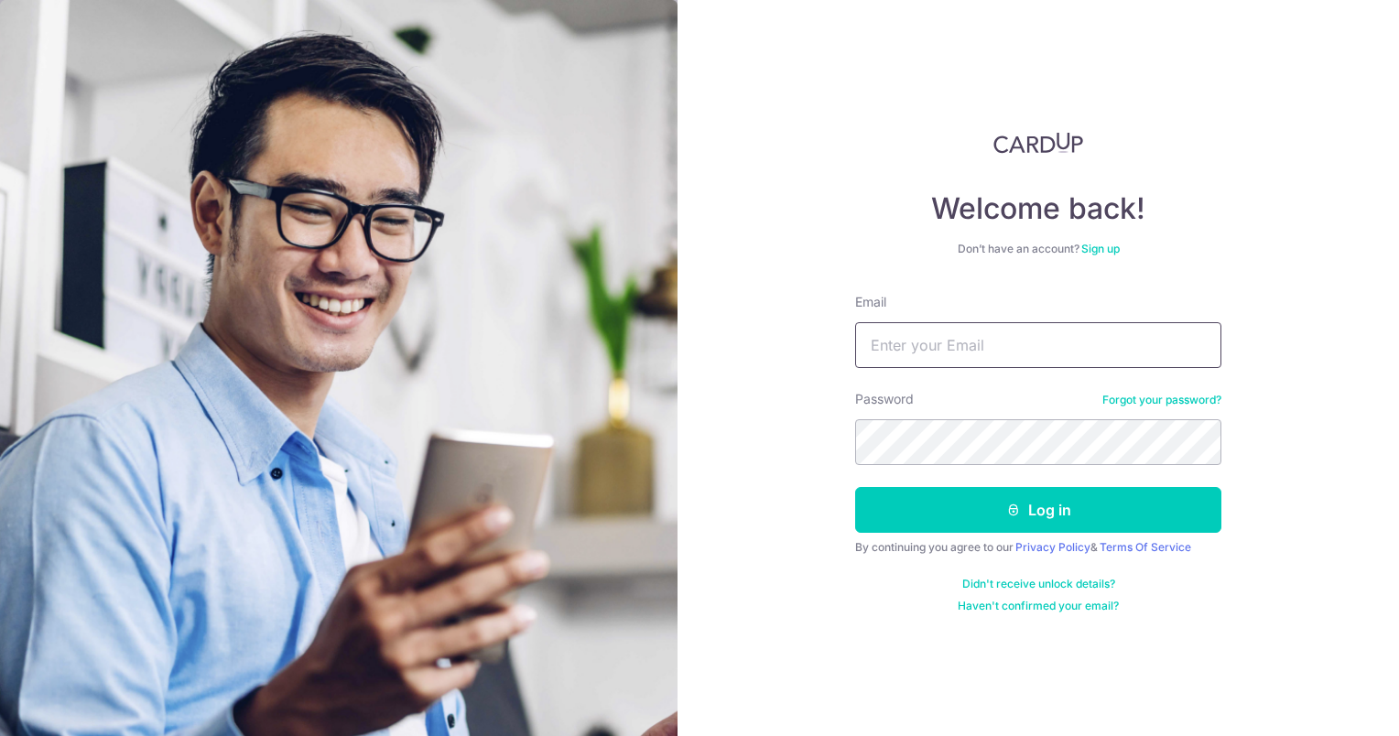
click at [903, 347] on input "Email" at bounding box center [1038, 345] width 366 height 46
click at [1276, 289] on div "Welcome back! Don’t have an account? Sign up Email ecjgoh Password Forgot your …" at bounding box center [1039, 368] width 722 height 736
click at [991, 336] on input "ecjgoh" at bounding box center [1038, 345] width 366 height 46
type input "ecjgoh@yahoo.com.sg"
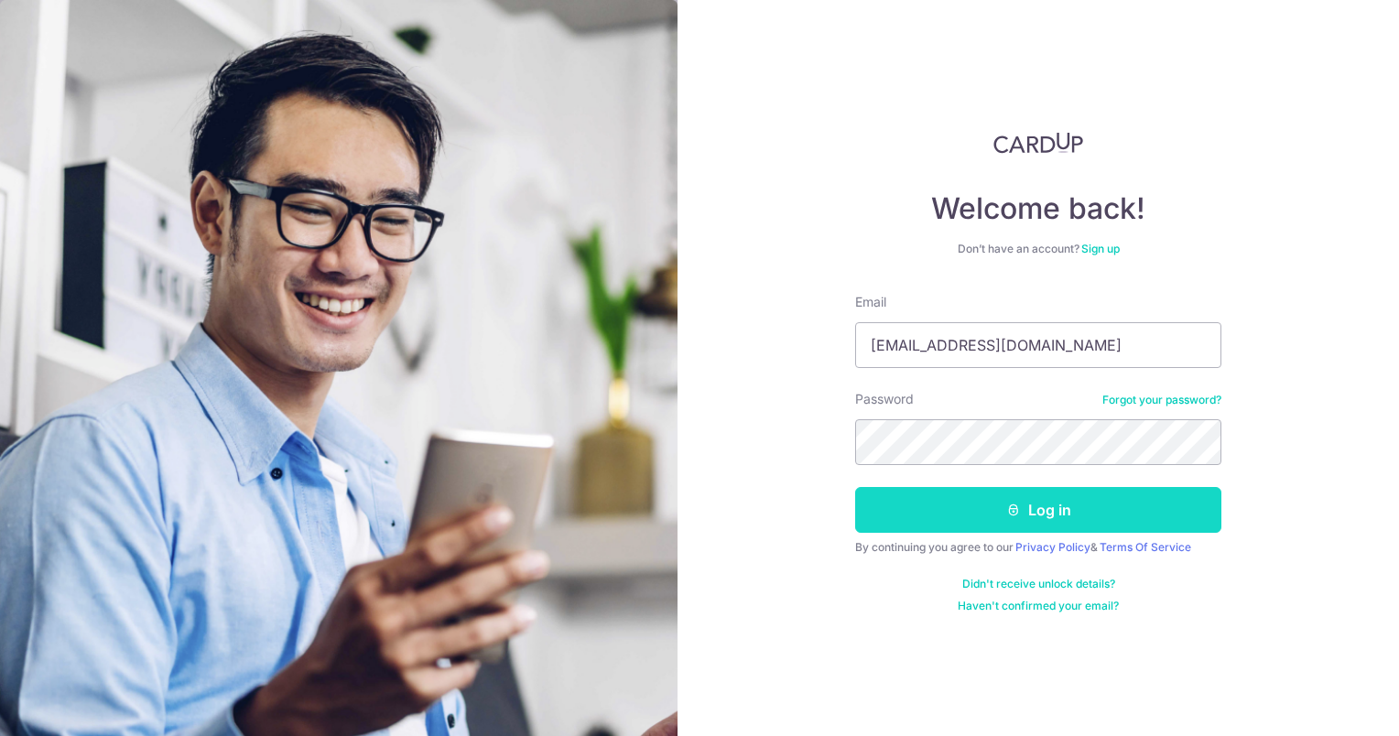
click at [997, 508] on button "Log in" at bounding box center [1038, 510] width 366 height 46
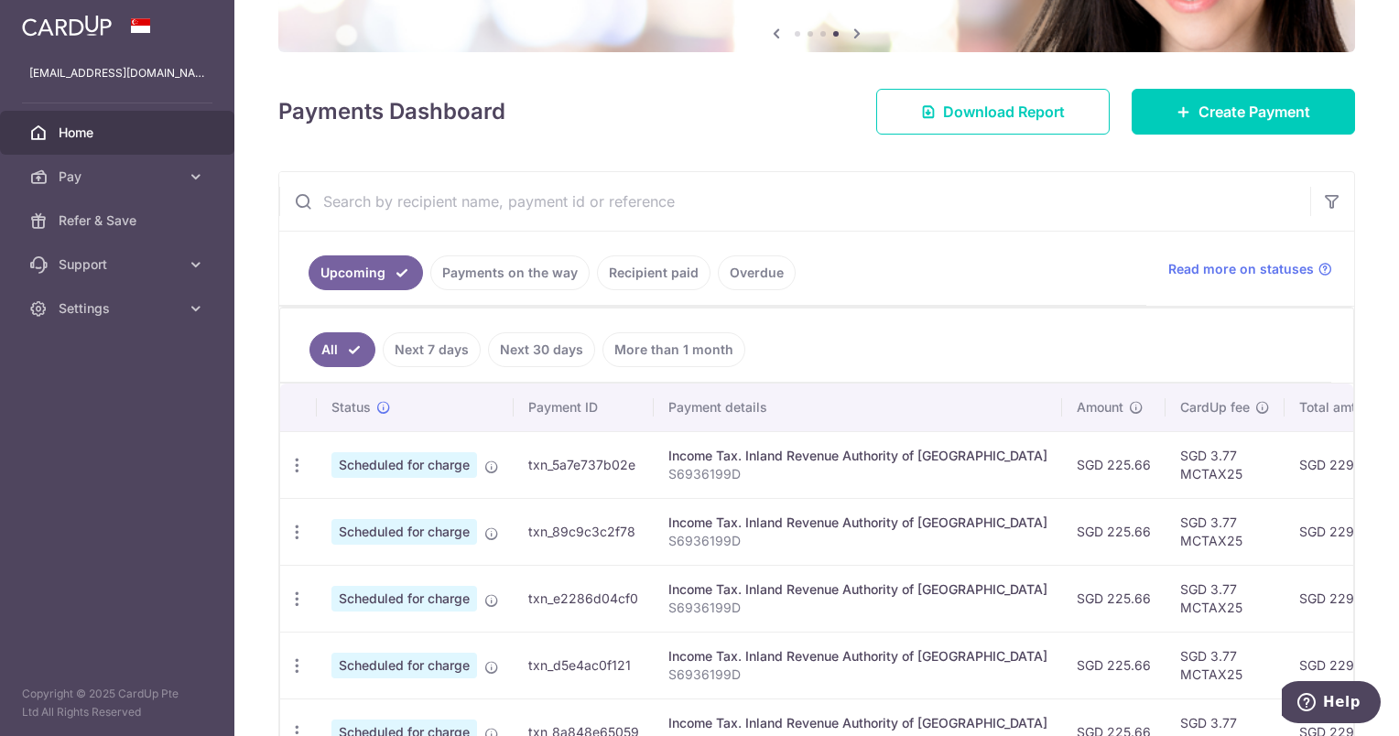
scroll to position [49, 0]
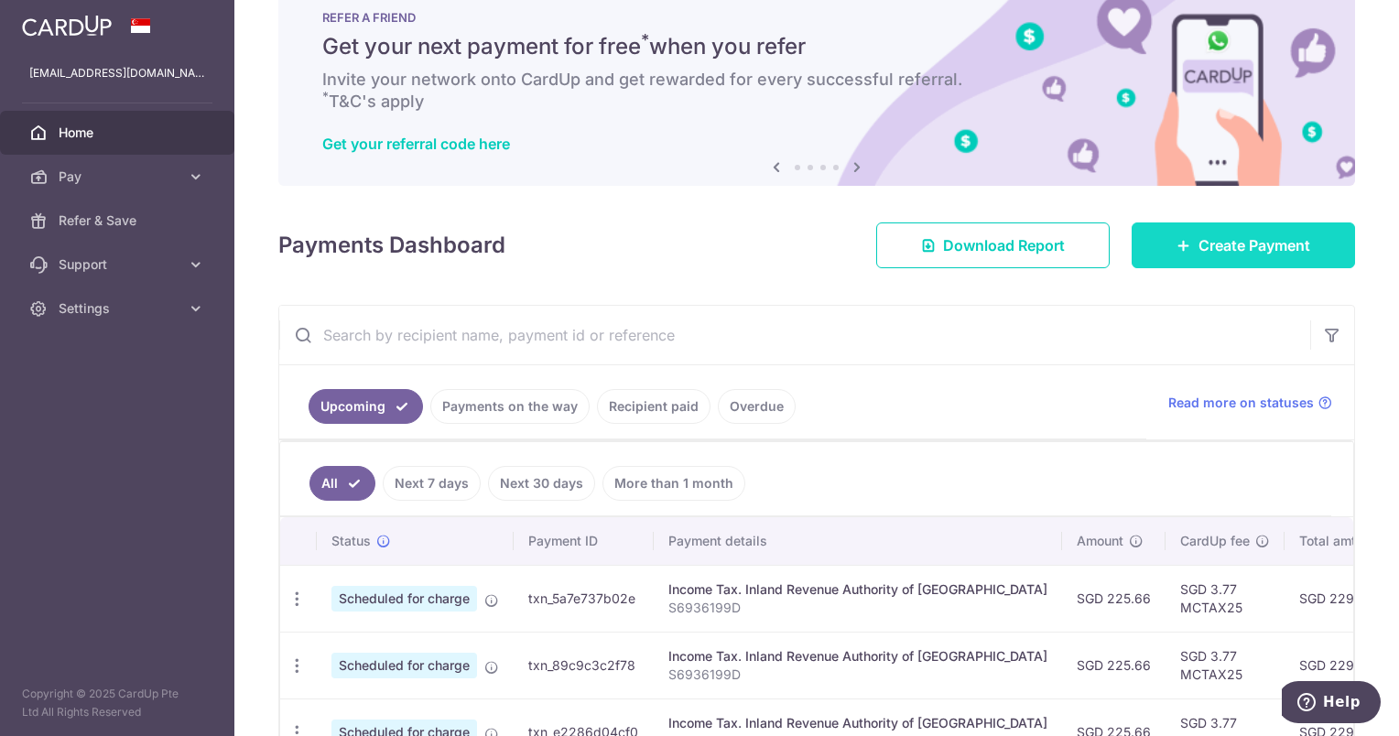
click at [1176, 230] on link "Create Payment" at bounding box center [1243, 246] width 223 height 46
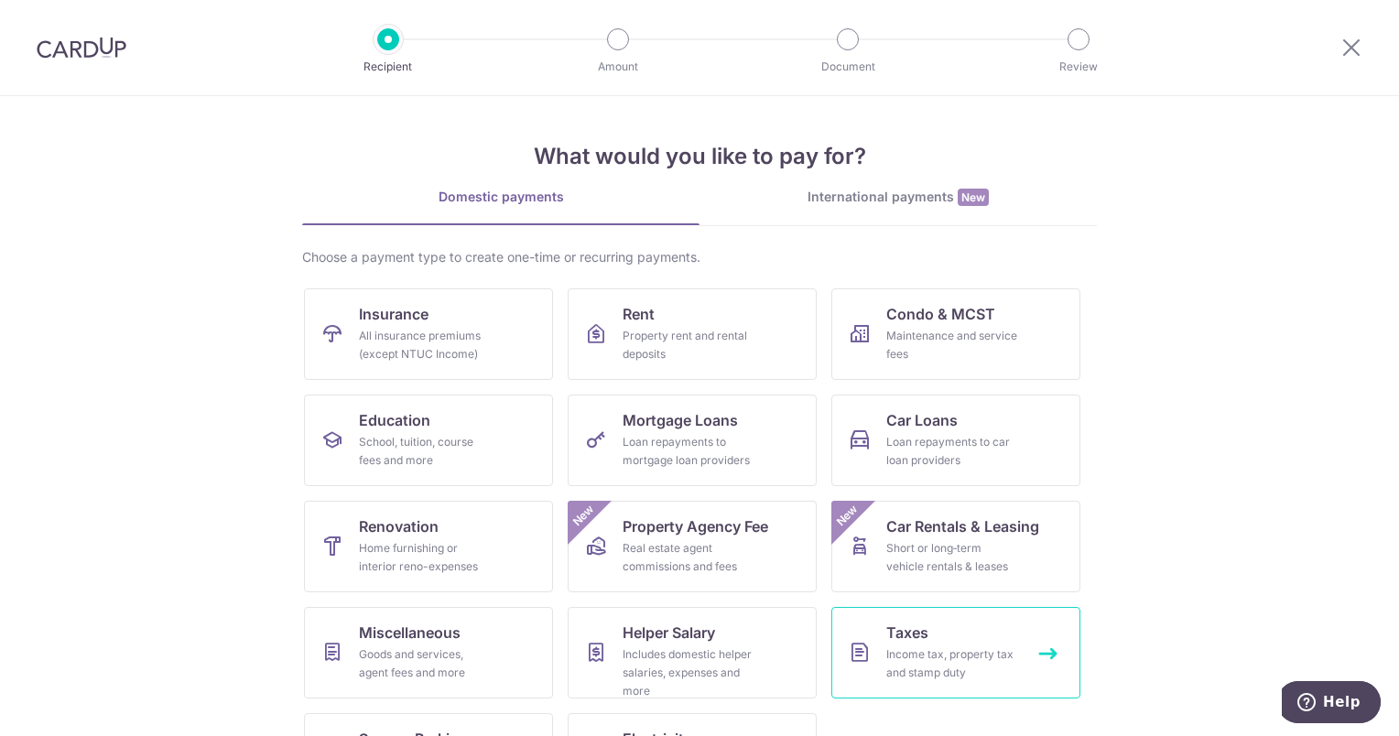
click at [930, 652] on div "Income tax, property tax and stamp duty" at bounding box center [952, 664] width 132 height 37
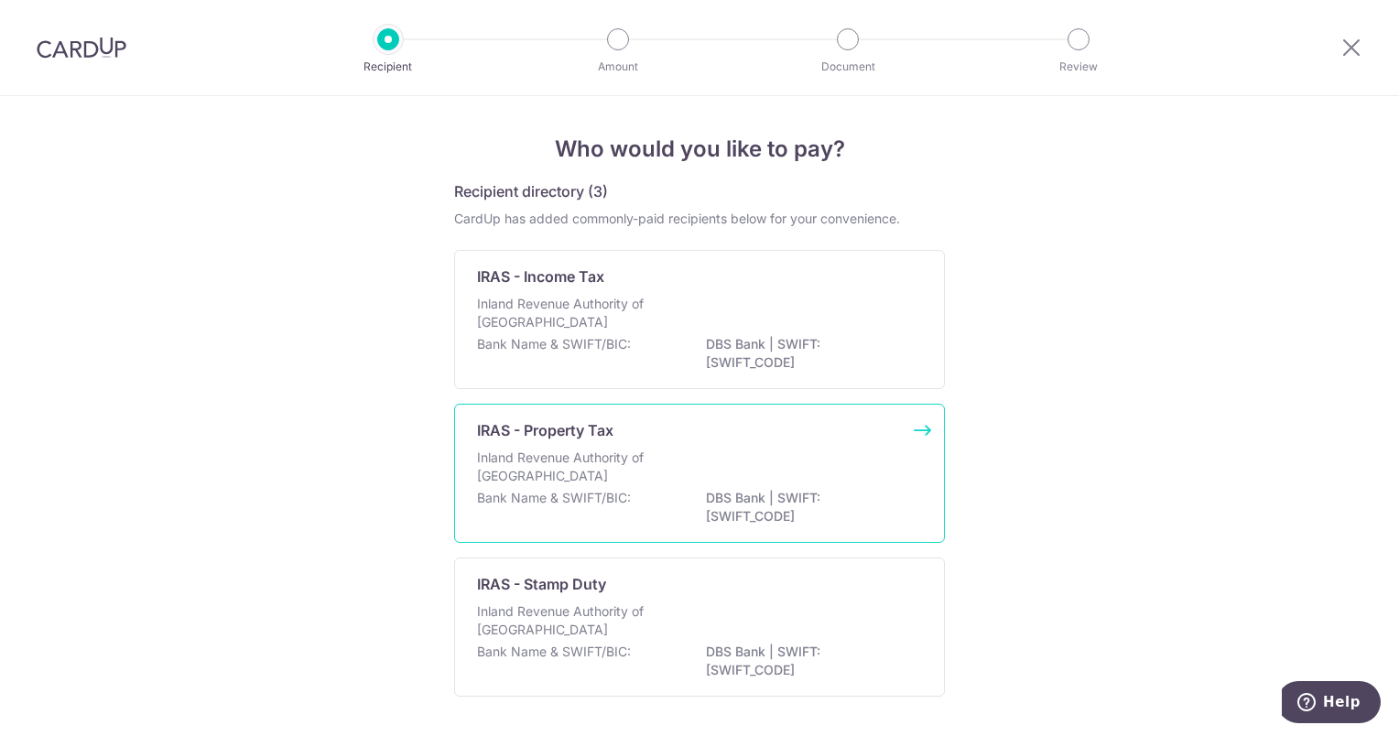
click at [778, 456] on div "Inland Revenue Authority of Singapore" at bounding box center [699, 469] width 445 height 40
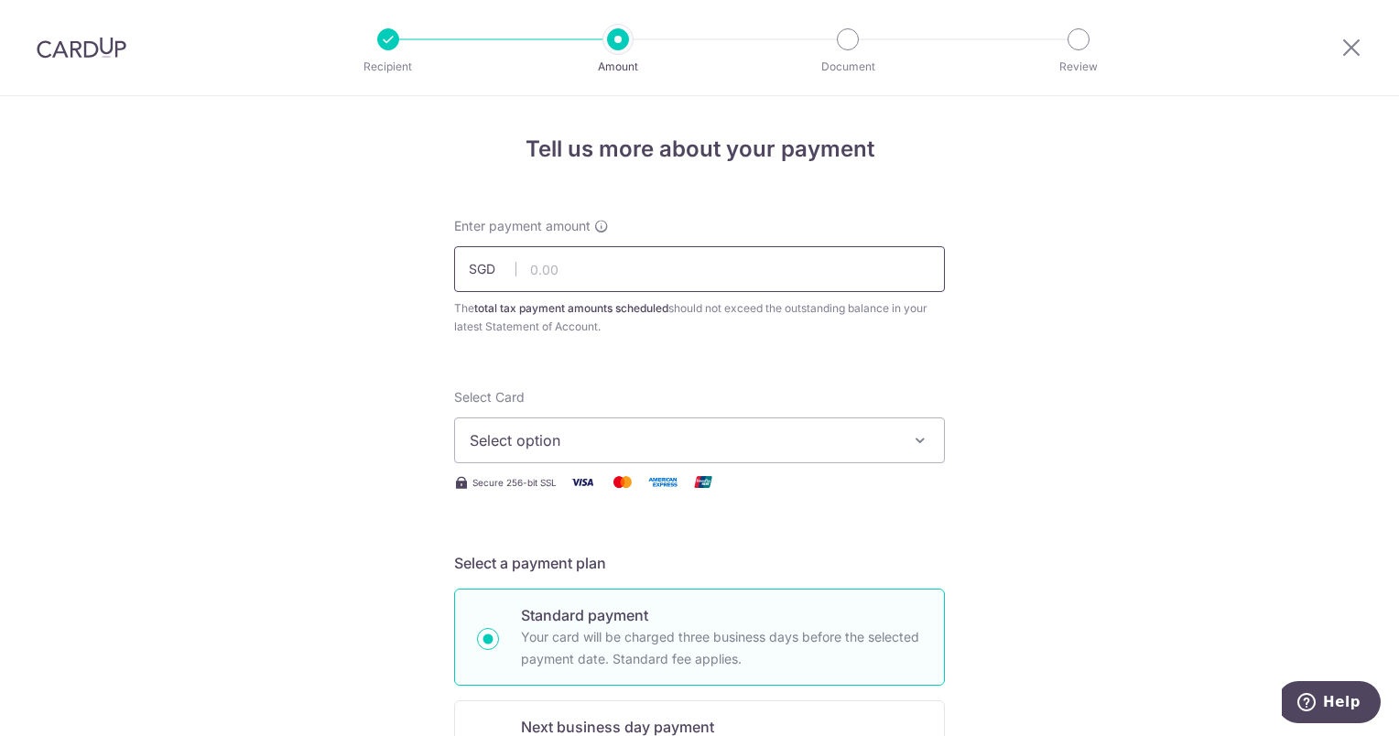
click at [817, 271] on input "text" at bounding box center [699, 269] width 491 height 46
click at [568, 266] on input "text" at bounding box center [699, 269] width 491 height 46
type input "225.66"
click at [625, 428] on button "Select option" at bounding box center [699, 441] width 491 height 46
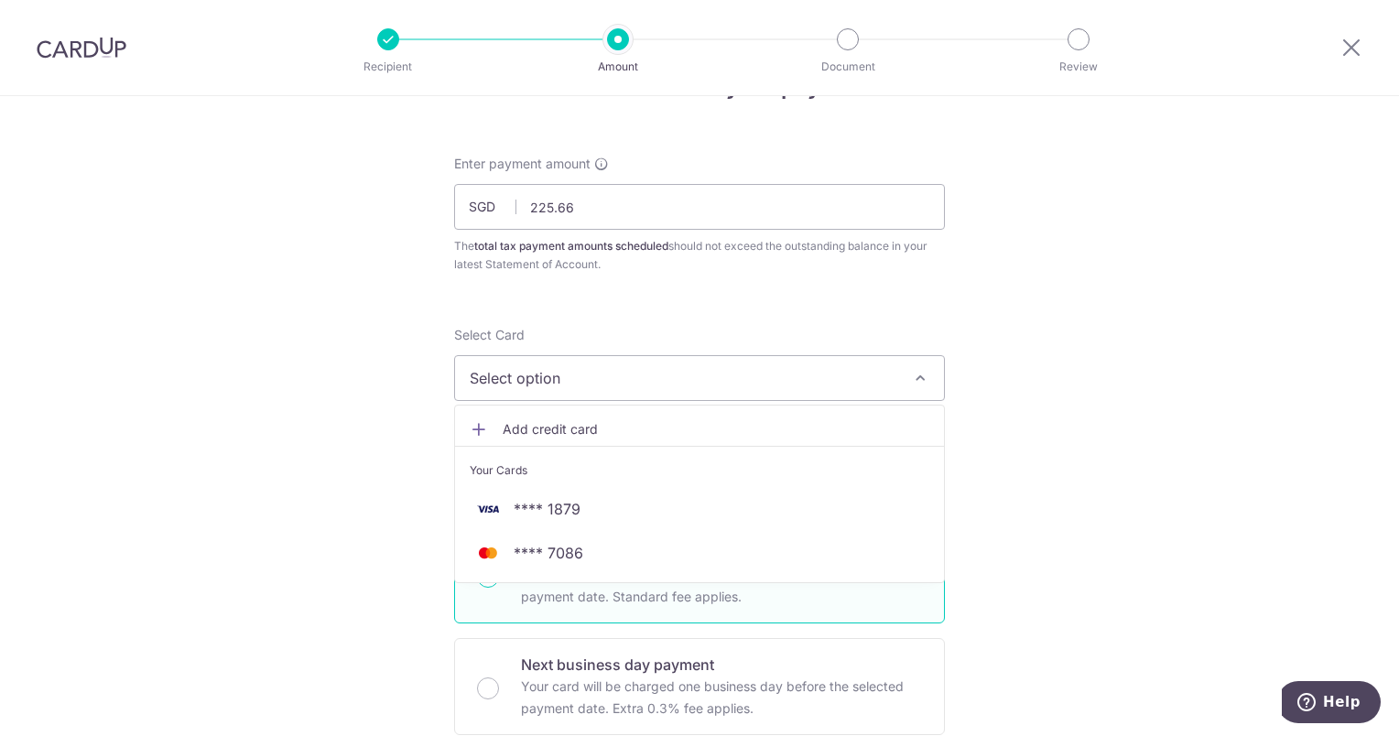
scroll to position [92, 0]
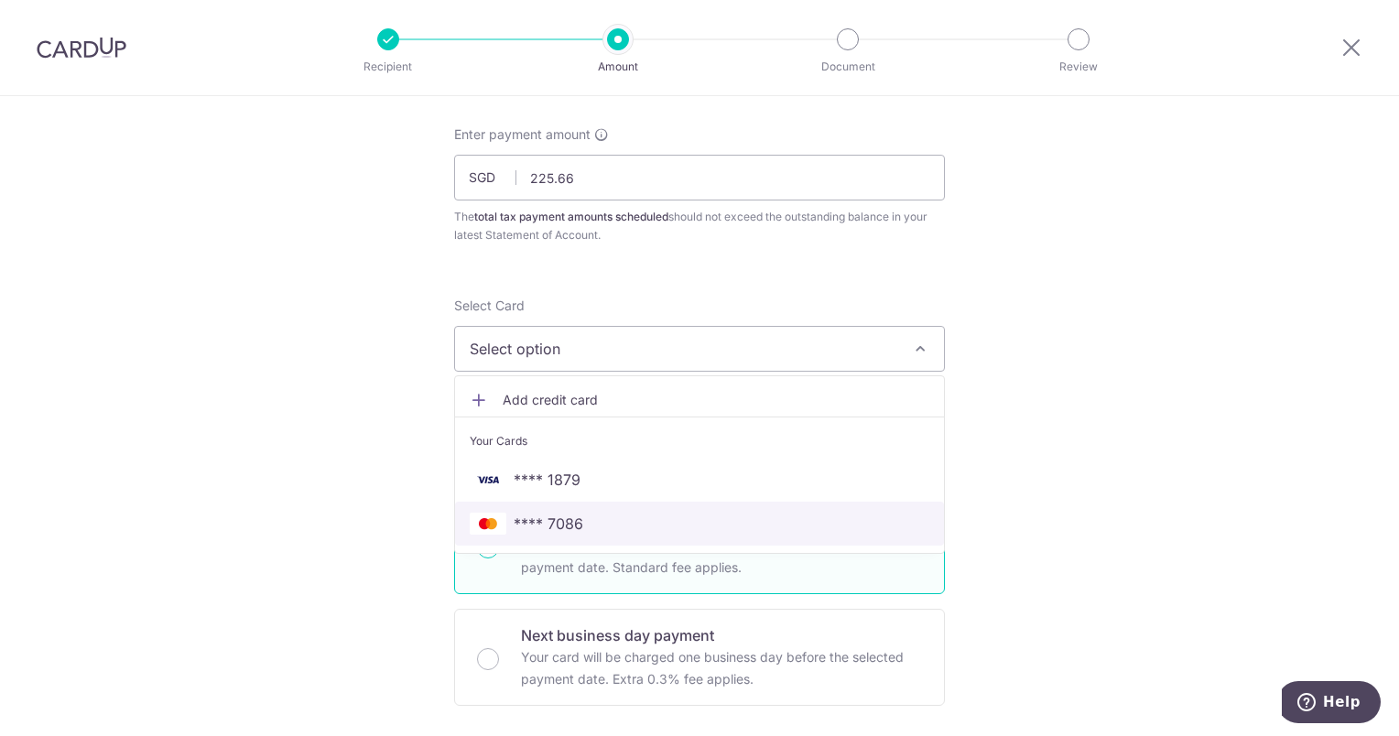
click at [854, 524] on span "**** 7086" at bounding box center [700, 524] width 460 height 22
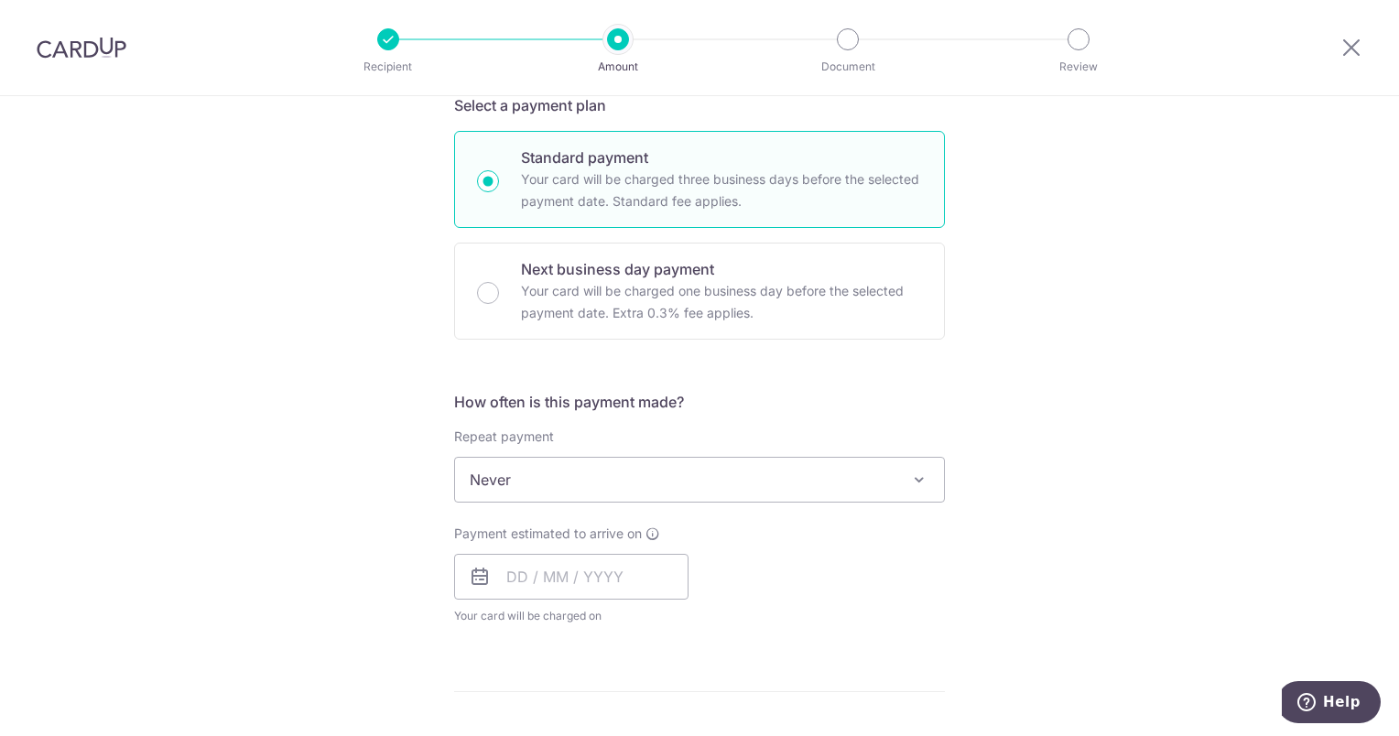
scroll to position [549, 0]
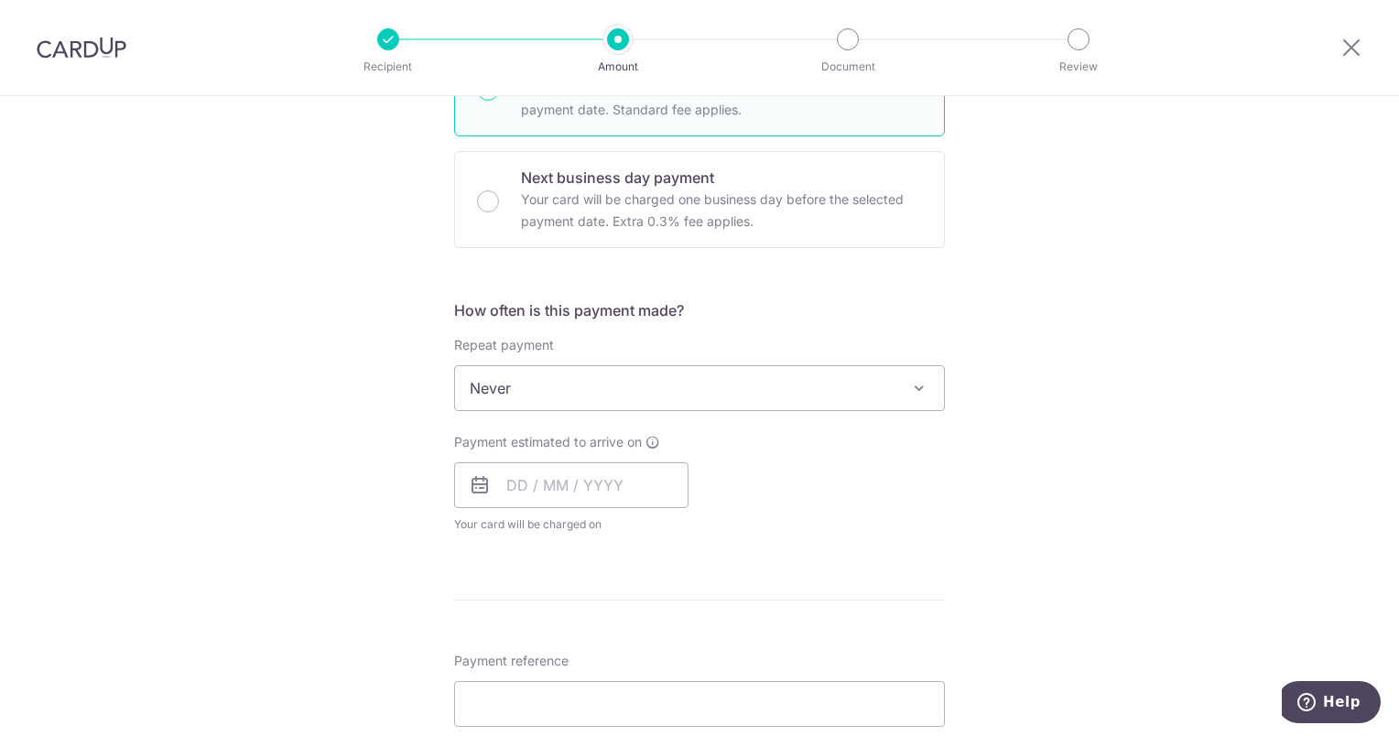
click at [910, 384] on span at bounding box center [919, 388] width 22 height 22
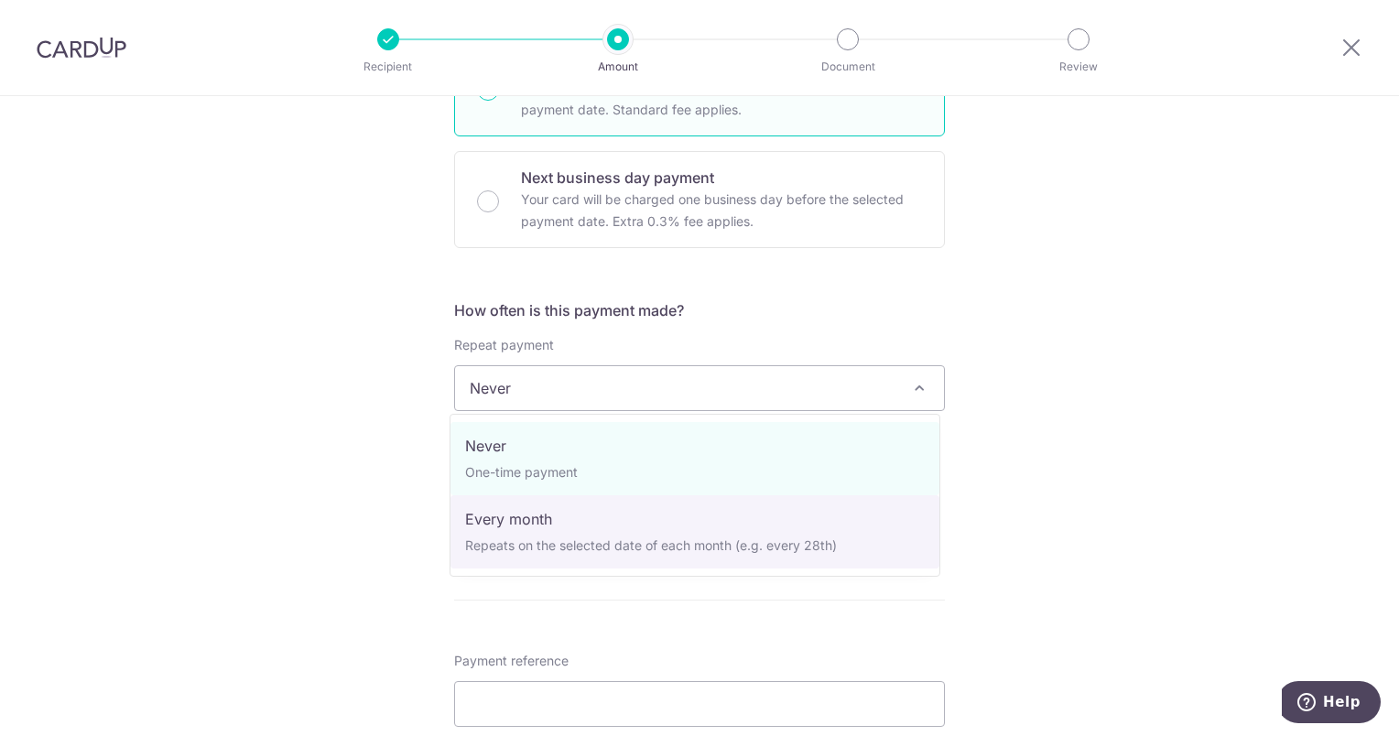
select select "3"
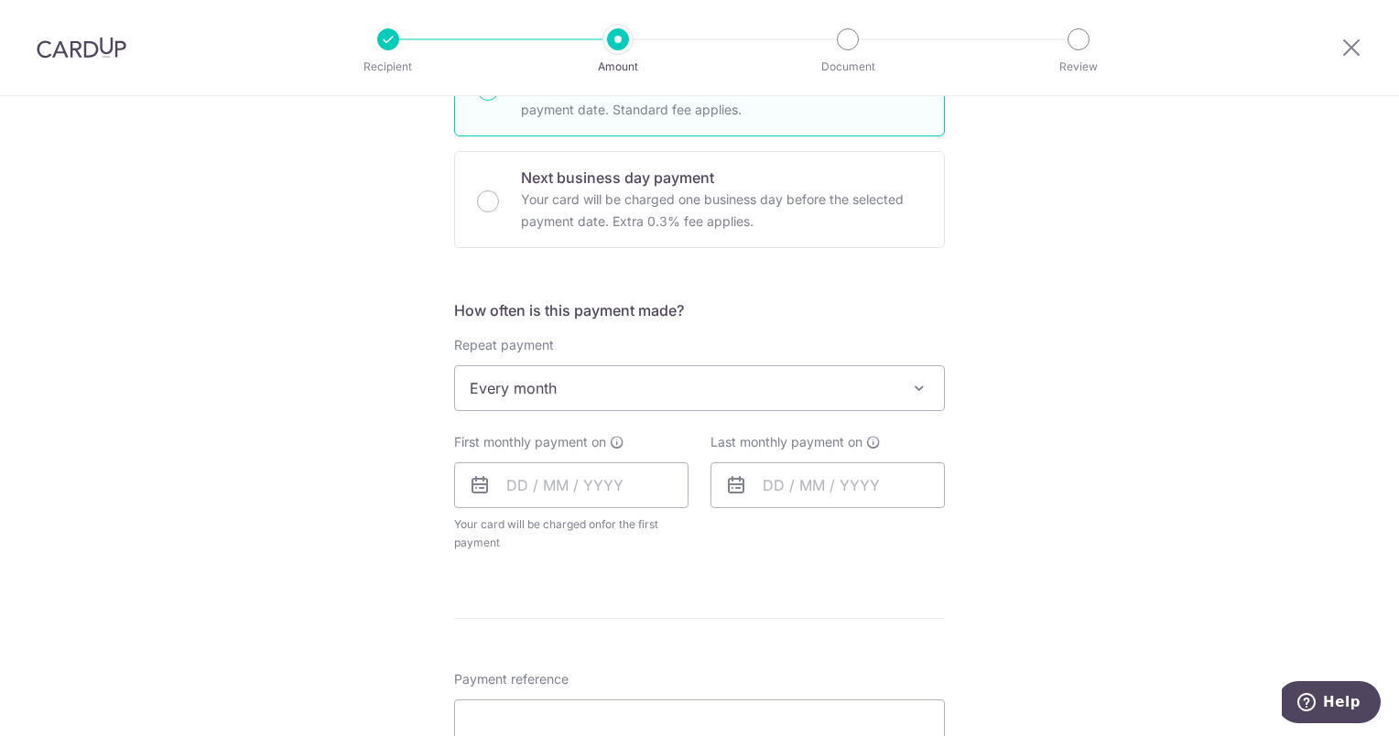
scroll to position [641, 0]
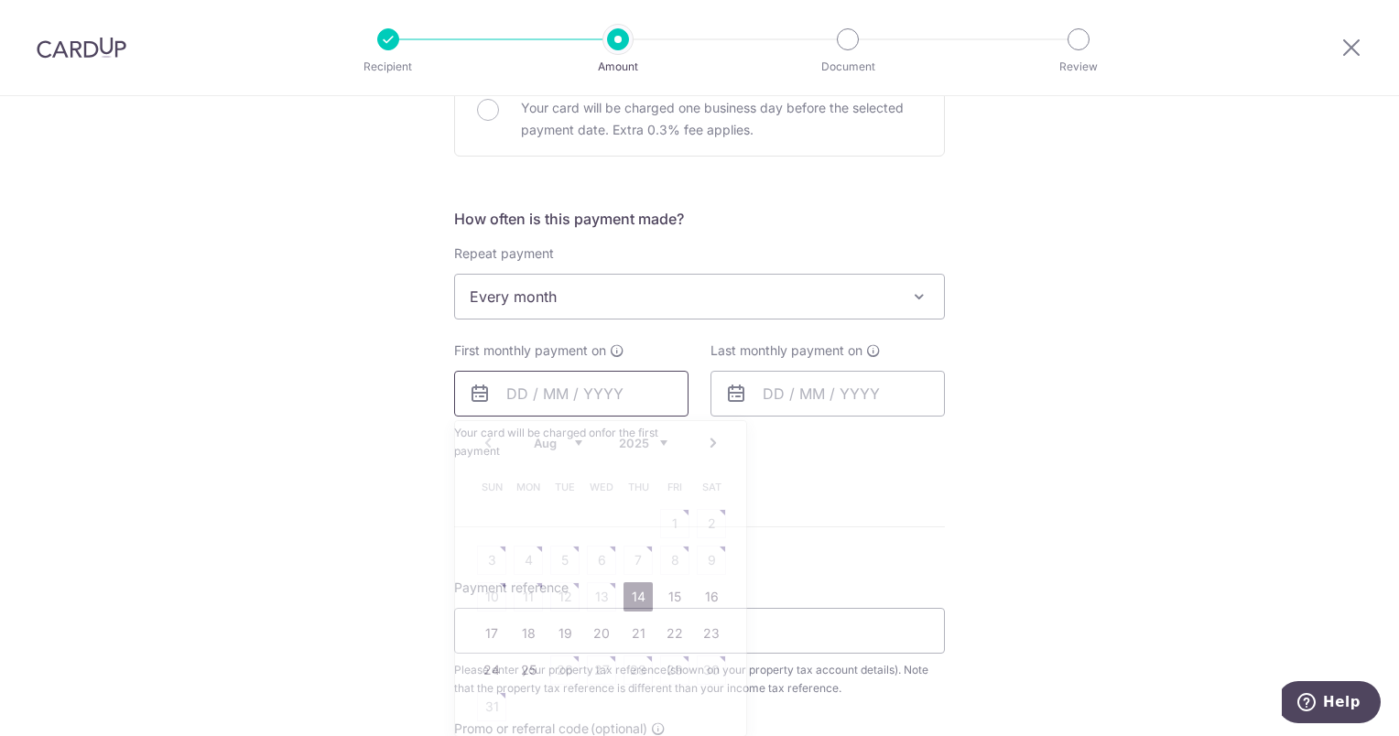
click at [512, 390] on input "text" at bounding box center [571, 394] width 234 height 46
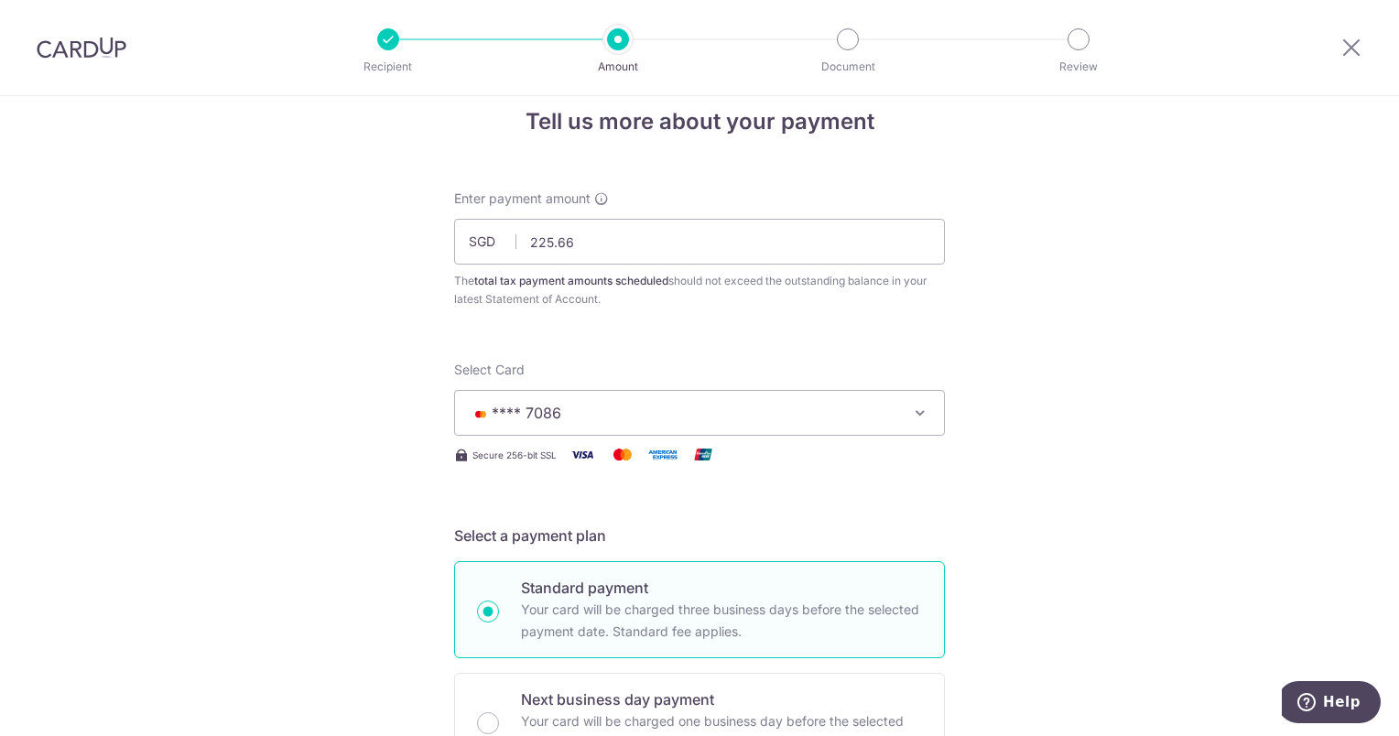
scroll to position [0, 0]
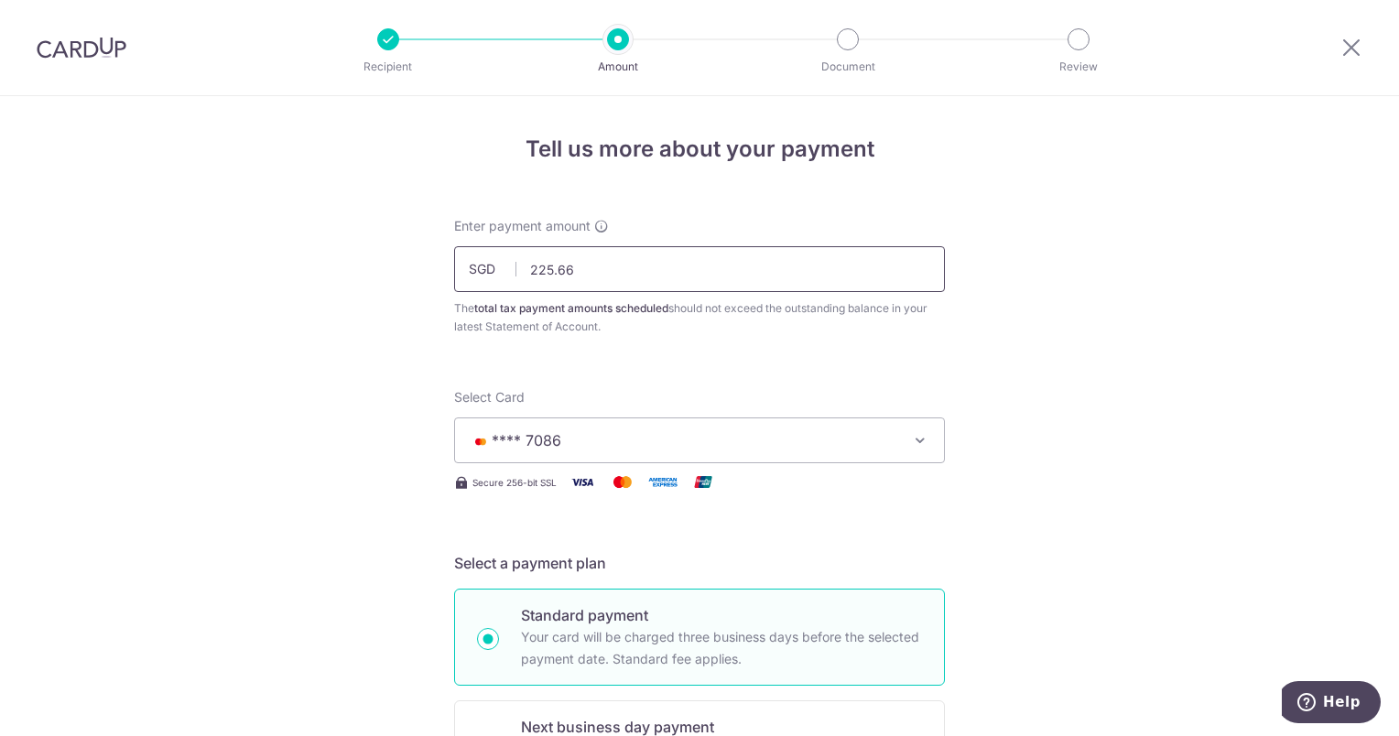
drag, startPoint x: 587, startPoint y: 266, endPoint x: 526, endPoint y: 267, distance: 61.4
click at [526, 267] on input "225.66" at bounding box center [699, 269] width 491 height 46
type input "113.33"
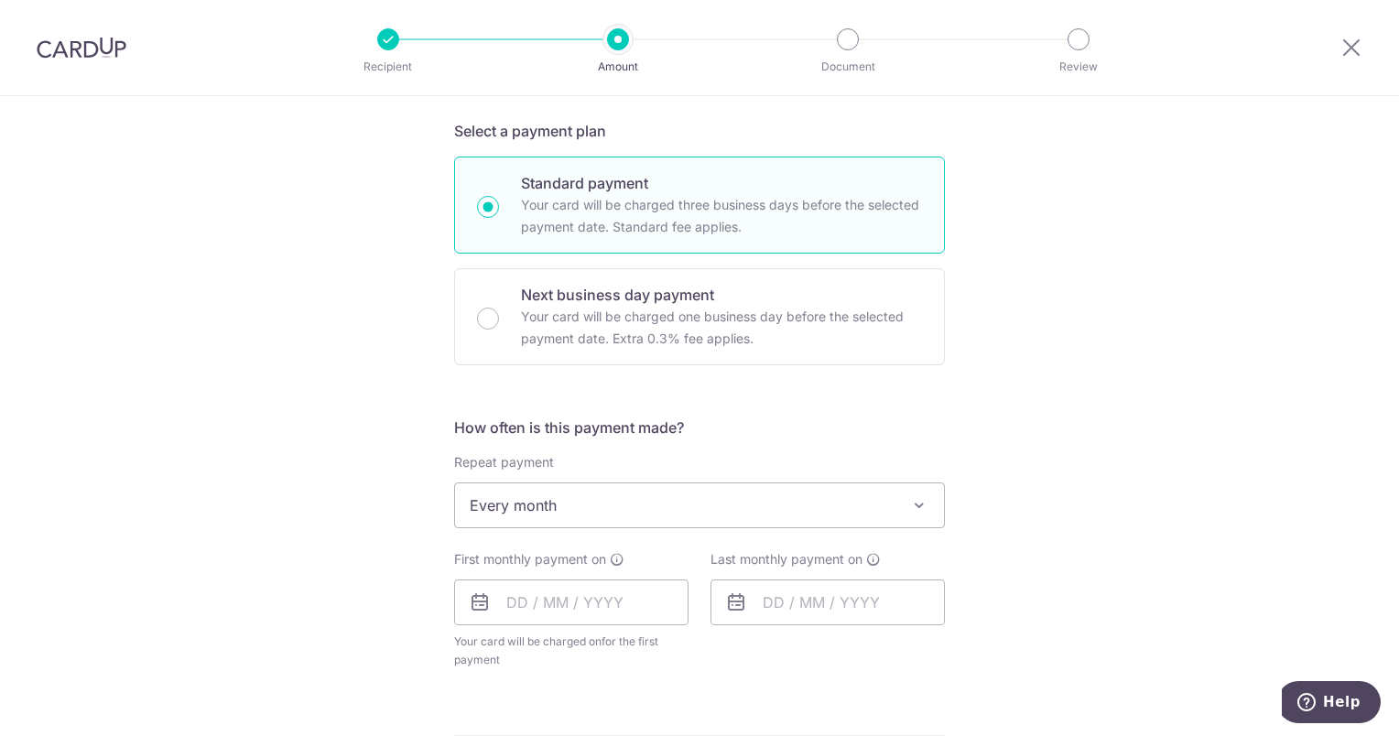
scroll to position [641, 0]
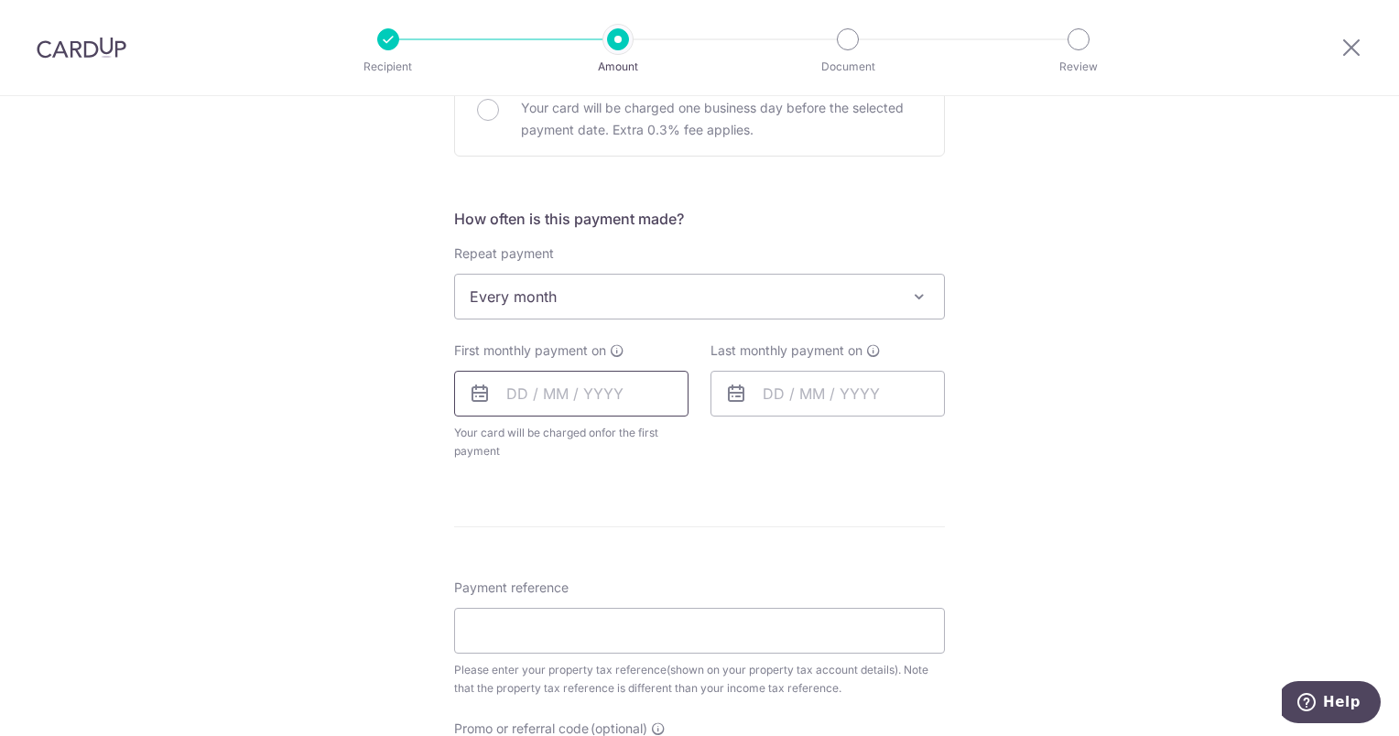
click at [510, 389] on input "text" at bounding box center [571, 394] width 234 height 46
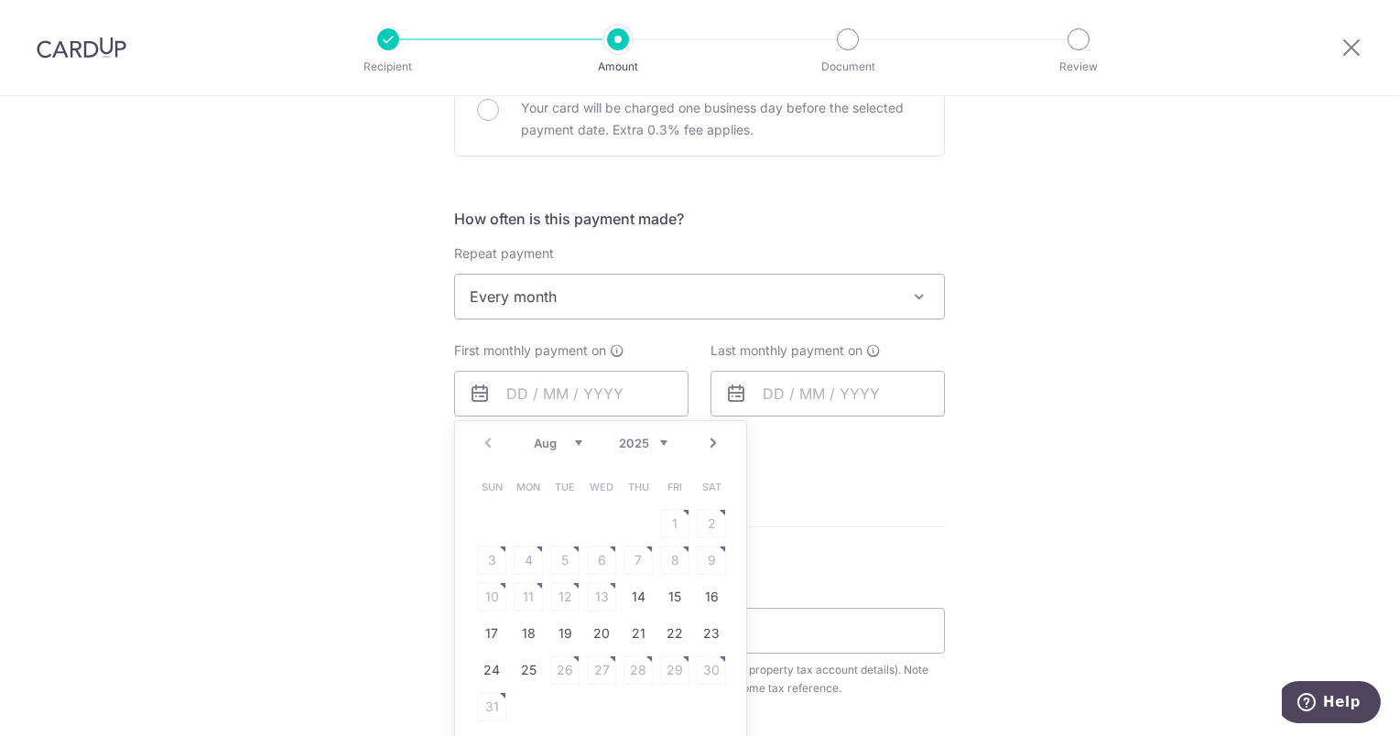
click at [712, 442] on link "Next" at bounding box center [713, 443] width 22 height 22
click at [480, 443] on link "Prev" at bounding box center [488, 443] width 22 height 22
click at [518, 662] on link "25" at bounding box center [528, 670] width 29 height 29
type input "25/08/2025"
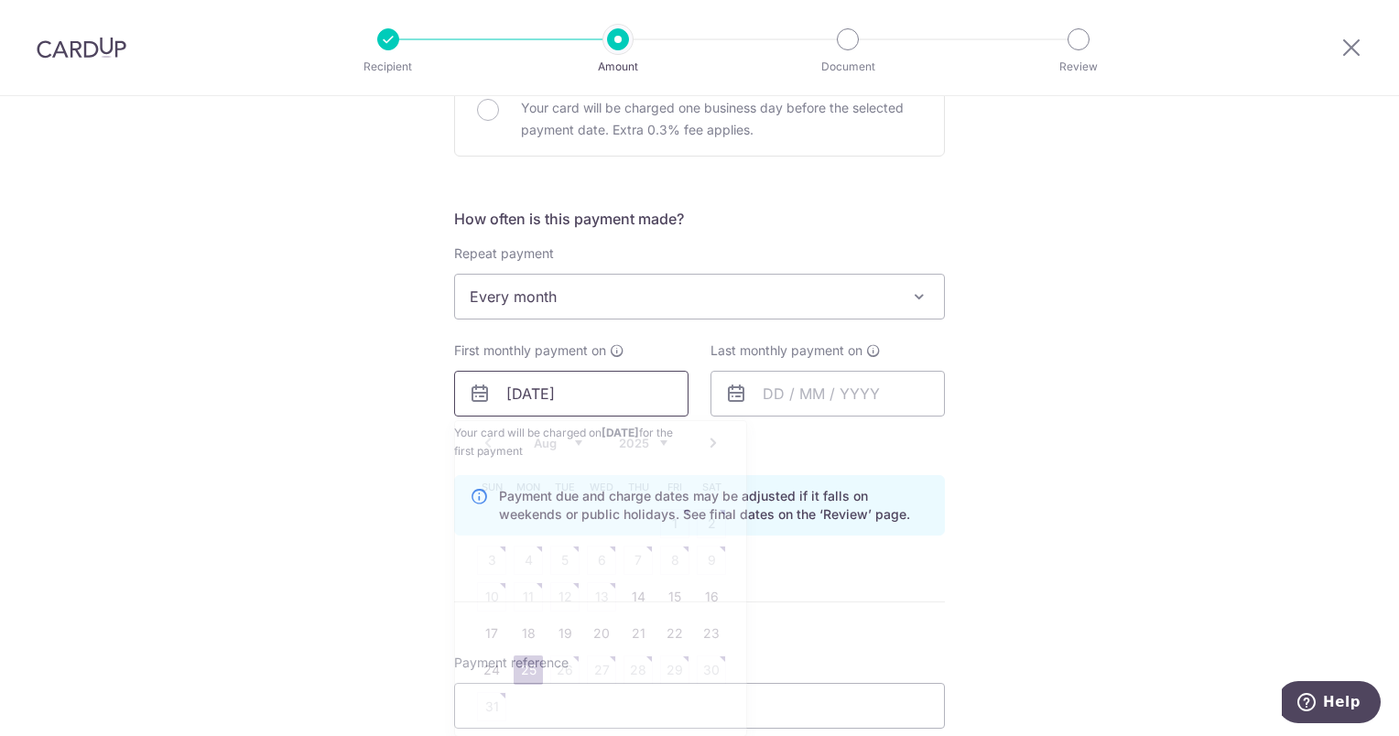
click at [588, 385] on input "25/08/2025" at bounding box center [571, 394] width 234 height 46
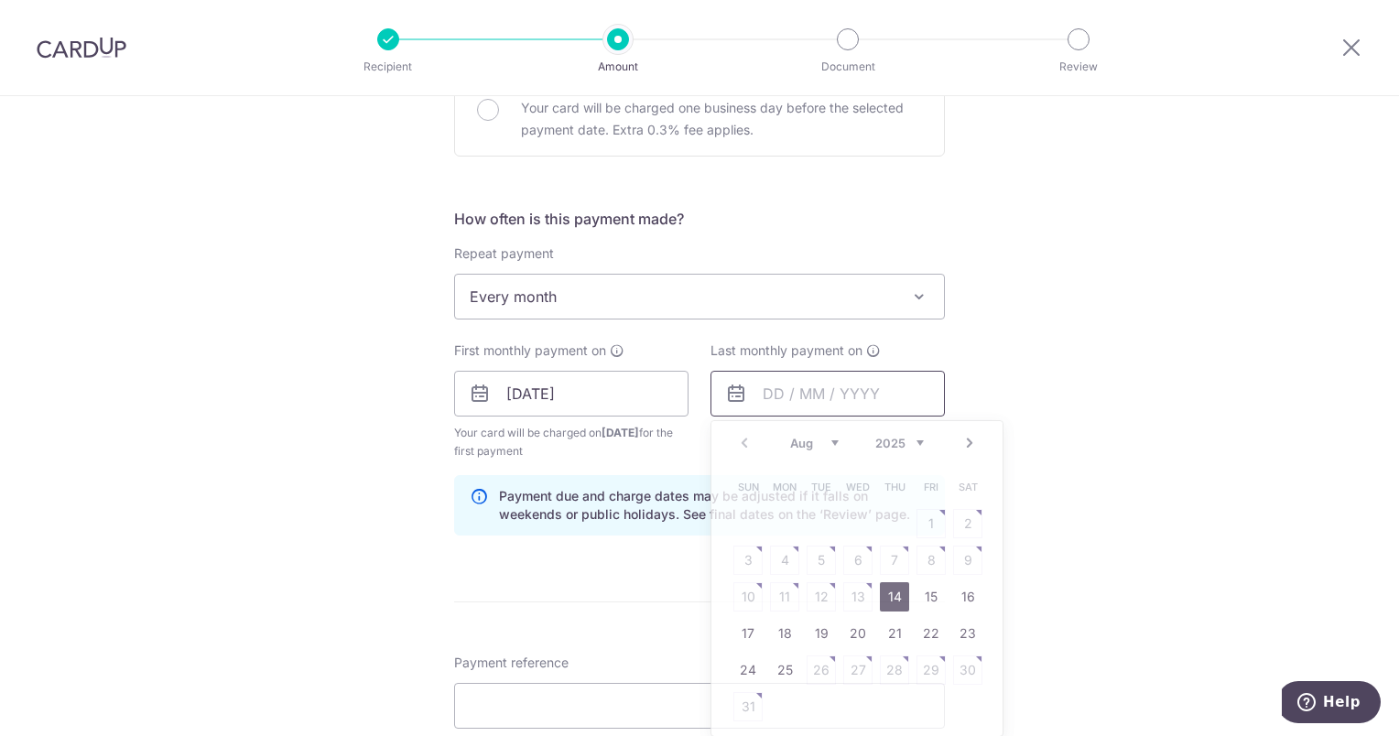
click at [890, 386] on input "text" at bounding box center [828, 394] width 234 height 46
click at [964, 438] on link "Next" at bounding box center [970, 443] width 22 height 22
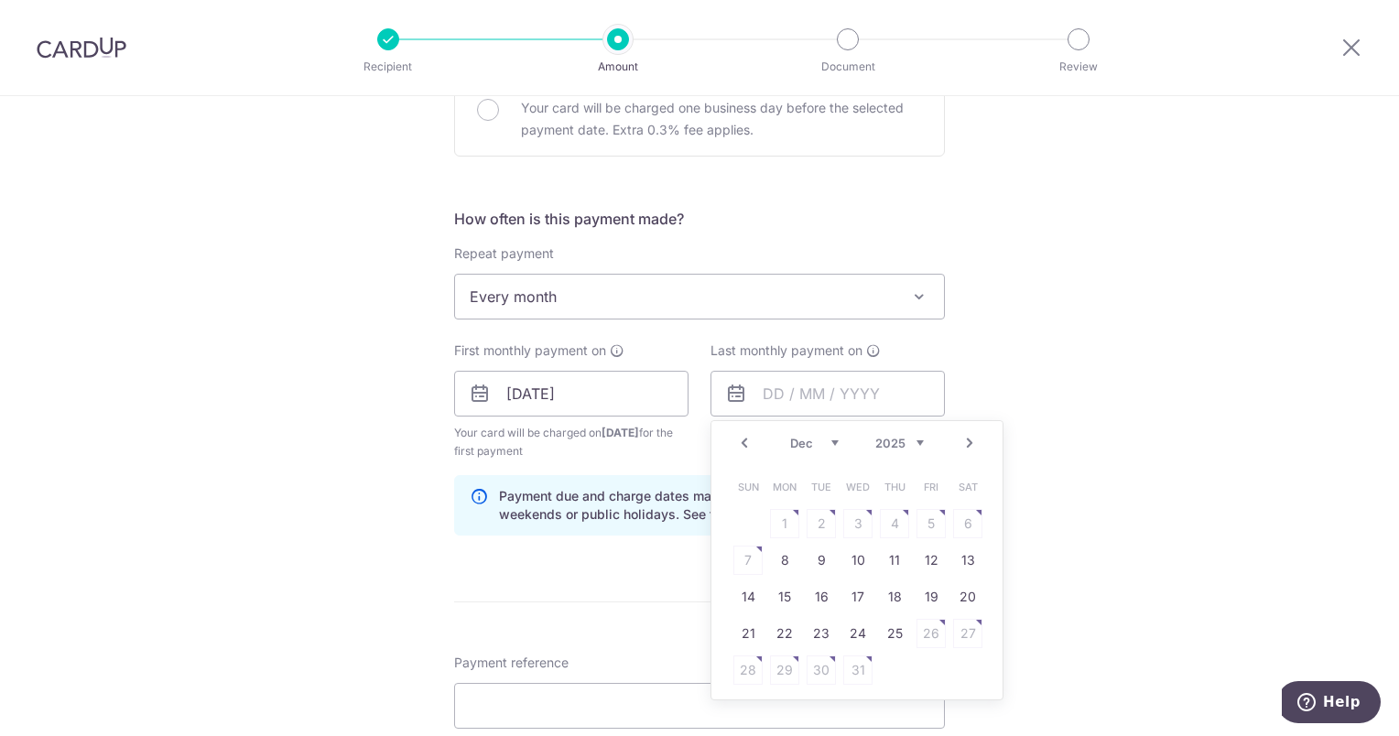
click at [964, 438] on link "Next" at bounding box center [970, 443] width 22 height 22
click at [600, 557] on form "Enter payment amount SGD 113.33 113.33 The total tax payment amounts scheduled …" at bounding box center [699, 407] width 491 height 1662
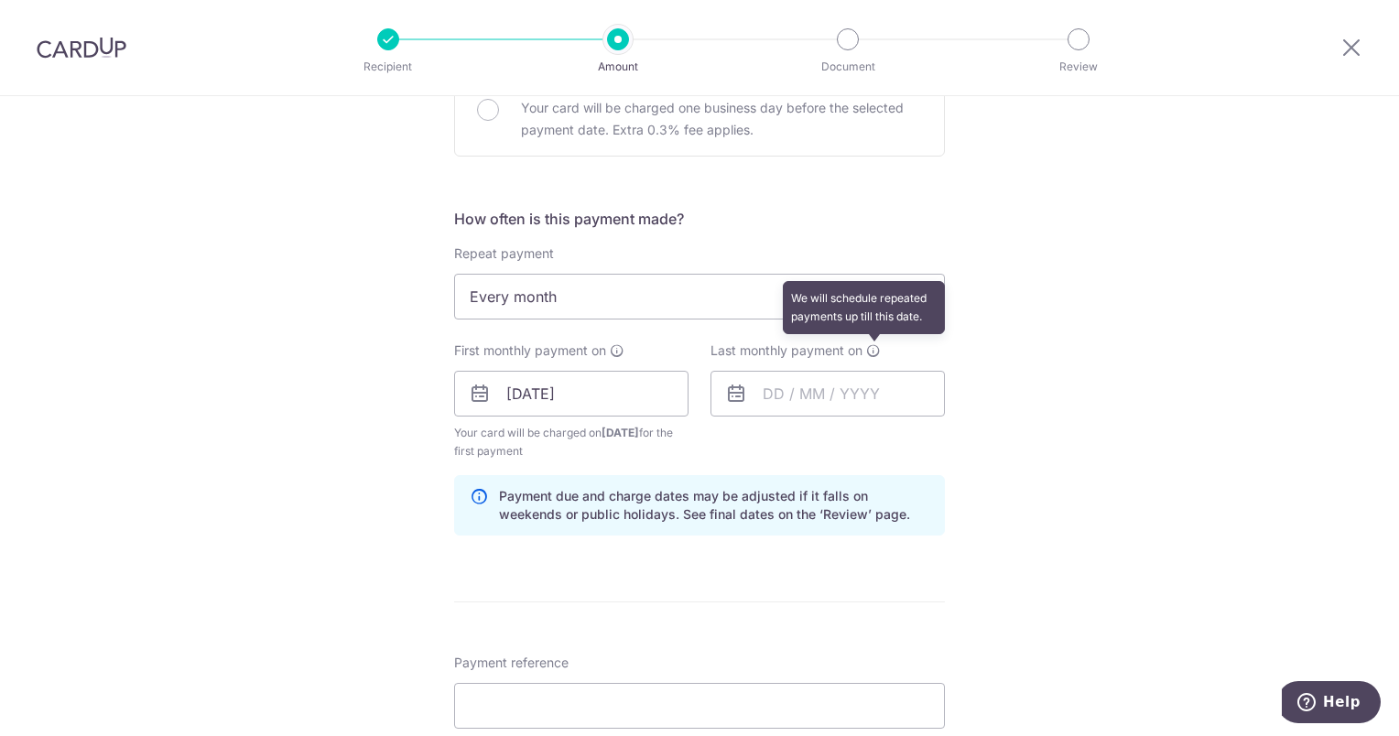
click at [868, 352] on icon at bounding box center [873, 350] width 15 height 15
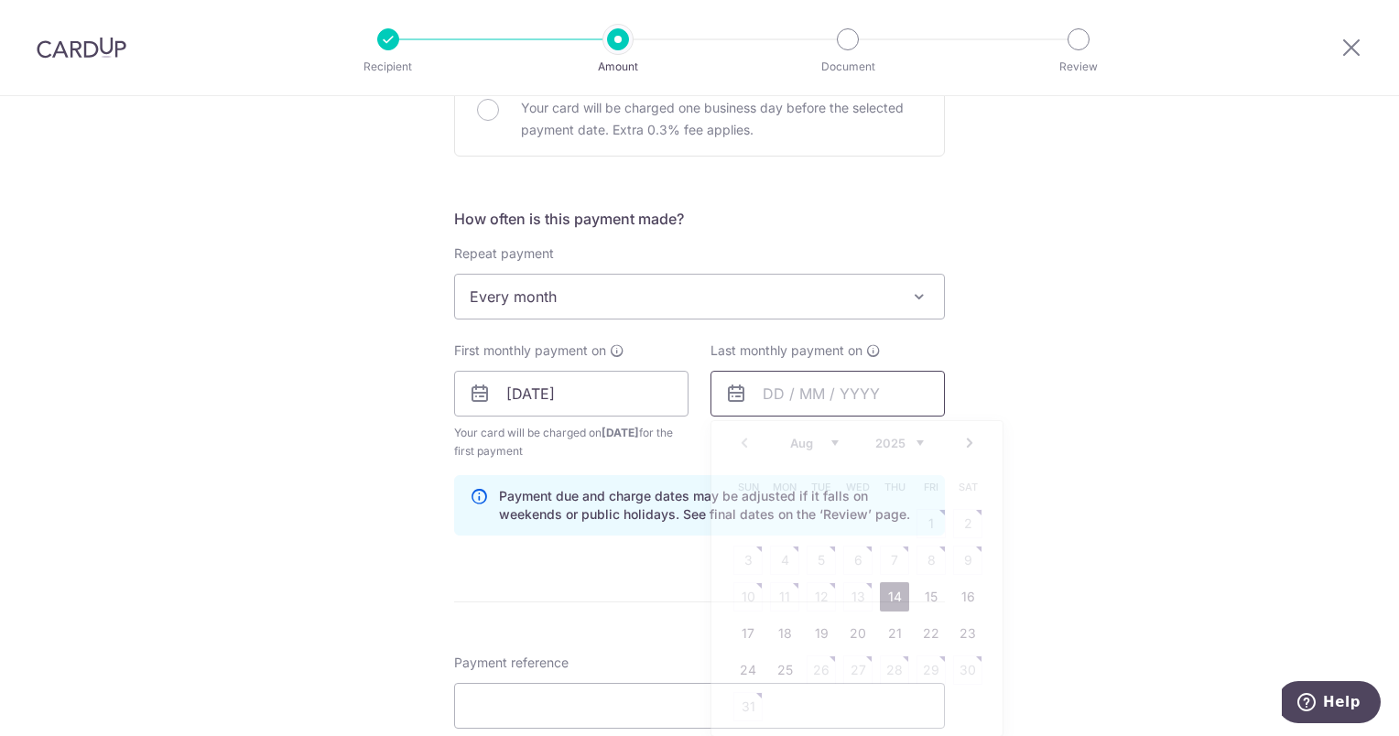
click at [758, 396] on input "text" at bounding box center [828, 394] width 234 height 46
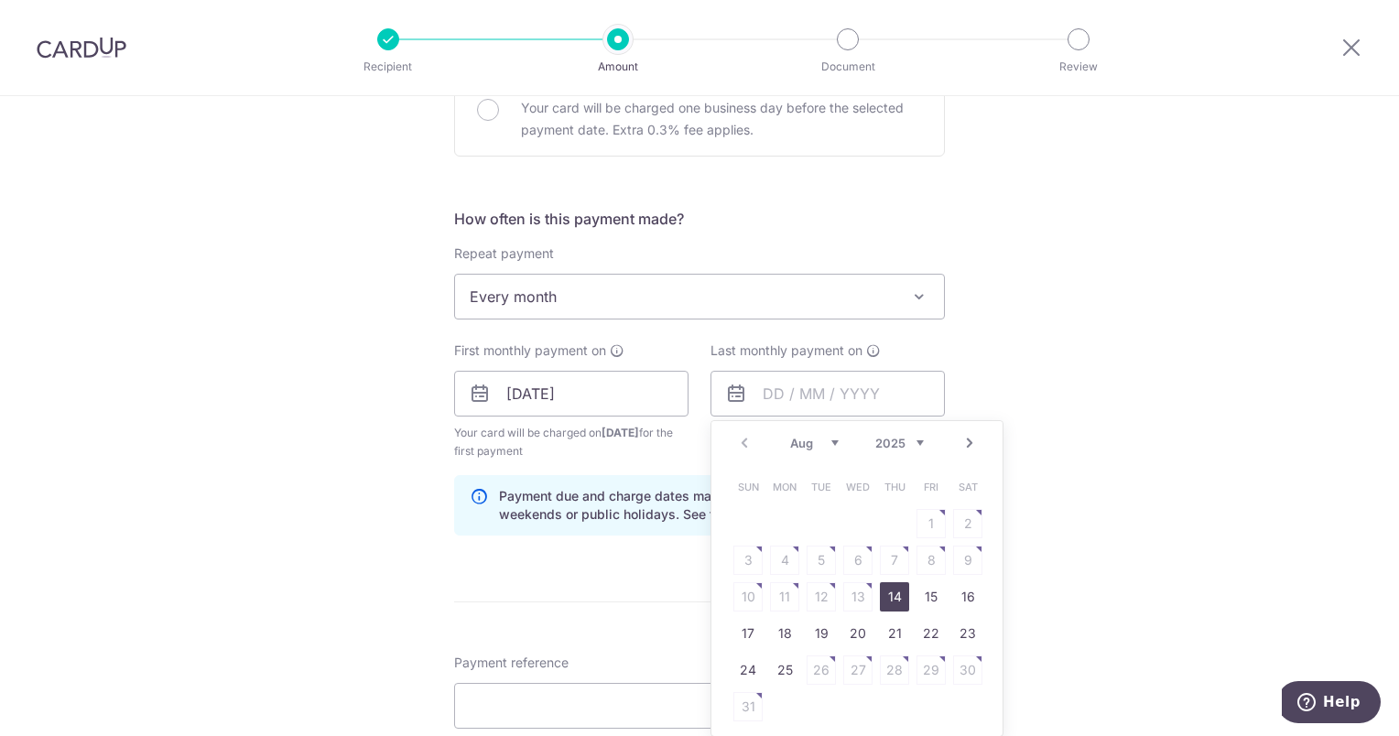
click at [968, 441] on link "Next" at bounding box center [970, 443] width 22 height 22
click at [968, 440] on link "Next" at bounding box center [970, 443] width 22 height 22
click at [739, 440] on link "Prev" at bounding box center [745, 443] width 22 height 22
click at [784, 670] on link "27" at bounding box center [784, 670] width 29 height 29
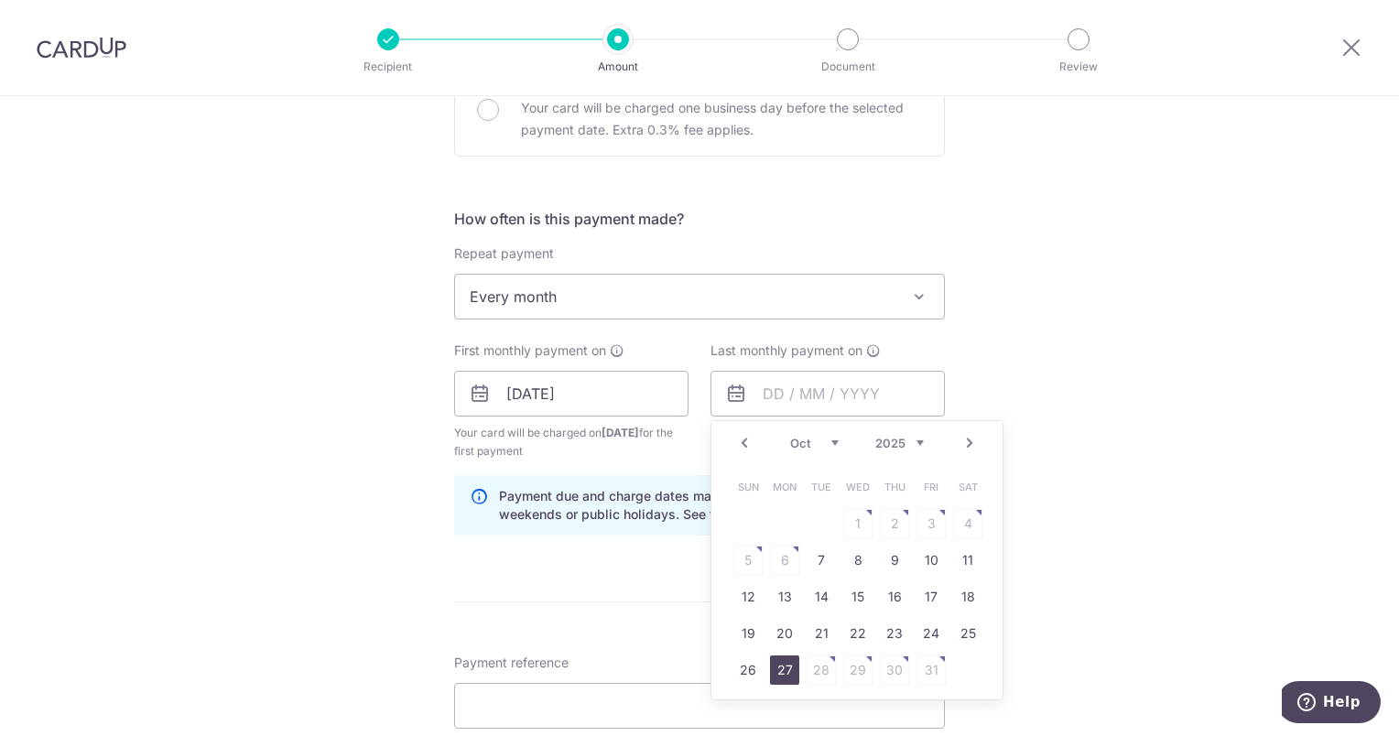
type input "27/10/2025"
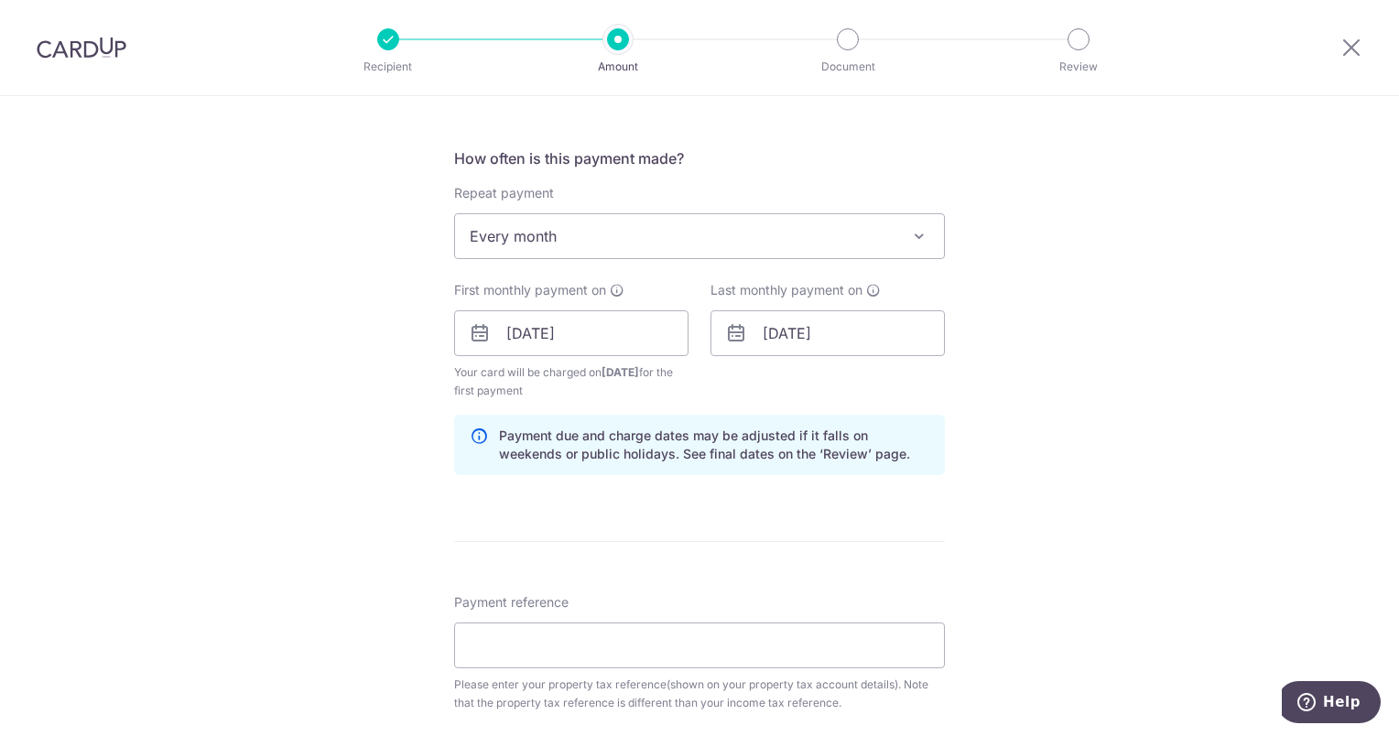
scroll to position [733, 0]
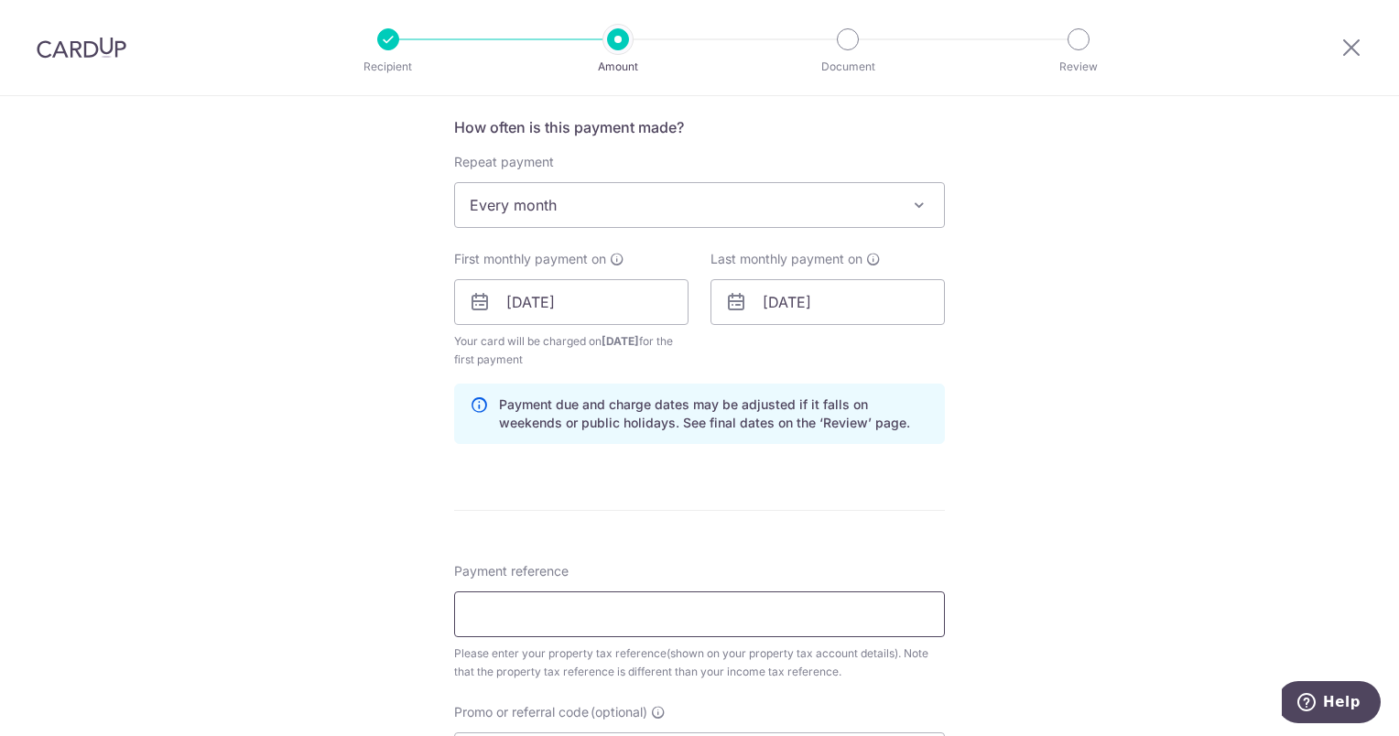
click at [480, 592] on input "Payment reference" at bounding box center [699, 615] width 491 height 46
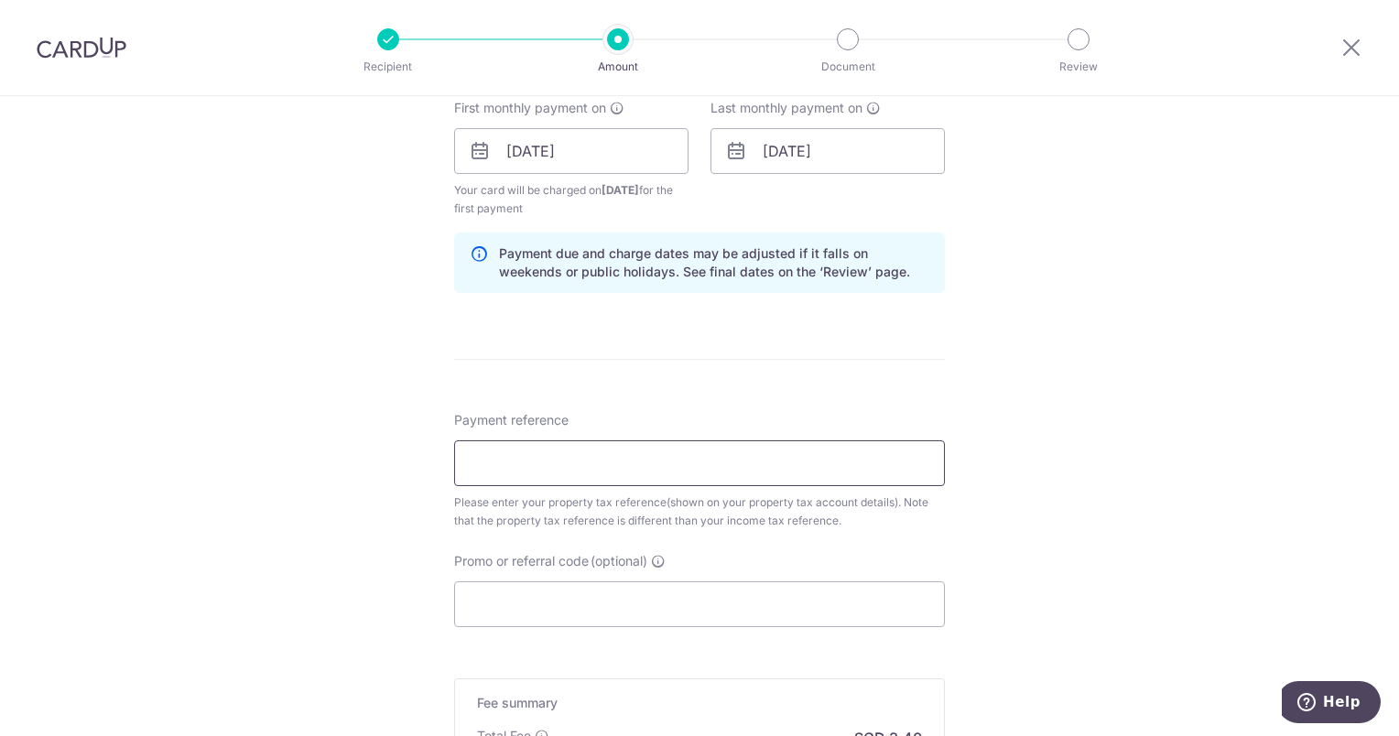
scroll to position [916, 0]
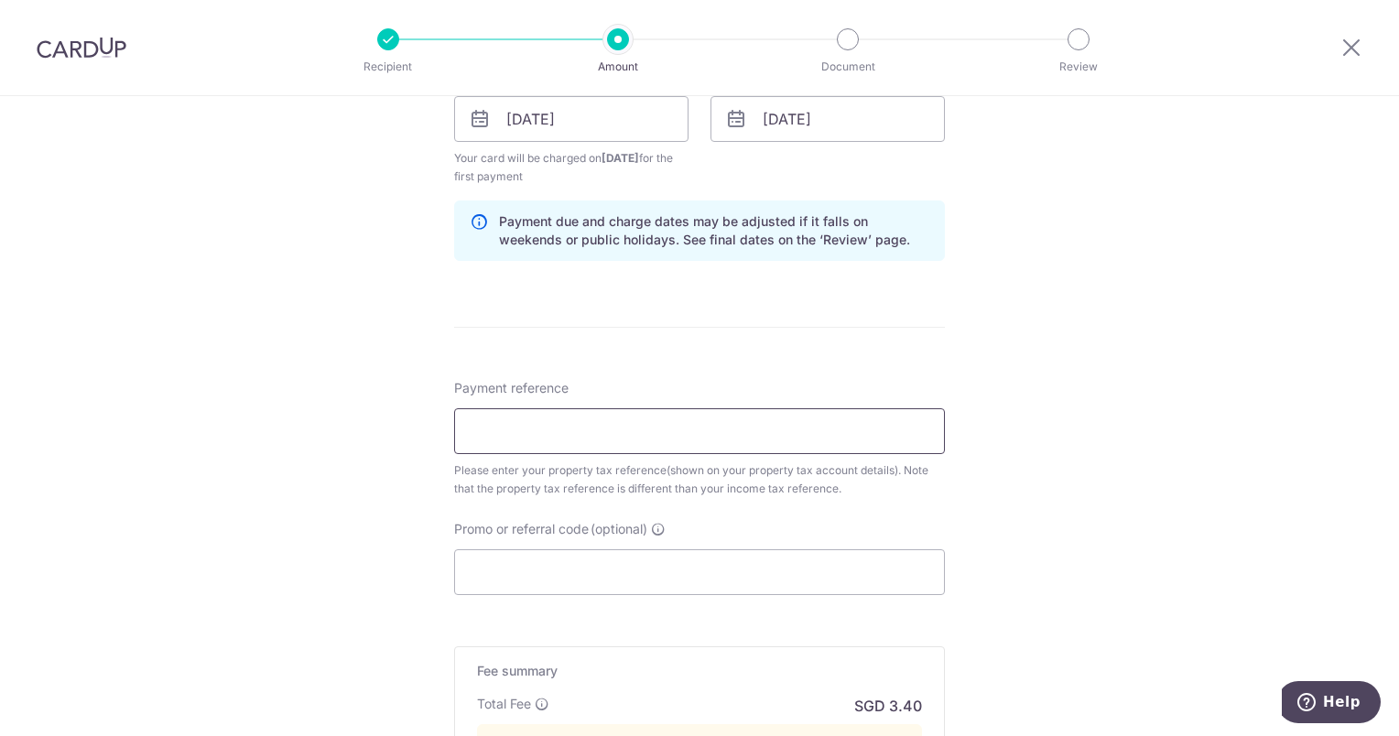
click at [475, 423] on input "Payment reference" at bounding box center [699, 431] width 491 height 46
paste input "5427758N"
type input "5427758N"
click at [609, 416] on input "5427758N" at bounding box center [699, 431] width 491 height 46
click at [557, 567] on input "Promo or referral code (optional)" at bounding box center [699, 572] width 491 height 46
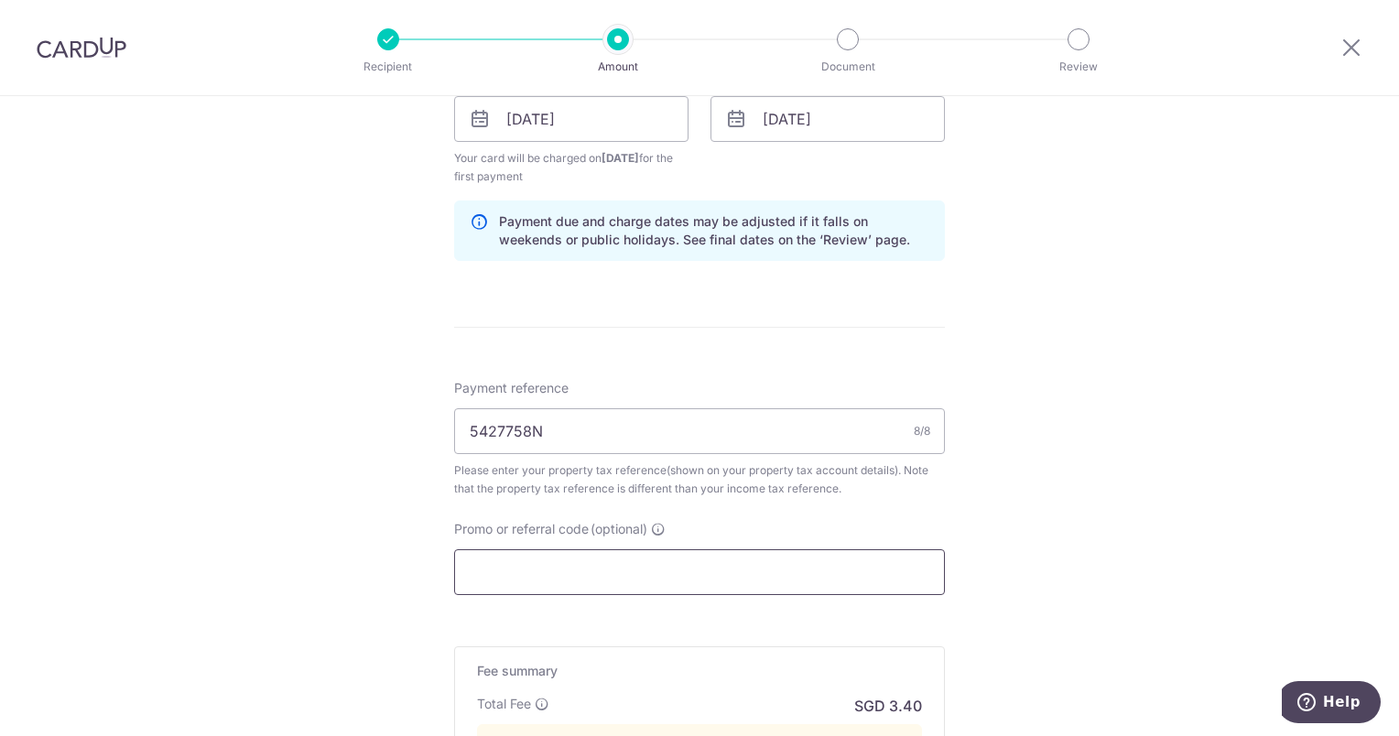
click at [470, 574] on input "Promo or referral code (optional)" at bounding box center [699, 572] width 491 height 46
paste input "3HOME25R"
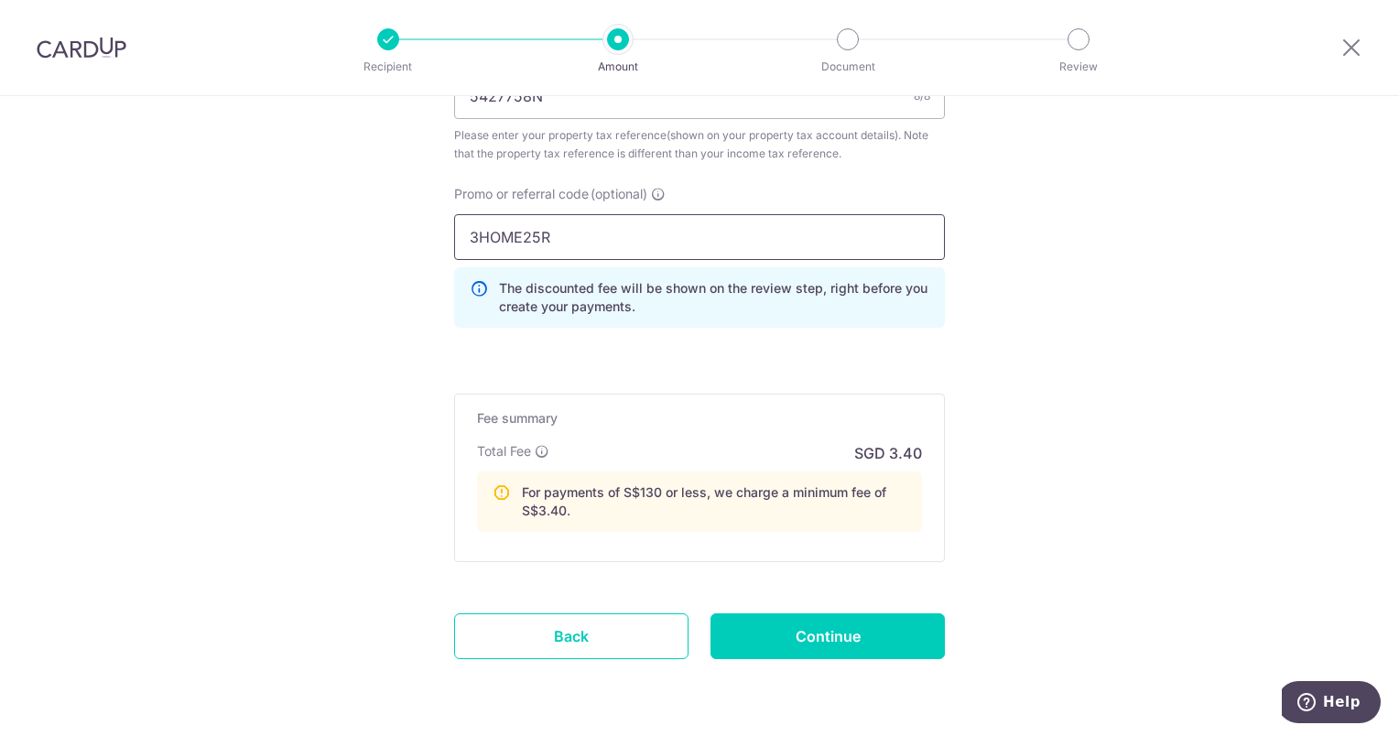
scroll to position [1282, 0]
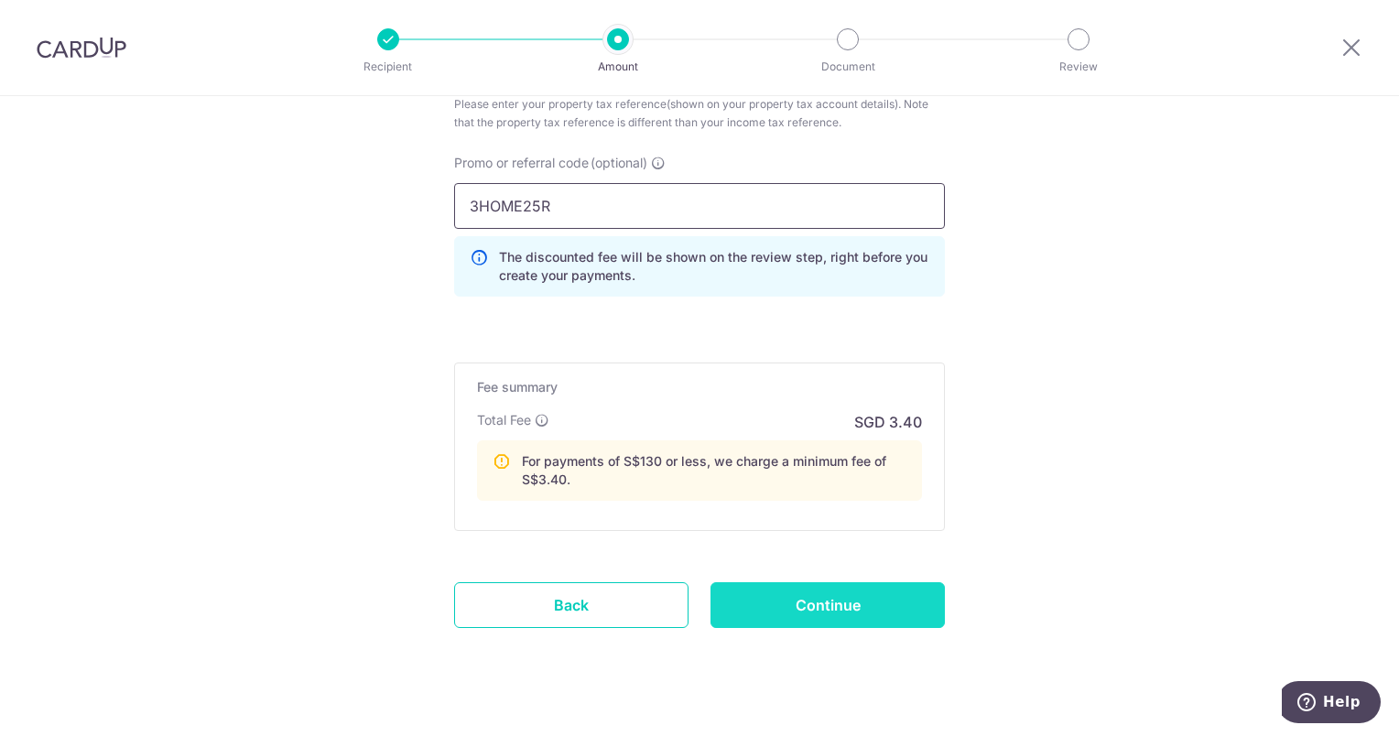
type input "3HOME25R"
click at [820, 593] on input "Continue" at bounding box center [828, 605] width 234 height 46
type input "Create Schedule"
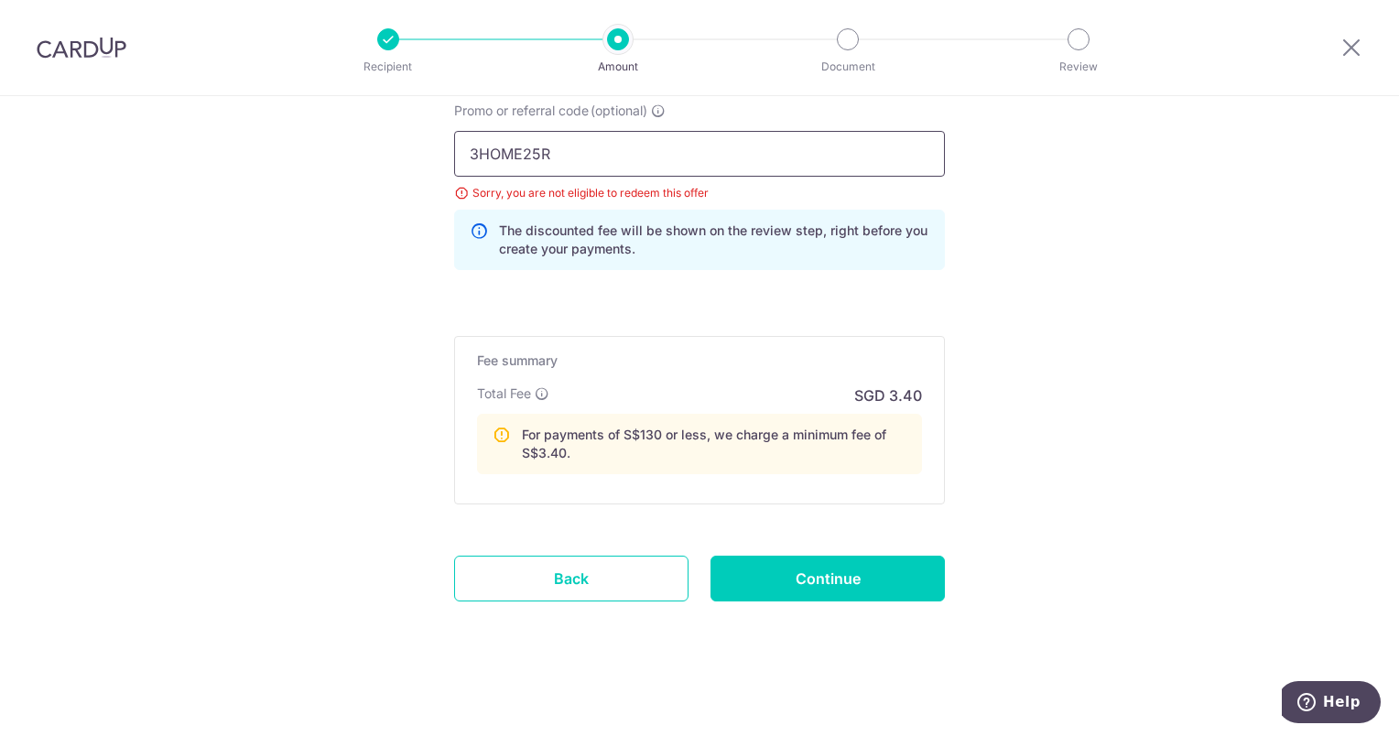
drag, startPoint x: 549, startPoint y: 154, endPoint x: 451, endPoint y: 151, distance: 98.9
click at [454, 151] on input "3HOME25R" at bounding box center [699, 154] width 491 height 46
paste input "RENO25ONE"
type input "RENO25ONE"
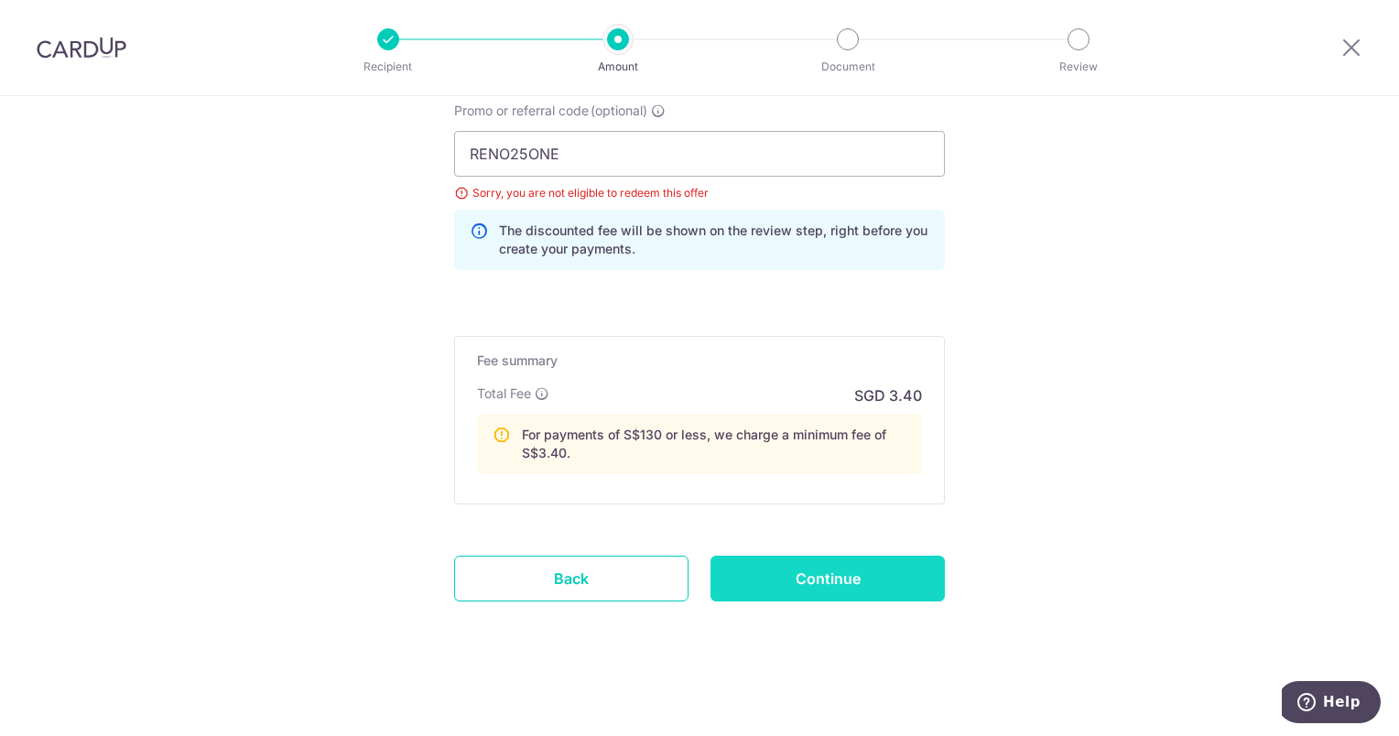
click at [787, 564] on input "Continue" at bounding box center [828, 579] width 234 height 46
type input "Update Schedule"
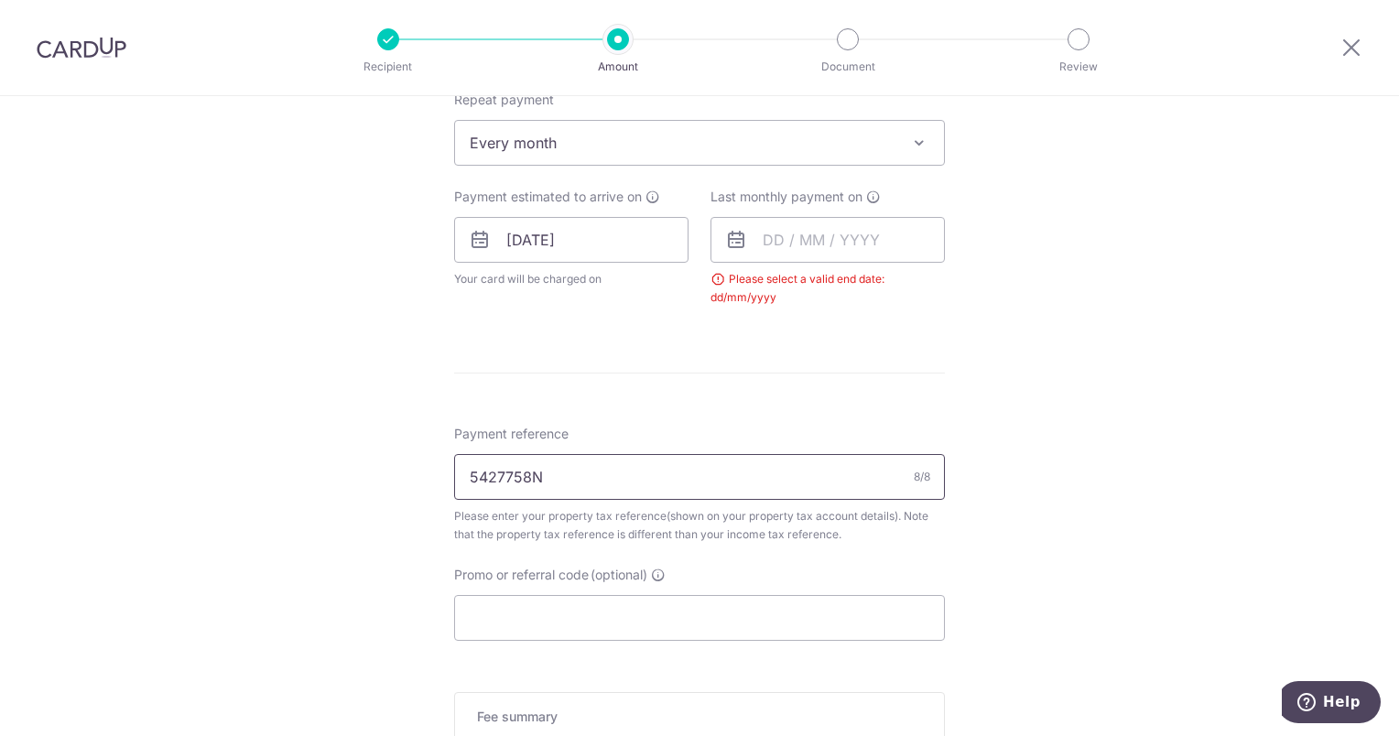
scroll to position [784, 0]
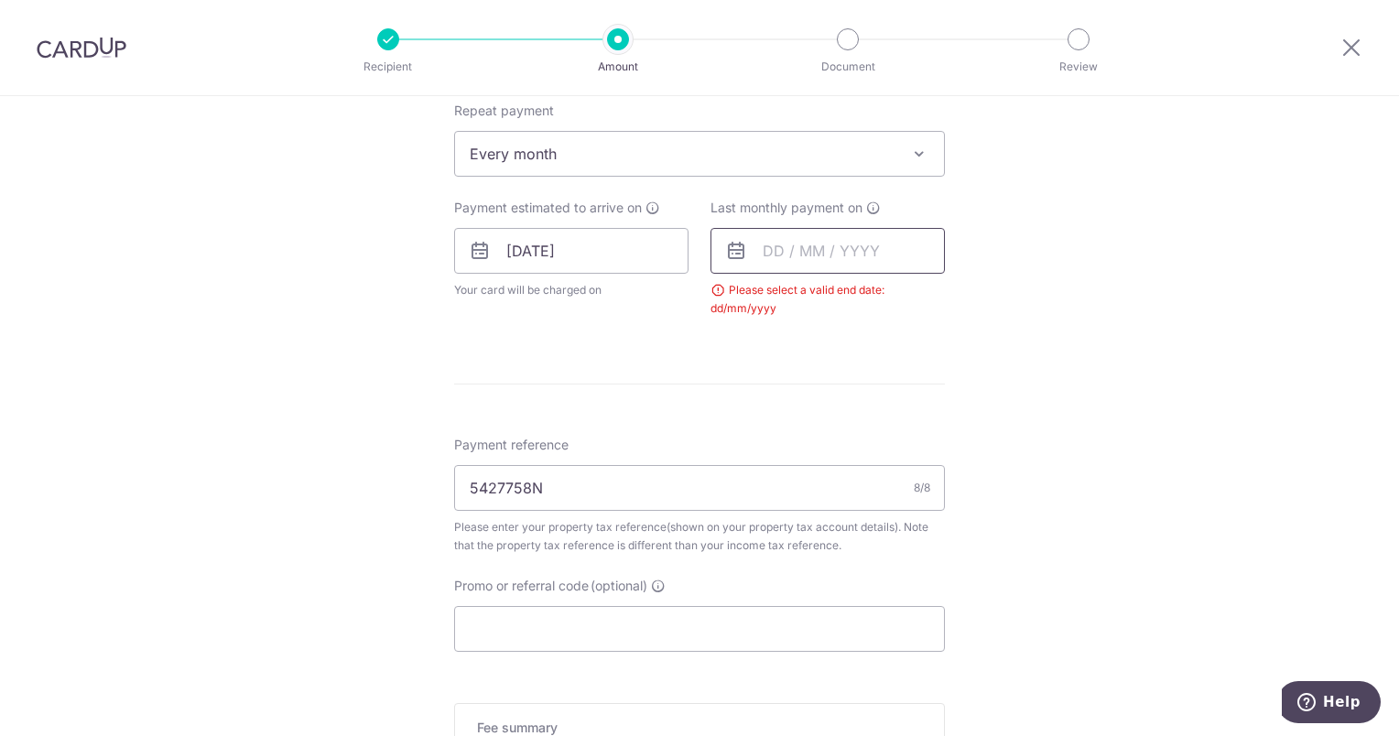
click at [770, 249] on input "text" at bounding box center [828, 251] width 234 height 46
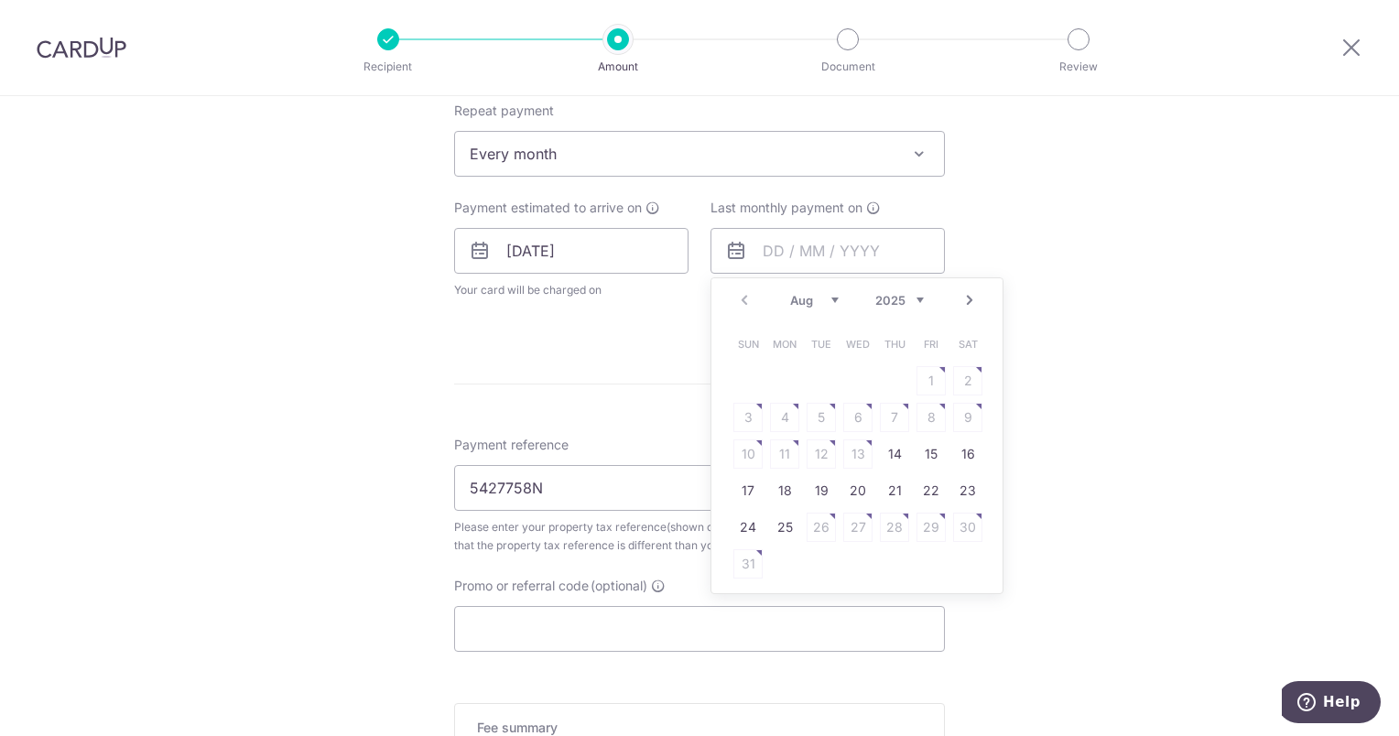
click at [971, 299] on link "Next" at bounding box center [970, 300] width 22 height 22
click at [967, 297] on link "Next" at bounding box center [970, 300] width 22 height 22
click at [778, 523] on link "24" at bounding box center [784, 527] width 29 height 29
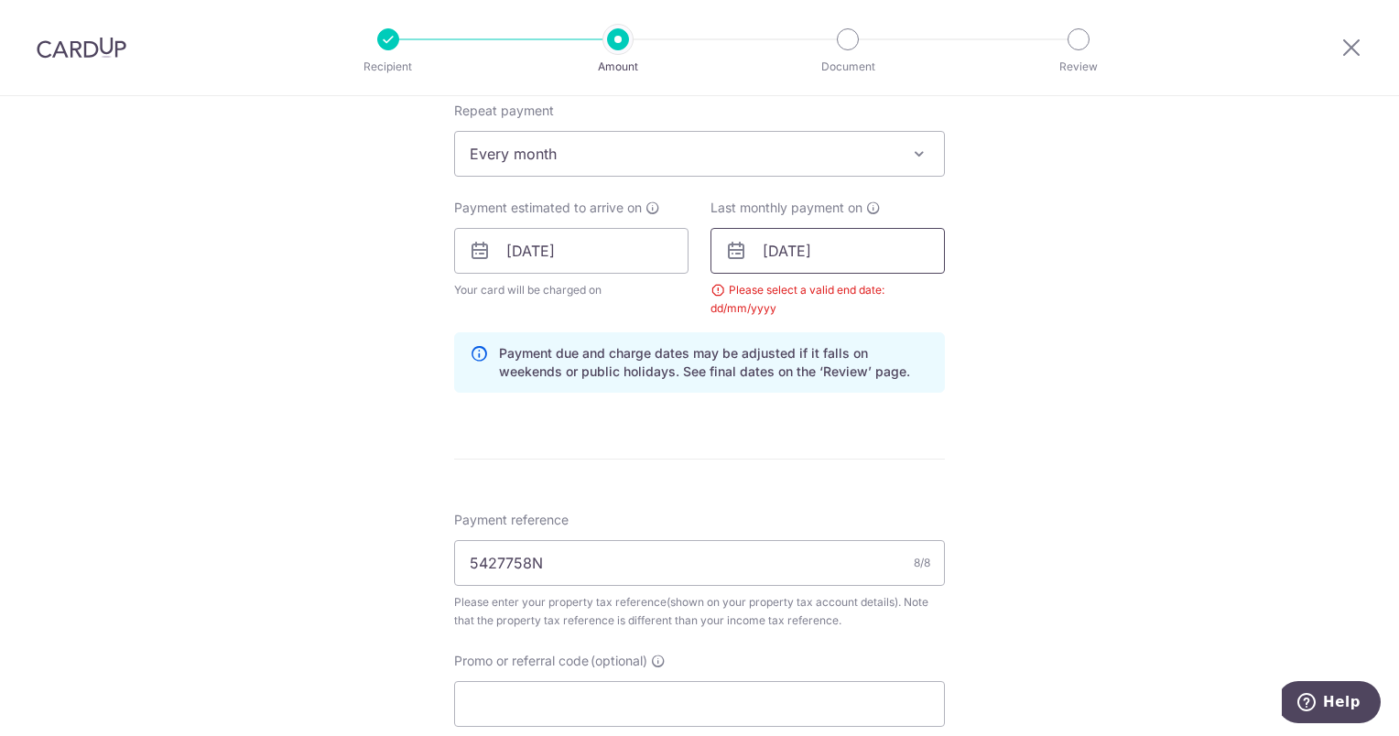
click at [867, 243] on input "24/11/2025" at bounding box center [828, 251] width 234 height 46
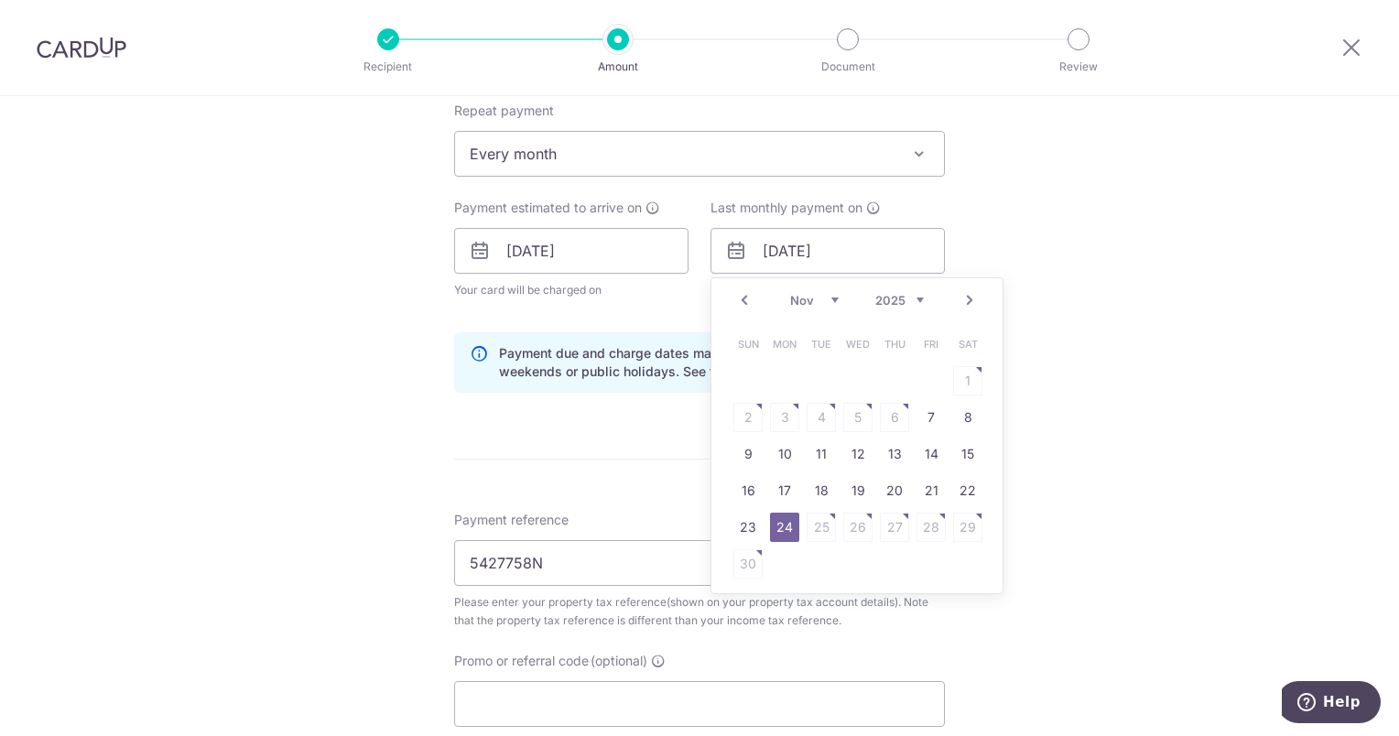
click at [833, 297] on select "Aug Sep Oct Nov Dec" at bounding box center [814, 300] width 49 height 15
drag, startPoint x: 776, startPoint y: 527, endPoint x: 784, endPoint y: 521, distance: 10.4
click at [776, 527] on link "27" at bounding box center [784, 527] width 29 height 29
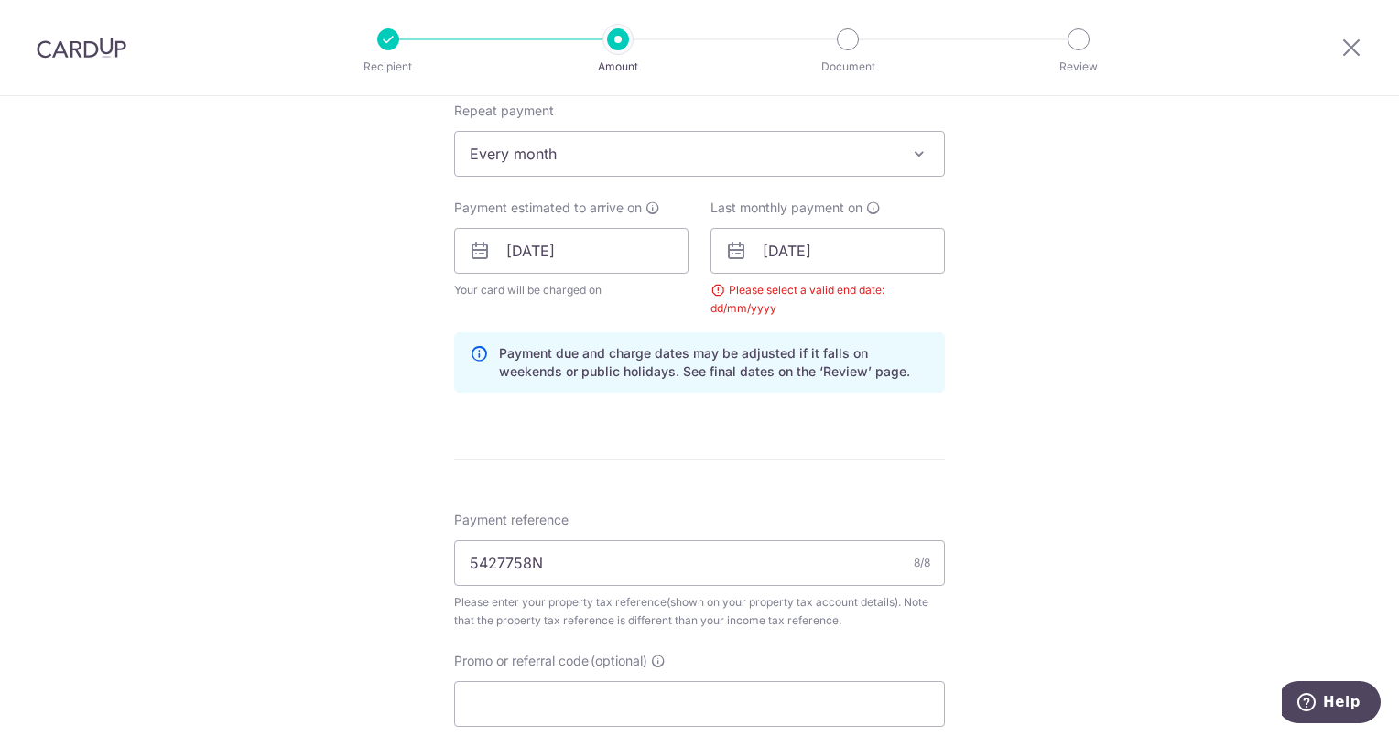
click at [950, 303] on div "Last monthly payment on 27/10/2025 Prev Next Aug Sep Oct Nov Dec 2025 2026 Sun …" at bounding box center [828, 258] width 256 height 119
click at [799, 308] on div "Please select a valid end date: dd/mm/yyyy" at bounding box center [828, 299] width 234 height 37
click at [927, 246] on input "[DATE]" at bounding box center [828, 251] width 234 height 46
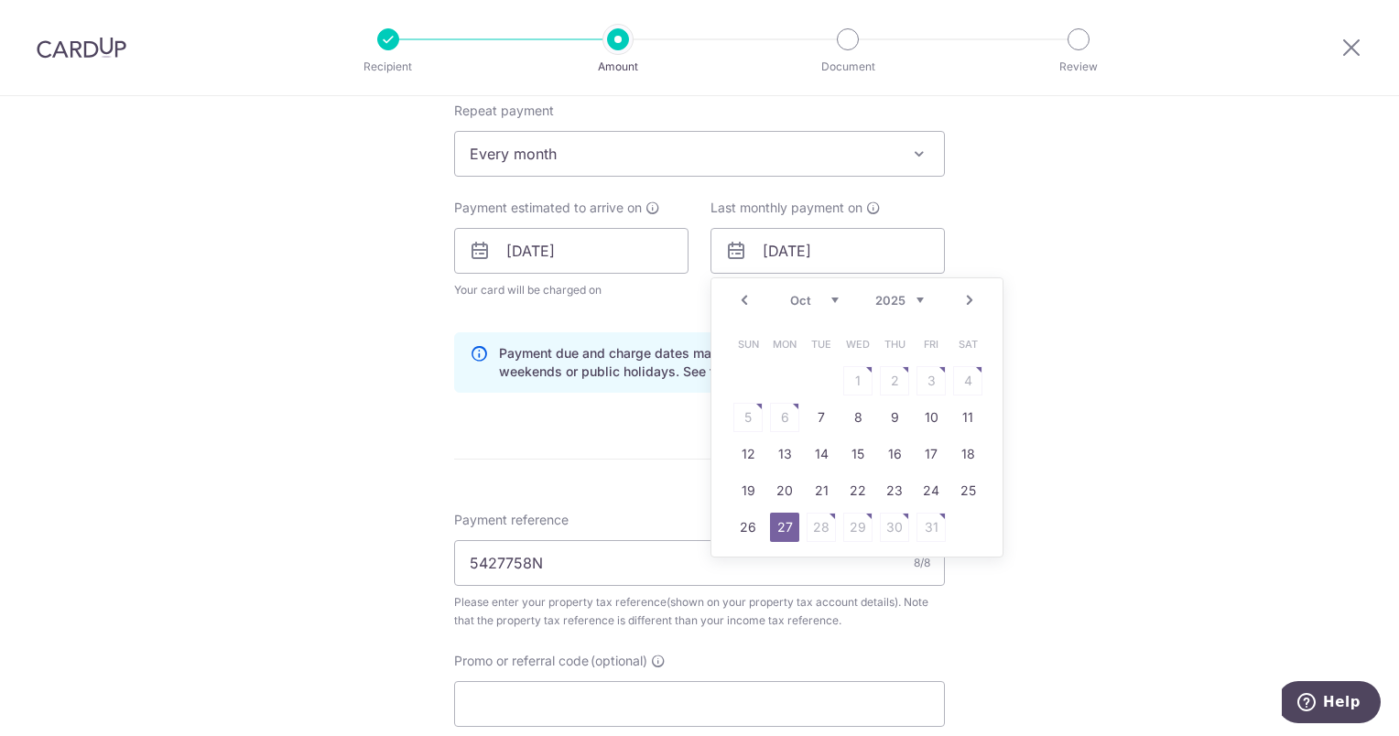
click at [963, 293] on link "Next" at bounding box center [970, 300] width 22 height 22
click at [734, 297] on link "Prev" at bounding box center [745, 300] width 22 height 22
click at [923, 490] on link "24" at bounding box center [931, 490] width 29 height 29
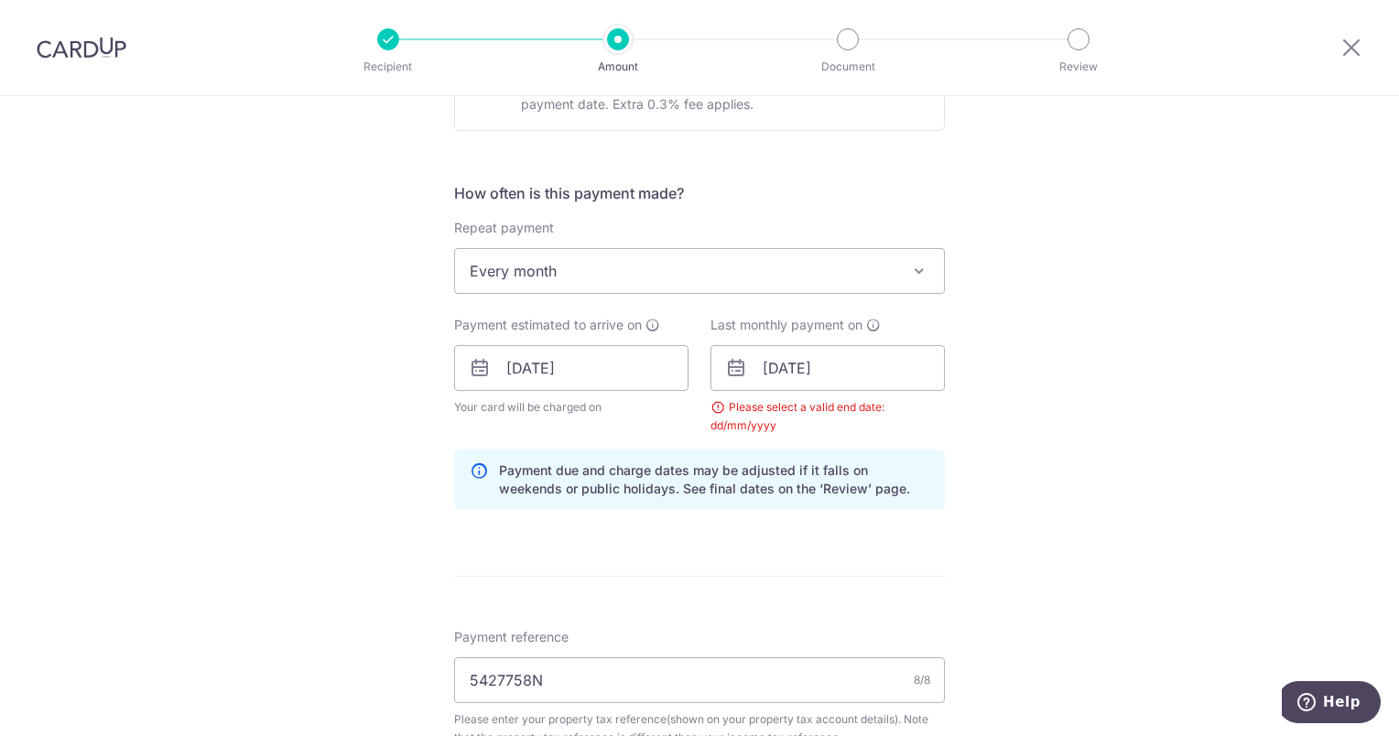
scroll to position [692, 0]
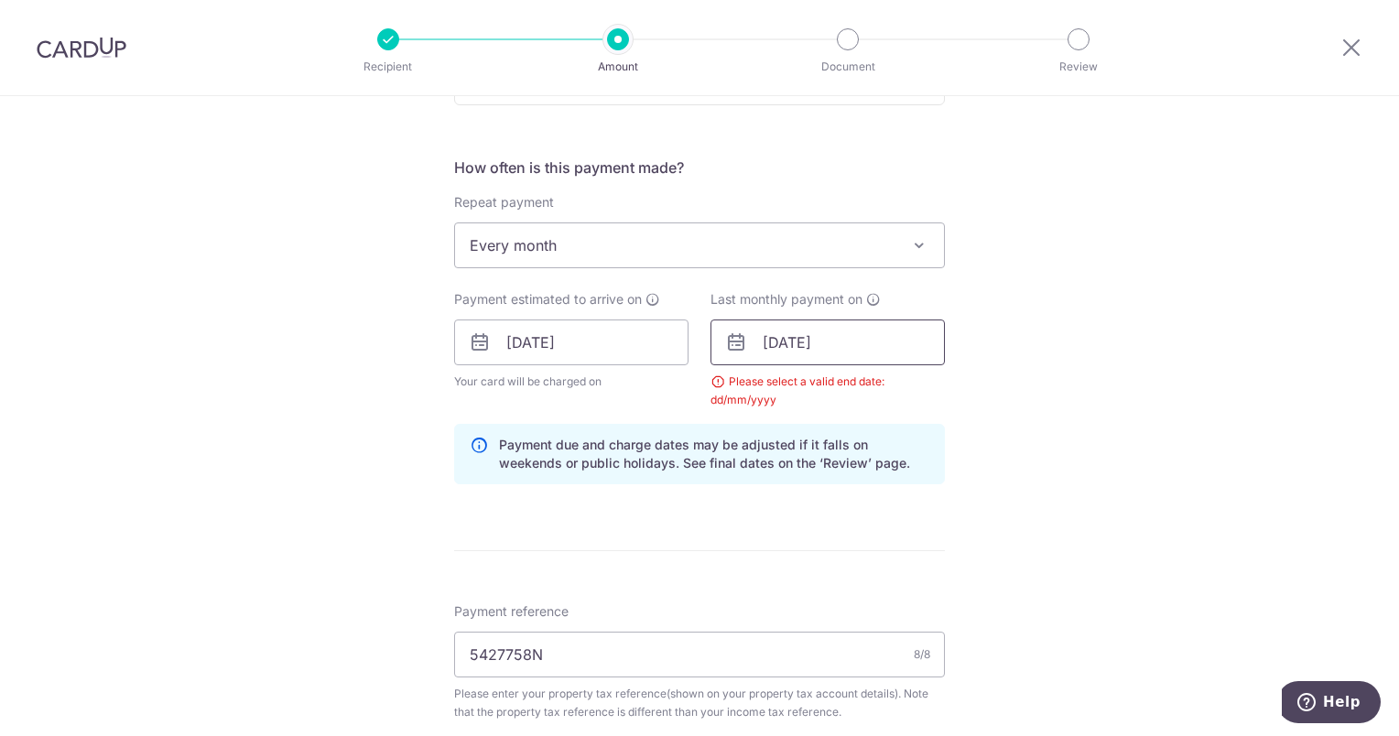
click at [863, 341] on input "24/10/2025" at bounding box center [828, 343] width 234 height 46
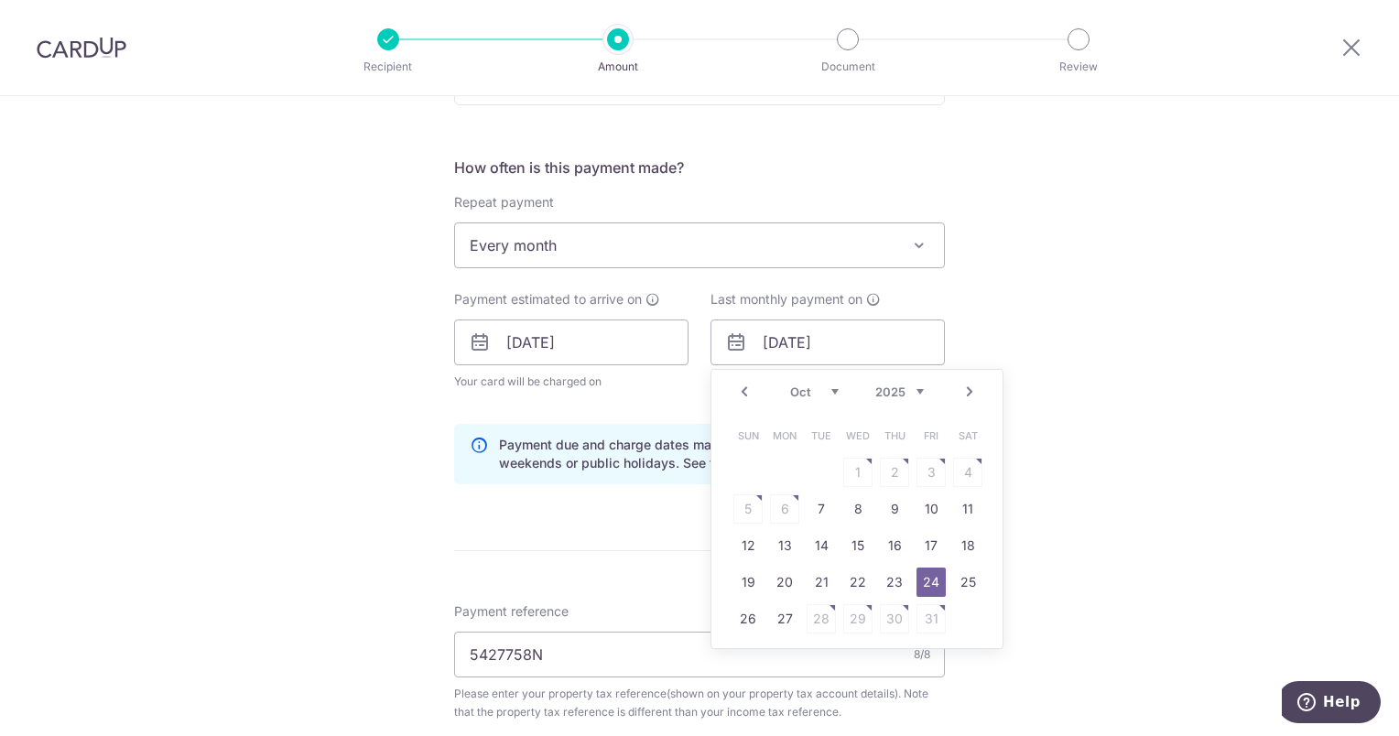
click at [966, 386] on link "Next" at bounding box center [970, 392] width 22 height 22
click at [881, 580] on link "25" at bounding box center [894, 582] width 29 height 29
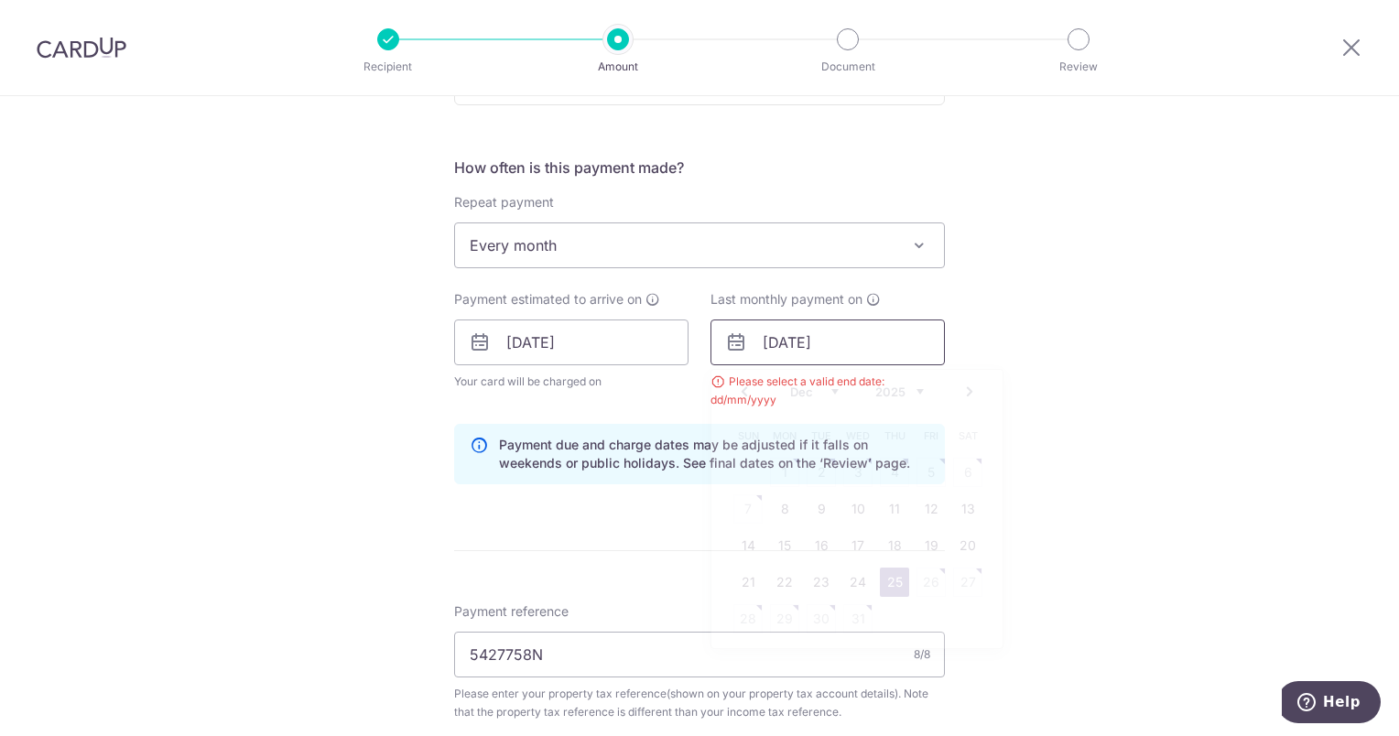
click at [935, 344] on input "25/12/2025" at bounding box center [828, 343] width 234 height 46
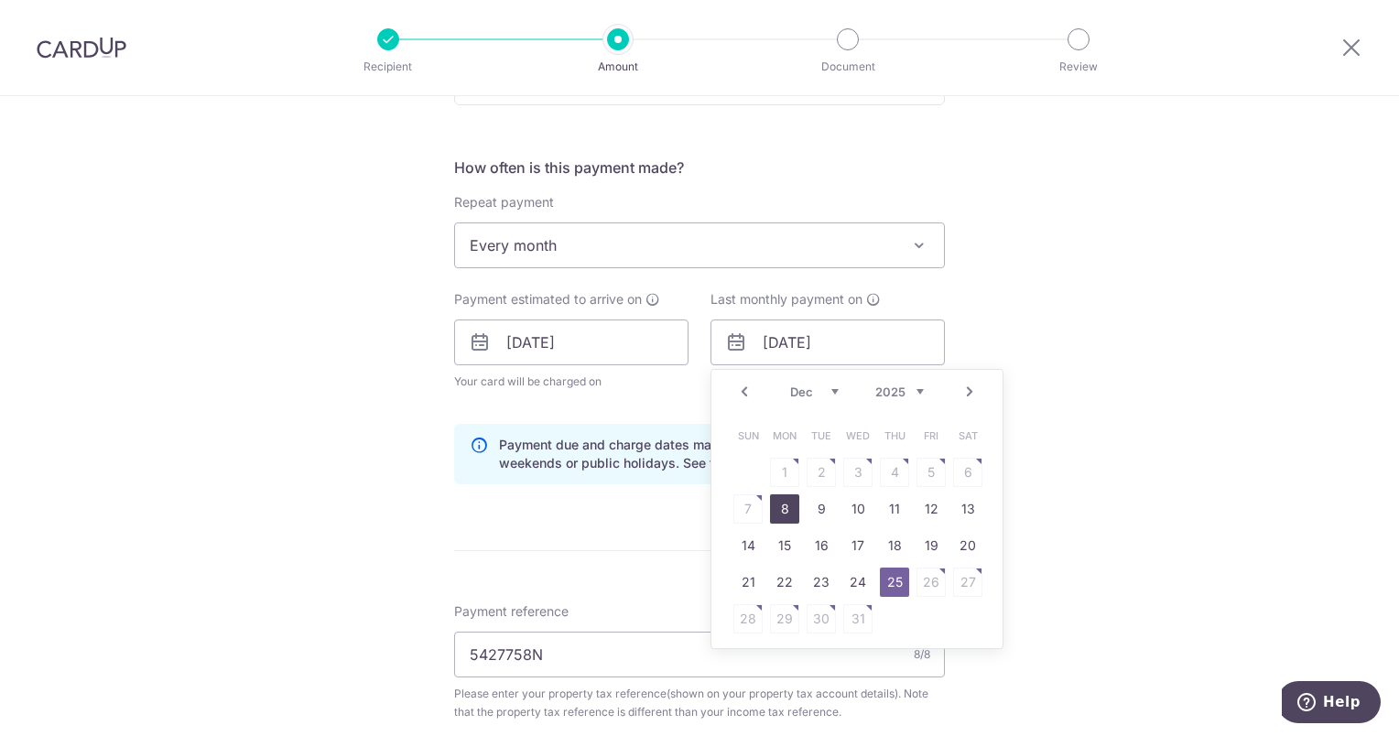
click at [788, 501] on link "8" at bounding box center [784, 509] width 29 height 29
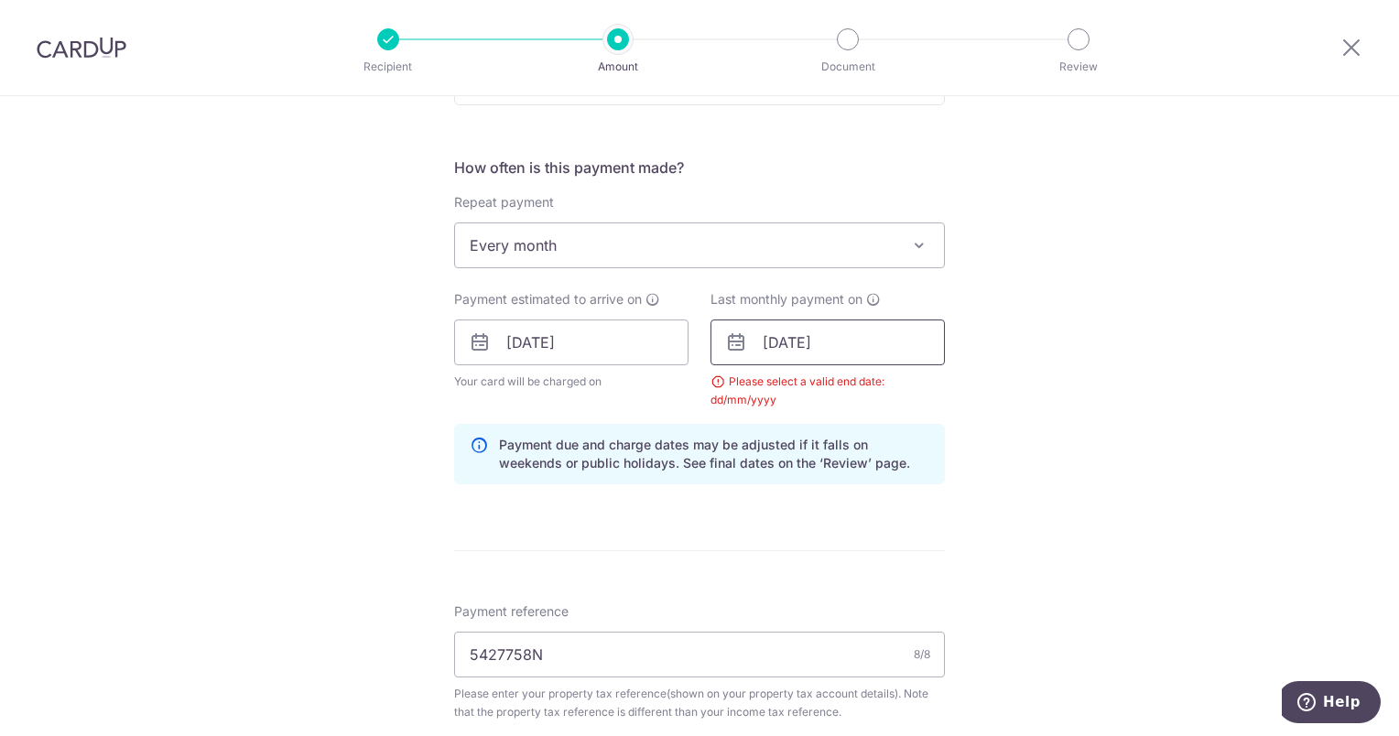
click at [895, 344] on input "08/12/2025" at bounding box center [828, 343] width 234 height 46
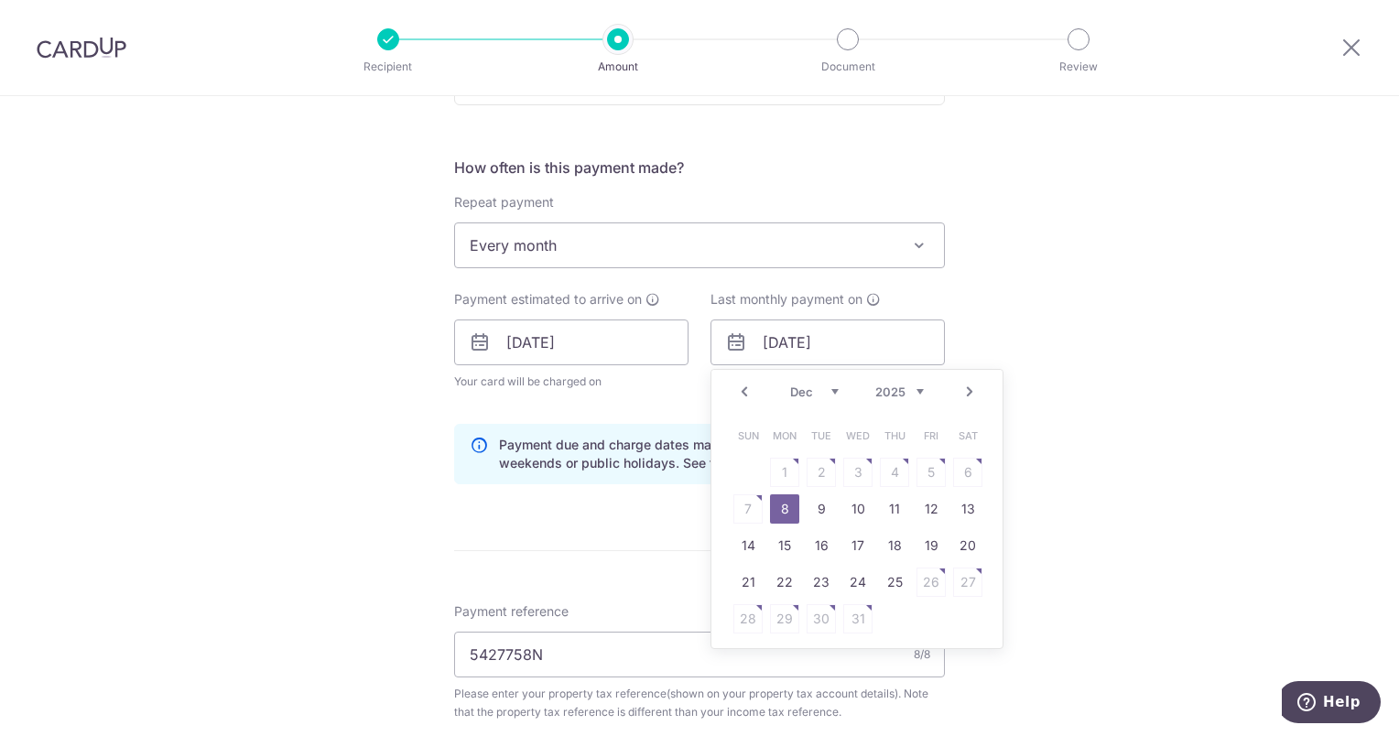
click at [960, 384] on link "Next" at bounding box center [970, 392] width 22 height 22
click at [857, 506] on link "7" at bounding box center [857, 509] width 29 height 29
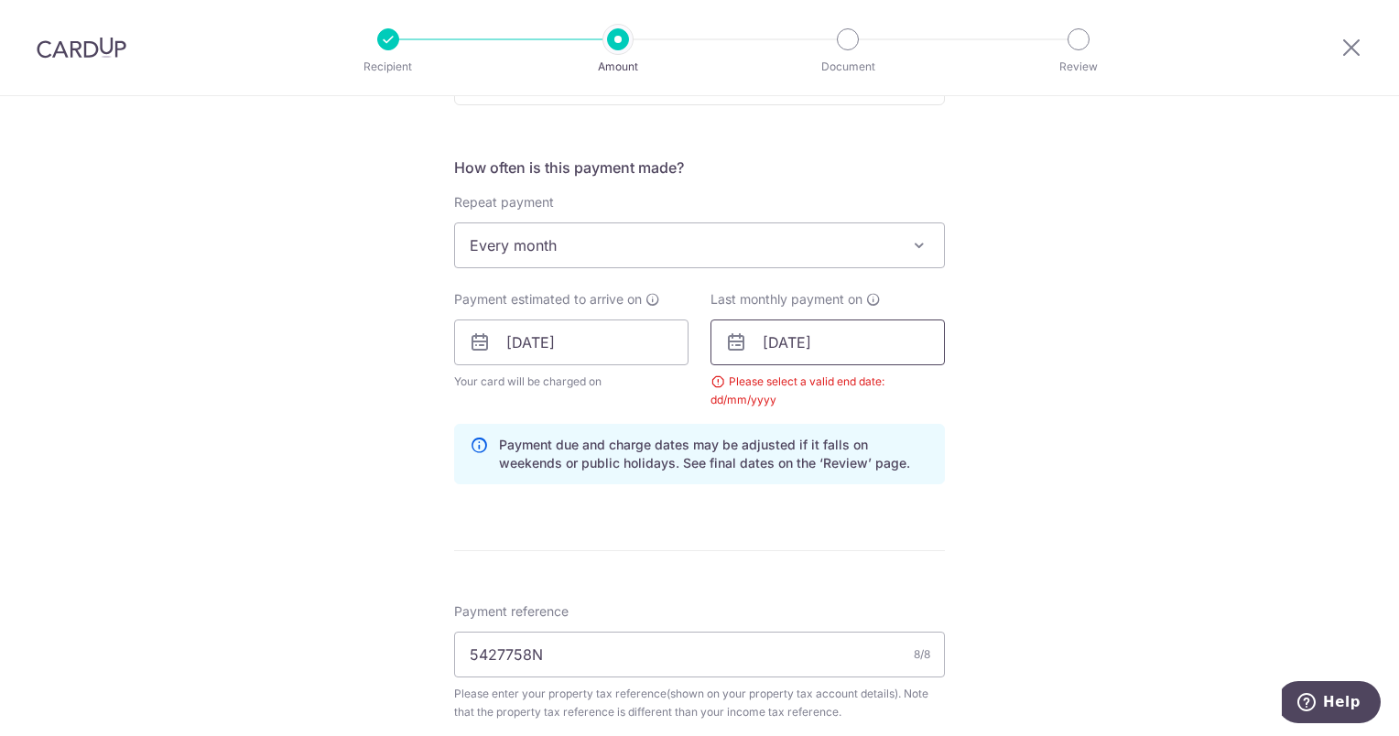
click at [878, 344] on input "07/01/2026" at bounding box center [828, 343] width 234 height 46
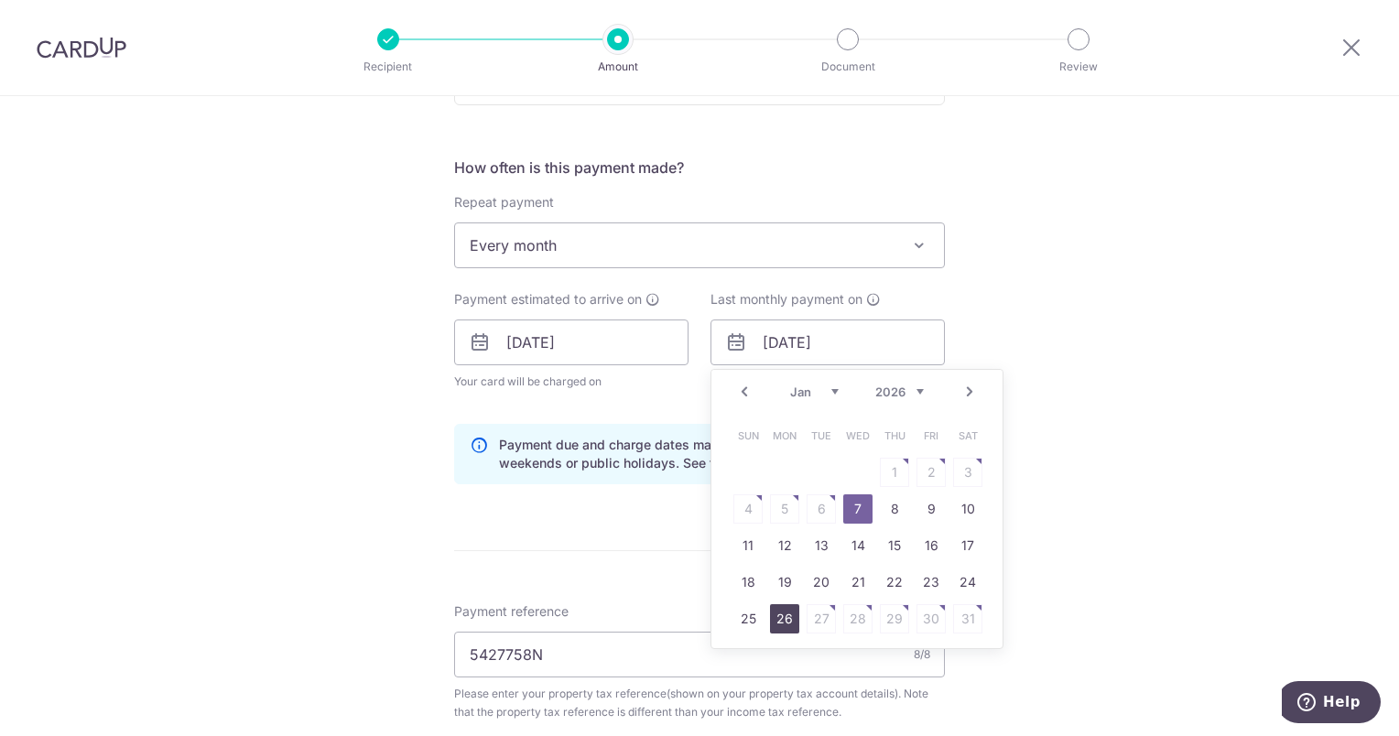
click at [787, 614] on link "26" at bounding box center [784, 618] width 29 height 29
type input "26/01/2026"
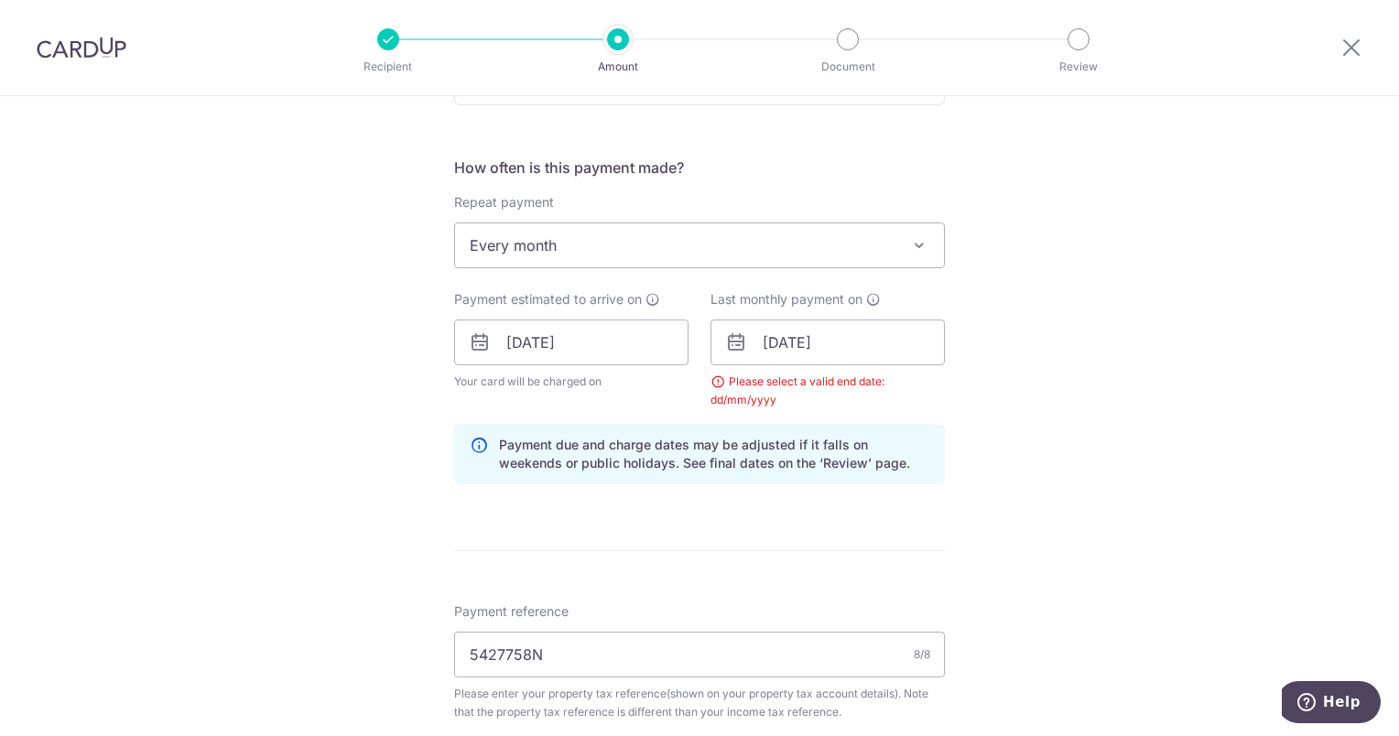
click at [704, 512] on form "Enter payment amount SGD 113.33 113.33 The total tax payment amounts scheduled …" at bounding box center [699, 356] width 491 height 1662
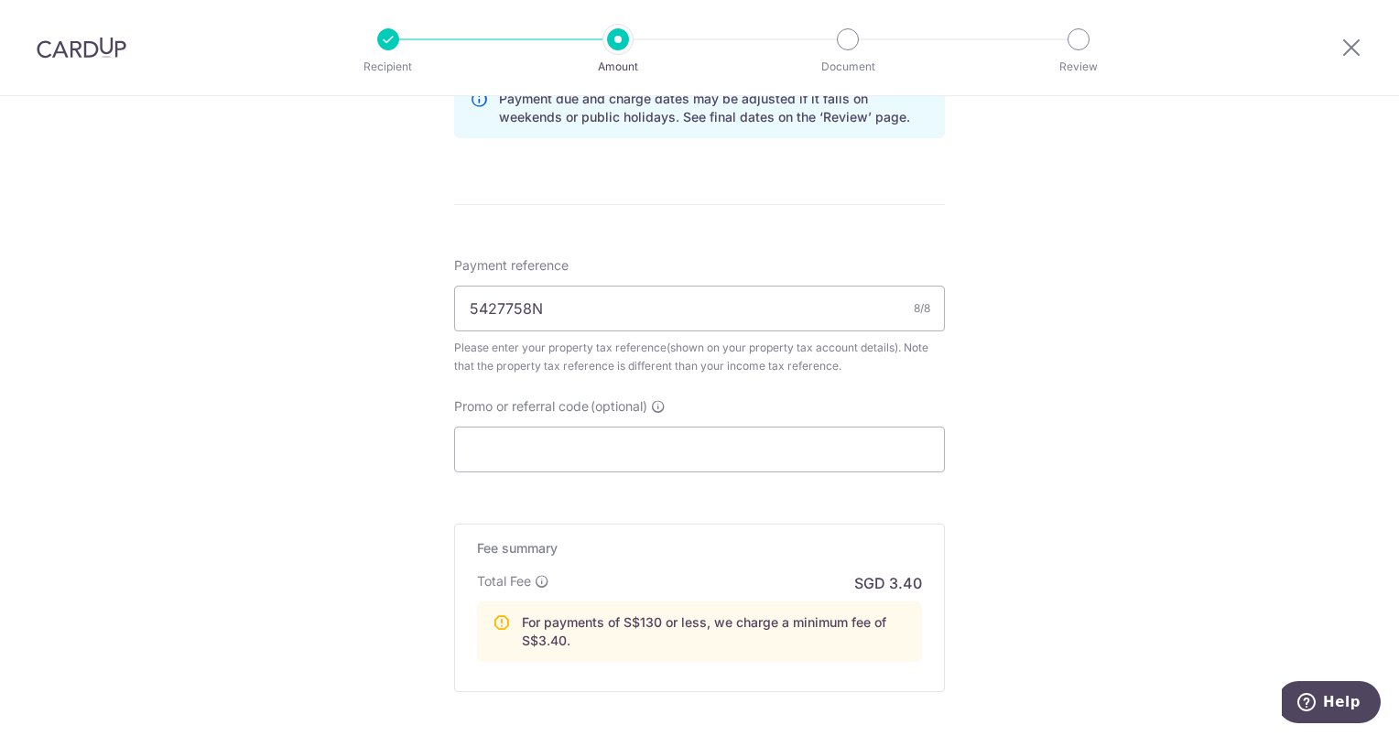
scroll to position [1059, 0]
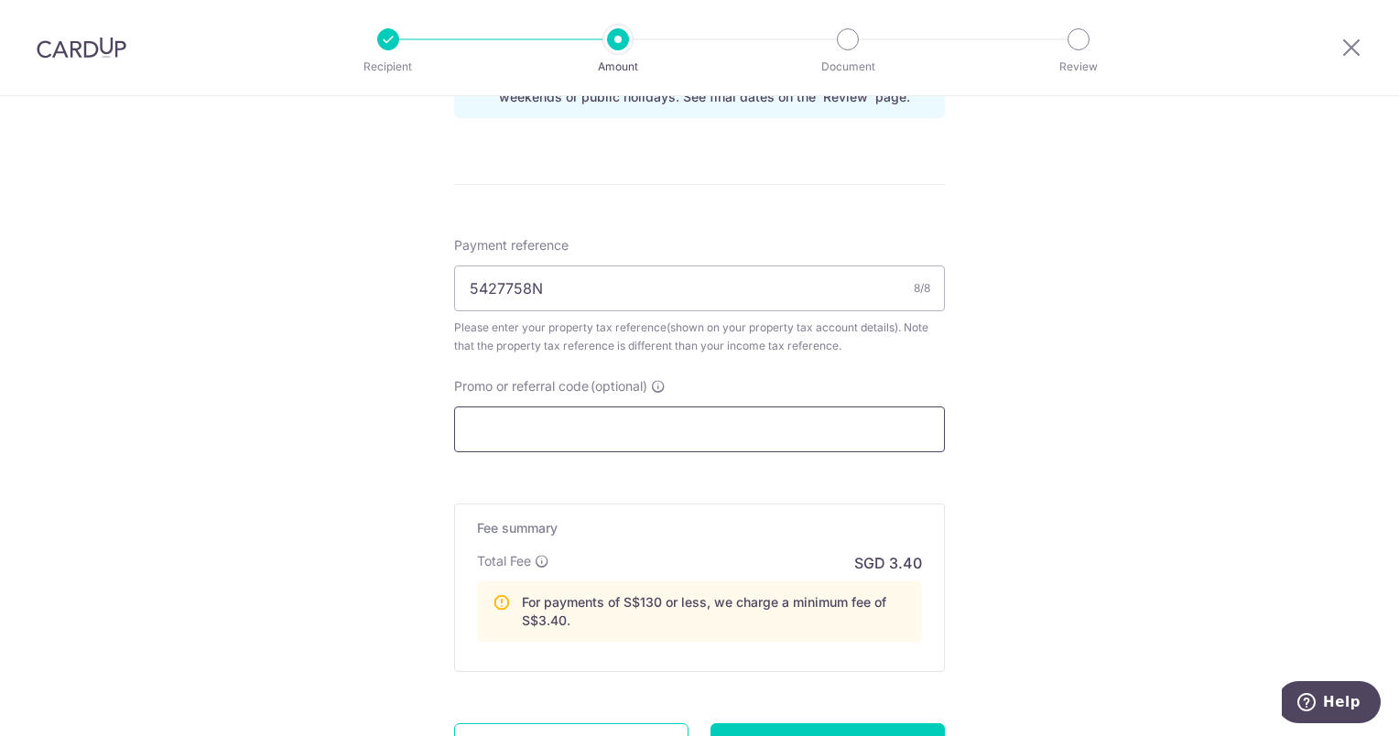
click at [521, 425] on input "Promo or referral code (optional)" at bounding box center [699, 430] width 491 height 46
paste input "RENO25ONE"
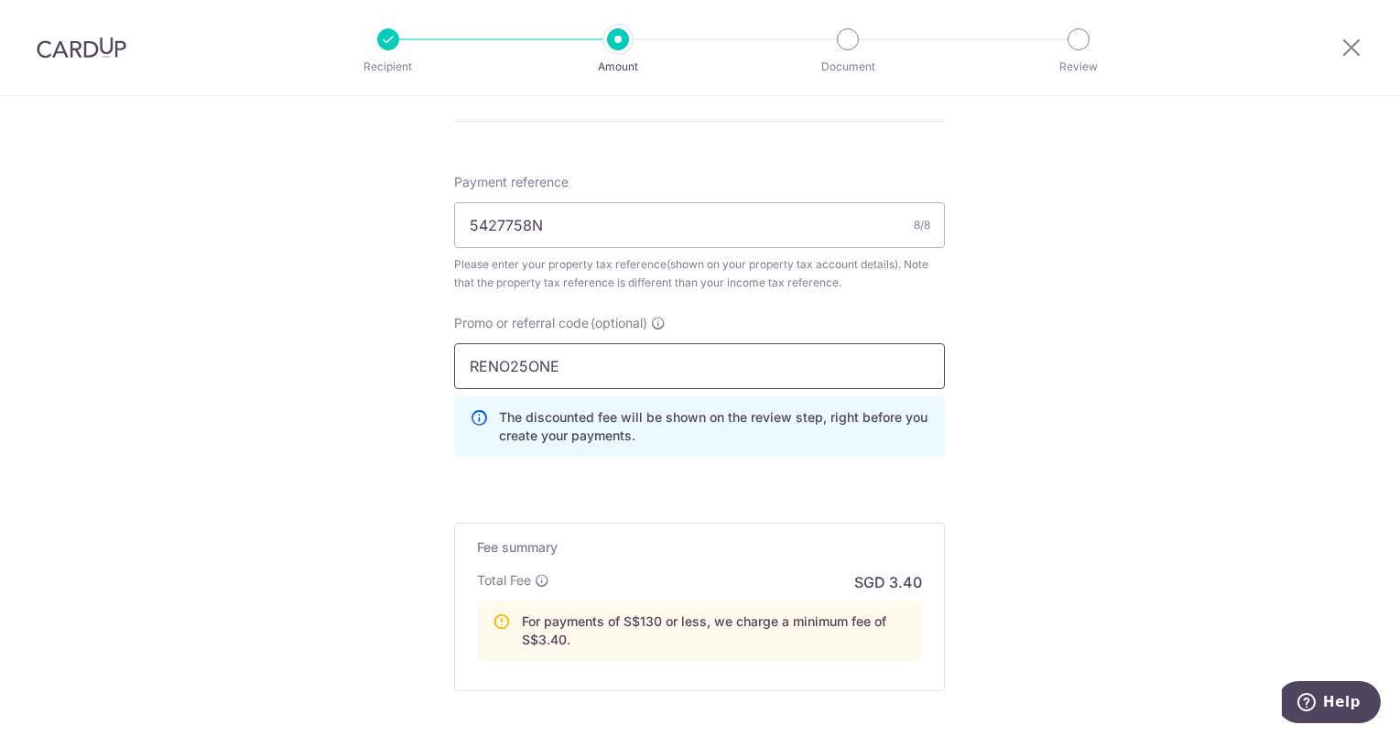
scroll to position [1242, 0]
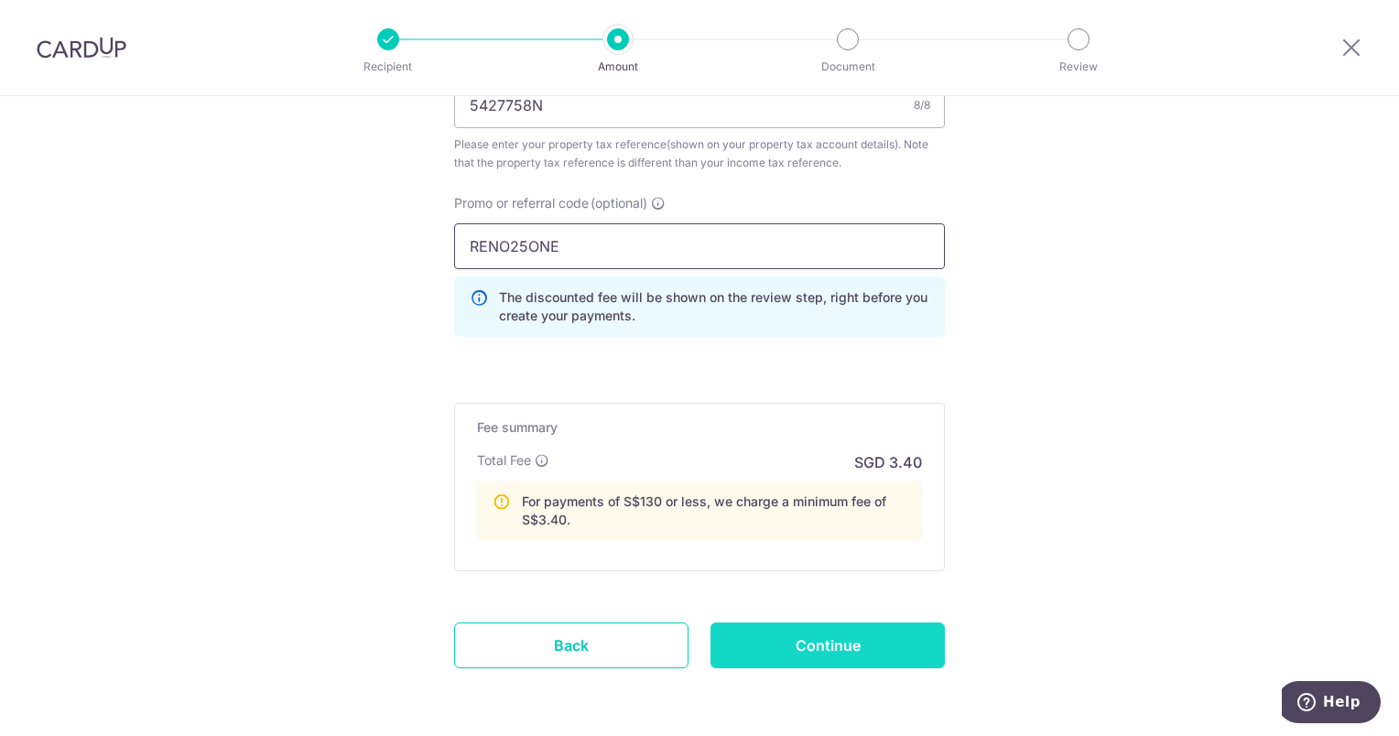
type input "RENO25ONE"
click at [760, 644] on input "Continue" at bounding box center [828, 646] width 234 height 46
type input "Update Schedule"
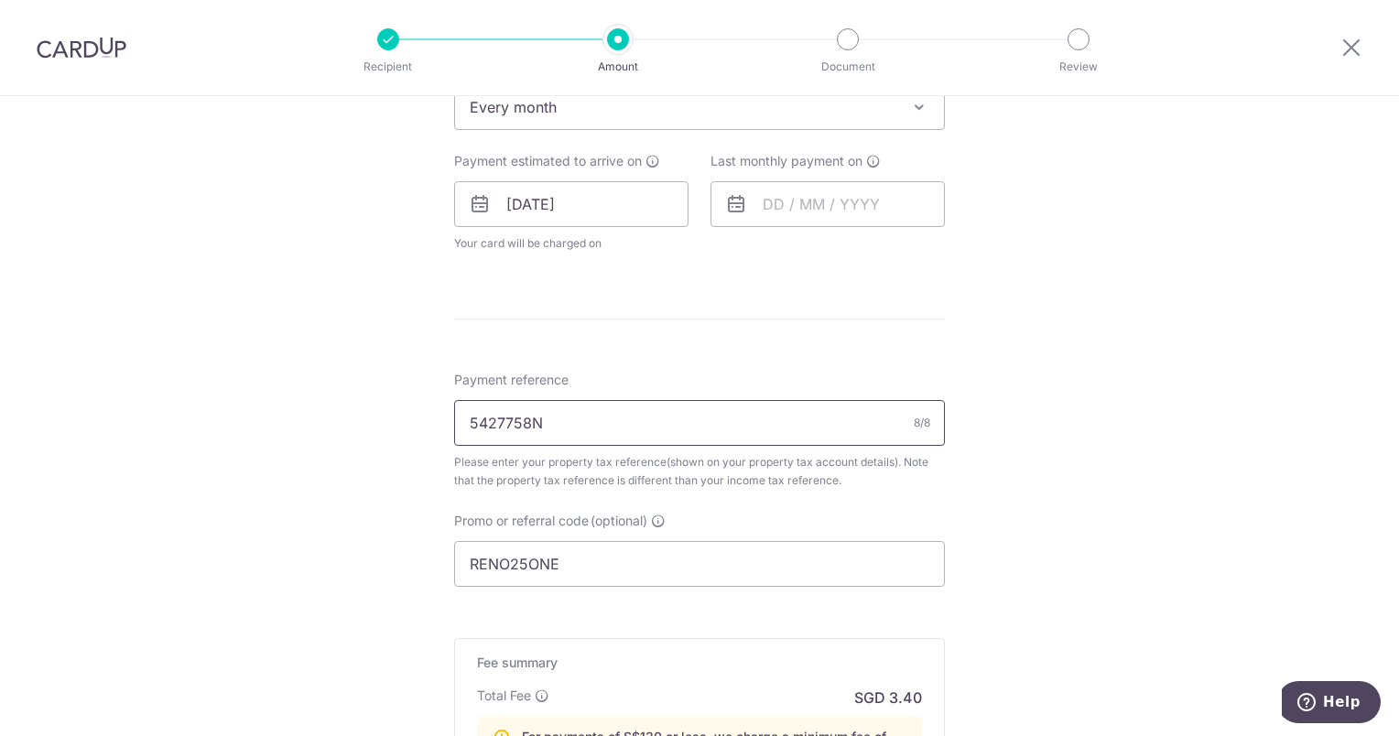
scroll to position [1007, 0]
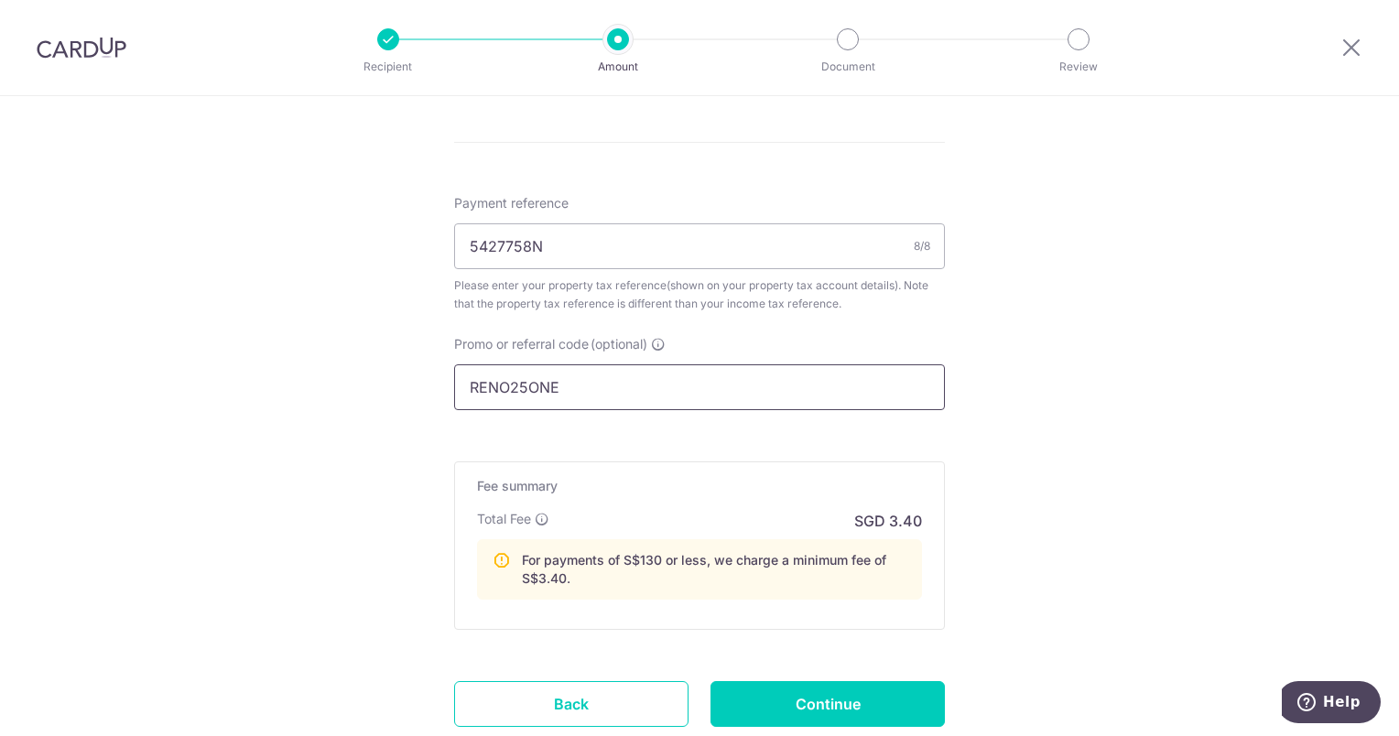
drag, startPoint x: 561, startPoint y: 385, endPoint x: 582, endPoint y: 359, distance: 33.2
click at [447, 388] on div "Promo or referral code (optional) RENO25ONE The discounted fee will be shown on…" at bounding box center [699, 372] width 513 height 75
paste input "OCBC90N155"
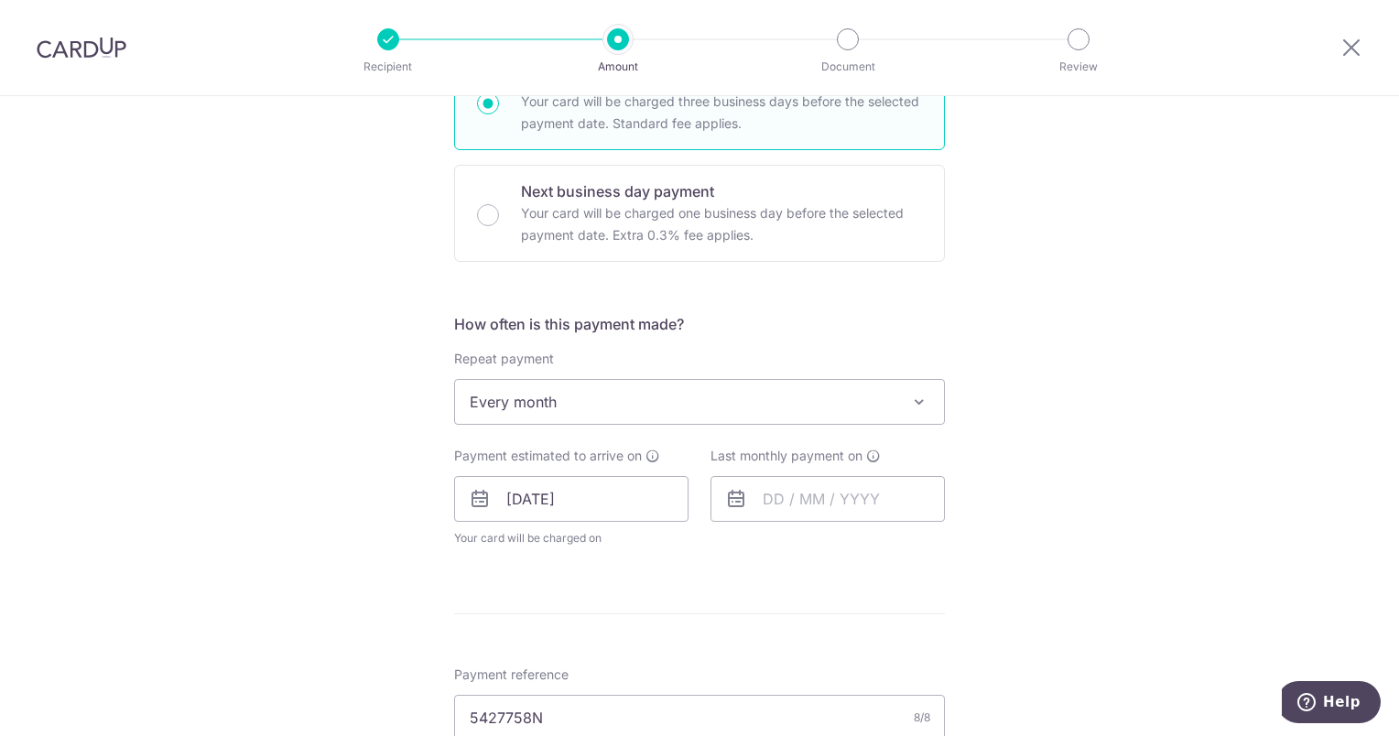
scroll to position [733, 0]
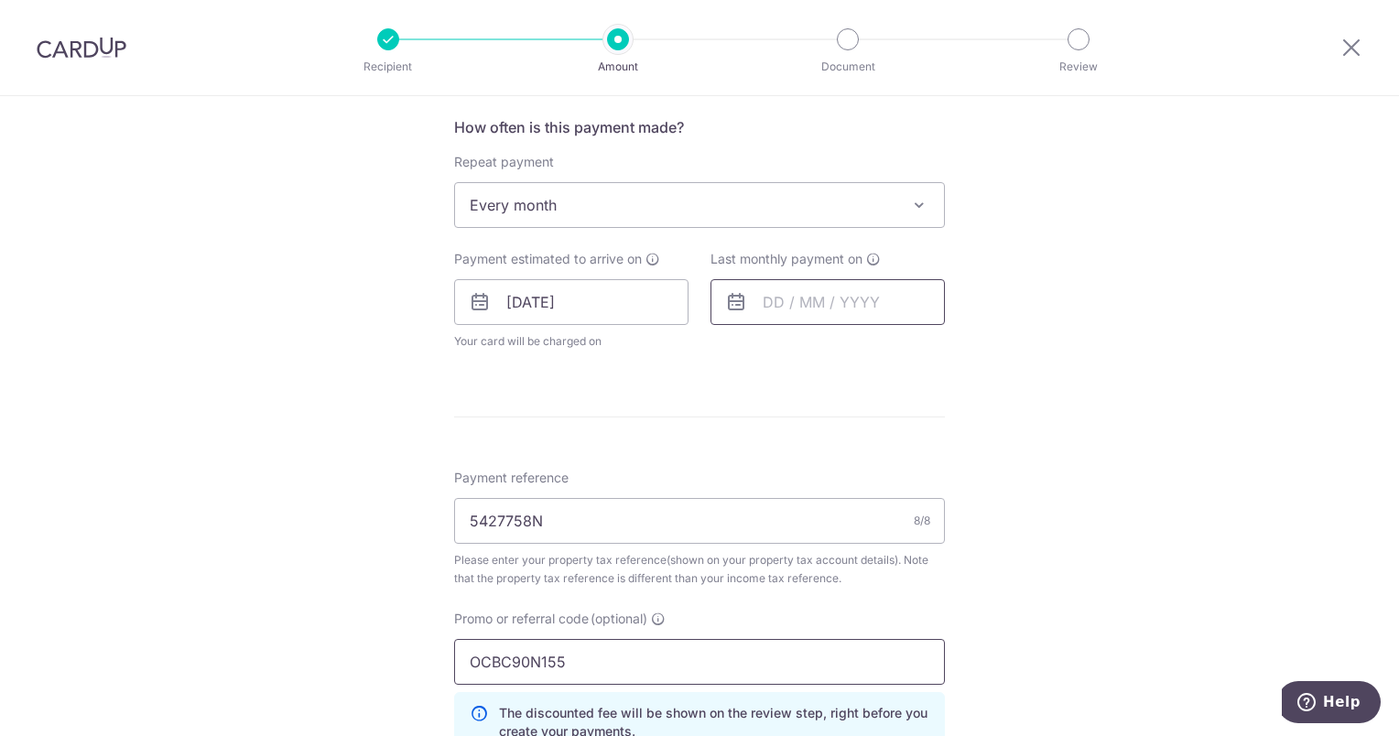
type input "OCBC90N155"
click at [780, 288] on input "text" at bounding box center [828, 302] width 234 height 46
click at [966, 350] on link "Next" at bounding box center [970, 352] width 22 height 22
click at [778, 575] on link "27" at bounding box center [784, 578] width 29 height 29
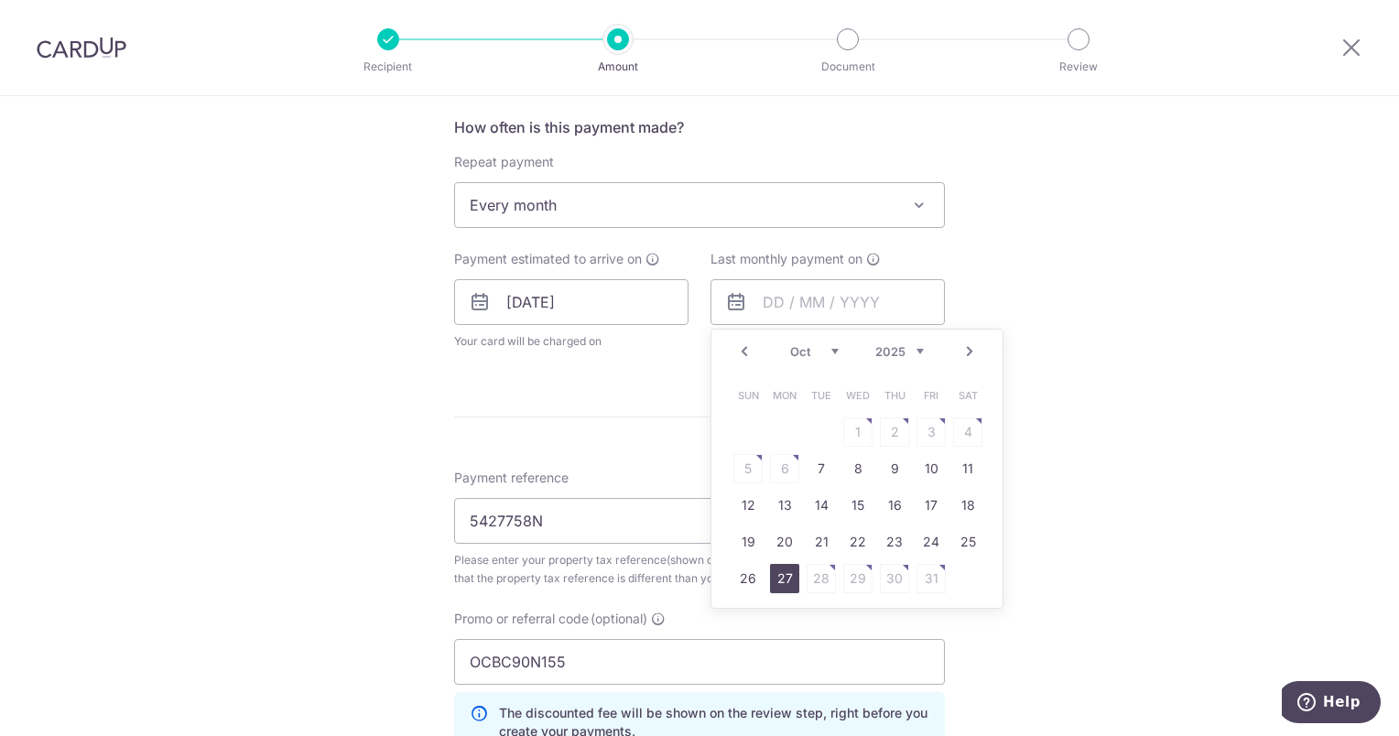
type input "[DATE]"
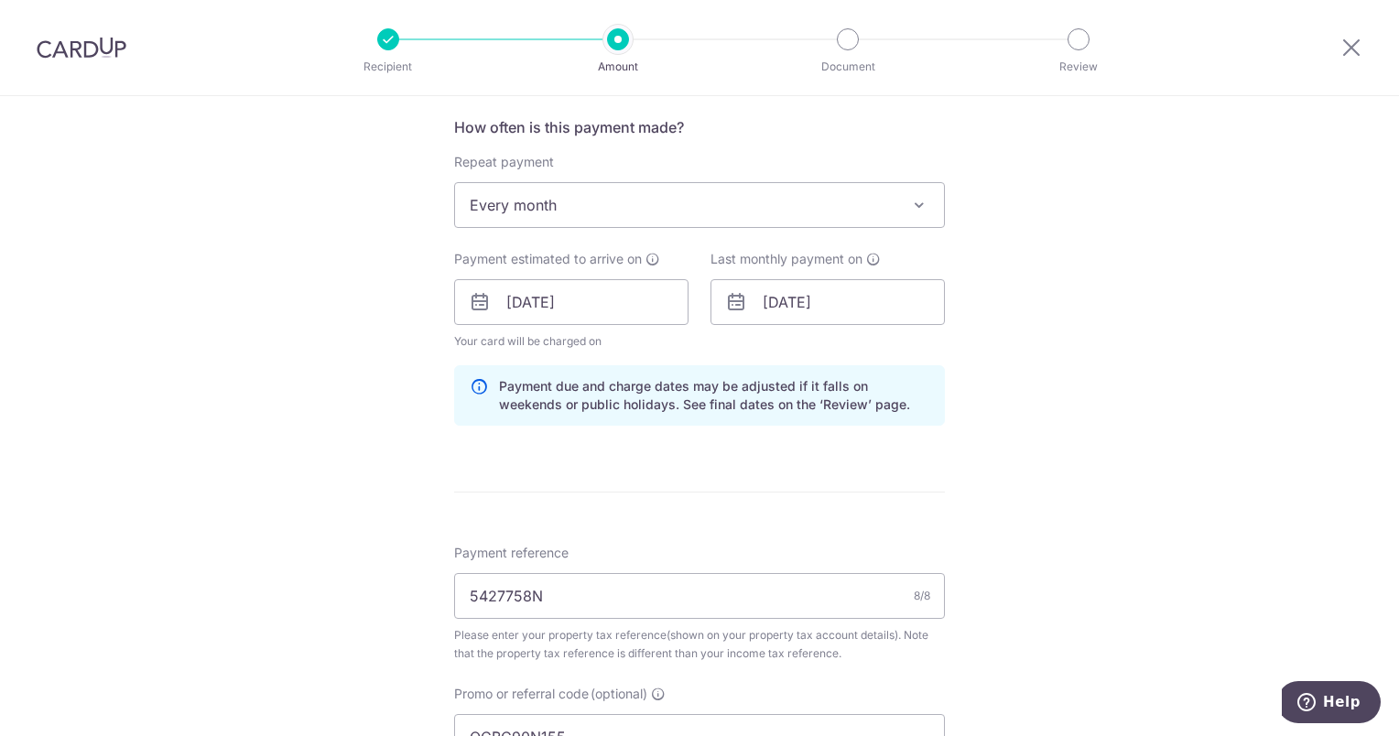
click at [872, 461] on form "Enter payment amount SGD 113.33 113.33 The total tax payment amounts scheduled …" at bounding box center [699, 347] width 491 height 1726
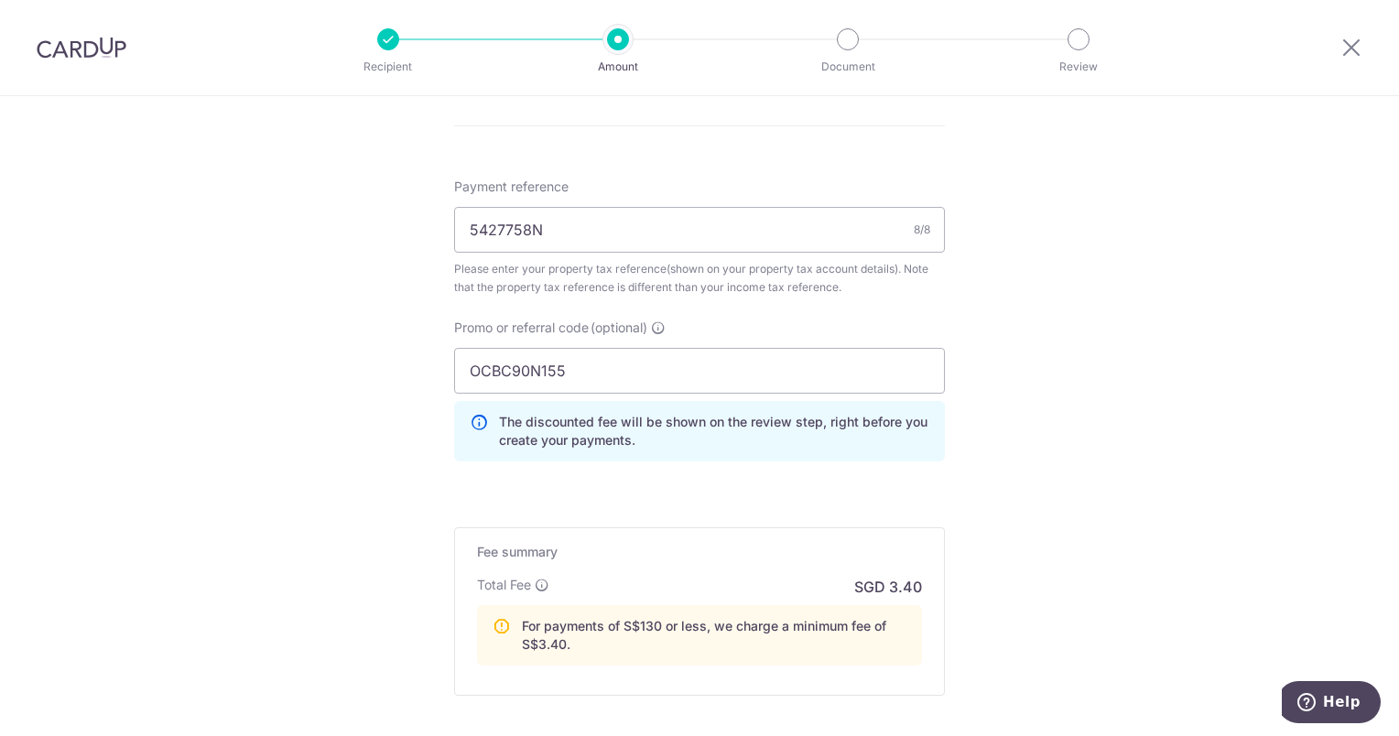
scroll to position [1289, 0]
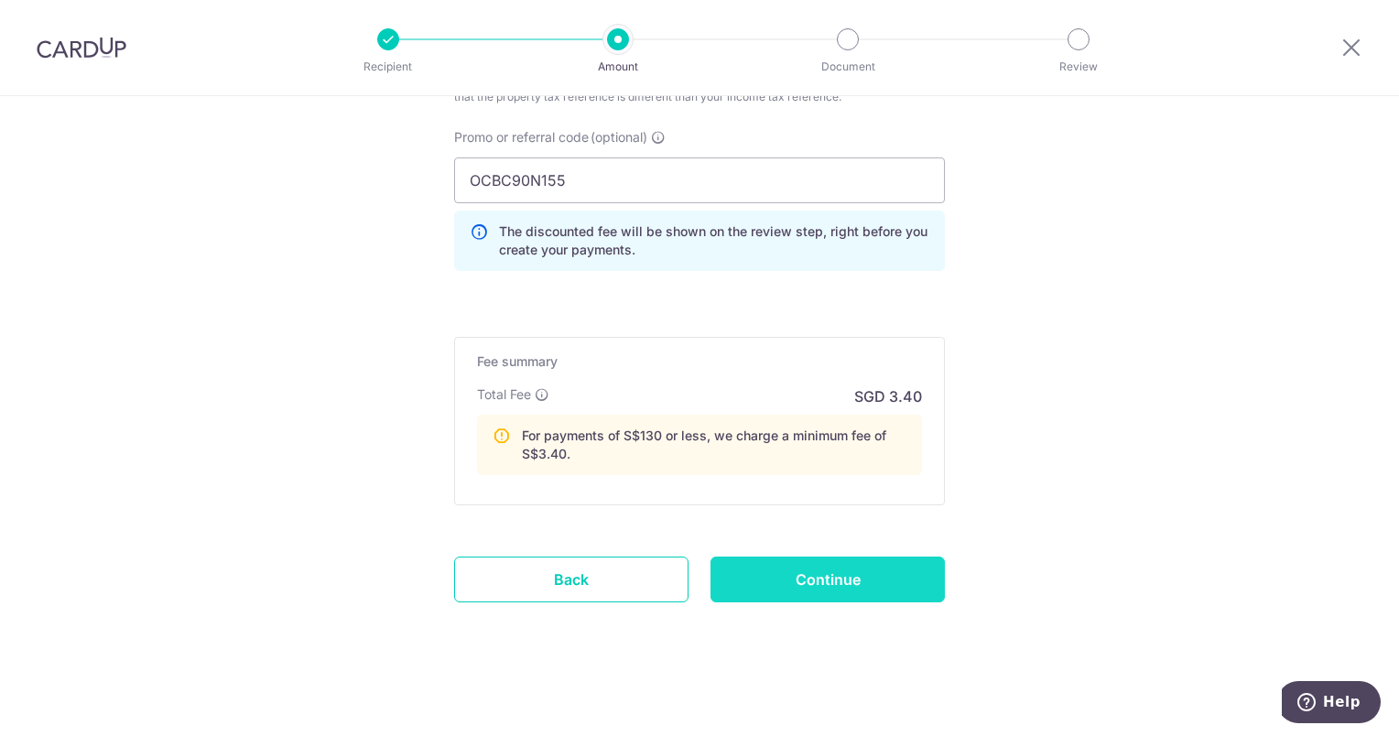
click at [846, 571] on input "Continue" at bounding box center [828, 580] width 234 height 46
type input "Update Schedule"
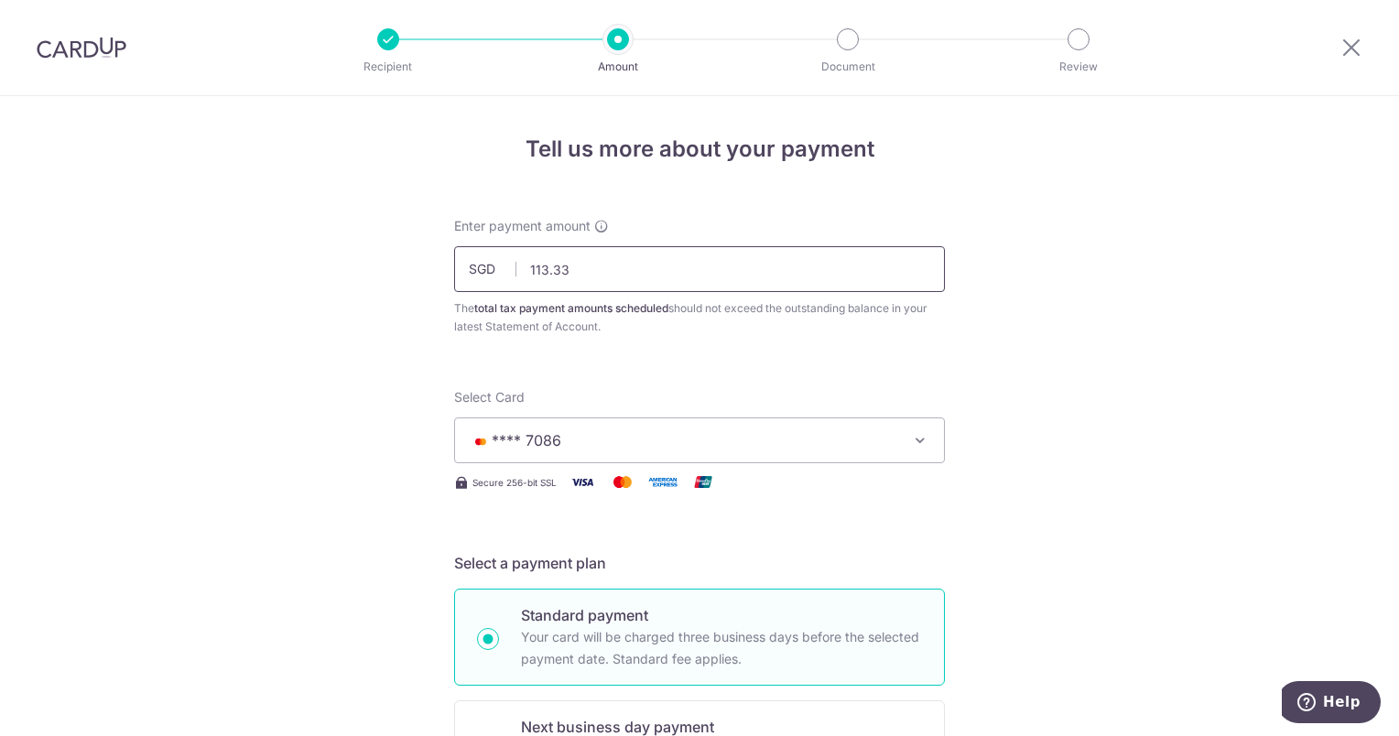
drag, startPoint x: 572, startPoint y: 266, endPoint x: 506, endPoint y: 264, distance: 66.0
click at [506, 264] on div "SGD 113.33 113.33" at bounding box center [699, 269] width 491 height 46
click at [589, 266] on input "1,734.00" at bounding box center [699, 269] width 491 height 46
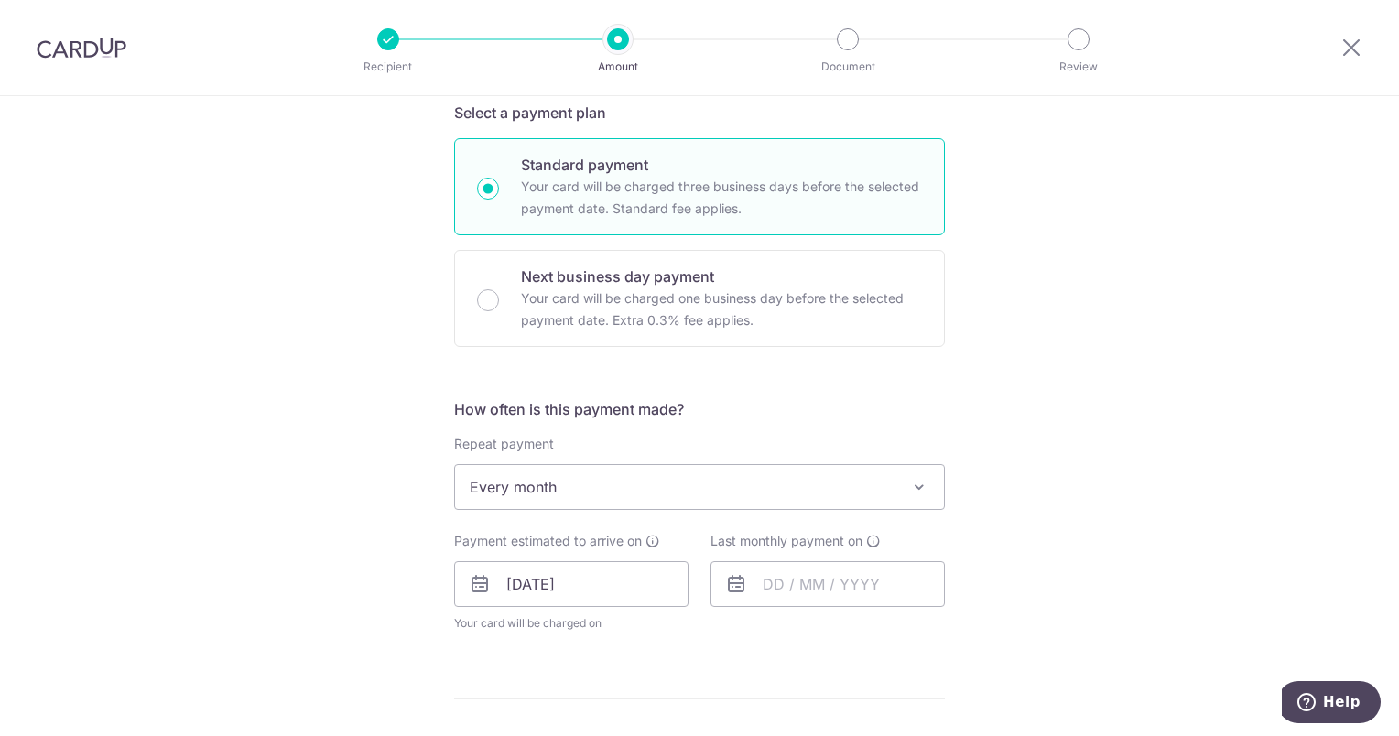
scroll to position [549, 0]
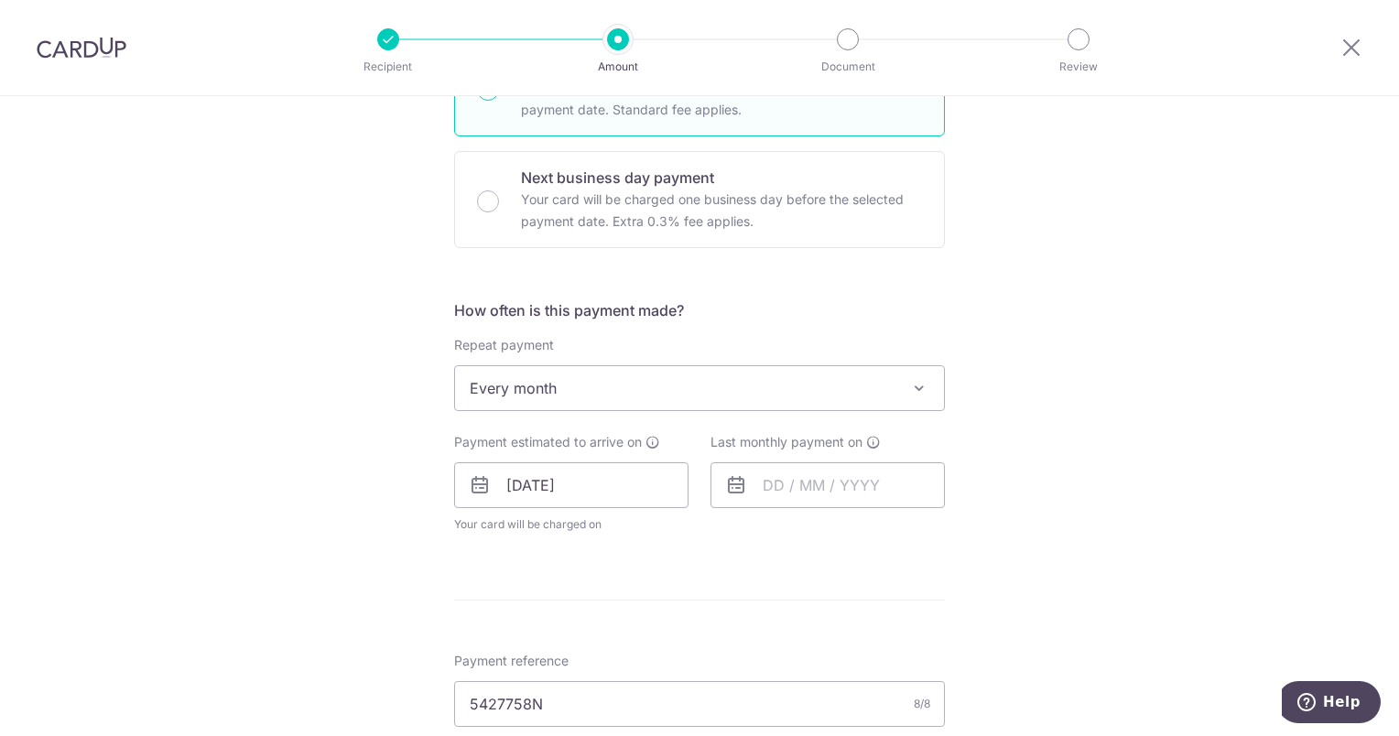
click at [912, 381] on span at bounding box center [919, 388] width 22 height 22
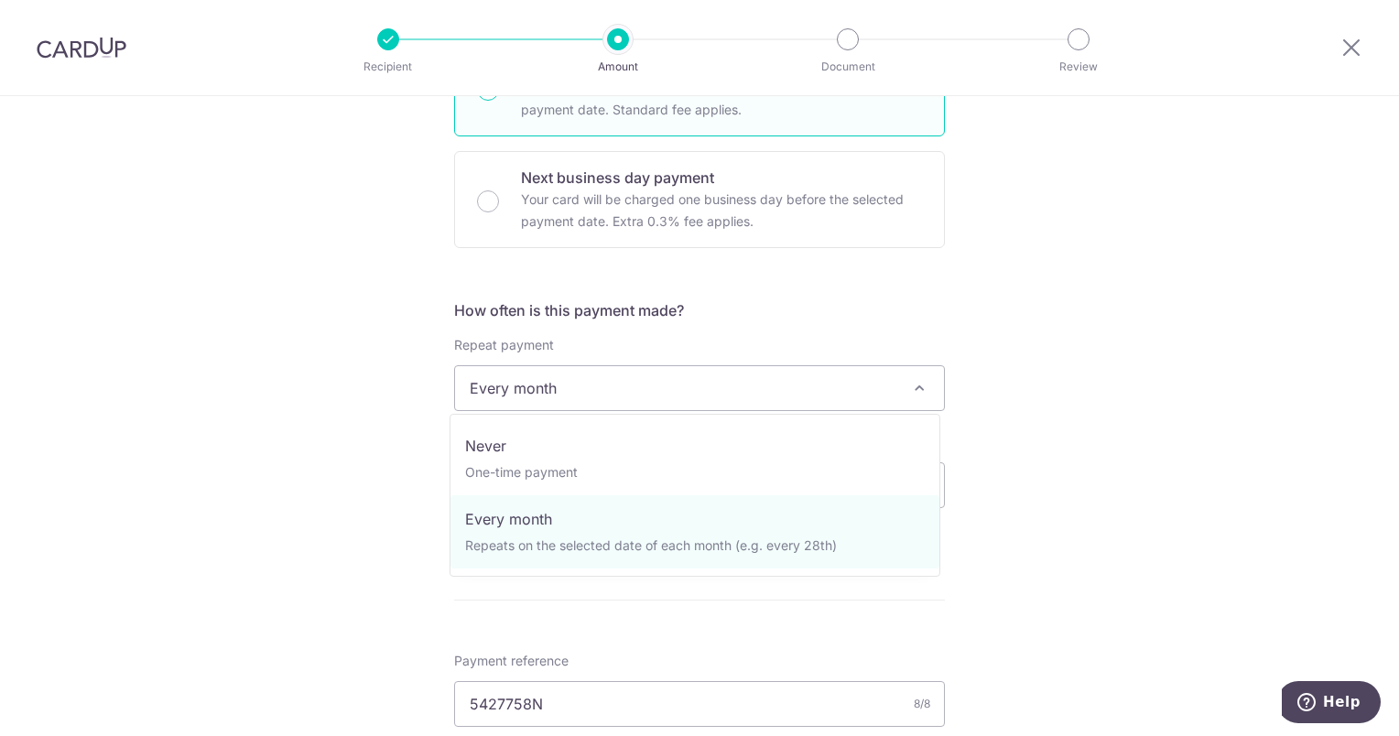
type input "1,734.50"
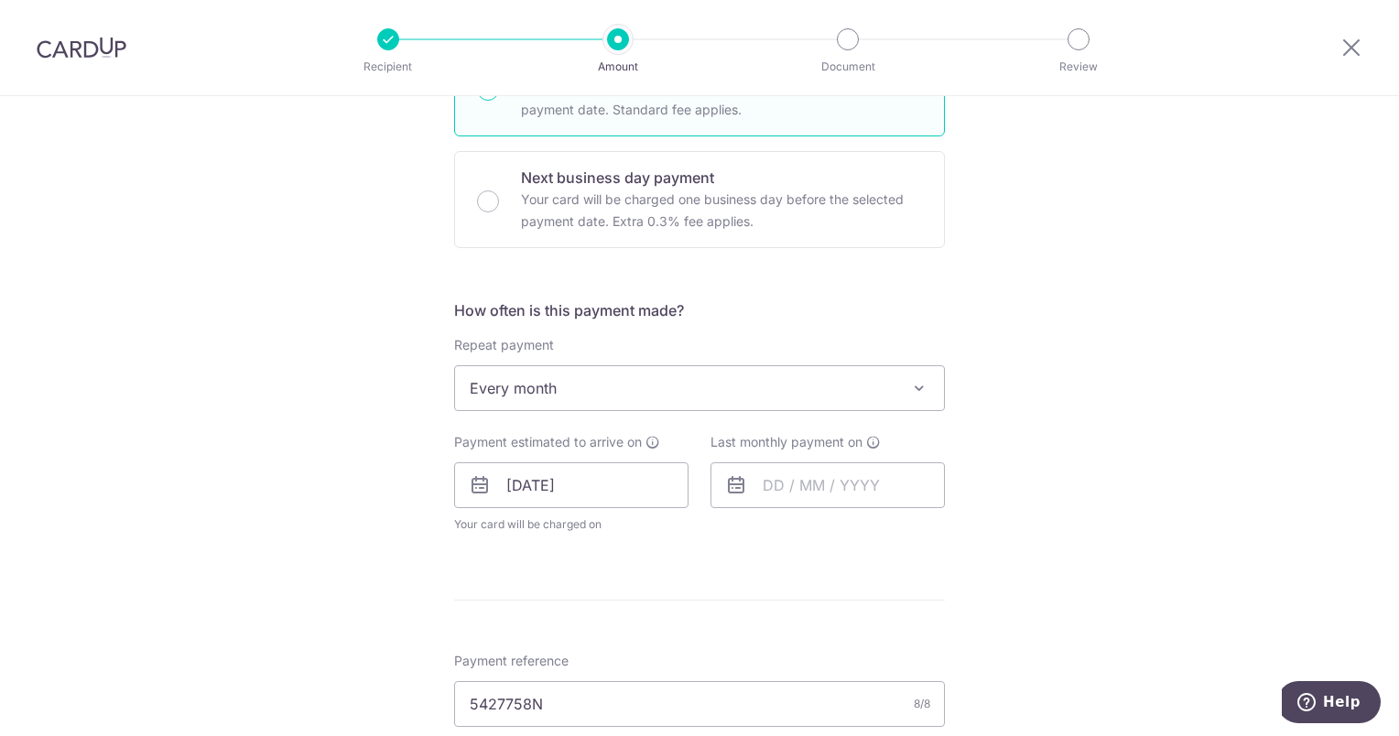
click at [1074, 366] on div "Tell us more about your payment Enter payment amount SGD 1,734.50 1734.50 The t…" at bounding box center [699, 451] width 1399 height 1809
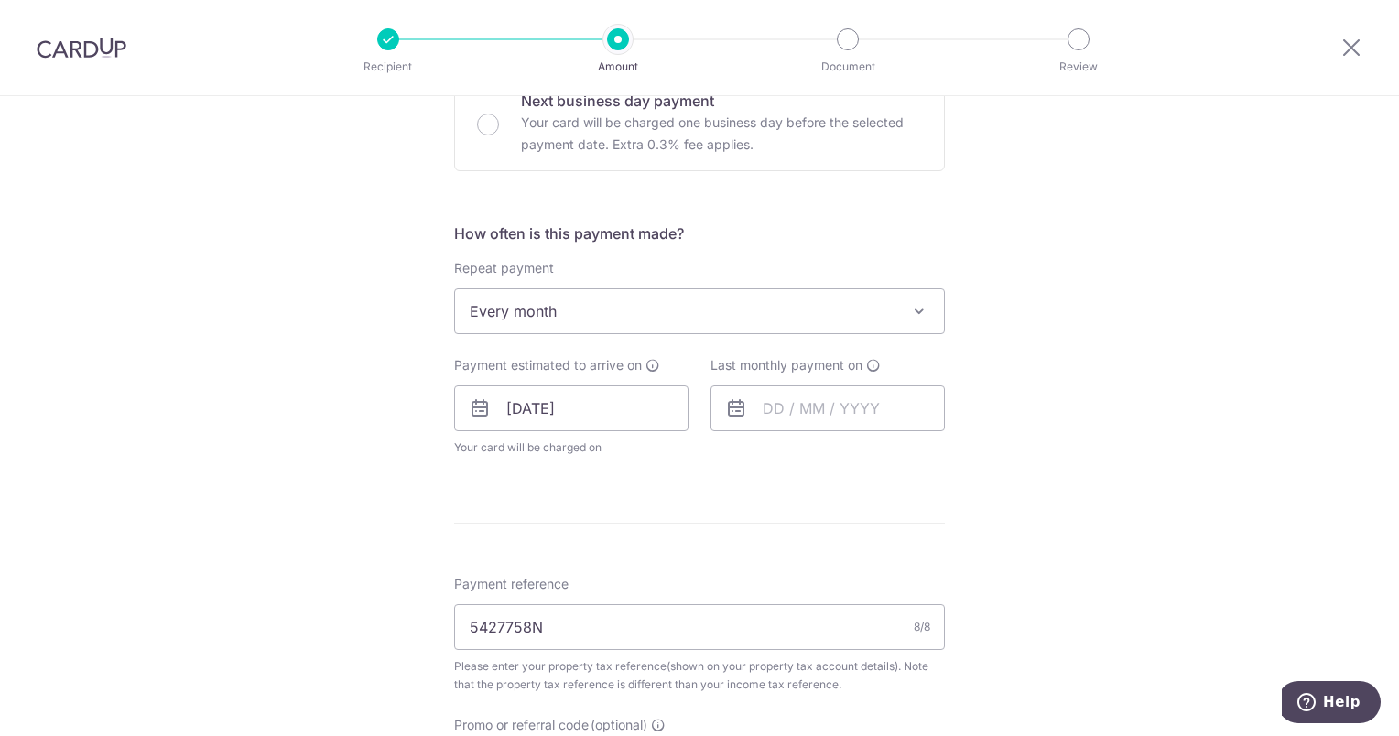
scroll to position [641, 0]
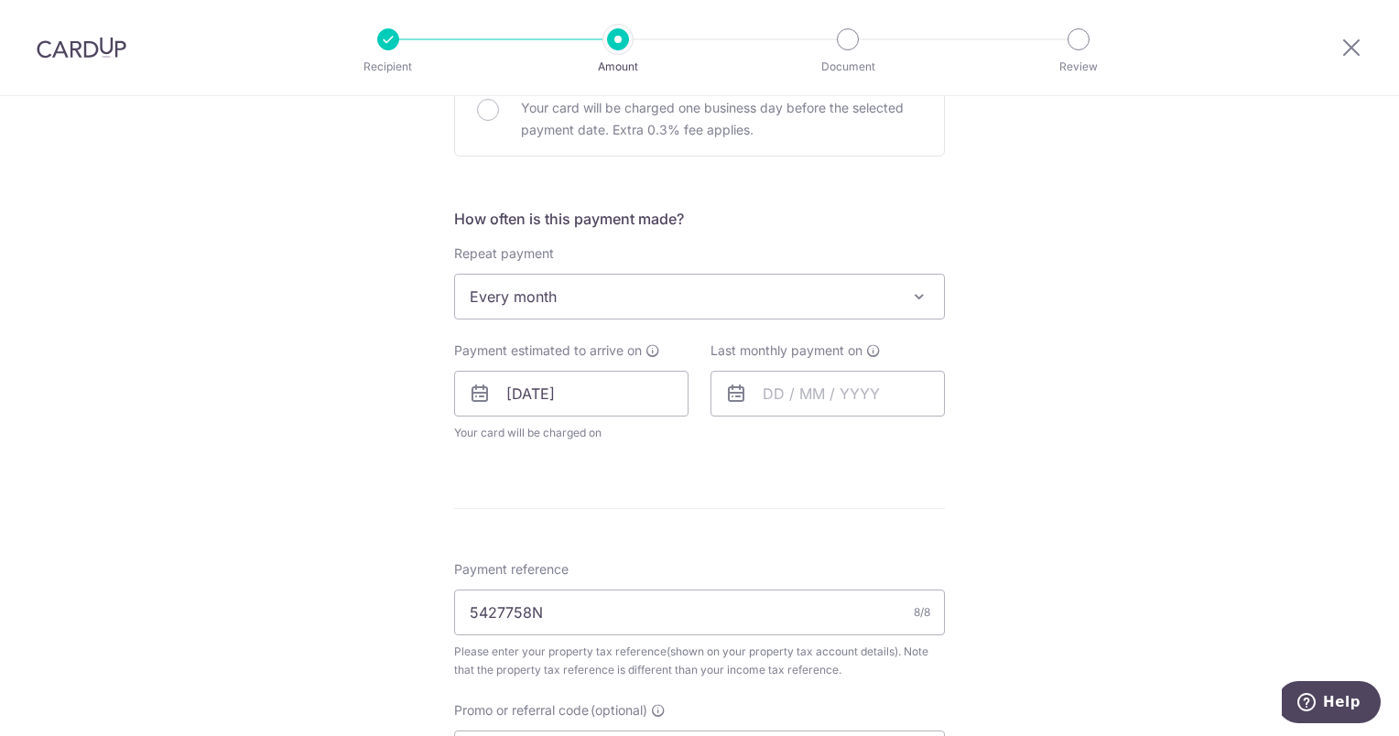
click at [594, 289] on span "Every month" at bounding box center [699, 297] width 489 height 44
click at [631, 294] on span "Every month" at bounding box center [699, 297] width 489 height 44
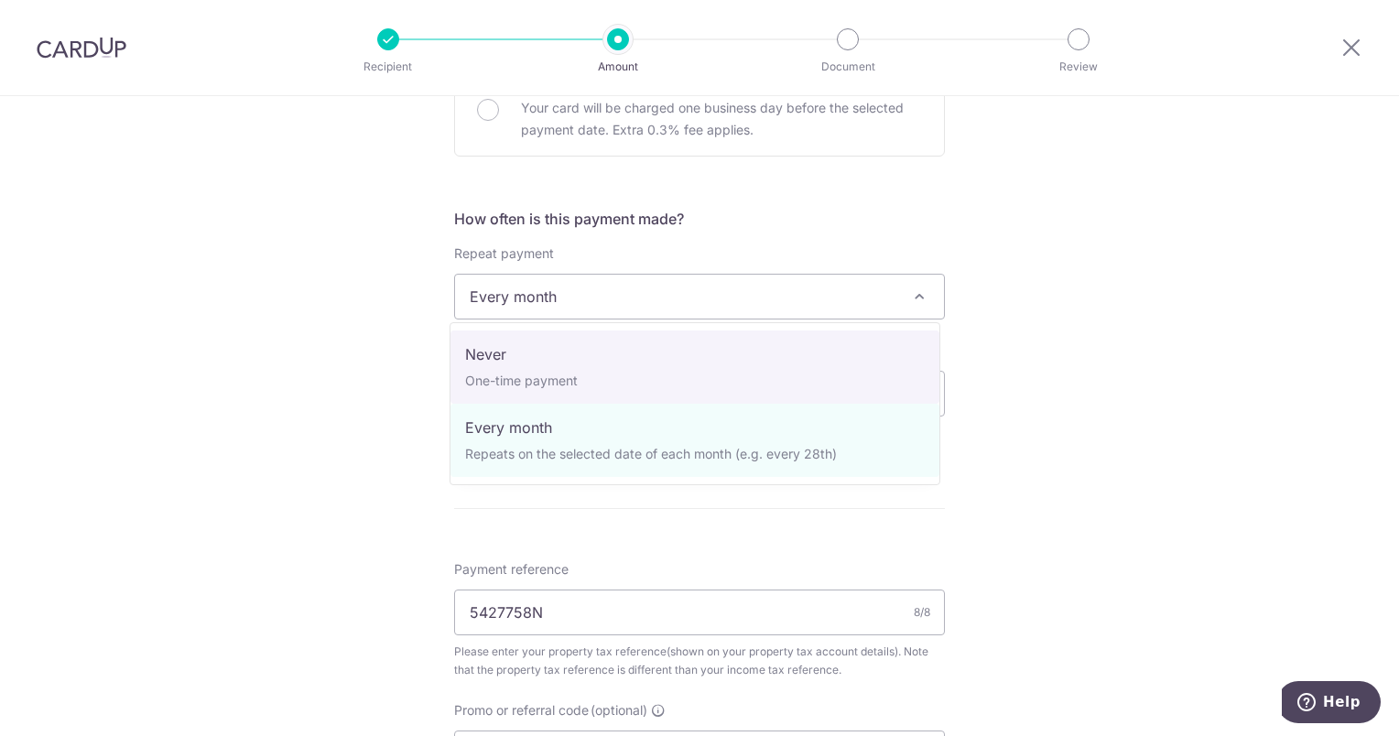
select select "1"
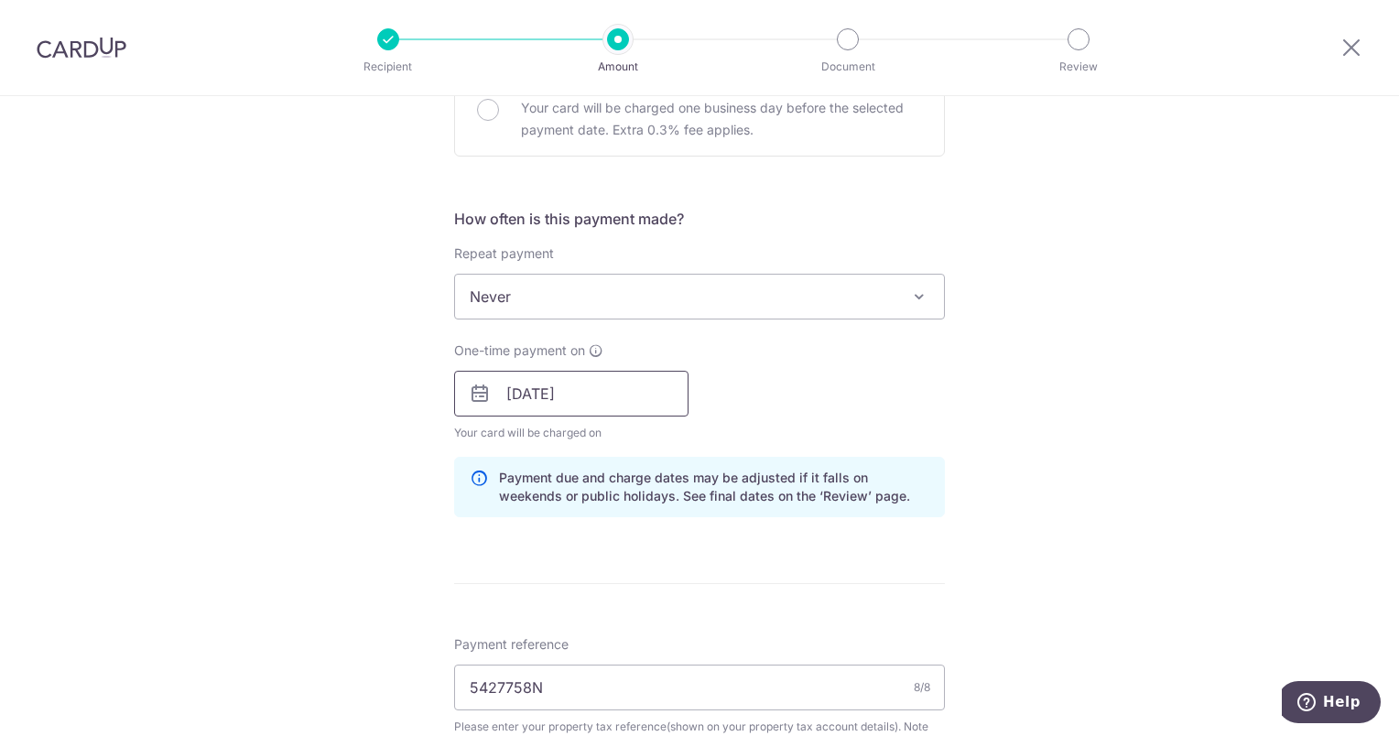
click at [613, 397] on input "[DATE]" at bounding box center [571, 394] width 234 height 46
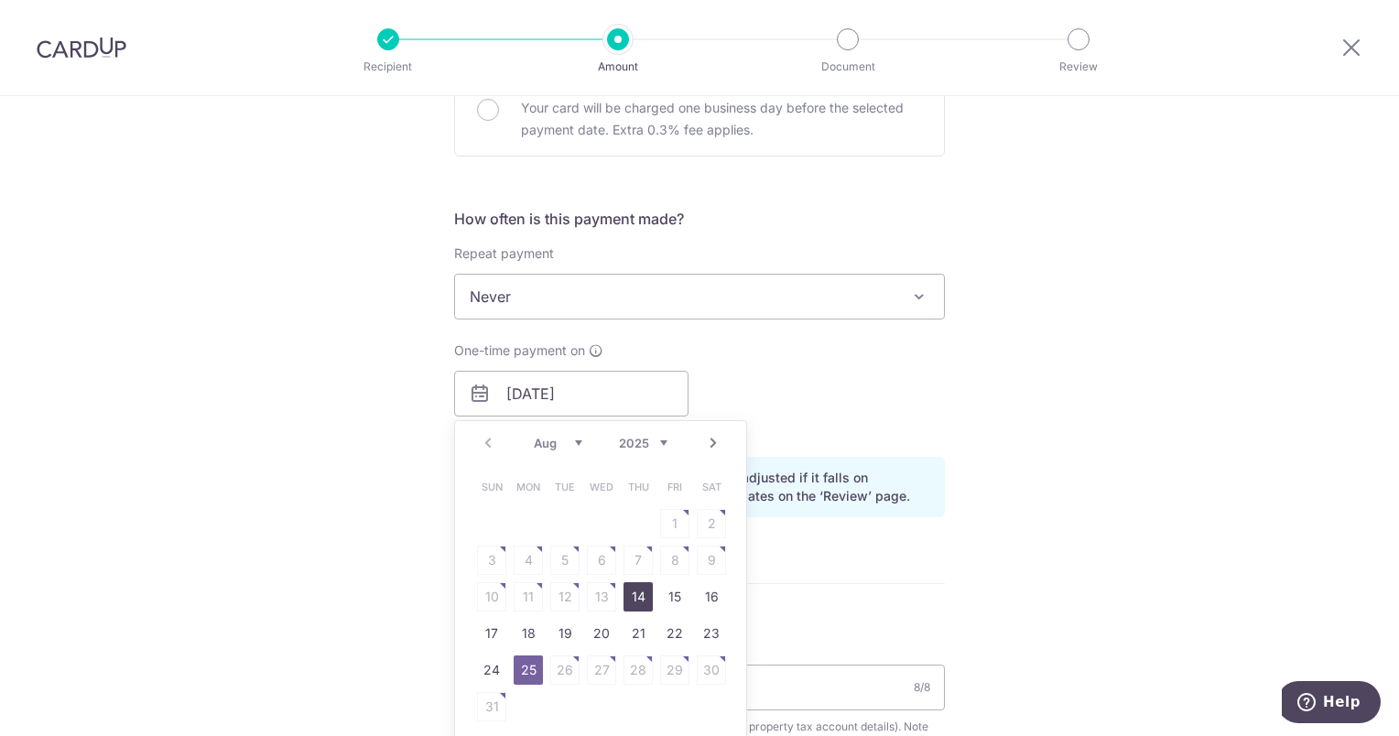
drag, startPoint x: 629, startPoint y: 592, endPoint x: 733, endPoint y: 335, distance: 276.5
click at [629, 592] on link "14" at bounding box center [638, 596] width 29 height 29
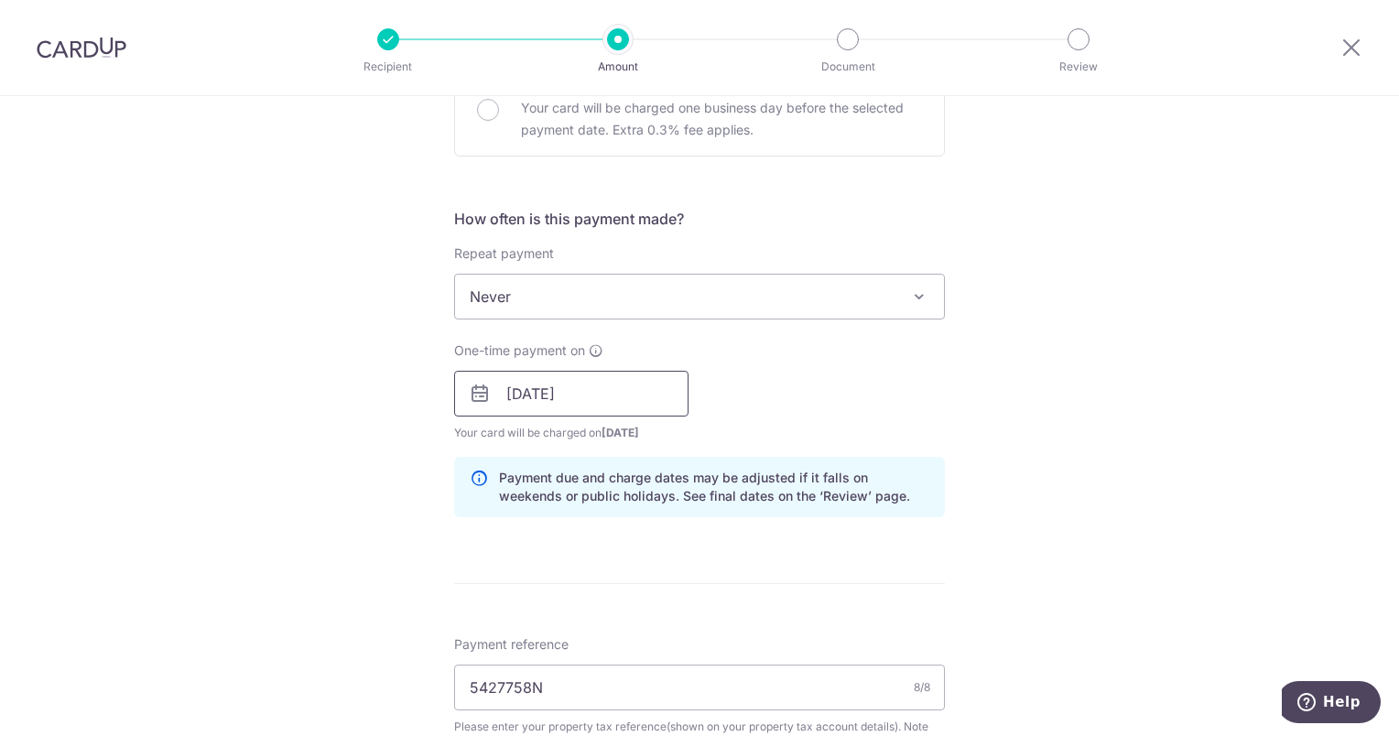
click at [597, 397] on input "[DATE]" at bounding box center [571, 394] width 234 height 46
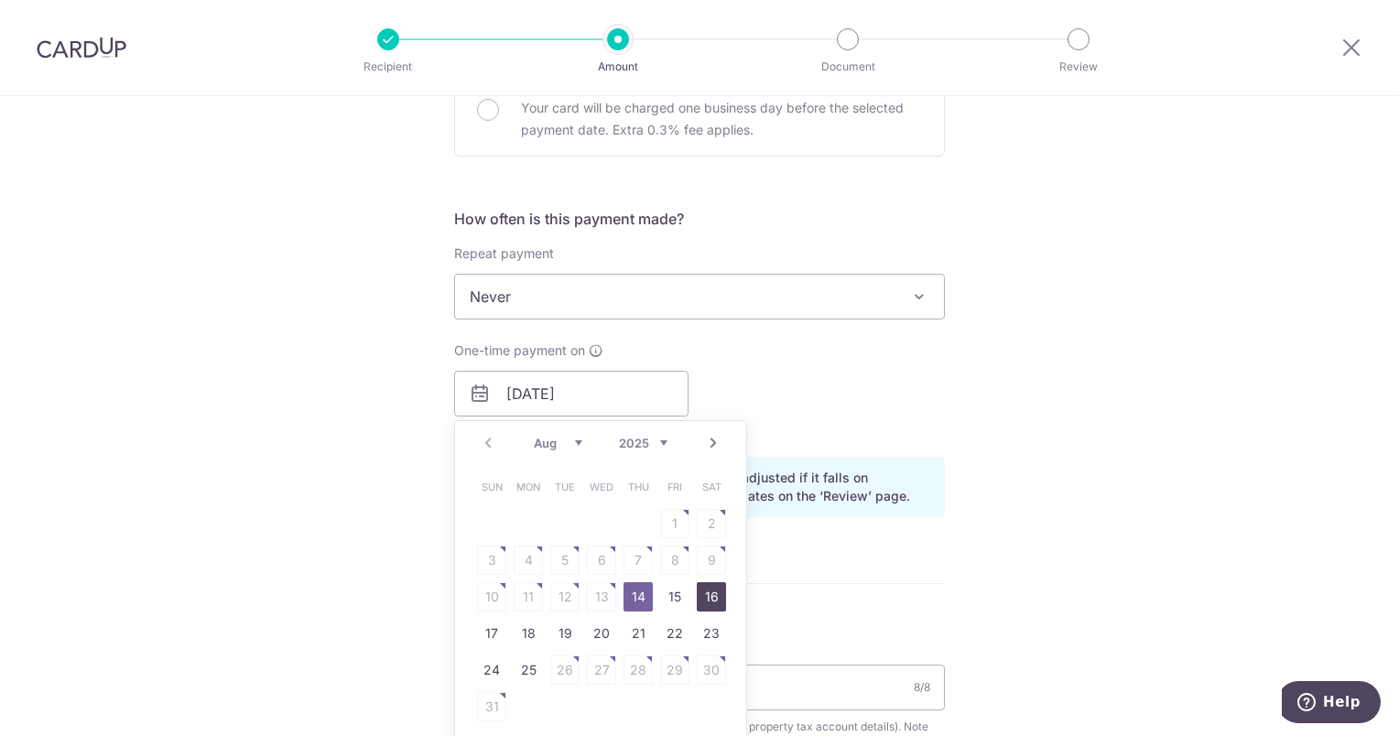
click at [702, 595] on link "16" at bounding box center [711, 596] width 29 height 29
type input "[DATE]"
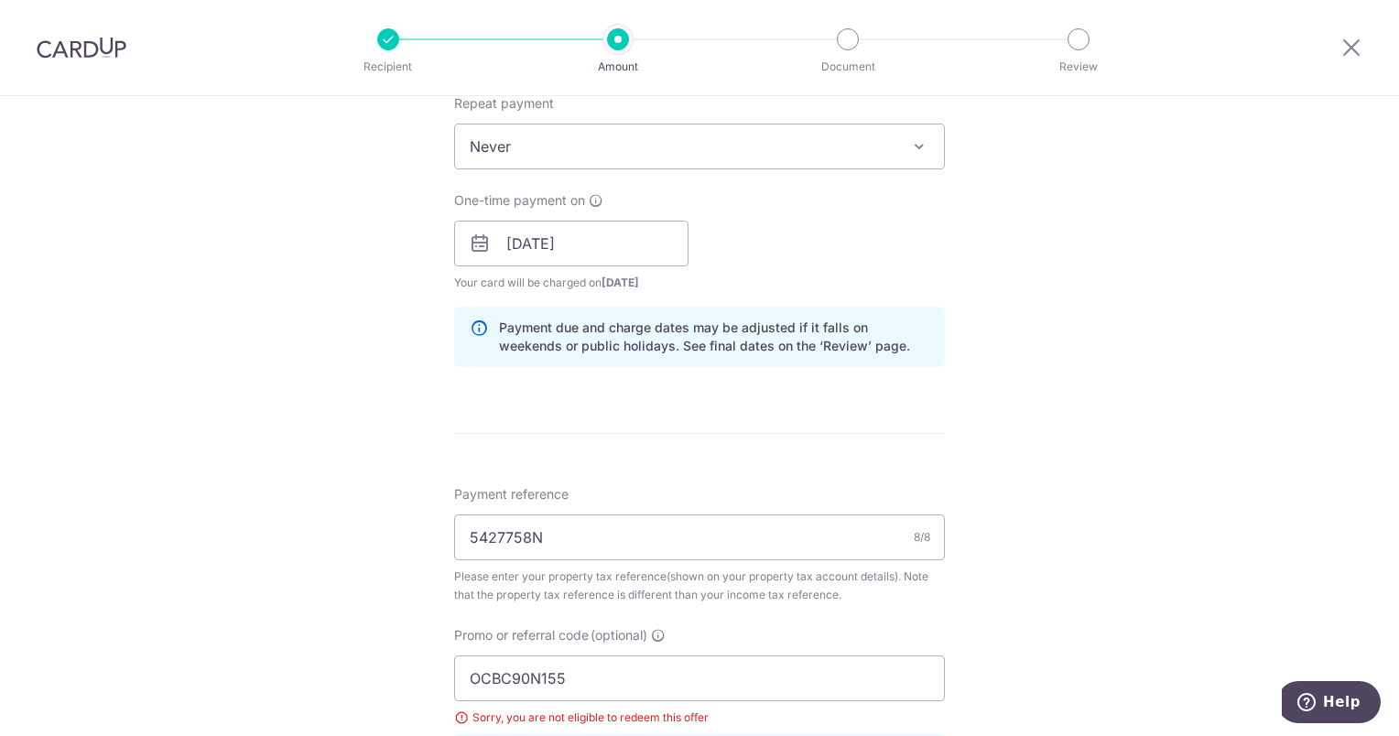
scroll to position [824, 0]
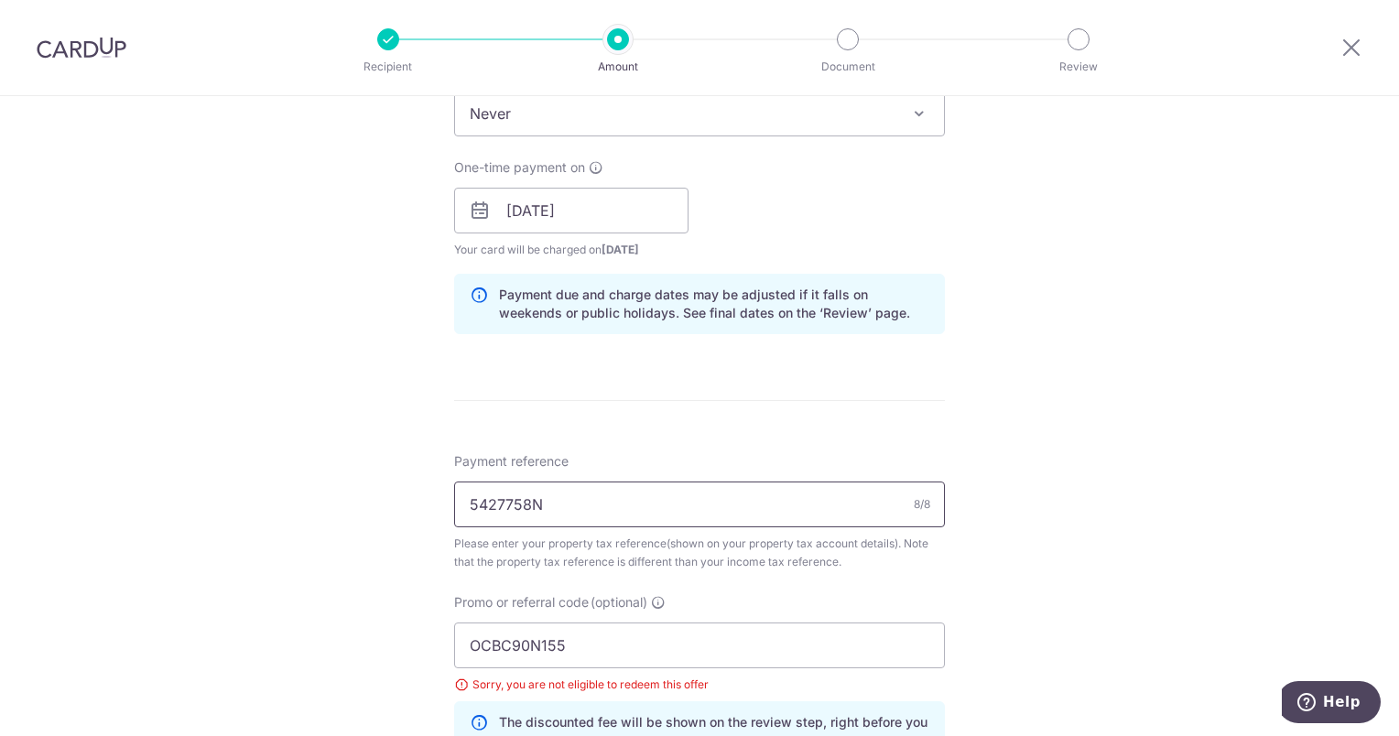
drag, startPoint x: 605, startPoint y: 501, endPoint x: 425, endPoint y: 510, distance: 180.6
click at [429, 509] on div "Tell us more about your payment Enter payment amount SGD 1,734.50 1734.50 The t…" at bounding box center [699, 214] width 1399 height 1884
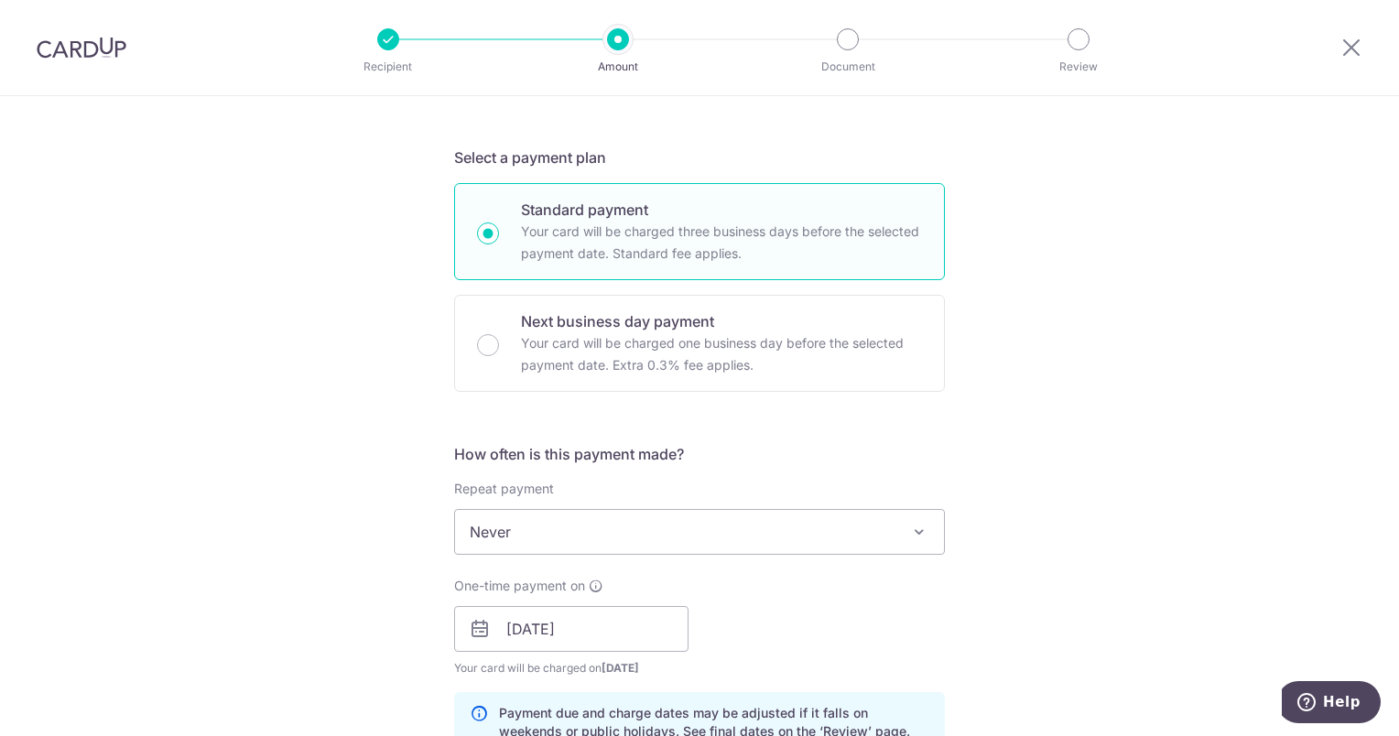
scroll to position [366, 0]
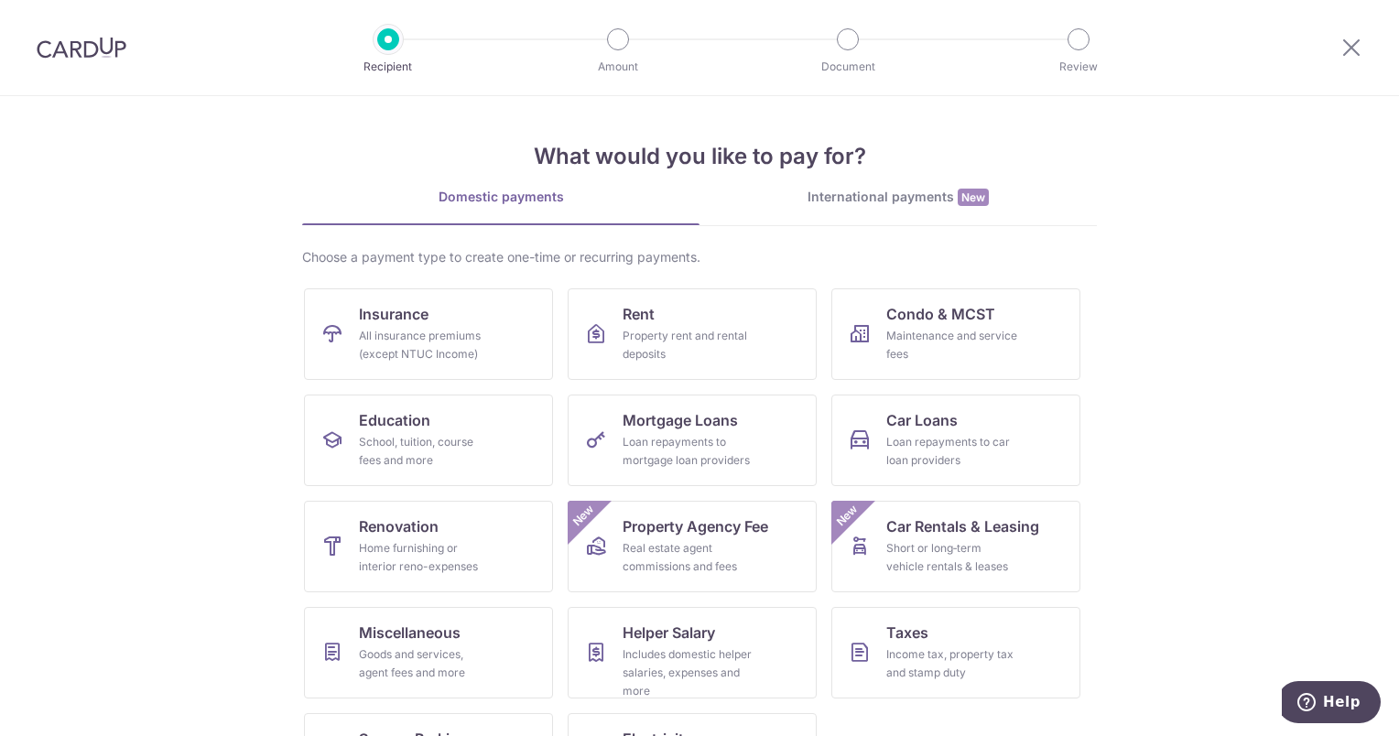
scroll to position [82, 0]
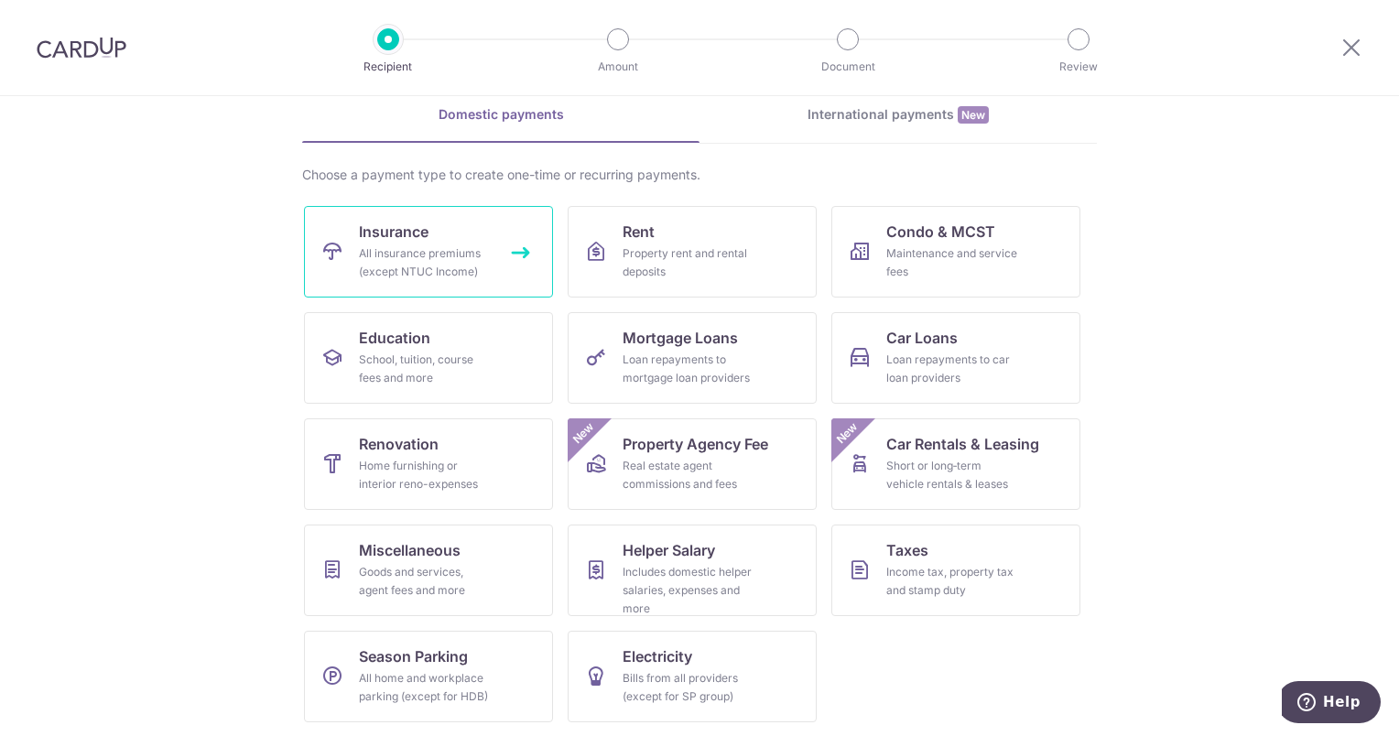
click at [418, 242] on span "Insurance" at bounding box center [394, 232] width 70 height 22
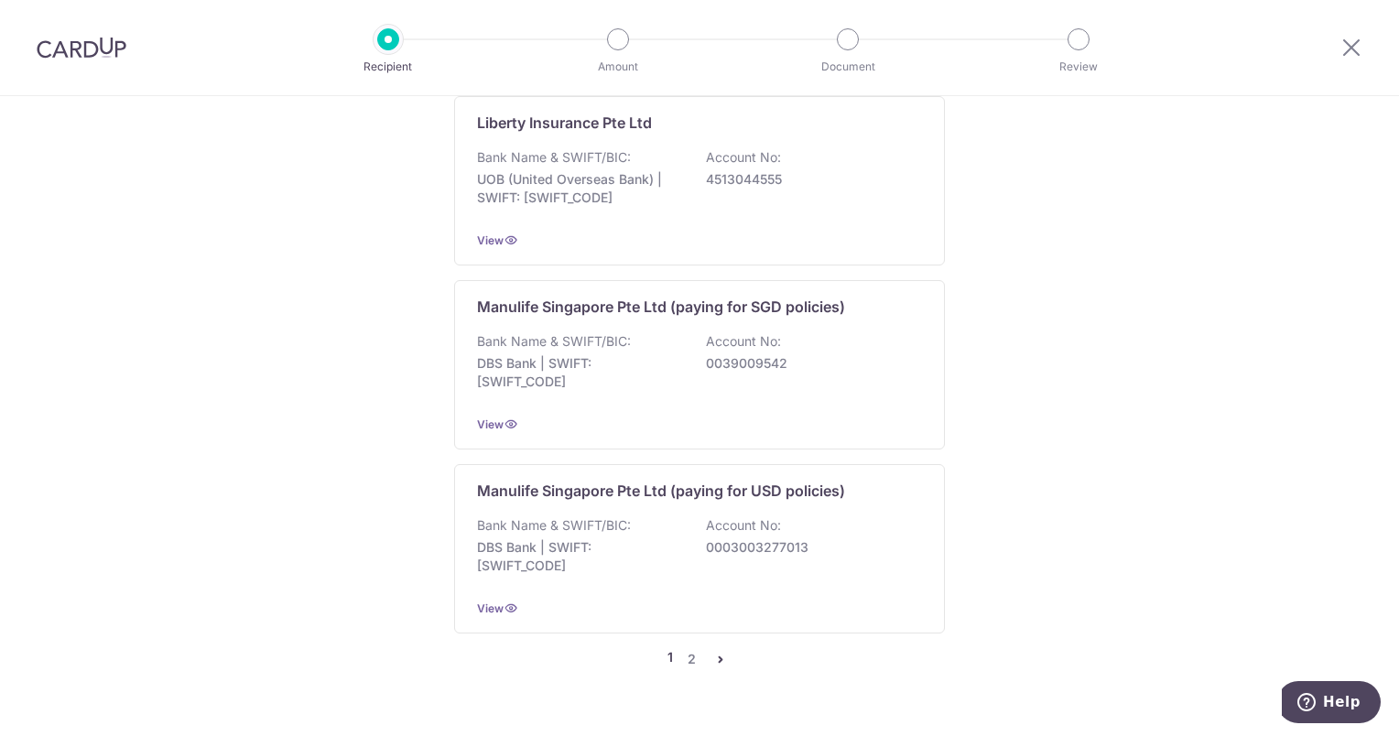
scroll to position [1789, 0]
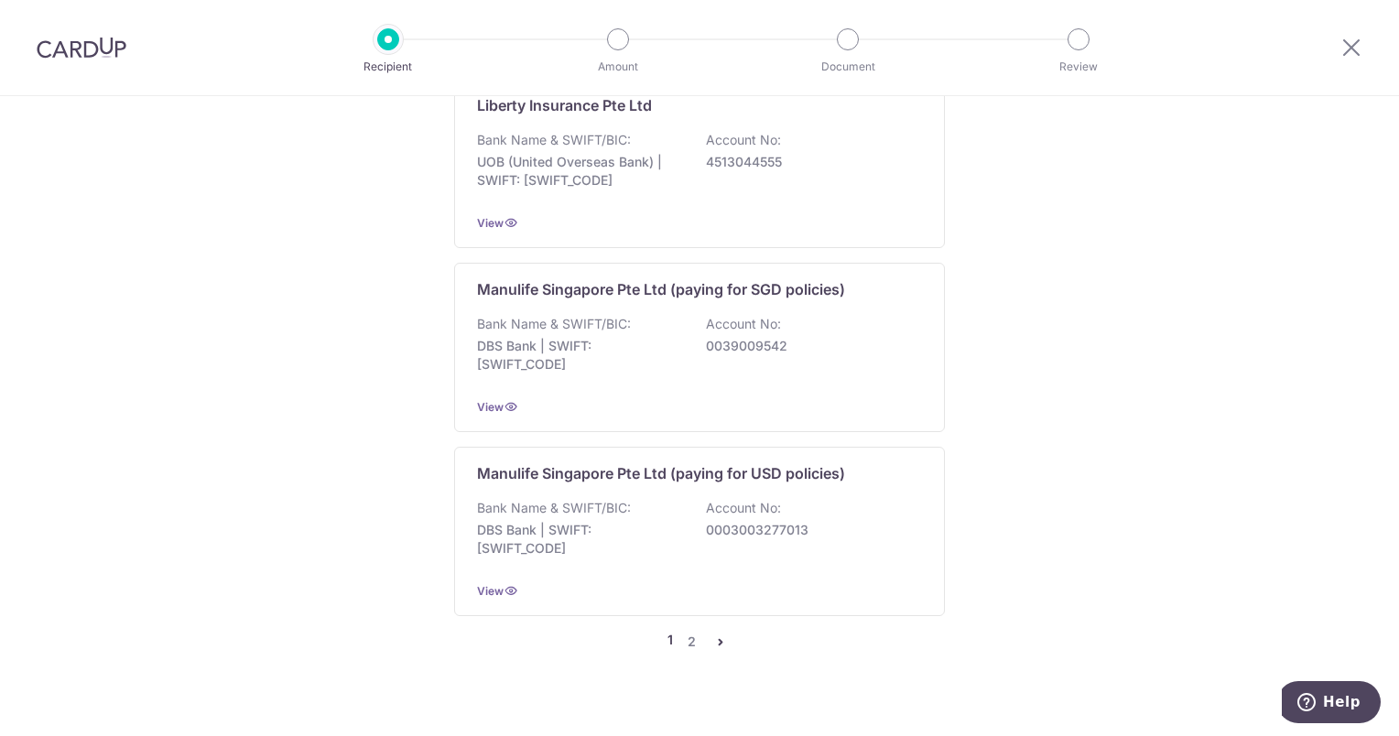
click at [717, 635] on icon "pager" at bounding box center [720, 642] width 15 height 15
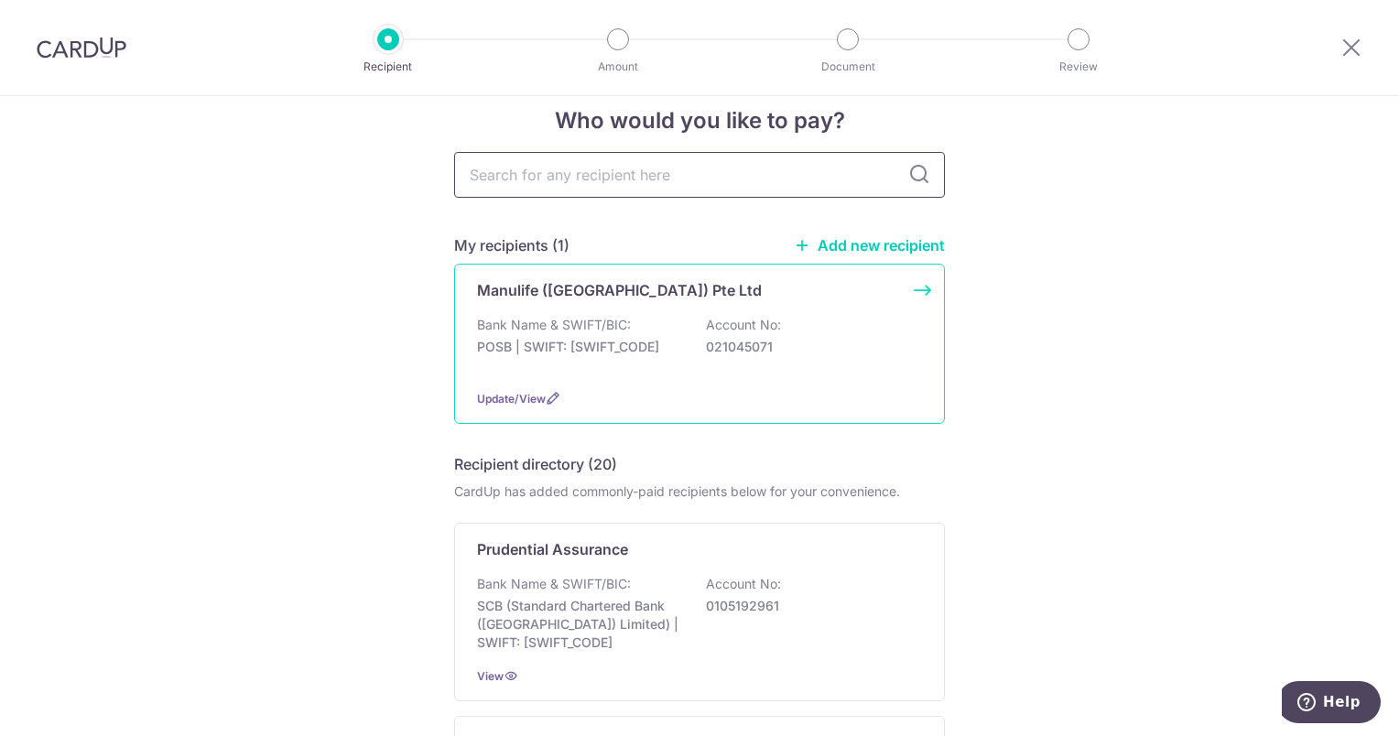
scroll to position [0, 0]
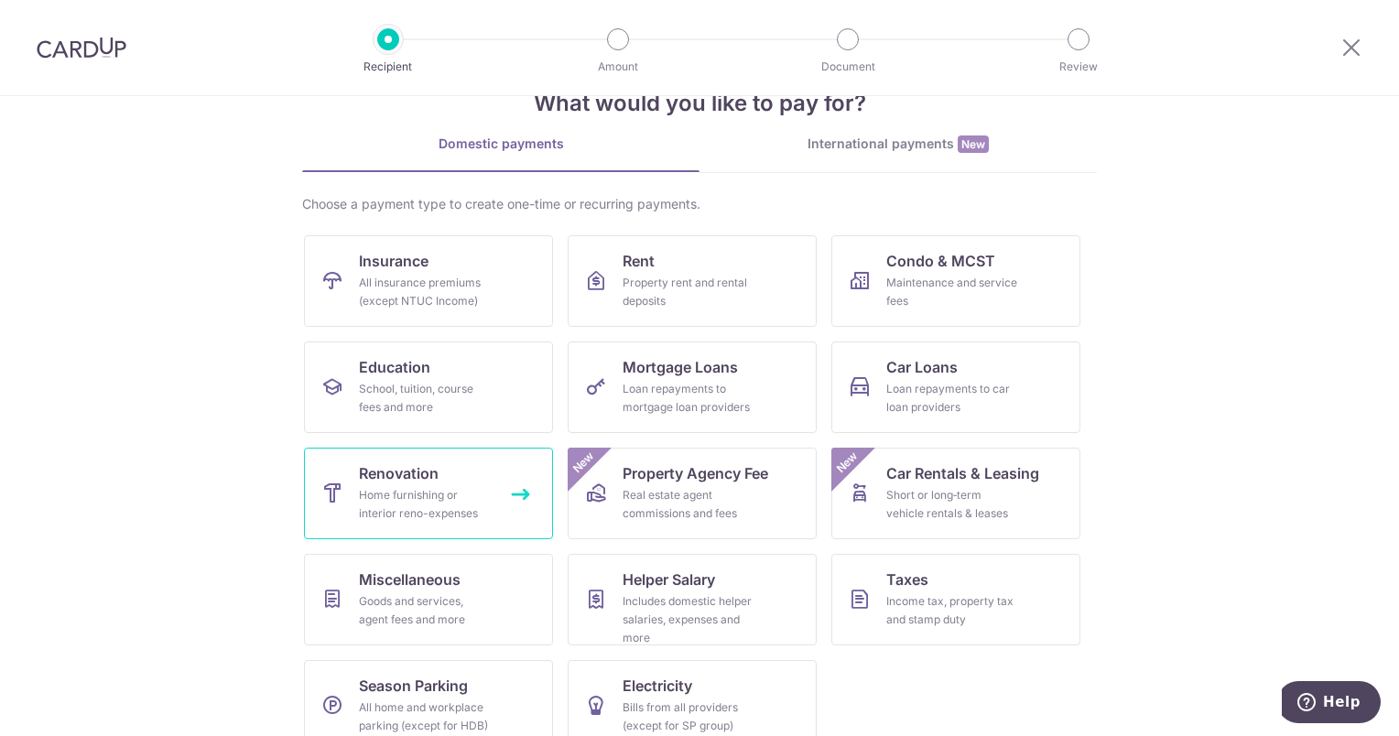
scroll to position [82, 0]
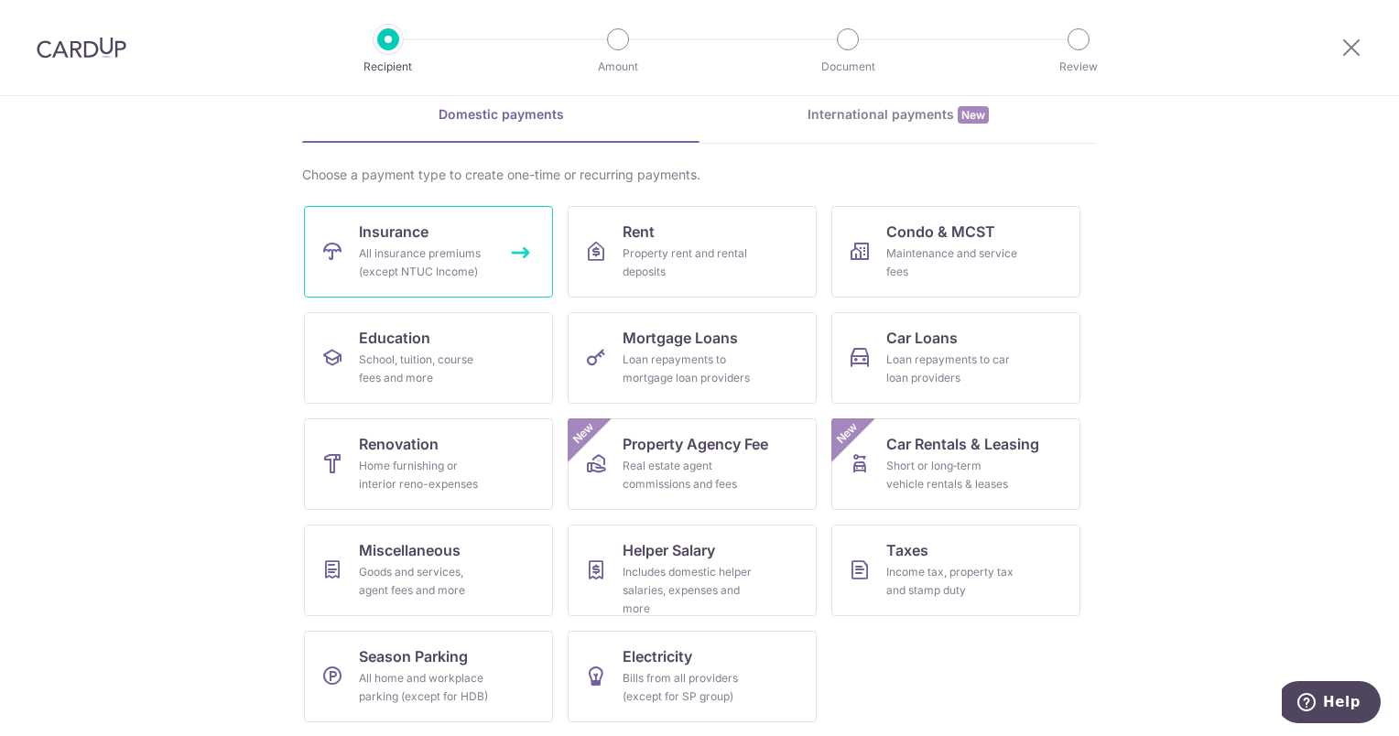
click at [447, 255] on div "All insurance premiums (except NTUC Income)" at bounding box center [425, 263] width 132 height 37
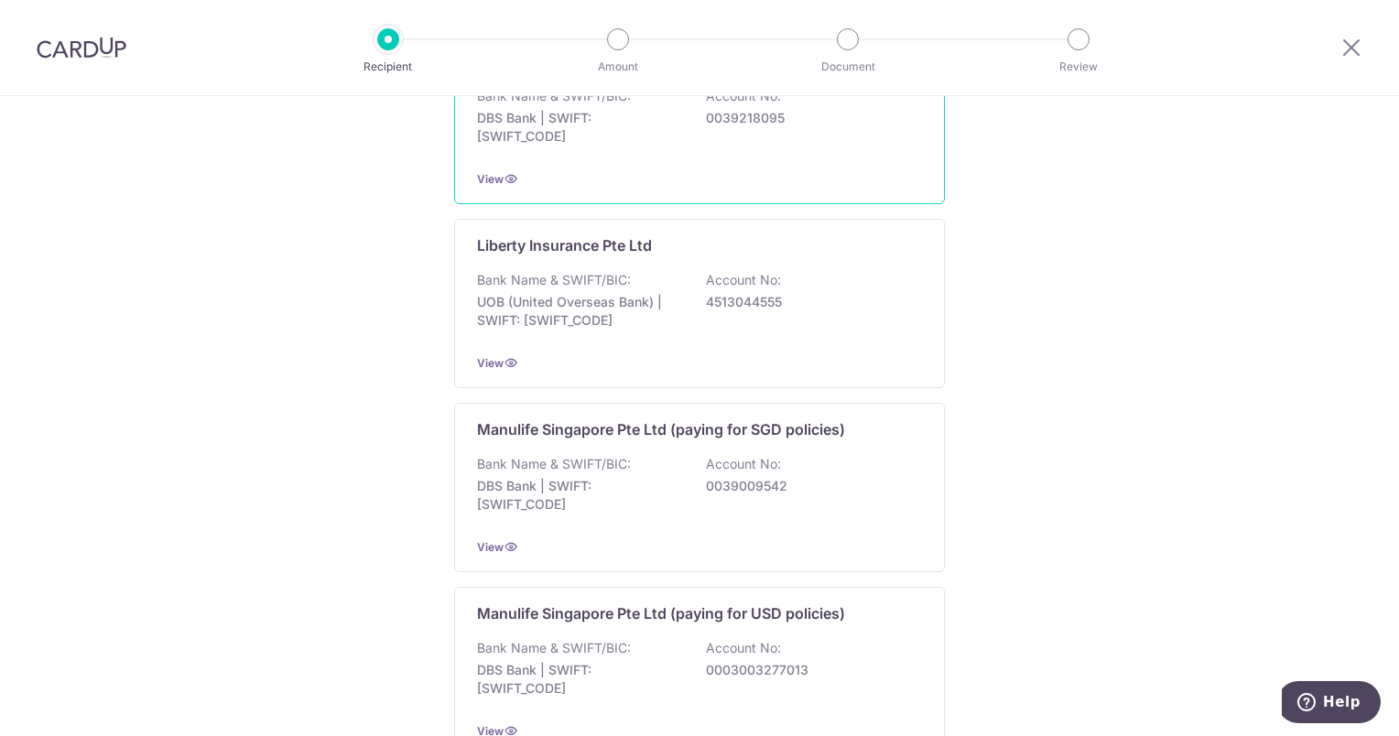
scroll to position [1789, 0]
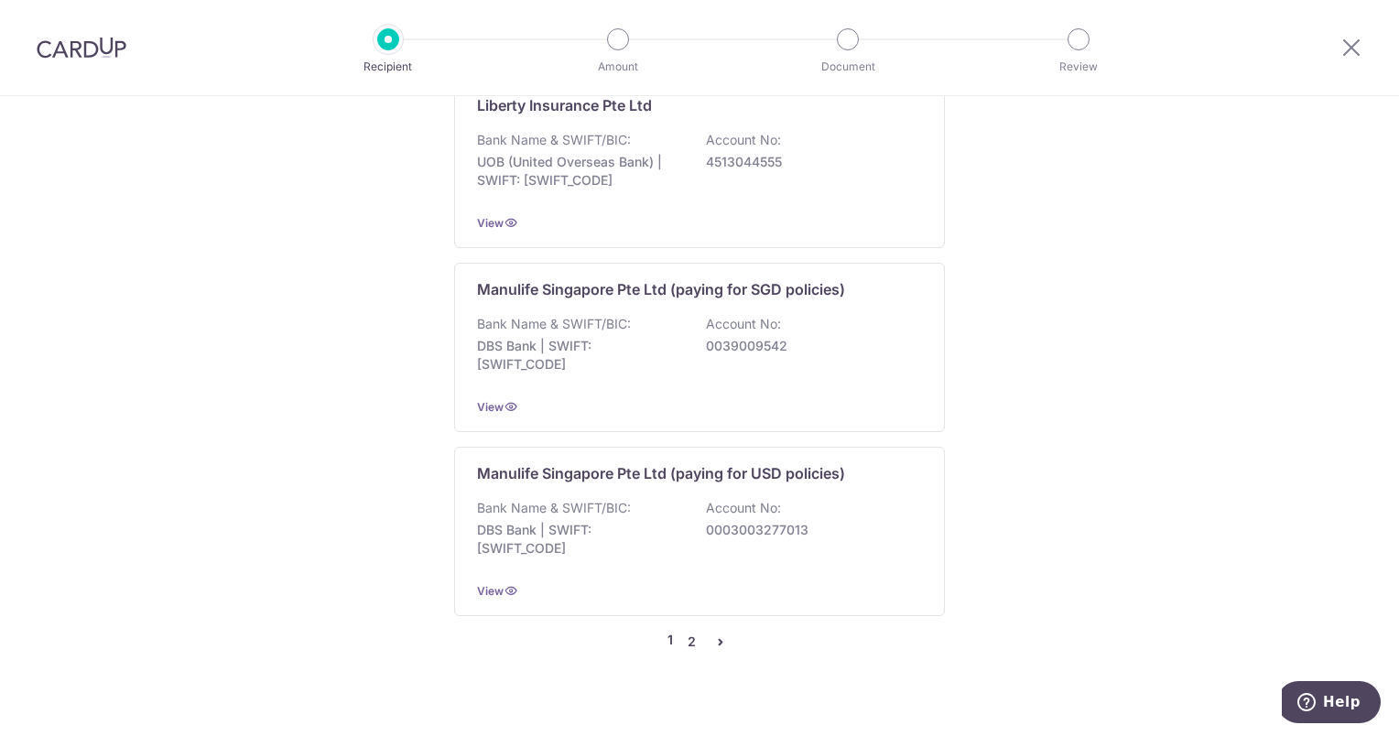
click at [690, 631] on link "2" at bounding box center [691, 642] width 22 height 22
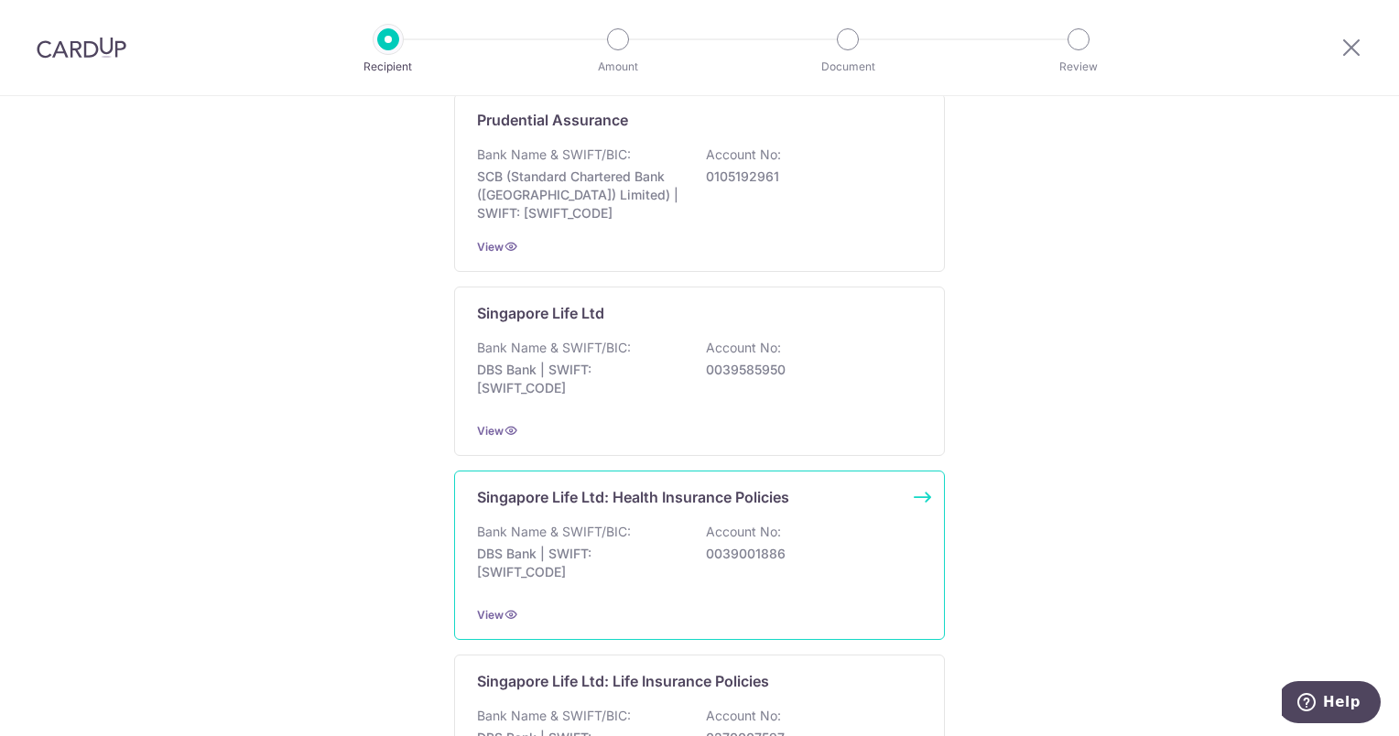
scroll to position [641, 0]
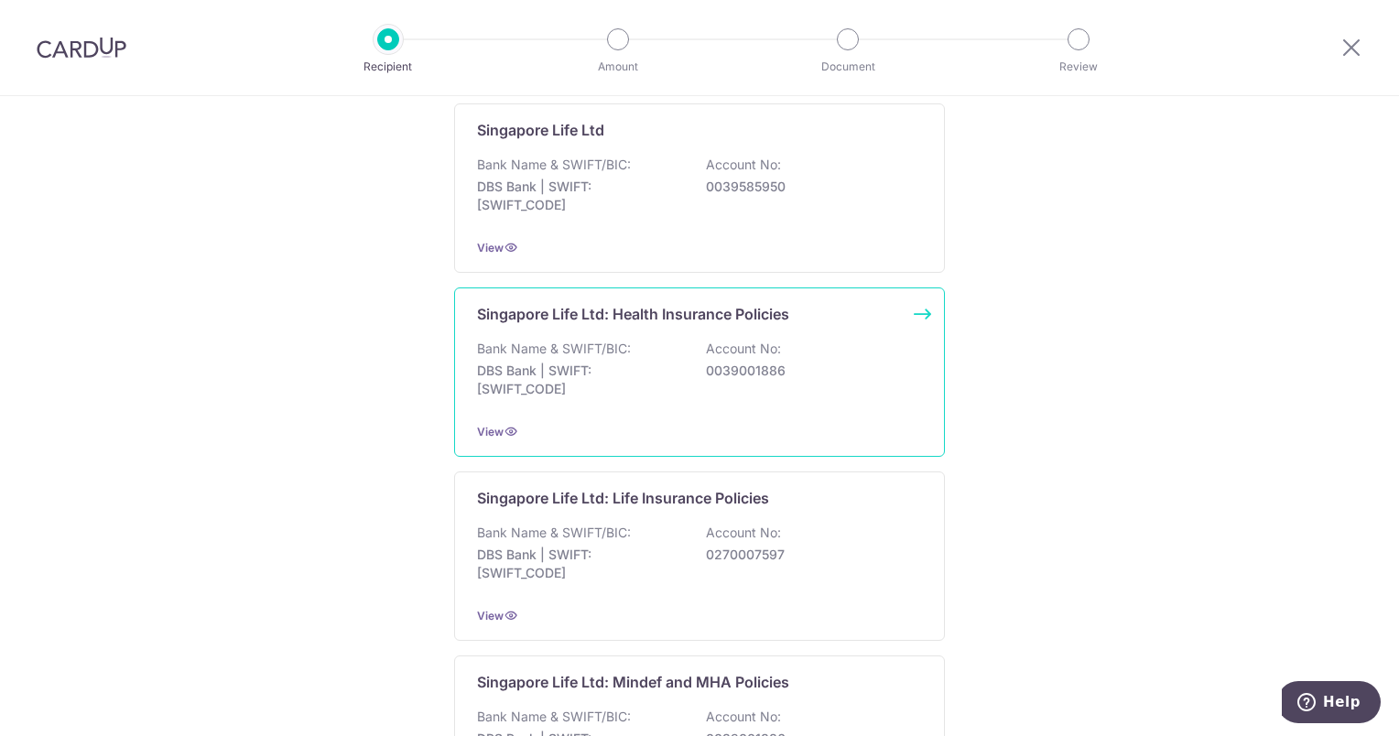
click at [929, 311] on div "Singapore Life Ltd: Health Insurance Policies Bank Name & SWIFT/BIC: DBS Bank |…" at bounding box center [699, 372] width 491 height 169
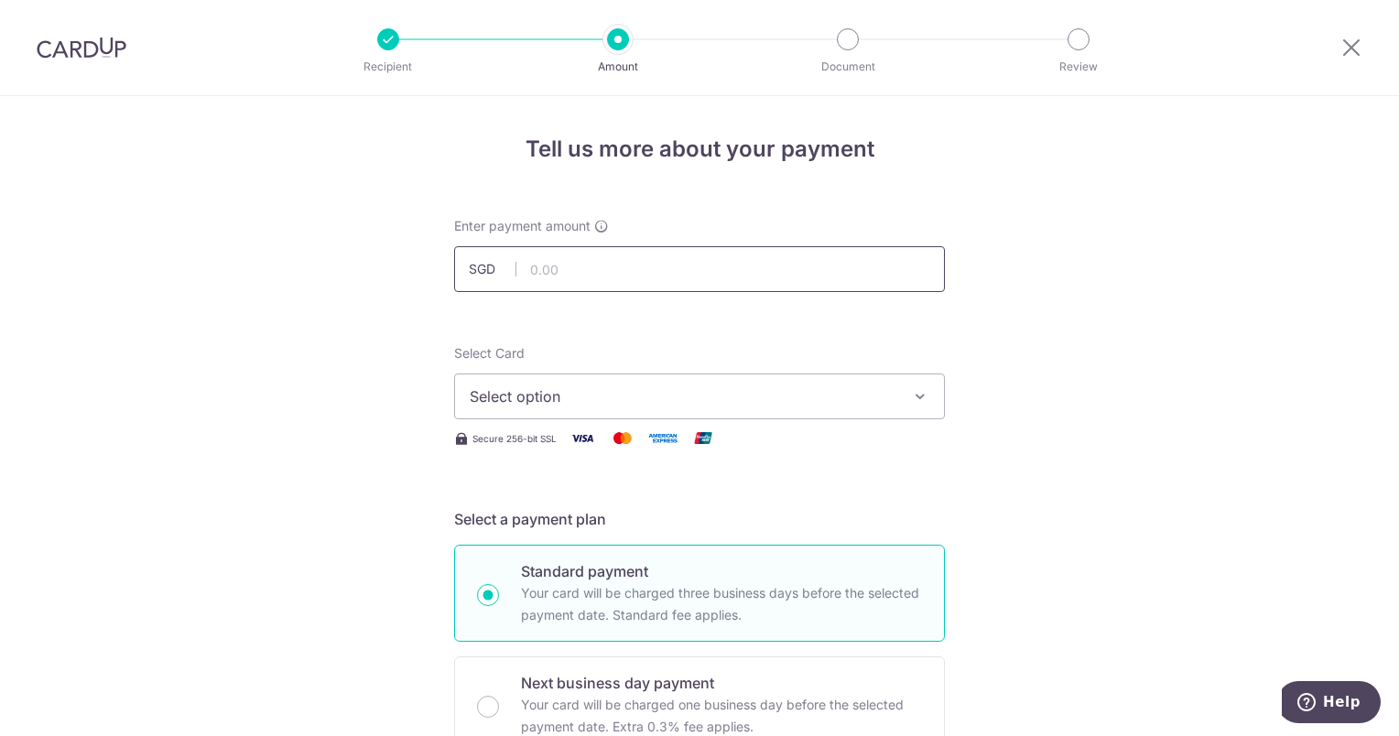
click at [645, 272] on input "text" at bounding box center [699, 269] width 491 height 46
type input "1,734.50"
click at [483, 396] on span "Select option" at bounding box center [683, 397] width 427 height 22
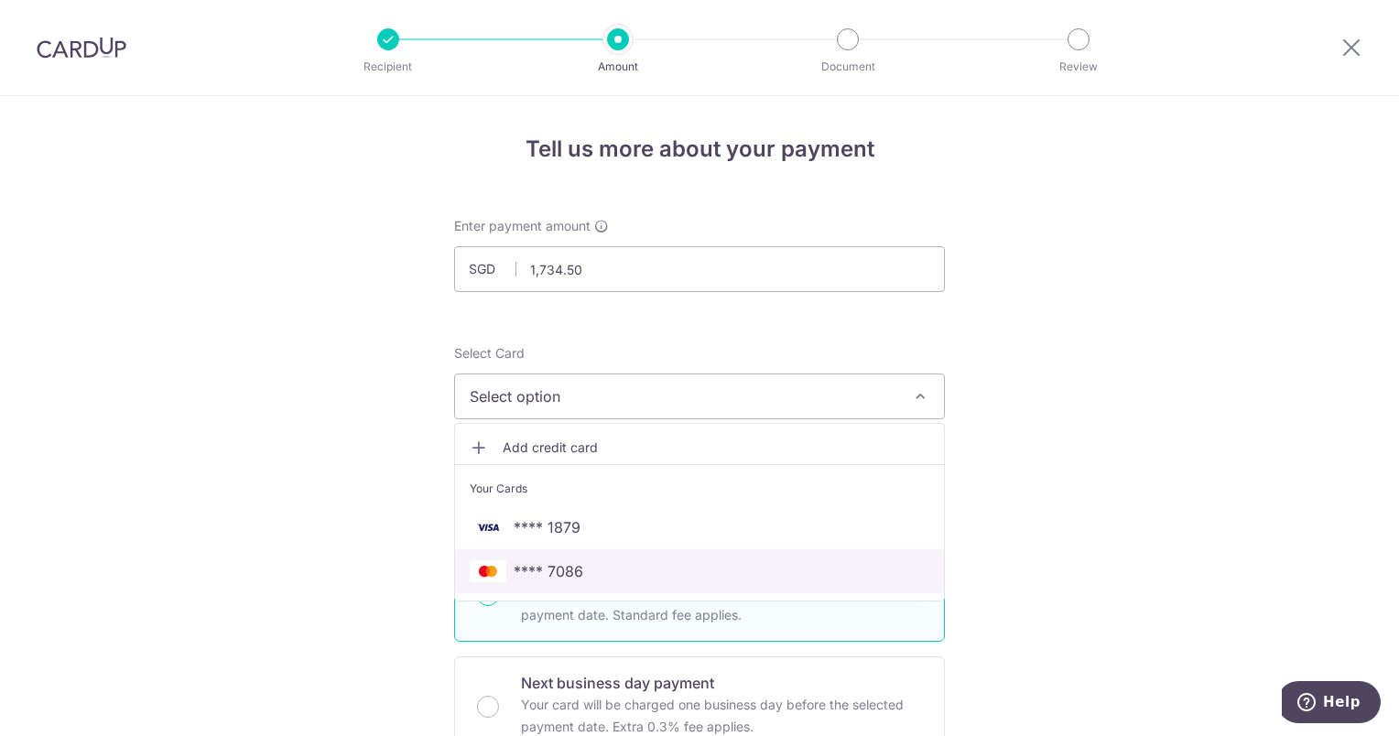
drag, startPoint x: 512, startPoint y: 569, endPoint x: 593, endPoint y: 538, distance: 87.3
click at [514, 569] on span "**** 7086" at bounding box center [549, 571] width 70 height 22
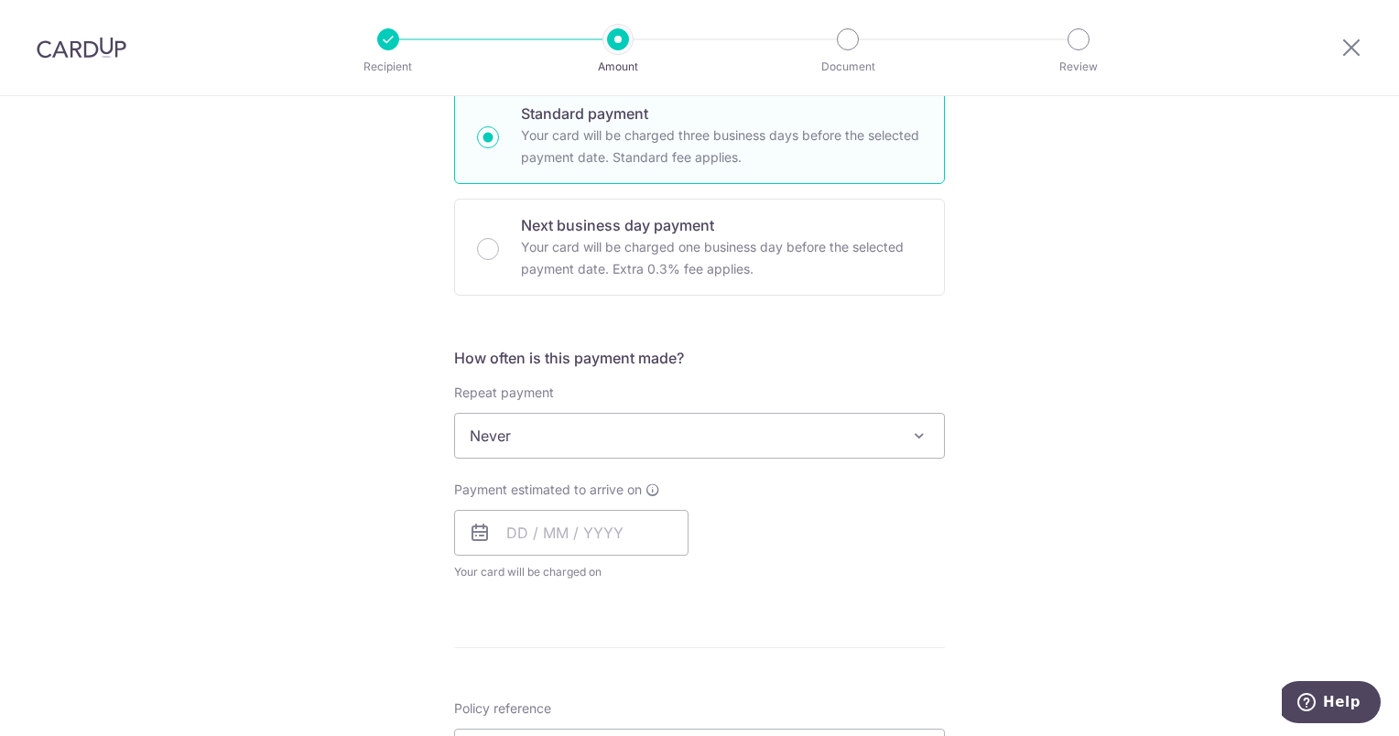
scroll to position [549, 0]
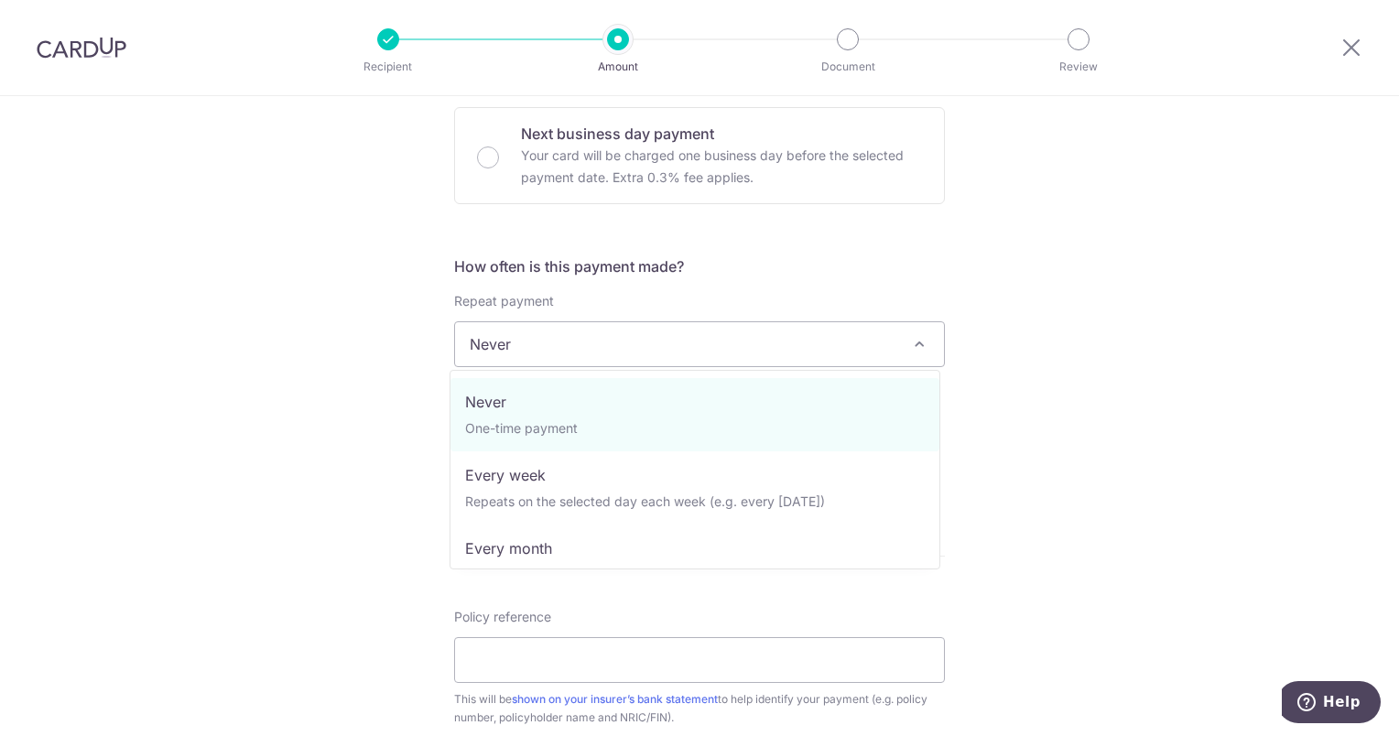
click at [590, 346] on span "Never" at bounding box center [699, 344] width 489 height 44
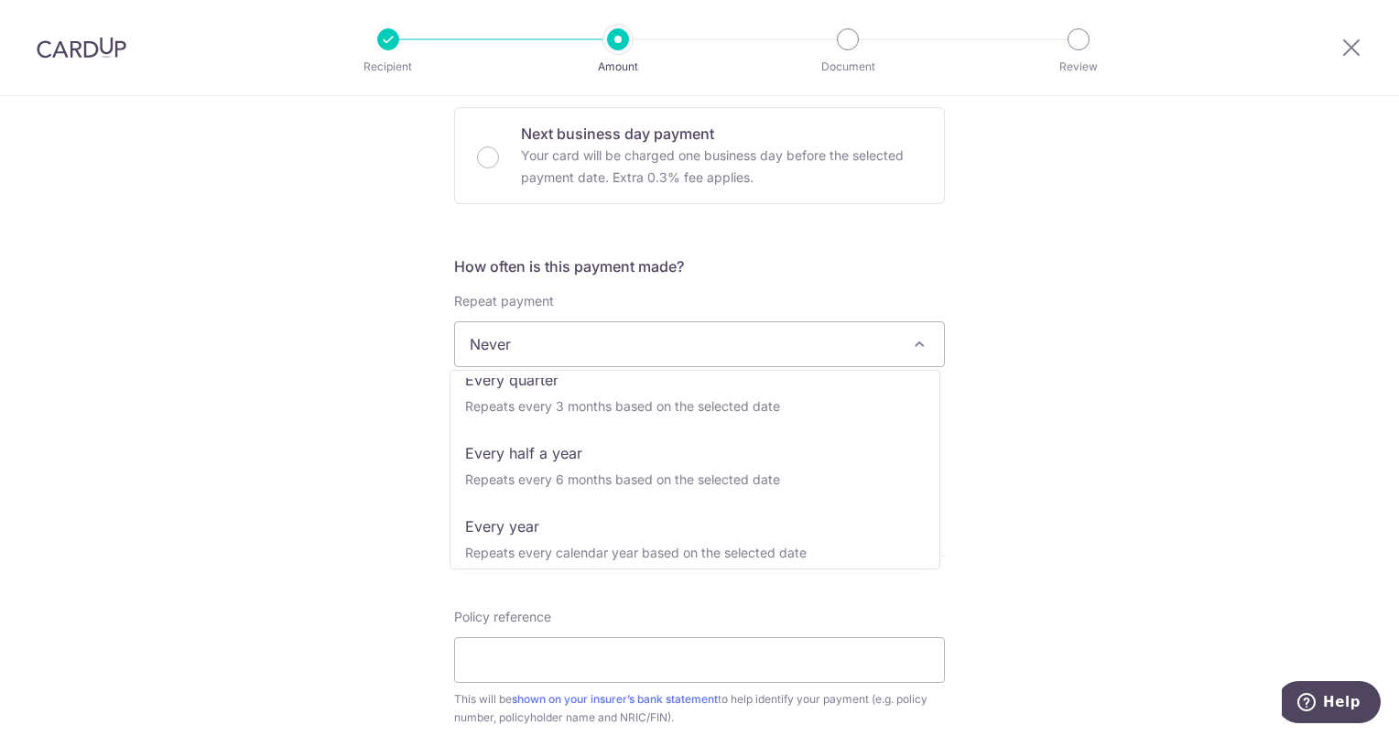
scroll to position [256, 0]
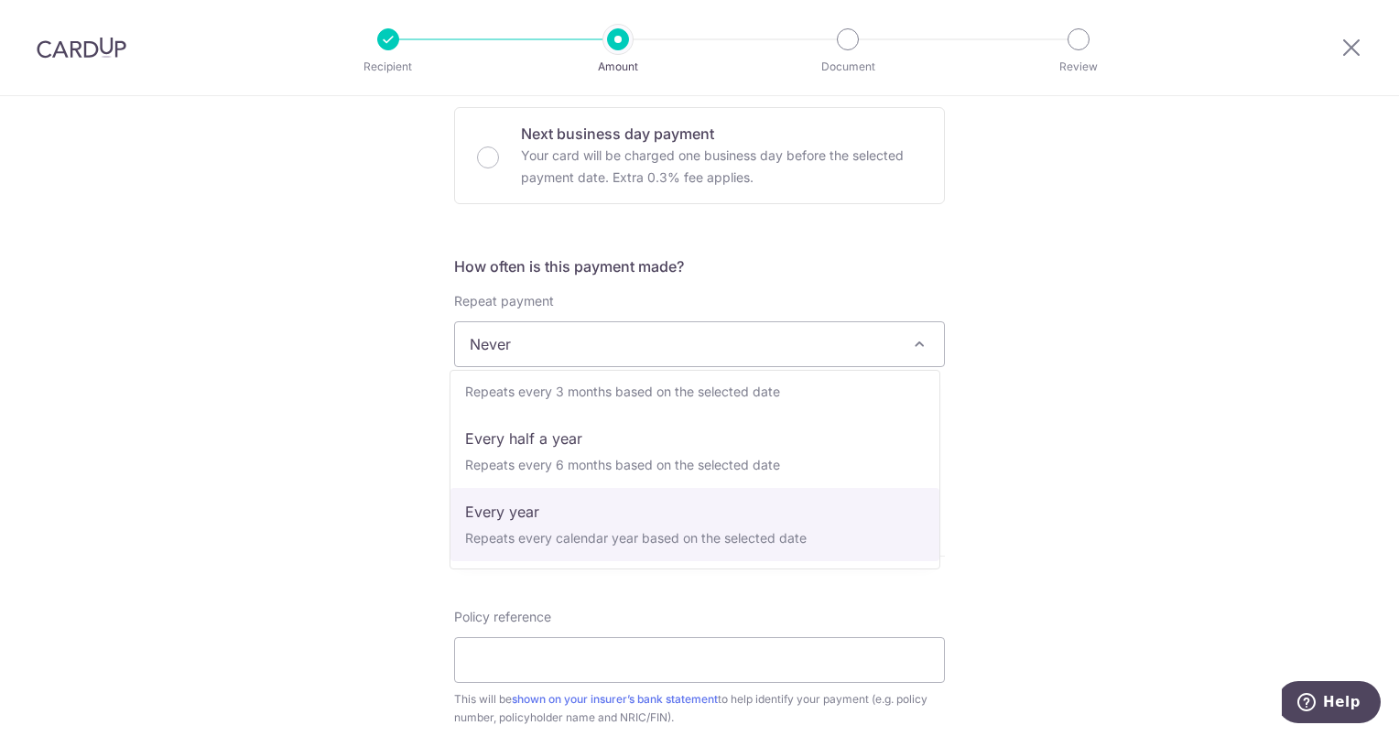
select select "6"
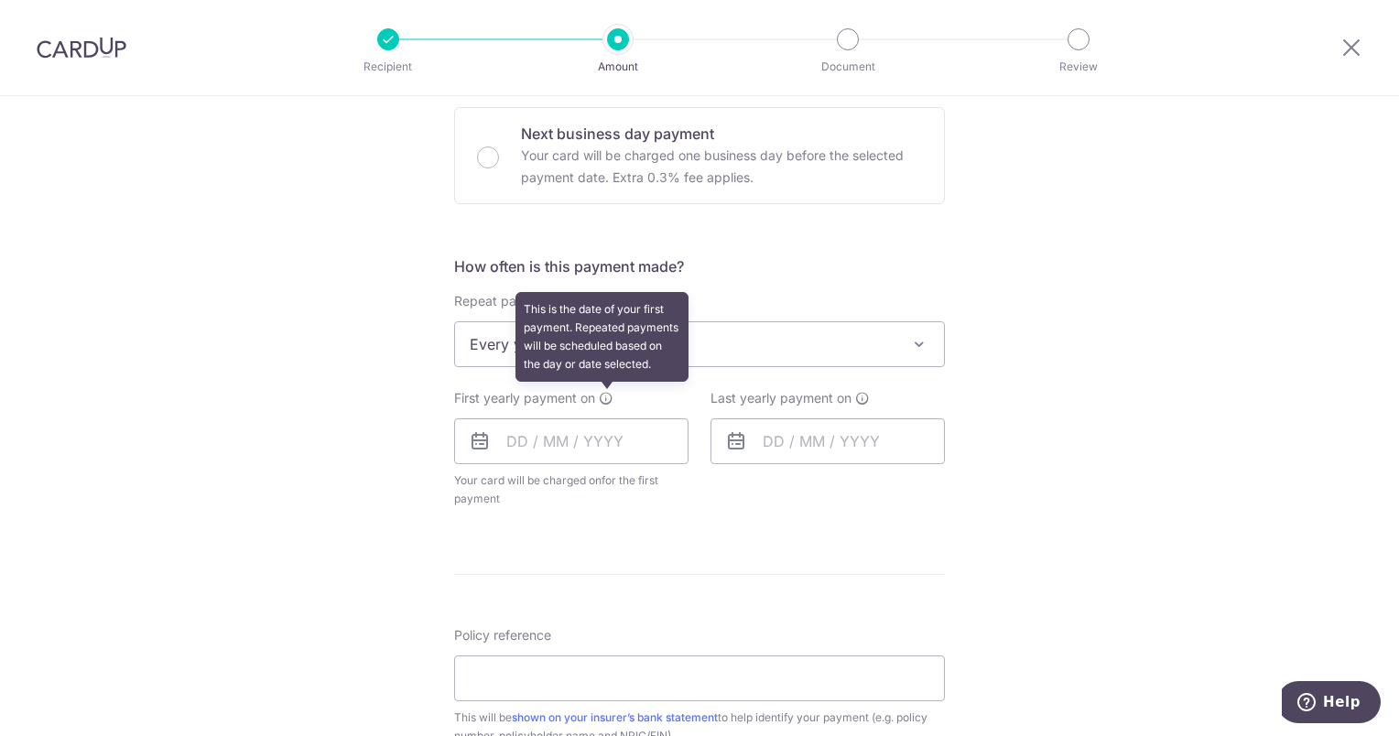
click at [608, 402] on icon at bounding box center [606, 398] width 15 height 15
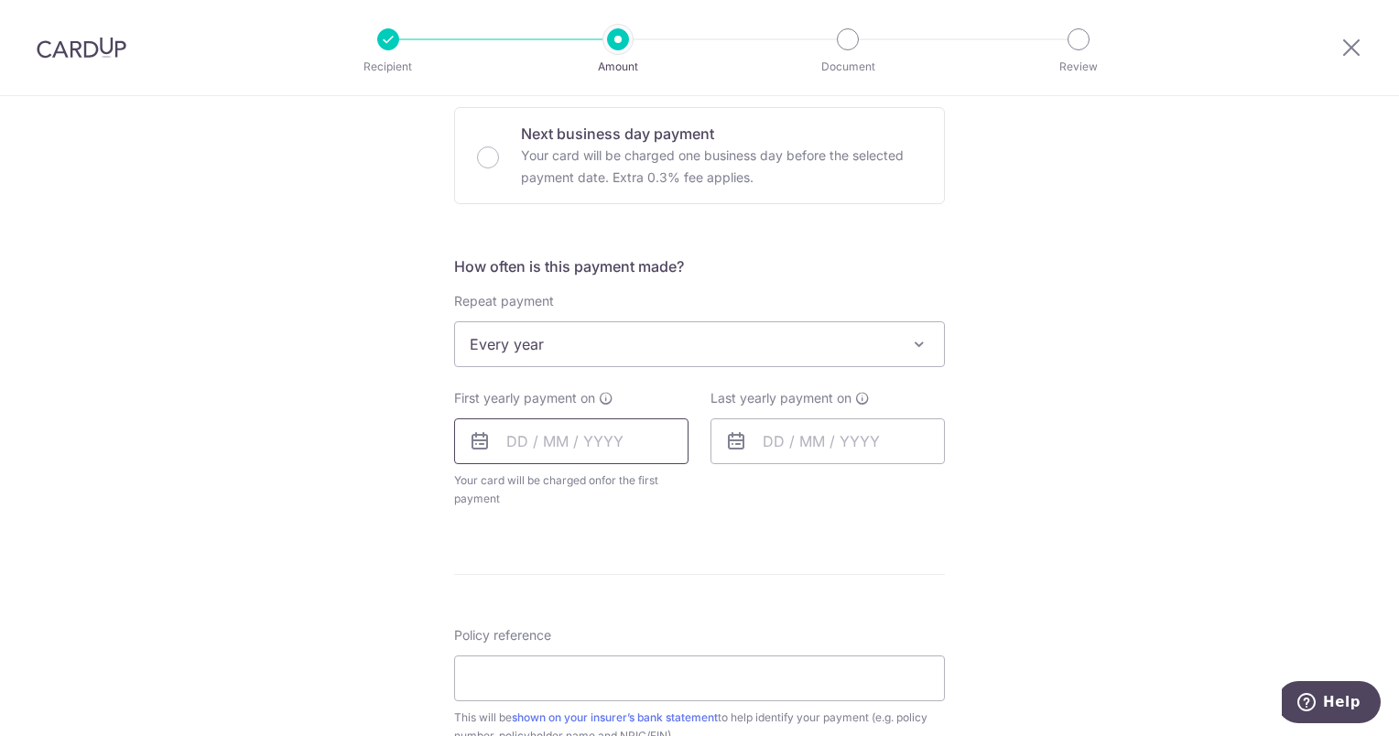
click at [561, 443] on input "text" at bounding box center [571, 442] width 234 height 46
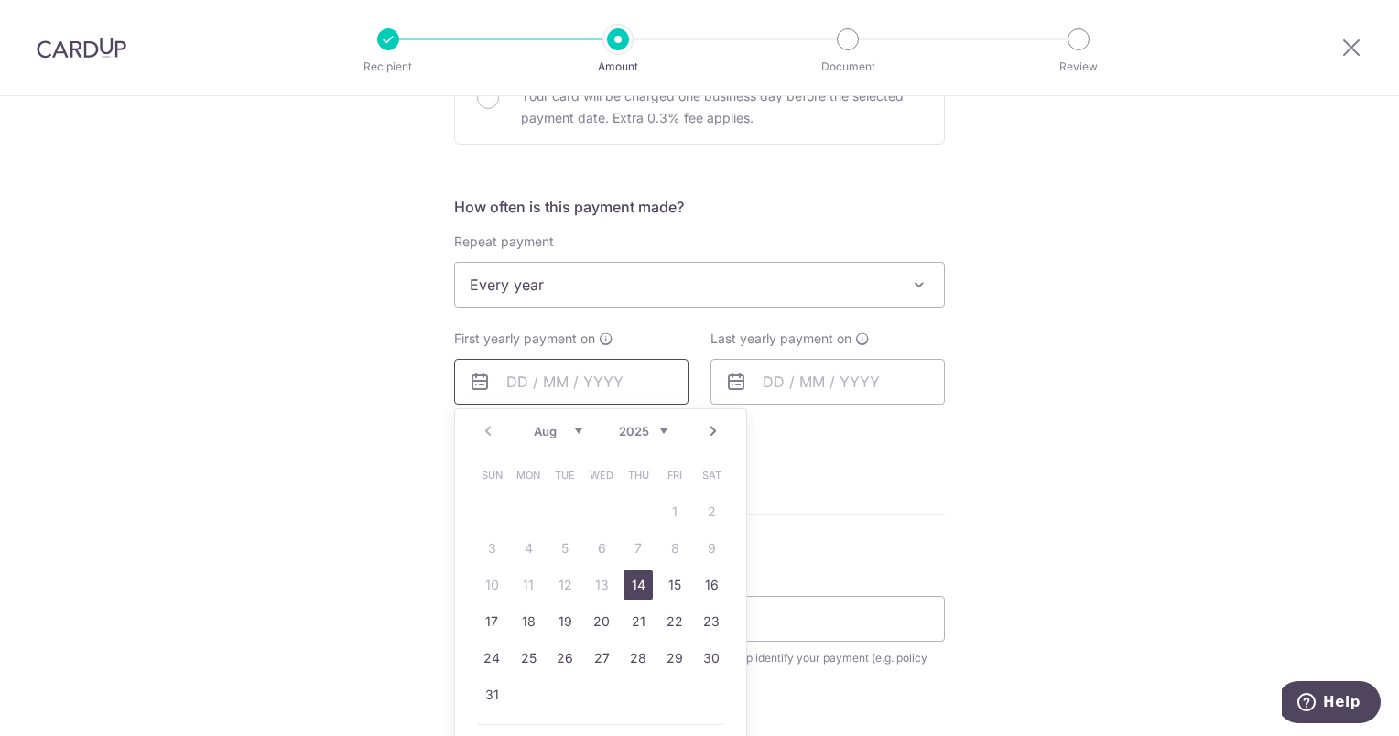
scroll to position [641, 0]
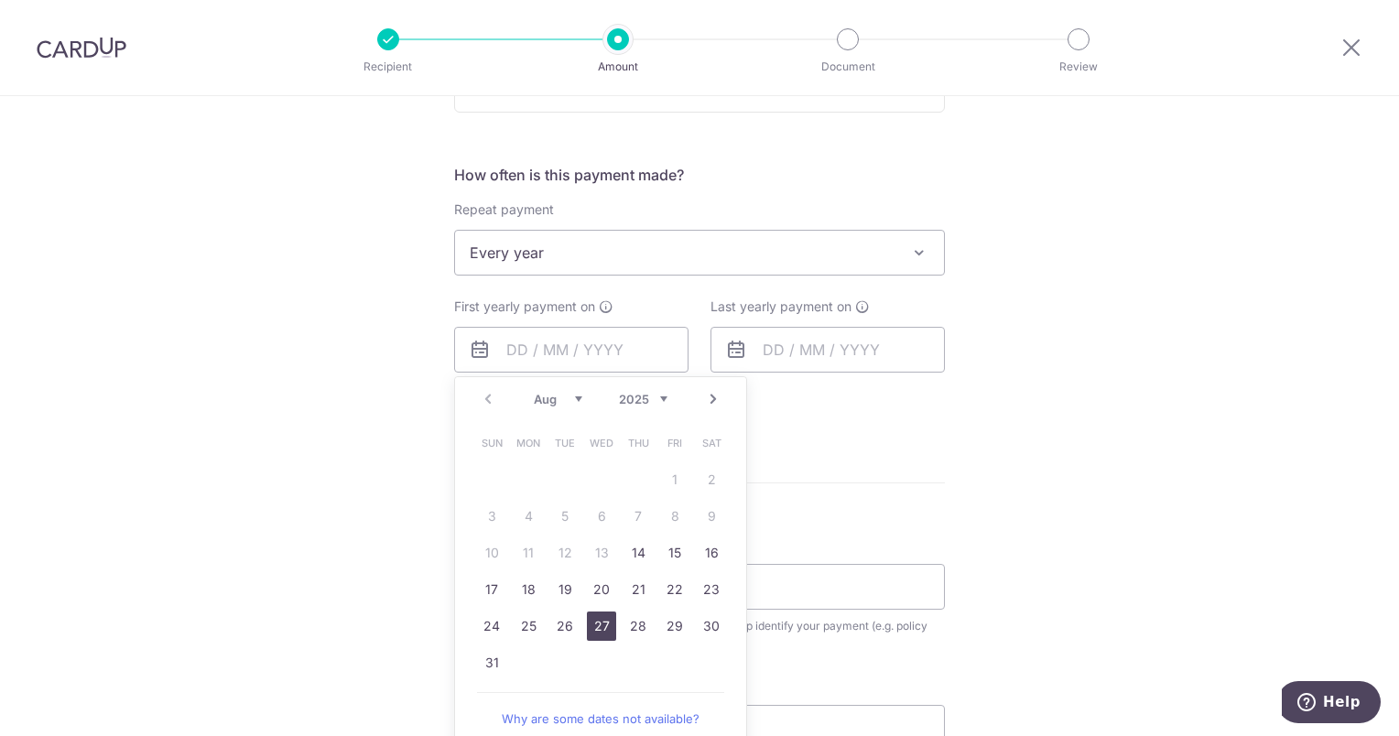
drag, startPoint x: 593, startPoint y: 620, endPoint x: 752, endPoint y: 317, distance: 342.0
click at [593, 620] on link "27" at bounding box center [601, 626] width 29 height 29
type input "[DATE]"
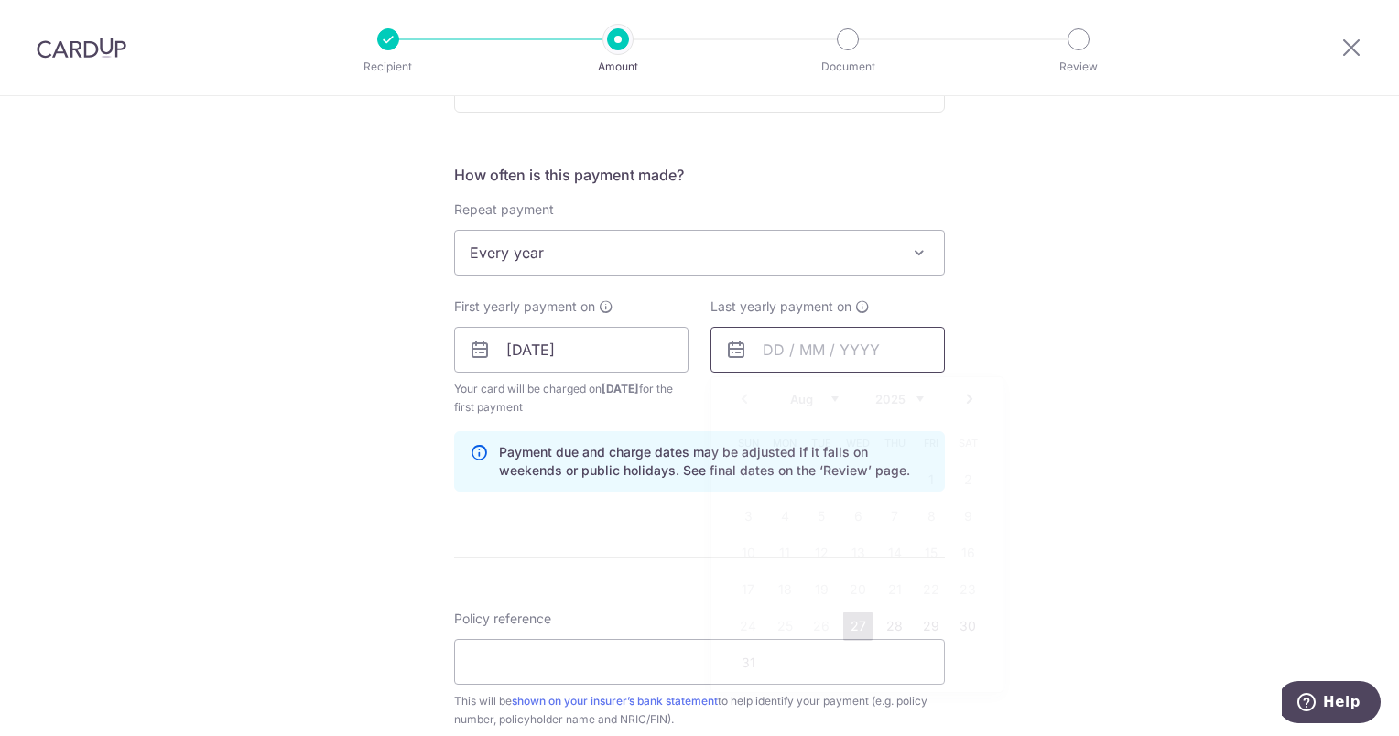
click at [843, 357] on input "text" at bounding box center [828, 350] width 234 height 46
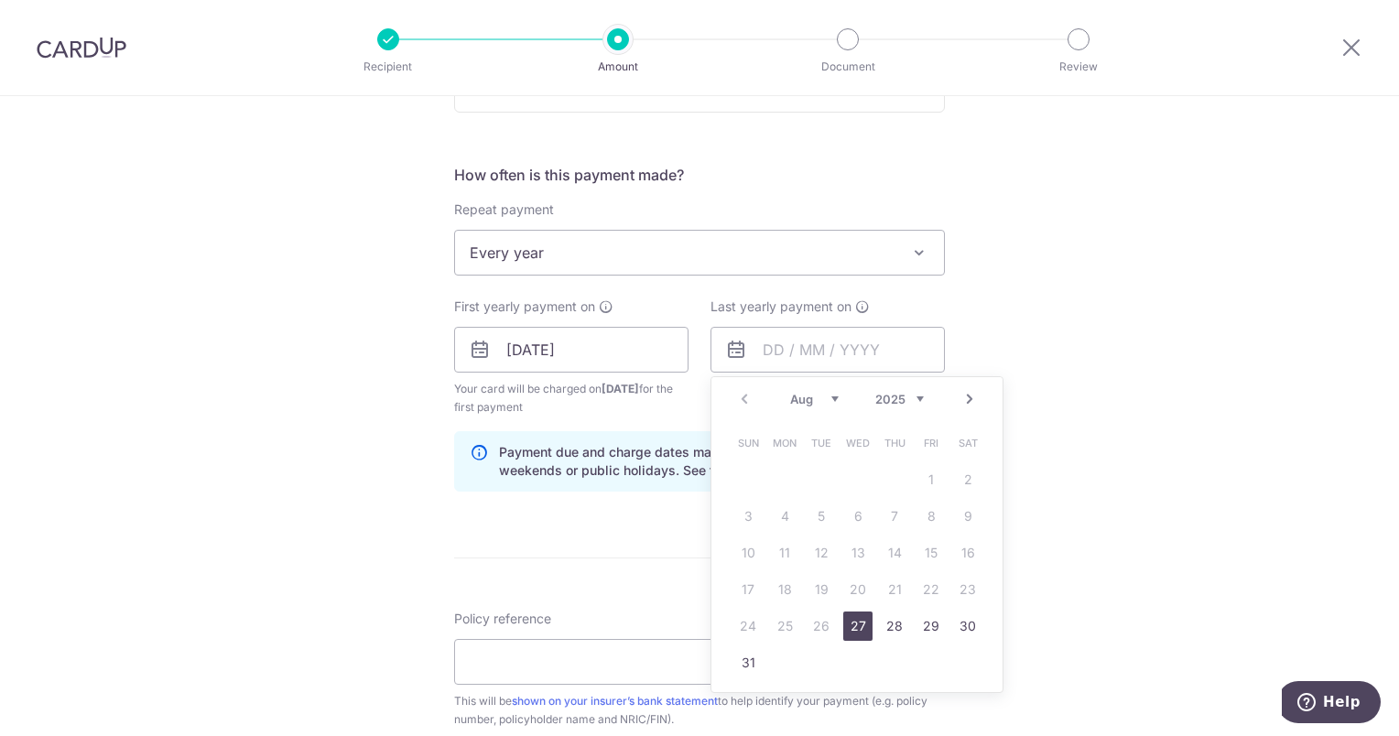
click at [967, 396] on link "Next" at bounding box center [970, 399] width 22 height 22
click at [919, 398] on div "Prev Next Aug Sep Oct Nov Dec 2025 2026 2027 2028 2029 2030 2031 2032 2033 2034…" at bounding box center [857, 399] width 291 height 44
click at [916, 398] on select "2025 2026 2027 2028 2029 2030 2031 2032 2033 2034 2035" at bounding box center [900, 399] width 49 height 15
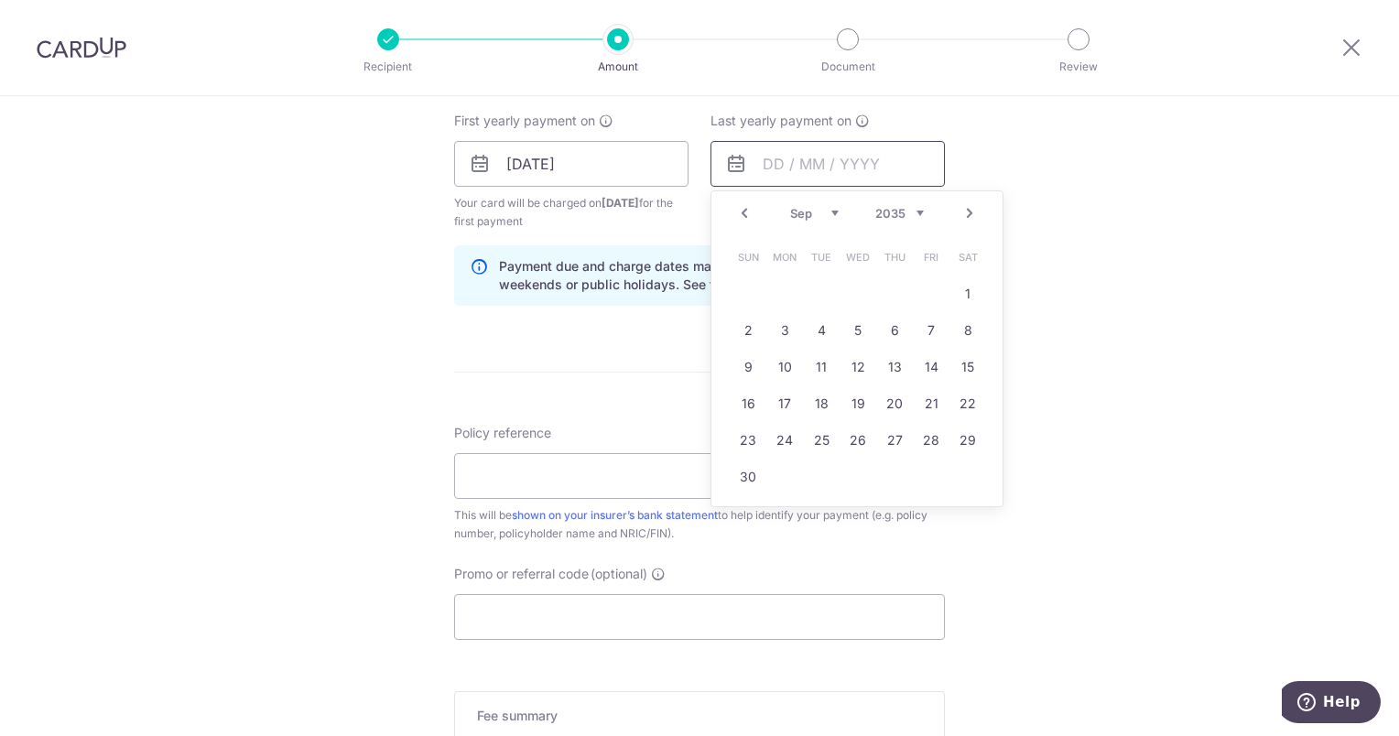
scroll to position [824, 0]
click at [916, 212] on select "2025 2026 2027 2028 2029 2030 2031 2032 2033 2034 2035" at bounding box center [900, 216] width 49 height 15
click at [876, 209] on select "2025 2026 2027 2028 2029 2030 2031 2032 2033 2034 2035" at bounding box center [900, 216] width 49 height 15
click at [832, 215] on select "Jan Feb Mar Apr May Jun Jul Aug Sep Oct Nov Dec" at bounding box center [814, 216] width 49 height 15
drag, startPoint x: 783, startPoint y: 443, endPoint x: 791, endPoint y: 434, distance: 12.3
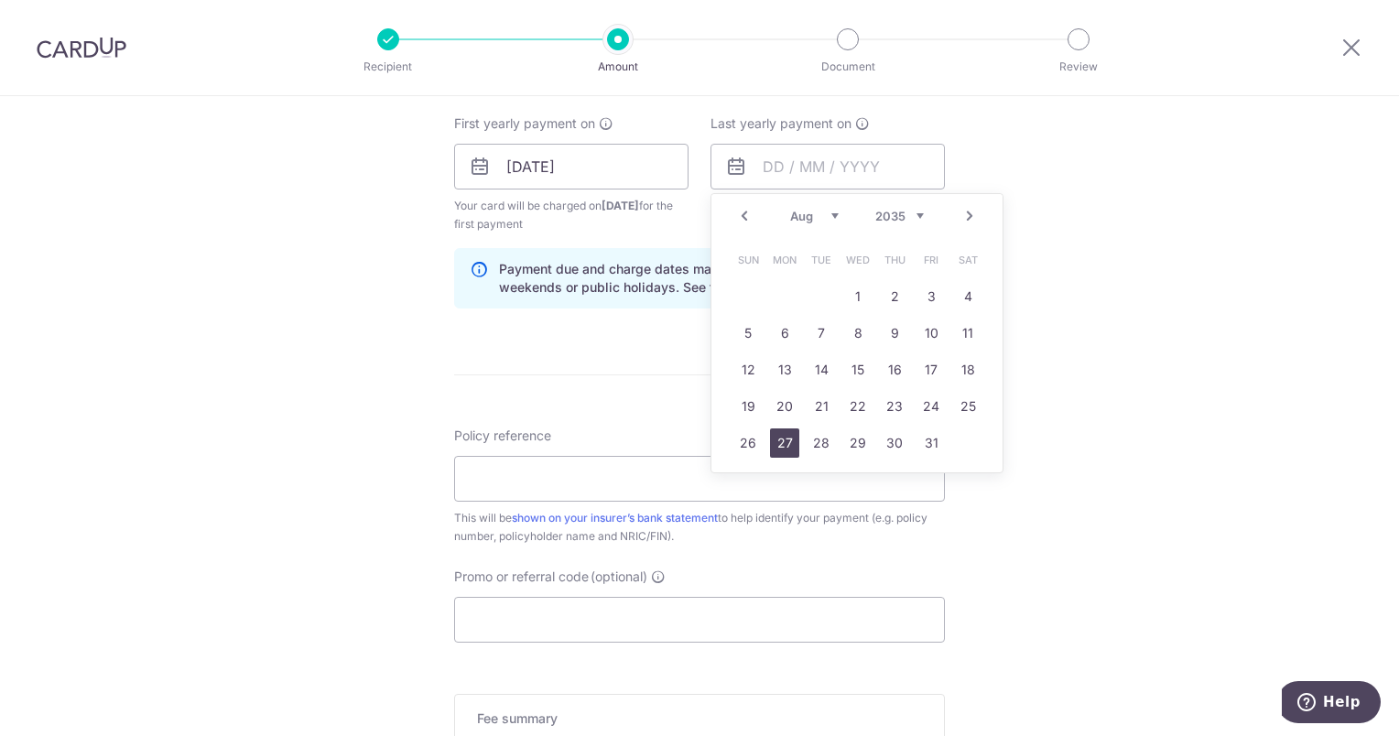
click at [784, 441] on link "27" at bounding box center [784, 443] width 29 height 29
type input "[DATE]"
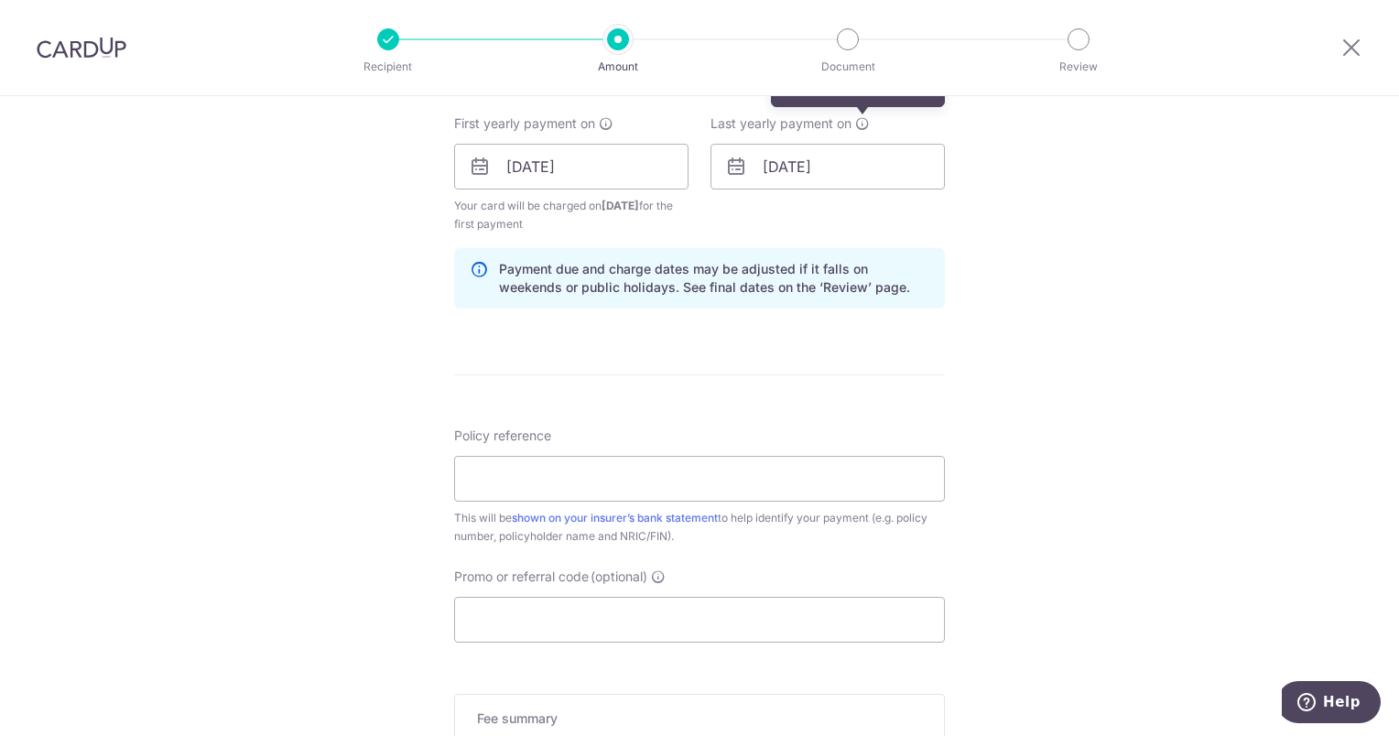
click at [858, 121] on icon at bounding box center [862, 123] width 15 height 15
click at [859, 162] on input "[DATE]" at bounding box center [828, 167] width 234 height 46
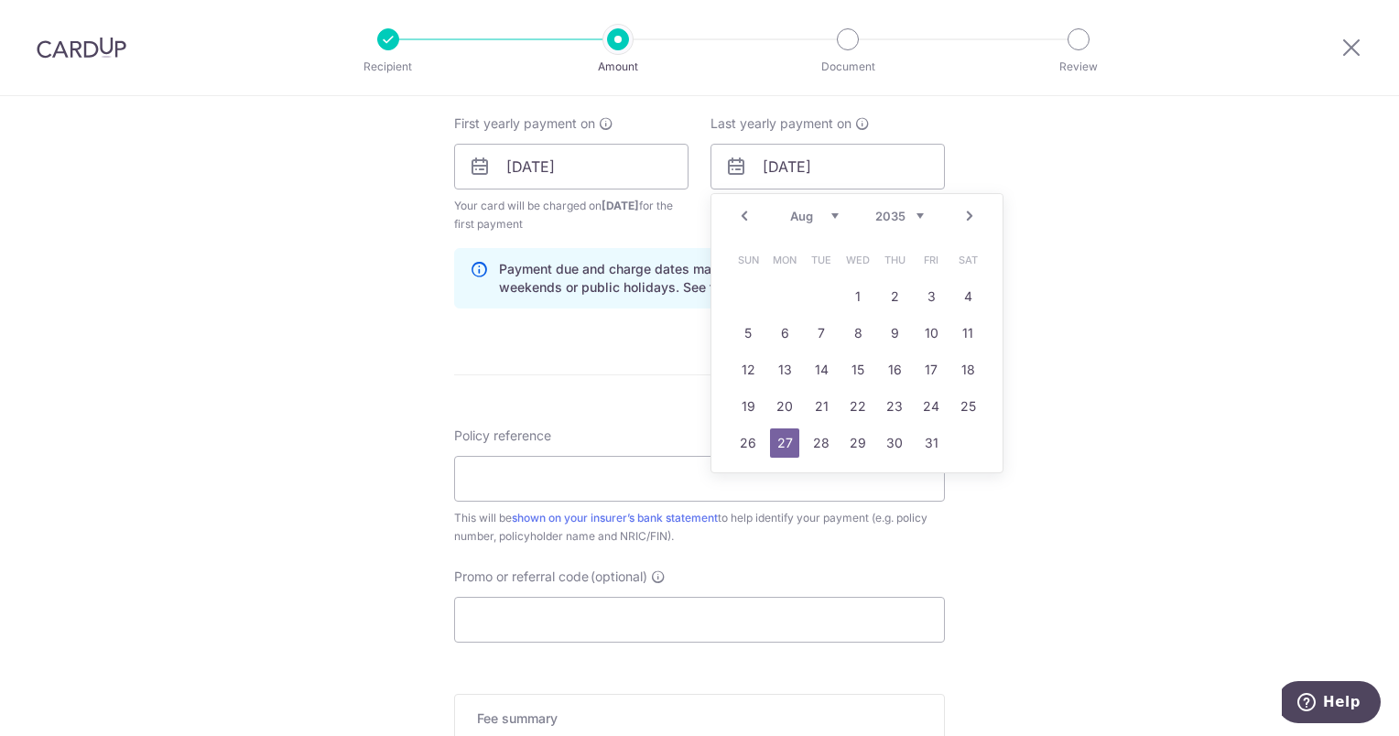
click at [919, 216] on div "Prev Next Jan Feb Mar Apr May Jun Jul Aug Sep Oct Nov Dec 2025 2026 2027 2028 2…" at bounding box center [857, 216] width 291 height 44
click at [1057, 98] on div "Tell us more about your payment Enter payment amount SGD 1,734.50 1734.50 Selec…" at bounding box center [699, 147] width 1399 height 1750
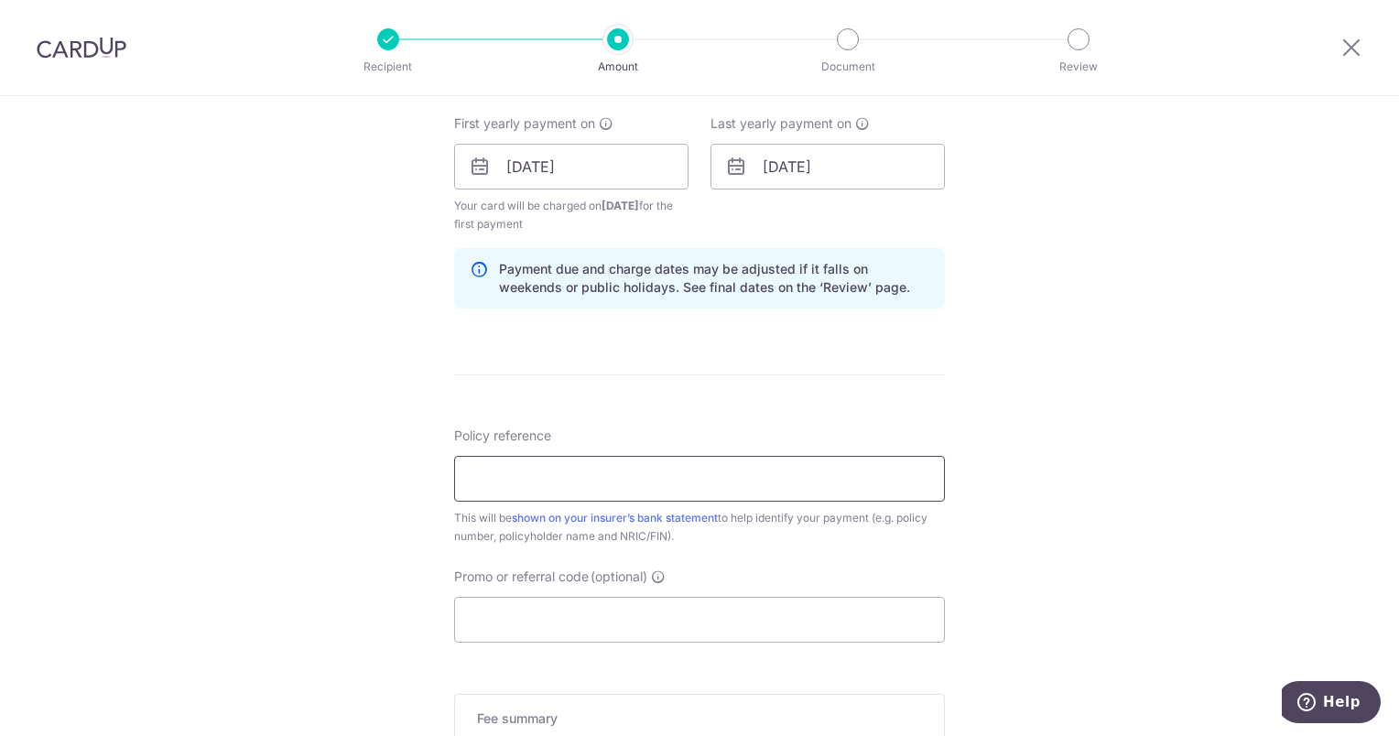
click at [698, 466] on input "Policy reference" at bounding box center [699, 479] width 491 height 46
click at [498, 467] on input "Policy reference" at bounding box center [699, 479] width 491 height 46
paste input "80224981"
type input "80224981"
click at [562, 606] on input "Promo or referral code (optional)" at bounding box center [699, 620] width 491 height 46
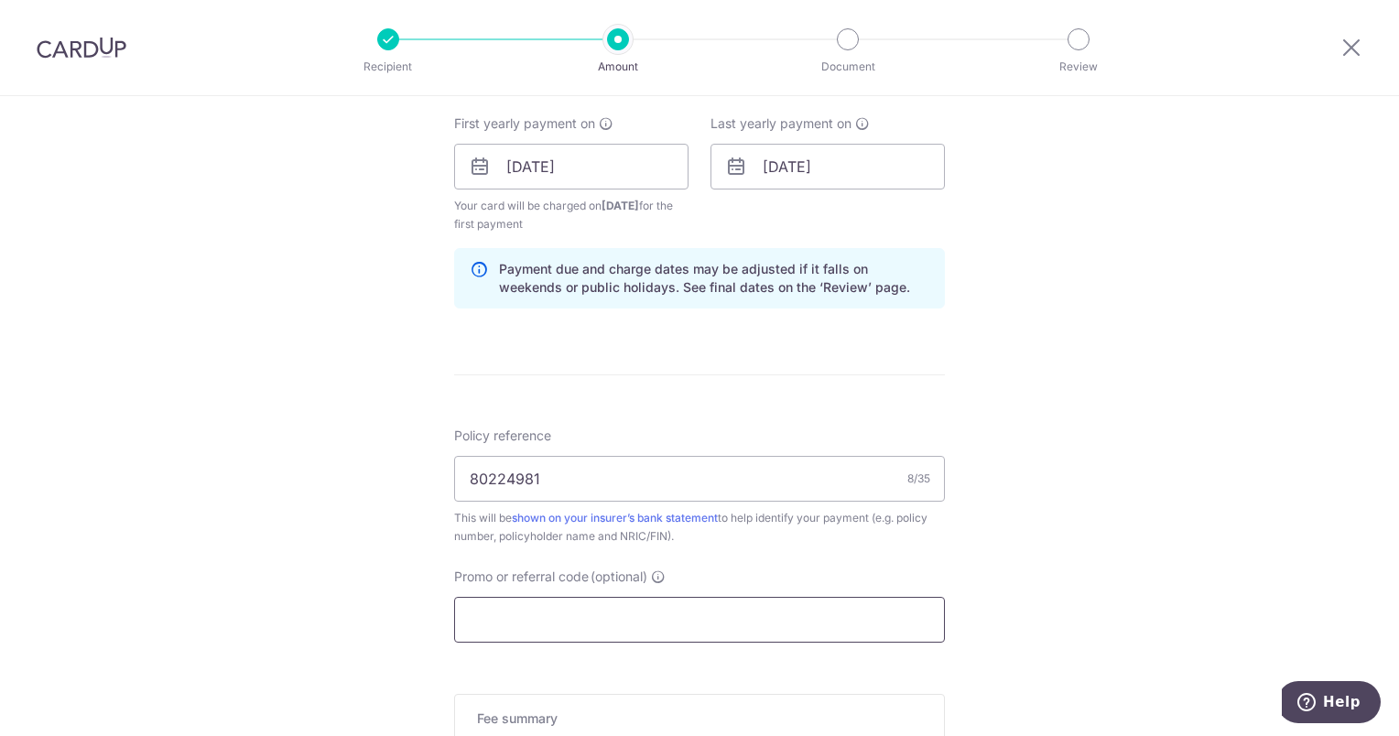
drag, startPoint x: 515, startPoint y: 612, endPoint x: 668, endPoint y: 564, distance: 160.2
click at [519, 608] on input "Promo or referral code (optional)" at bounding box center [699, 620] width 491 height 46
paste input "OCBC90N155"
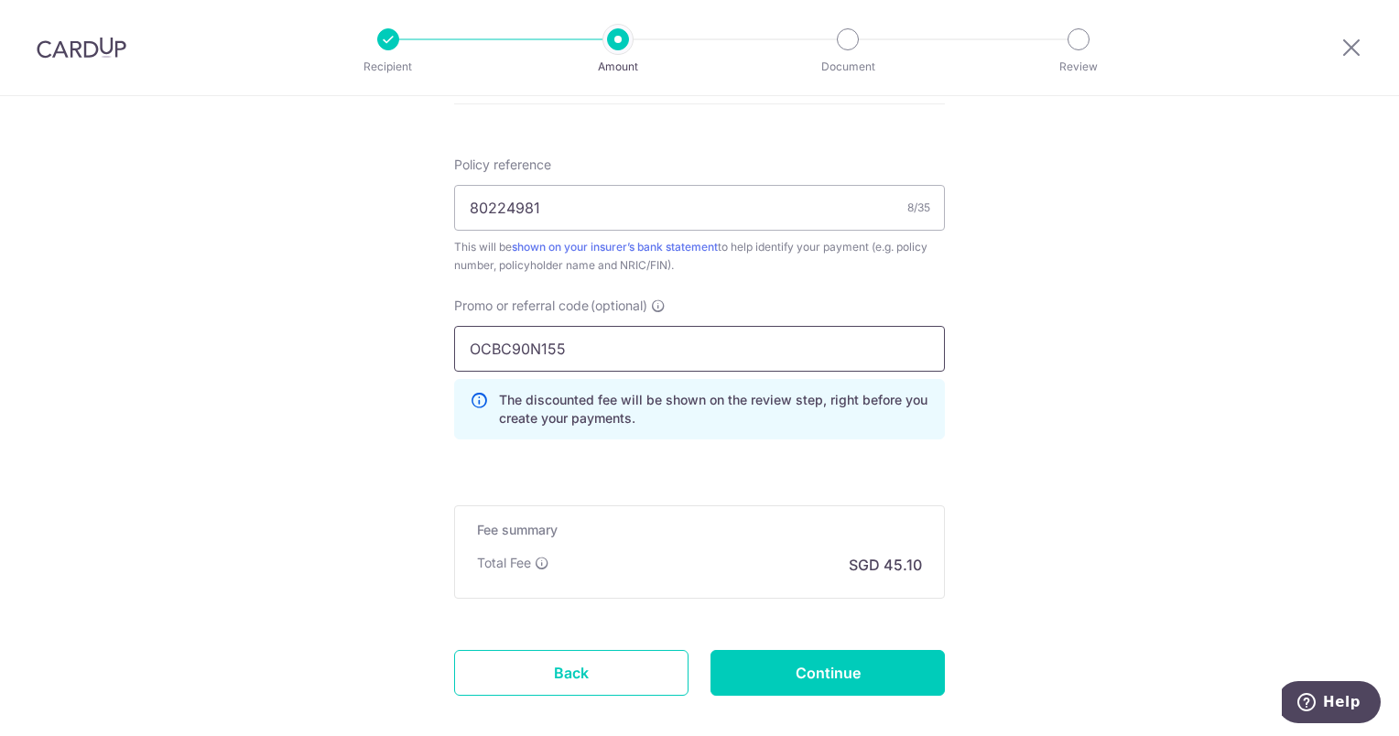
scroll to position [1099, 0]
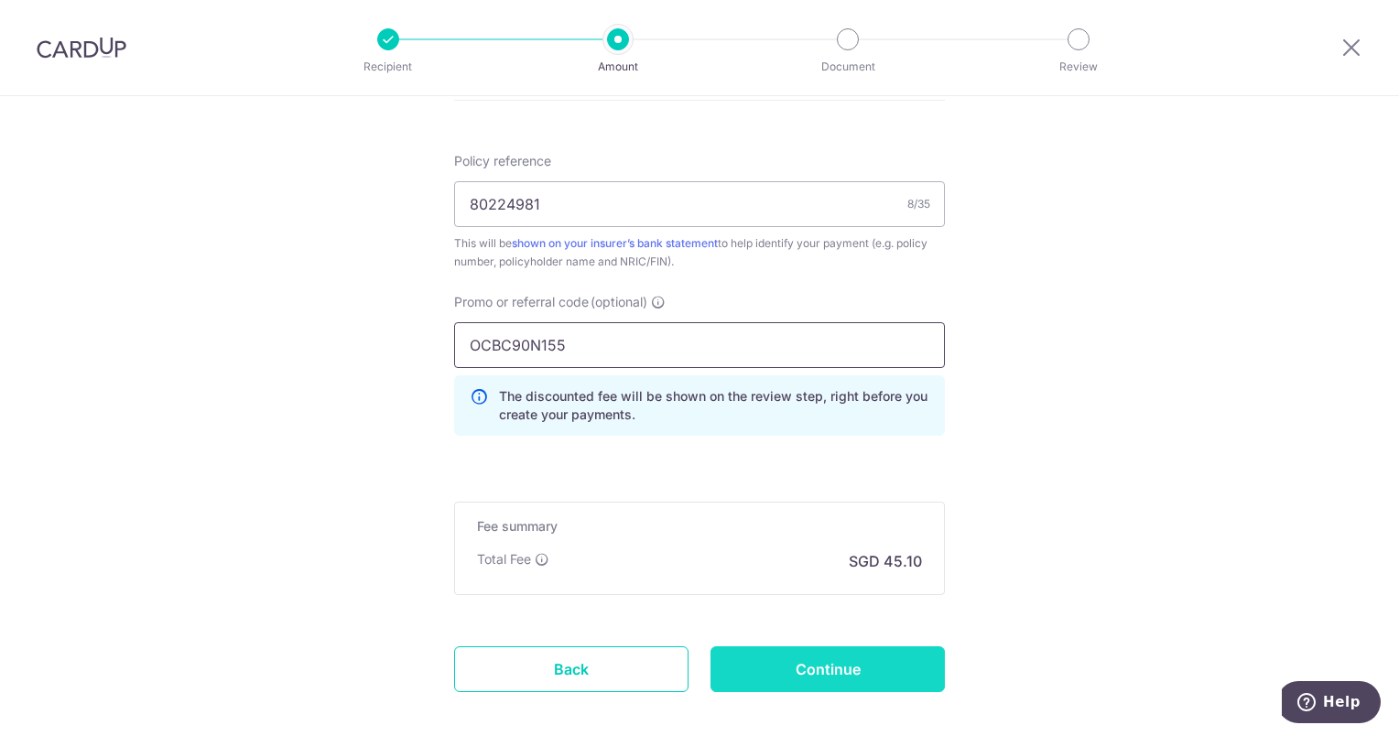
type input "OCBC90N155"
click at [833, 664] on input "Continue" at bounding box center [828, 670] width 234 height 46
type input "Create Schedule"
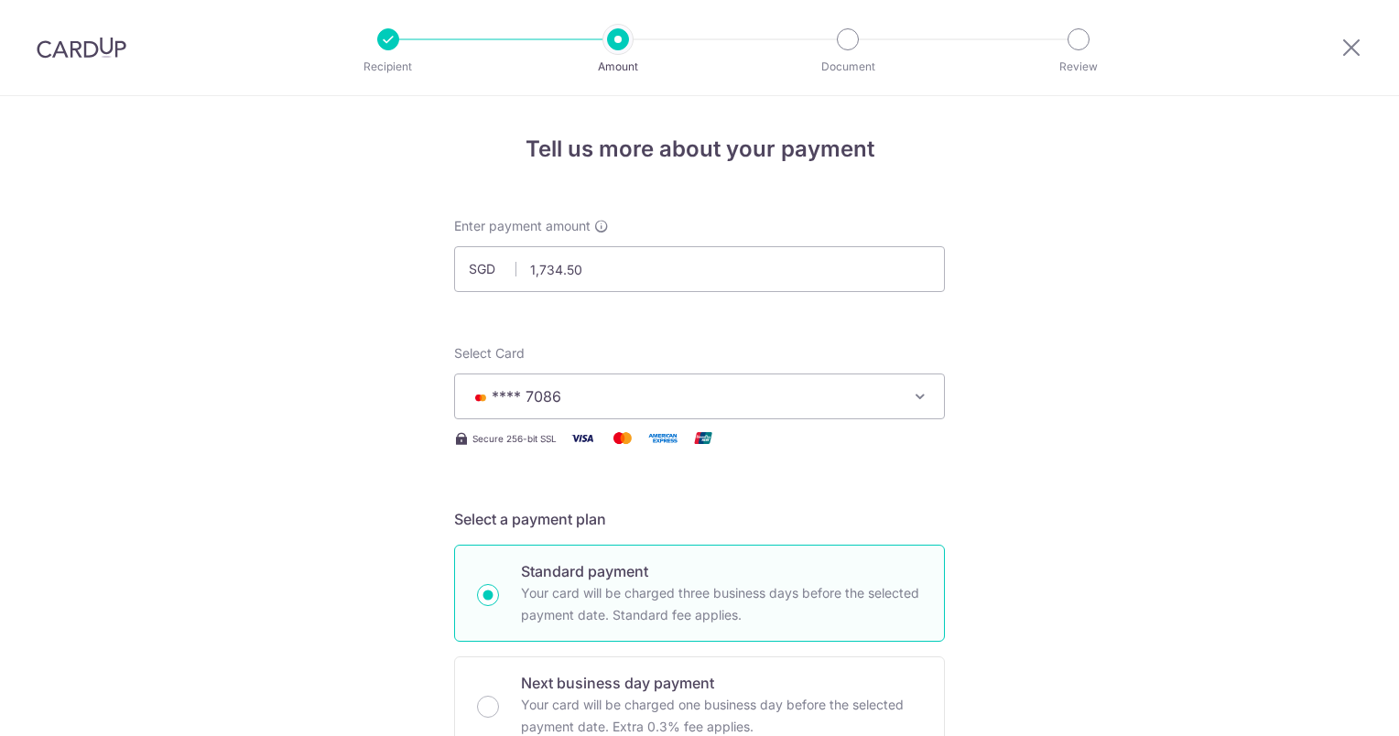
scroll to position [1122, 0]
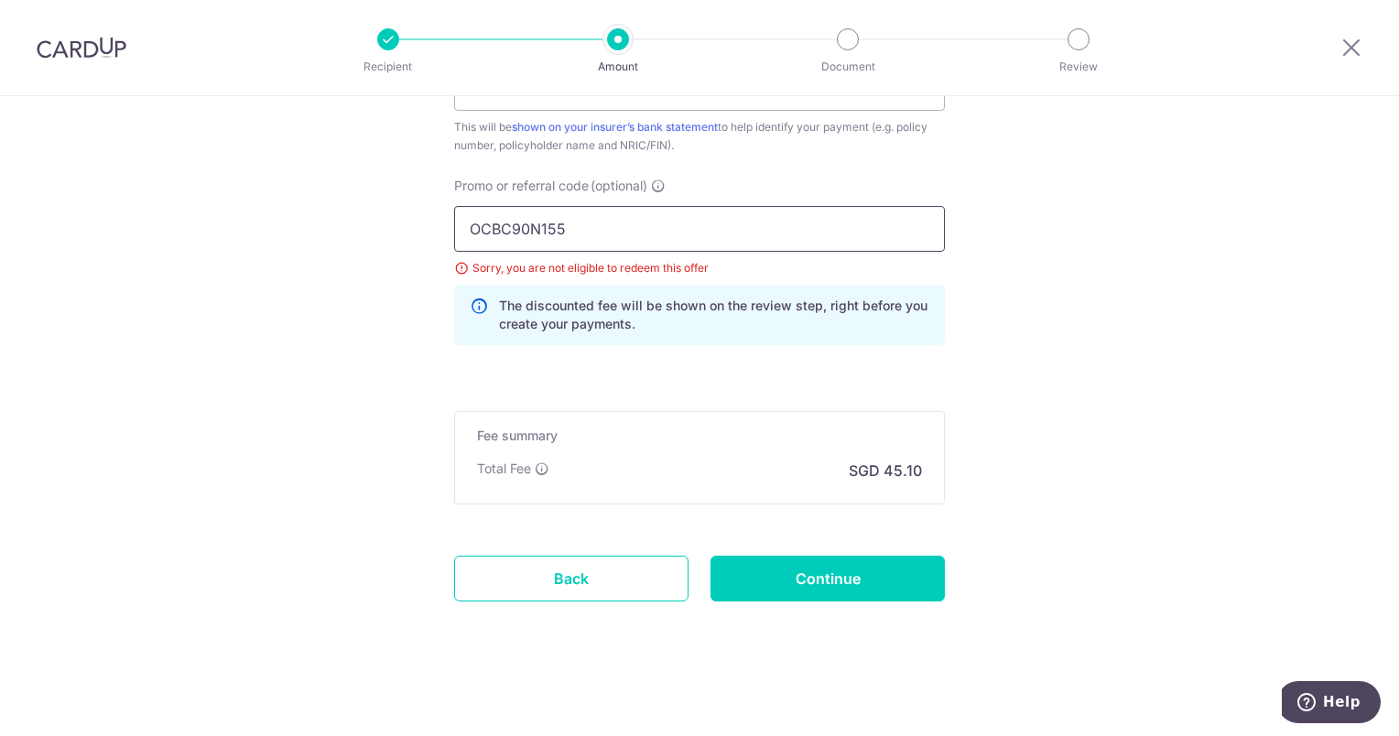
drag, startPoint x: 584, startPoint y: 220, endPoint x: 374, endPoint y: 221, distance: 210.6
paste input "text"
type input "OCBC155"
click at [744, 265] on div "Sorry, you are not eligible to redeem this offer" at bounding box center [699, 268] width 491 height 18
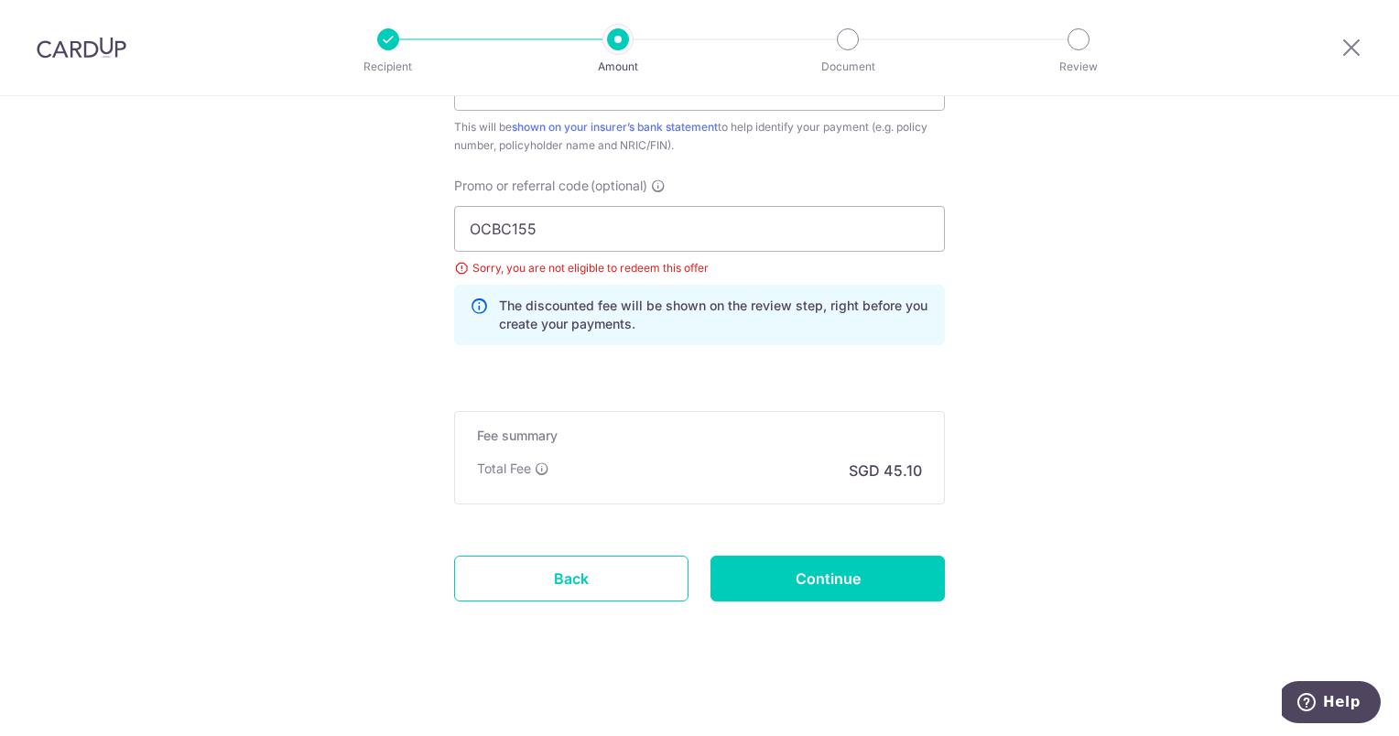
click at [646, 452] on div "Fee summary Base fee $ 45.10 Extend fee Next-day fee Total Fee SGD 45.10" at bounding box center [699, 457] width 491 height 93
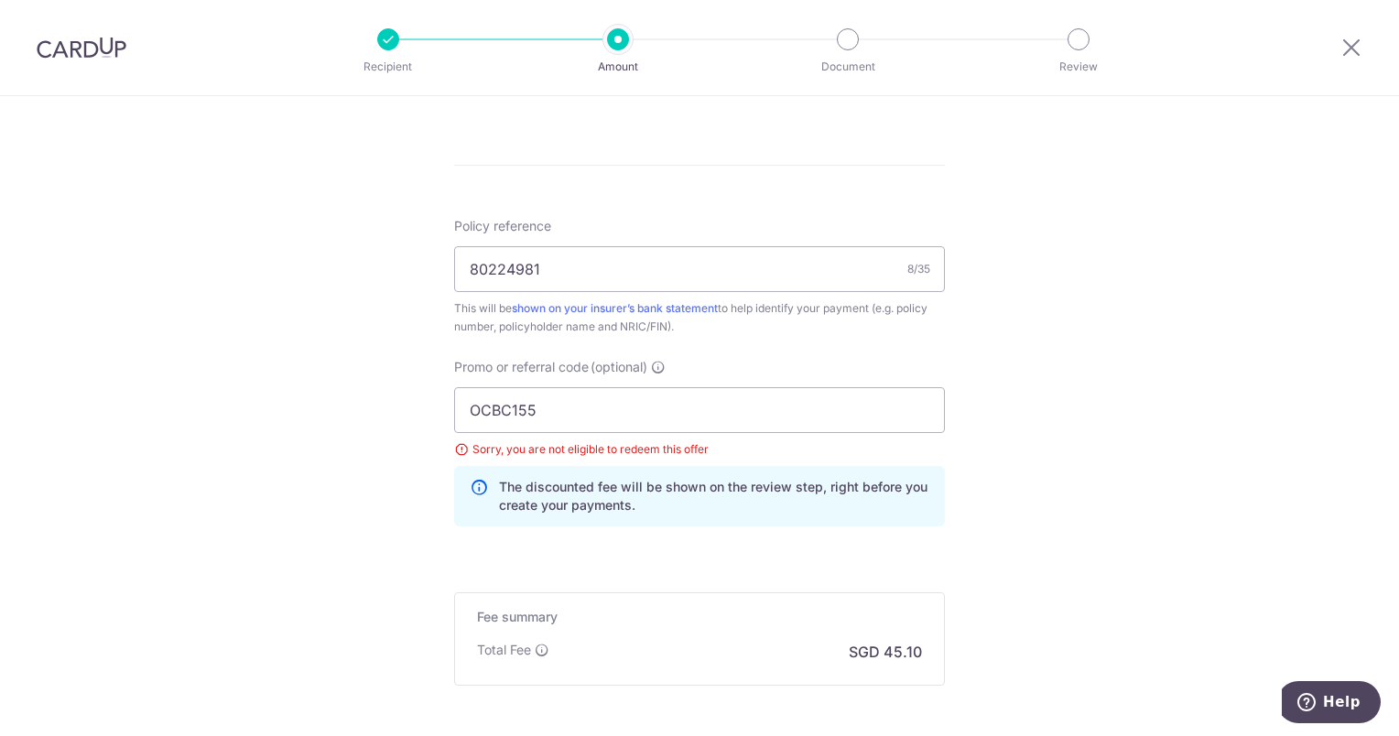
scroll to position [939, 0]
click at [596, 451] on div "Sorry, you are not eligible to redeem this offer" at bounding box center [699, 451] width 491 height 18
click at [596, 266] on input "80224981" at bounding box center [699, 271] width 491 height 46
click at [575, 398] on input "OCBC155" at bounding box center [699, 412] width 491 height 46
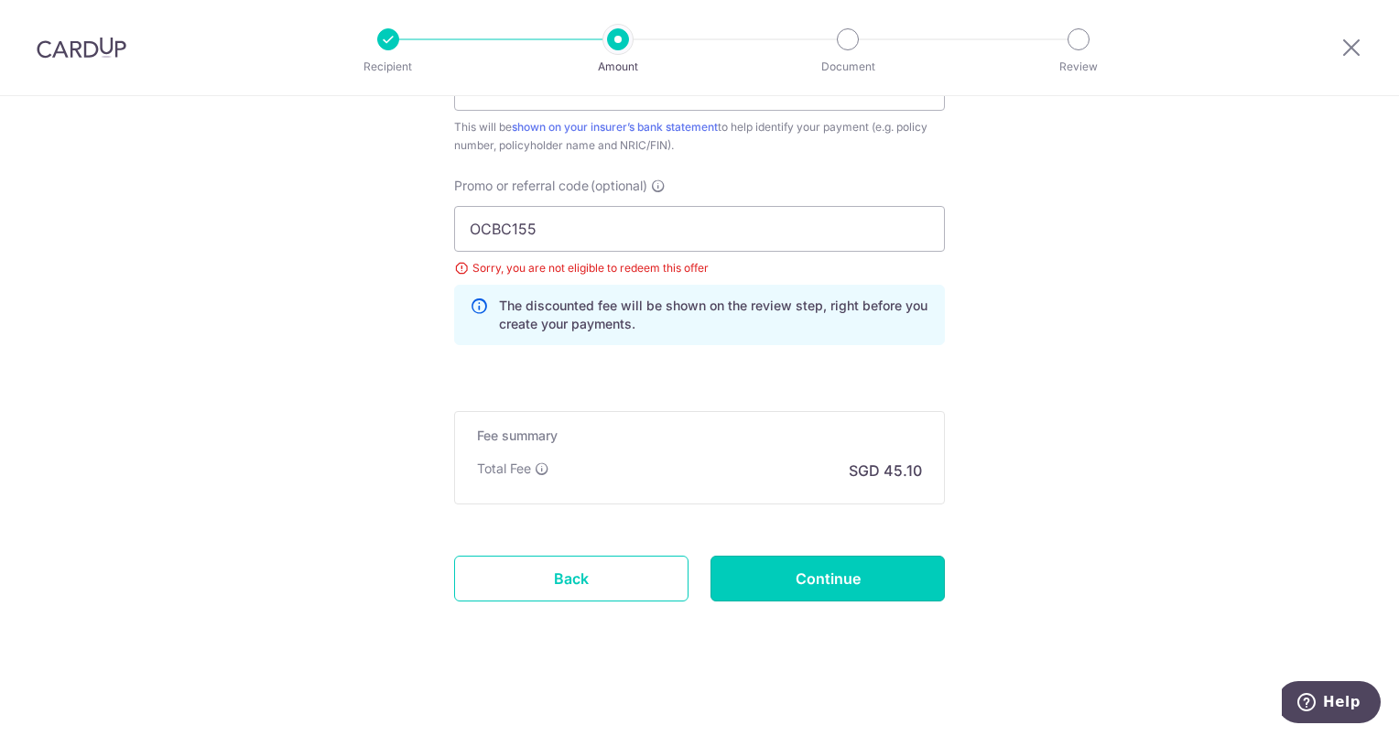
drag, startPoint x: 791, startPoint y: 566, endPoint x: 791, endPoint y: 520, distance: 45.8
click at [791, 564] on input "Continue" at bounding box center [828, 579] width 234 height 46
type input "Update Schedule"
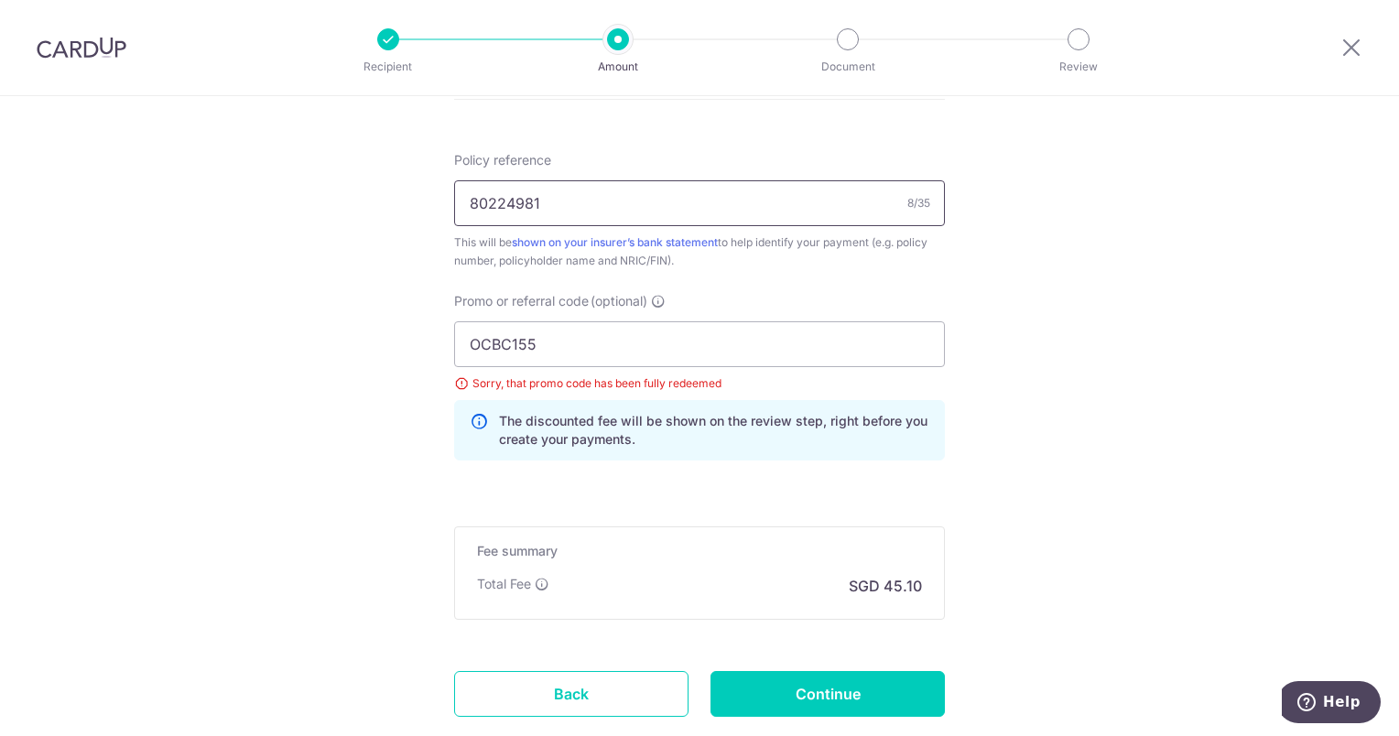
scroll to position [1007, 0]
drag, startPoint x: 533, startPoint y: 332, endPoint x: 386, endPoint y: 340, distance: 146.7
drag, startPoint x: 540, startPoint y: 338, endPoint x: 431, endPoint y: 332, distance: 109.2
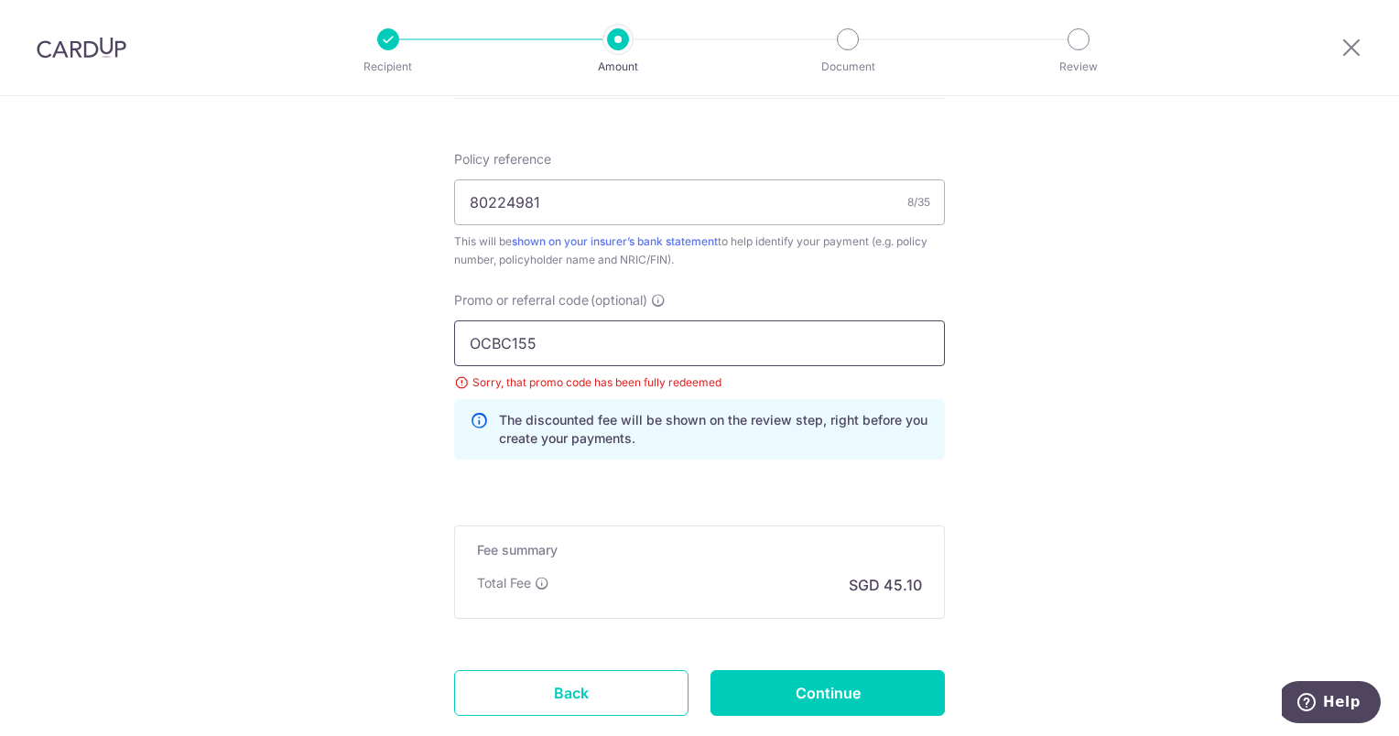
paste input "MILELION"
type input "MILELION"
click at [845, 203] on input "80224981" at bounding box center [699, 202] width 491 height 46
click at [778, 464] on div "Promo or referral code (optional) [GEOGRAPHIC_DATA] Sorry, that promo code has …" at bounding box center [699, 382] width 513 height 183
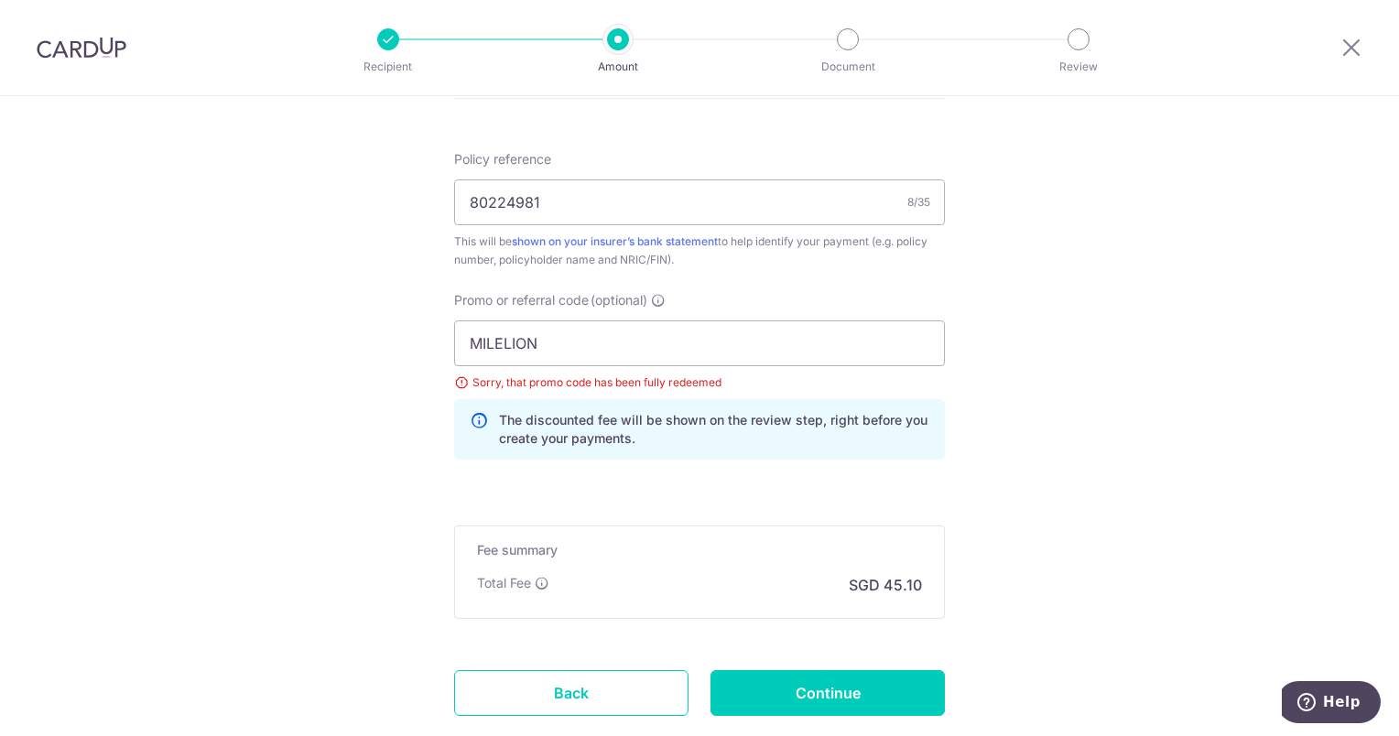
click at [726, 451] on div "The discounted fee will be shown on the review step, right before you create yo…" at bounding box center [699, 429] width 491 height 60
click at [649, 343] on input "MILELION" at bounding box center [699, 344] width 491 height 46
click at [714, 375] on div "Sorry, that promo code has been fully redeemed" at bounding box center [699, 383] width 491 height 18
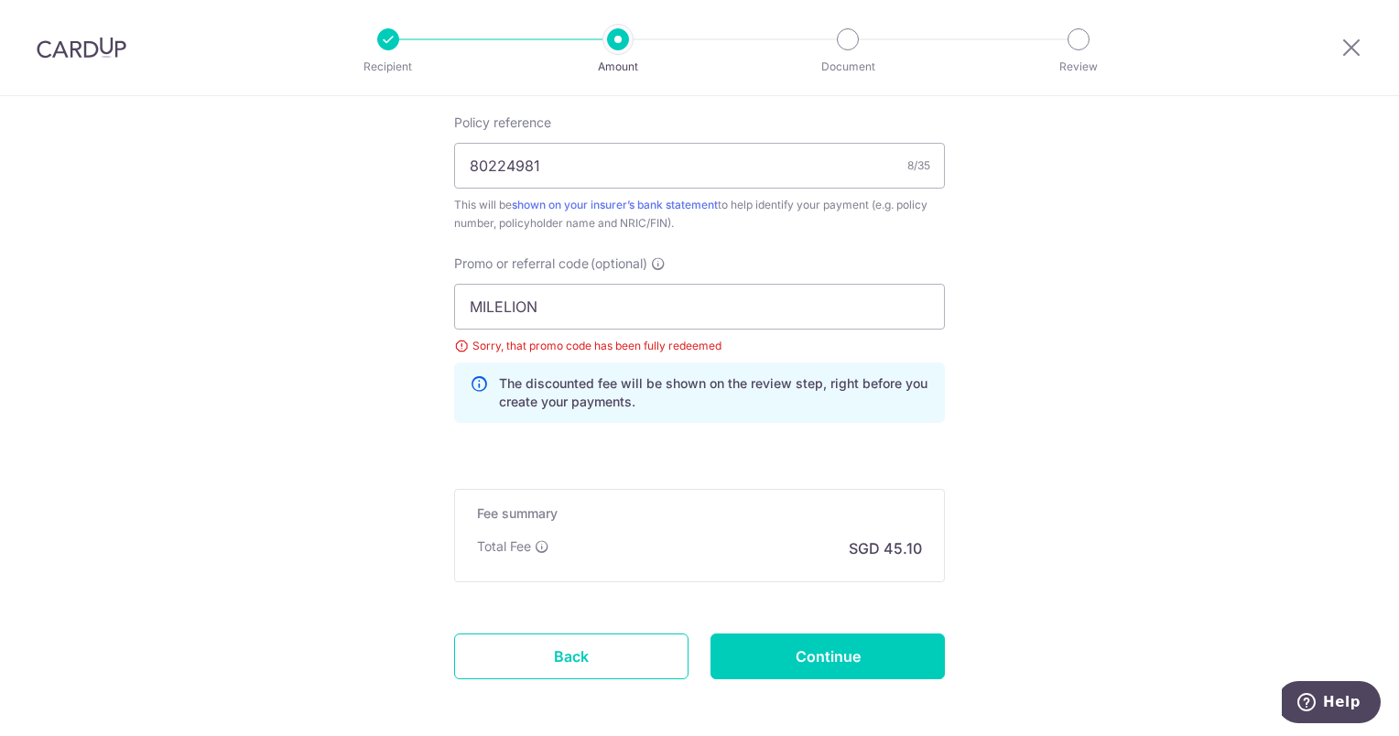
scroll to position [1099, 0]
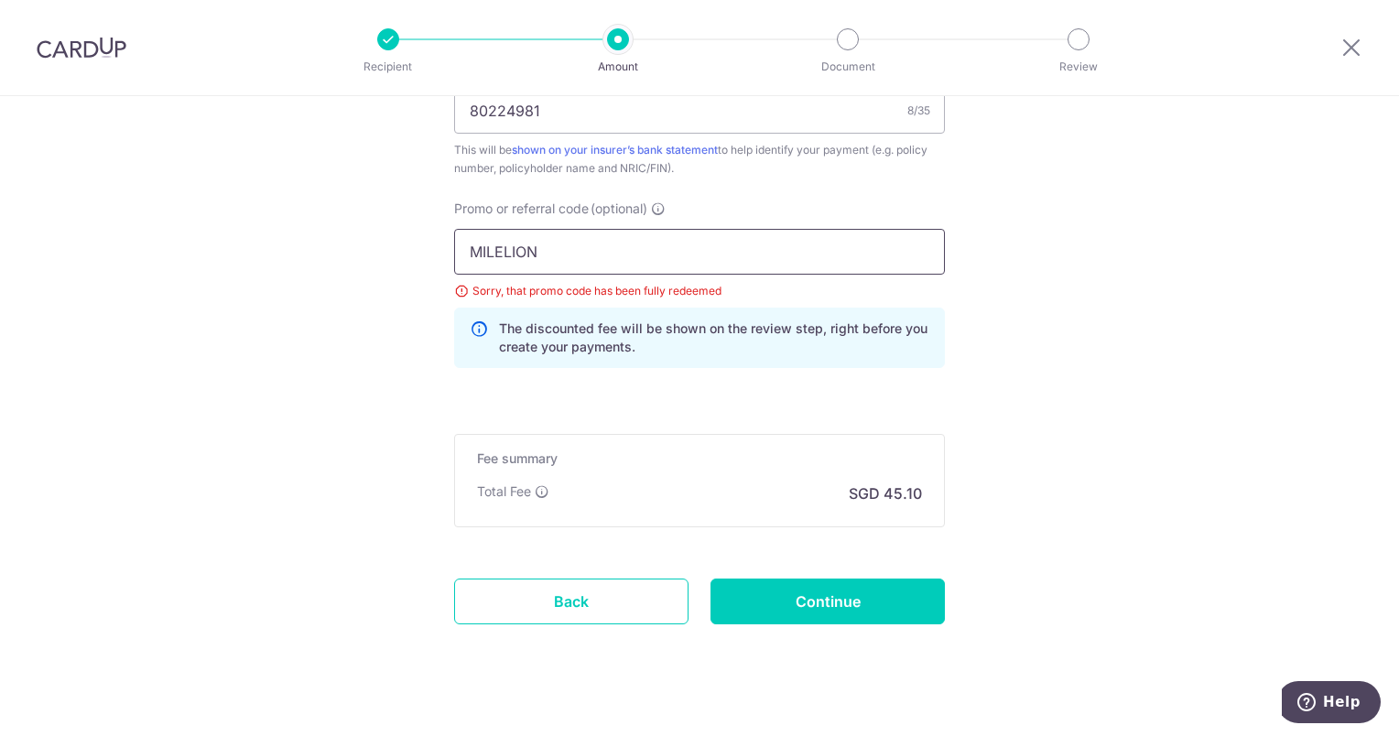
click at [673, 261] on input "MILELION" at bounding box center [699, 252] width 491 height 46
type input "1,734.50"
click at [788, 596] on input "Continue" at bounding box center [828, 602] width 234 height 46
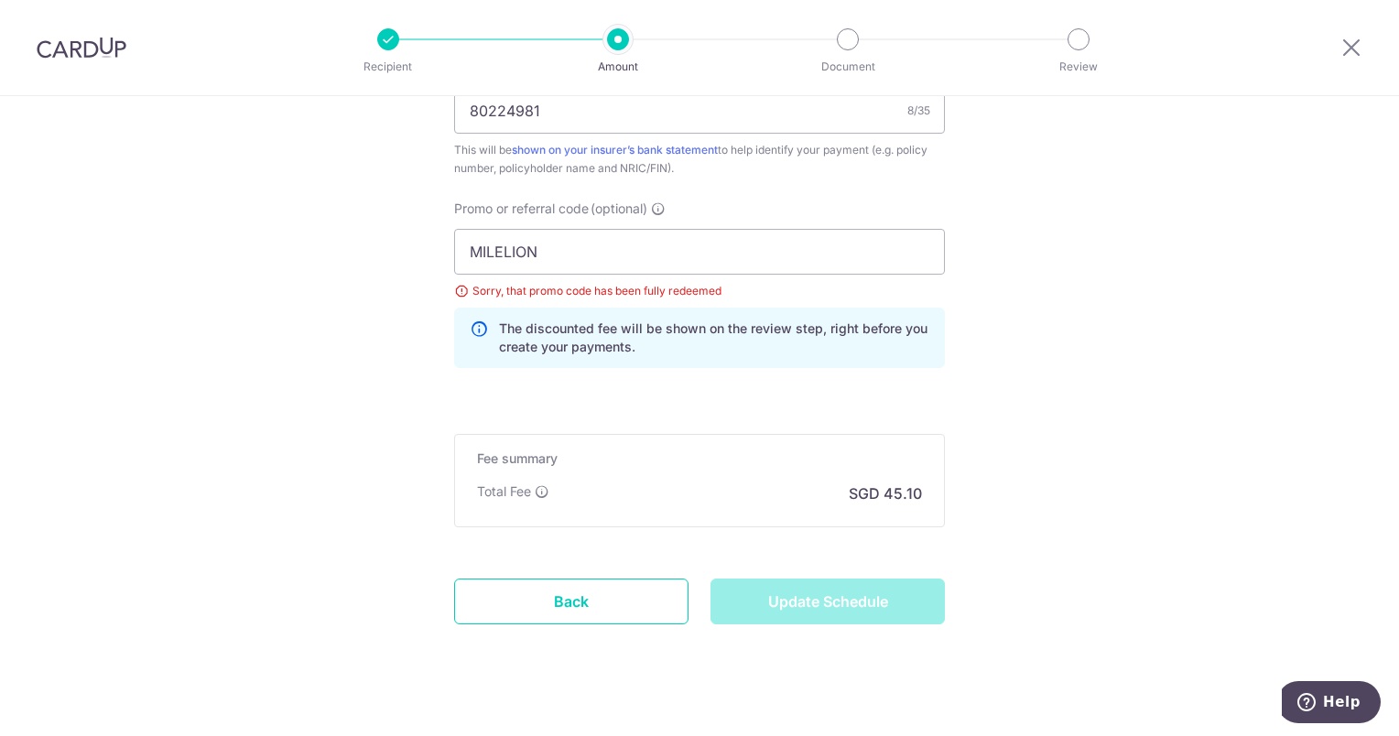
type input "Update Schedule"
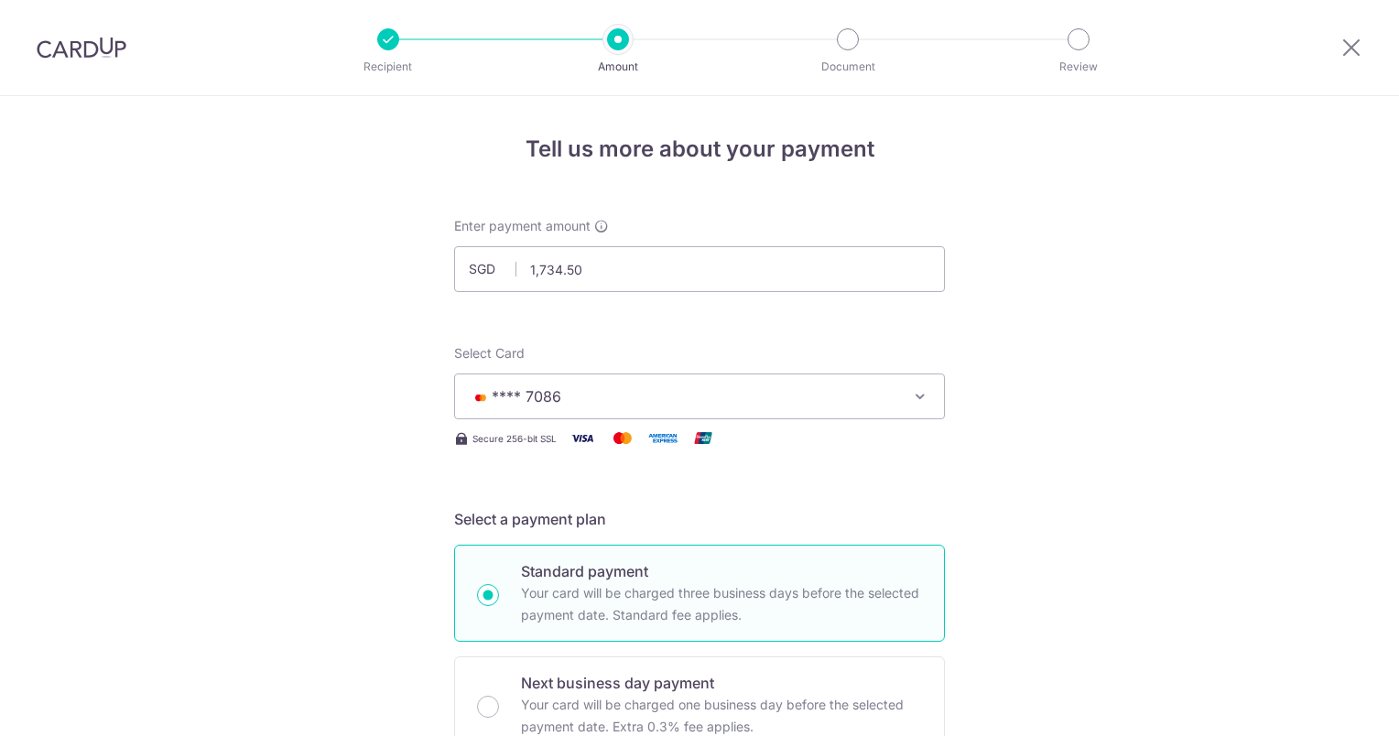
scroll to position [1122, 0]
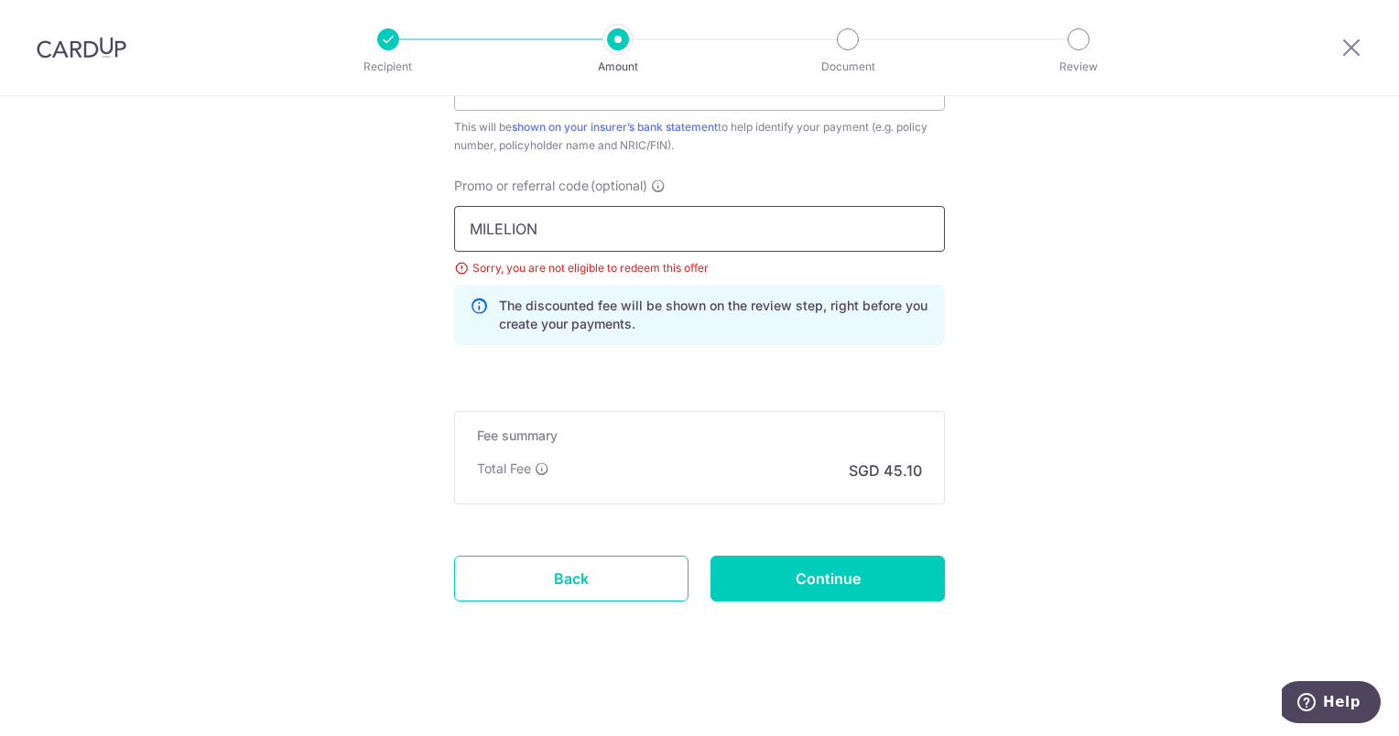
drag, startPoint x: 571, startPoint y: 223, endPoint x: 391, endPoint y: 223, distance: 180.4
paste input "OCBC90N155"
type input "OCBC90N155"
click at [847, 571] on input "Continue" at bounding box center [828, 579] width 234 height 46
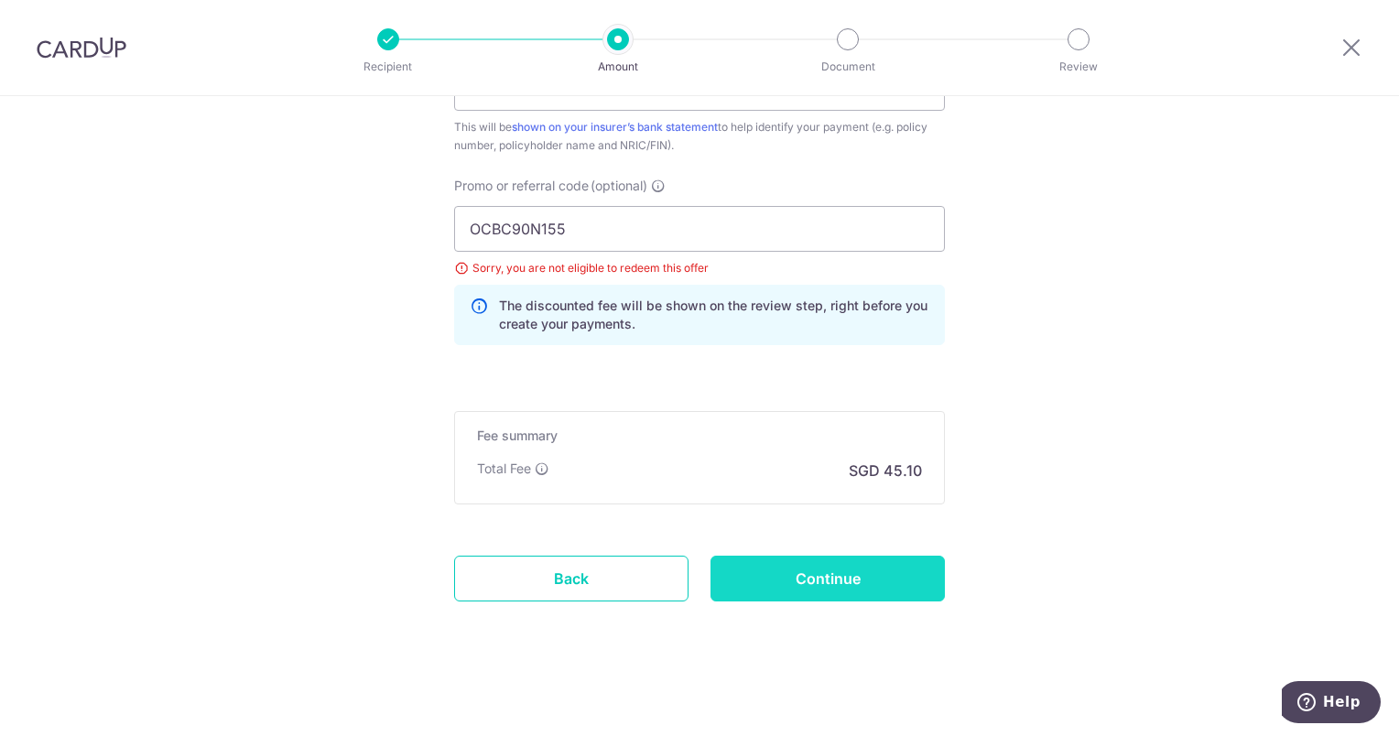
type input "Update Schedule"
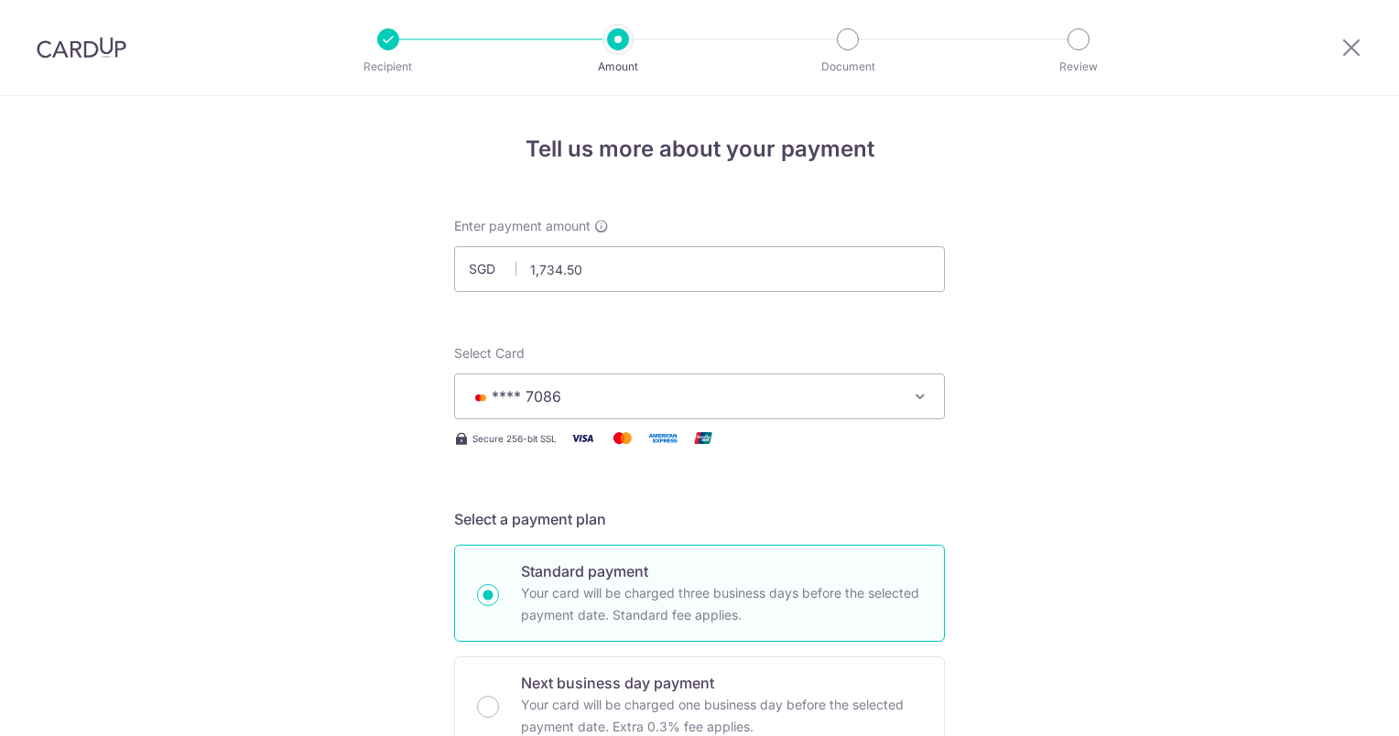
scroll to position [1122, 0]
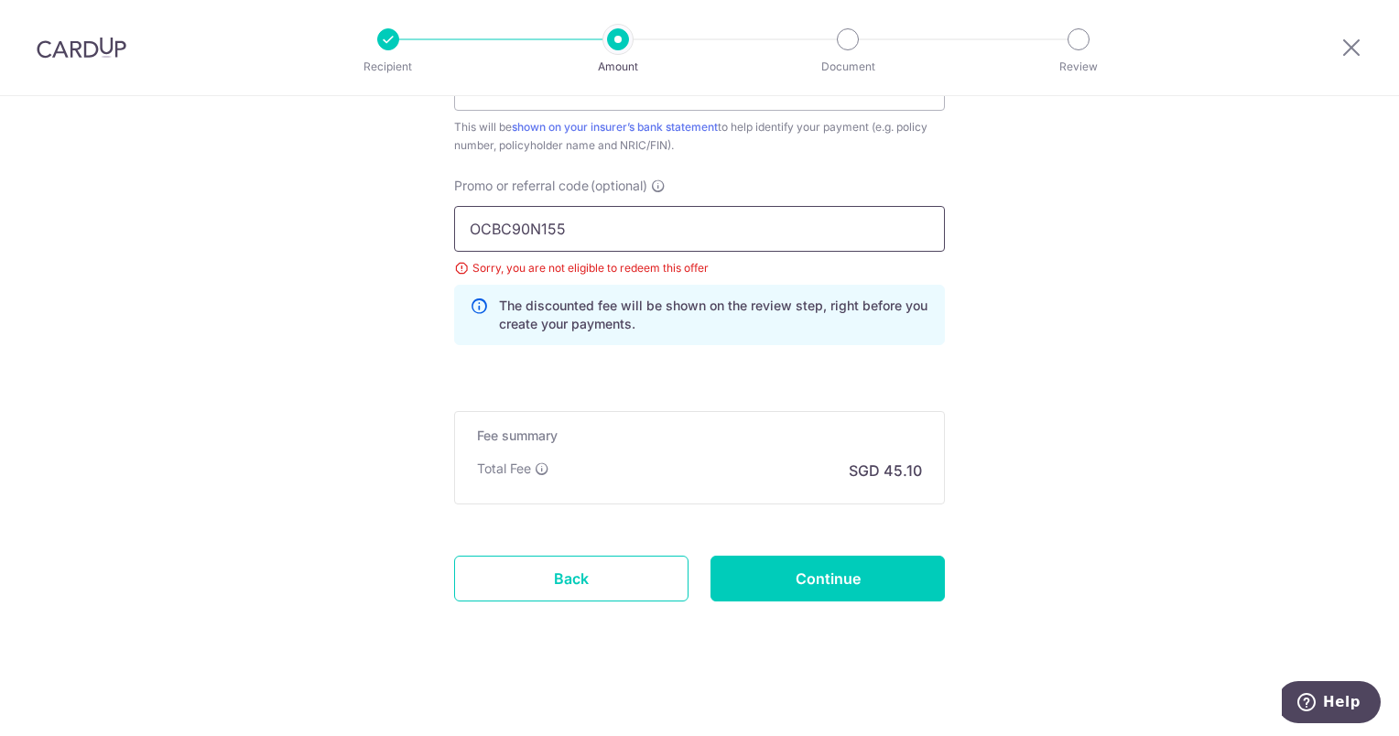
click at [537, 220] on input "OCBC90N155" at bounding box center [699, 229] width 491 height 46
type input "OCBC155"
click at [821, 568] on input "Continue" at bounding box center [828, 579] width 234 height 46
type input "Update Schedule"
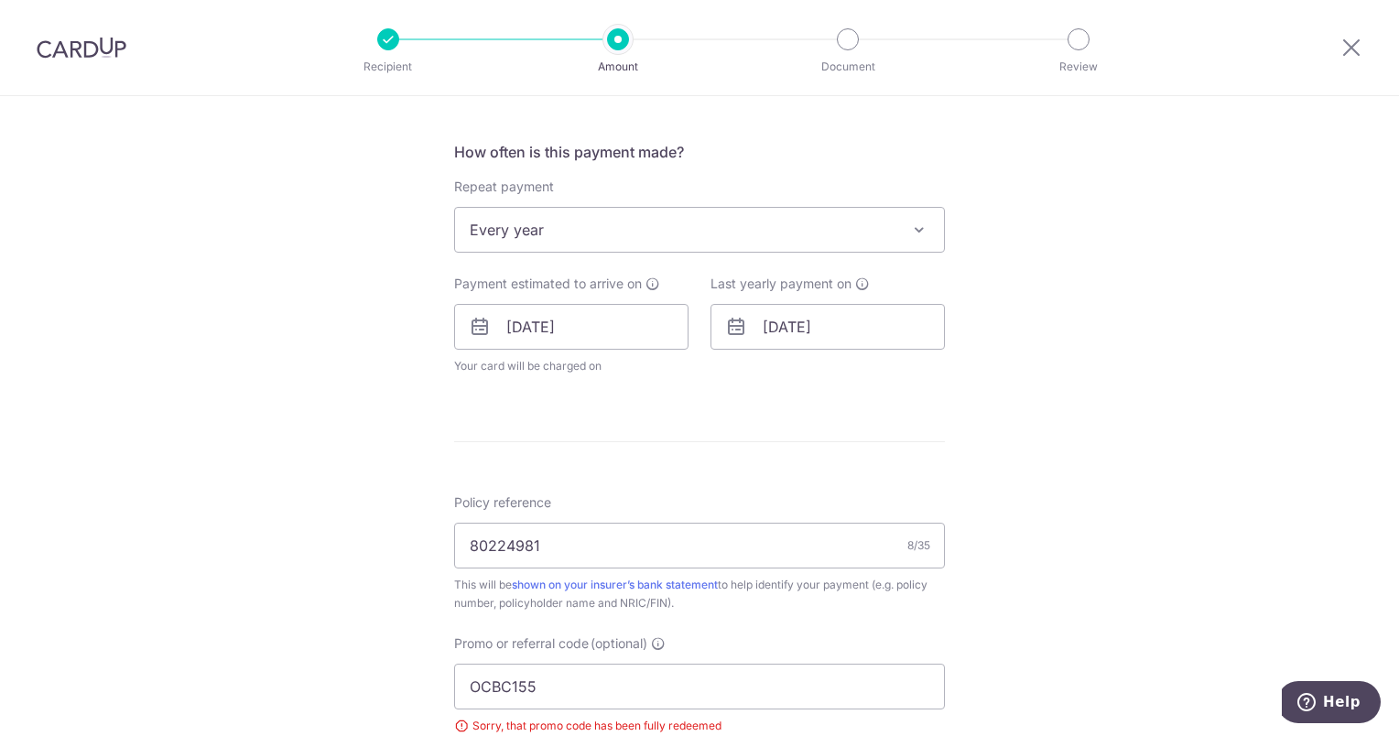
scroll to position [847, 0]
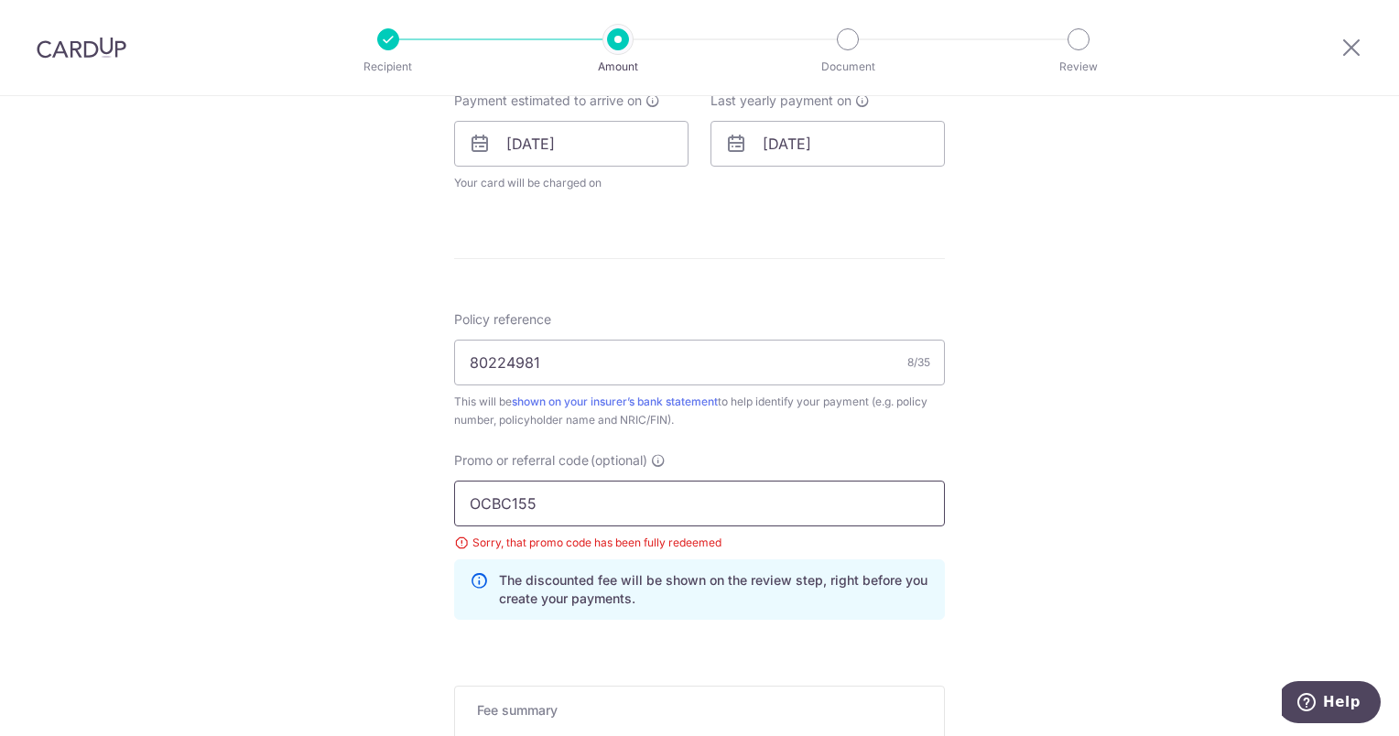
drag, startPoint x: 551, startPoint y: 498, endPoint x: 429, endPoint y: 497, distance: 122.7
click at [429, 497] on div "Tell us more about your payment Enter payment amount SGD 1,734.50 1734.50 Selec…" at bounding box center [699, 131] width 1399 height 1765
paste input "MILELION"
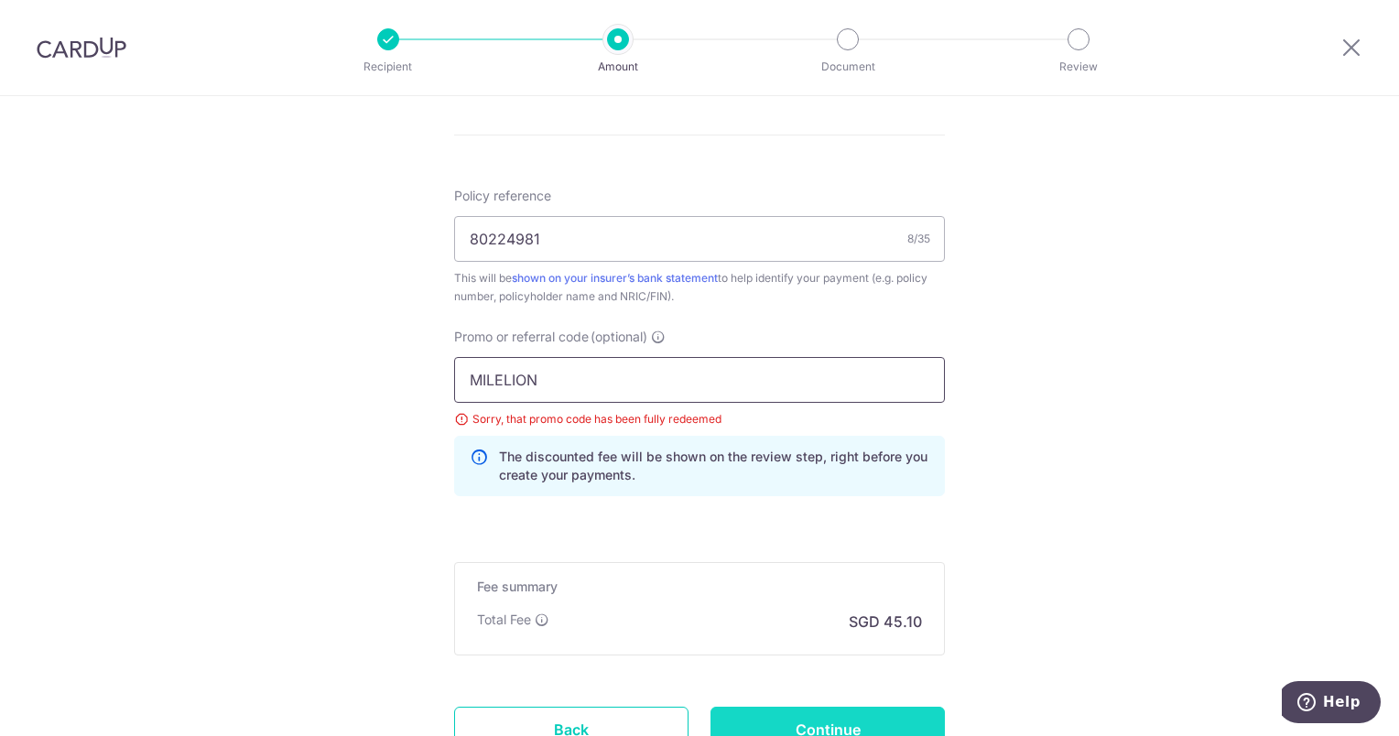
scroll to position [1122, 0]
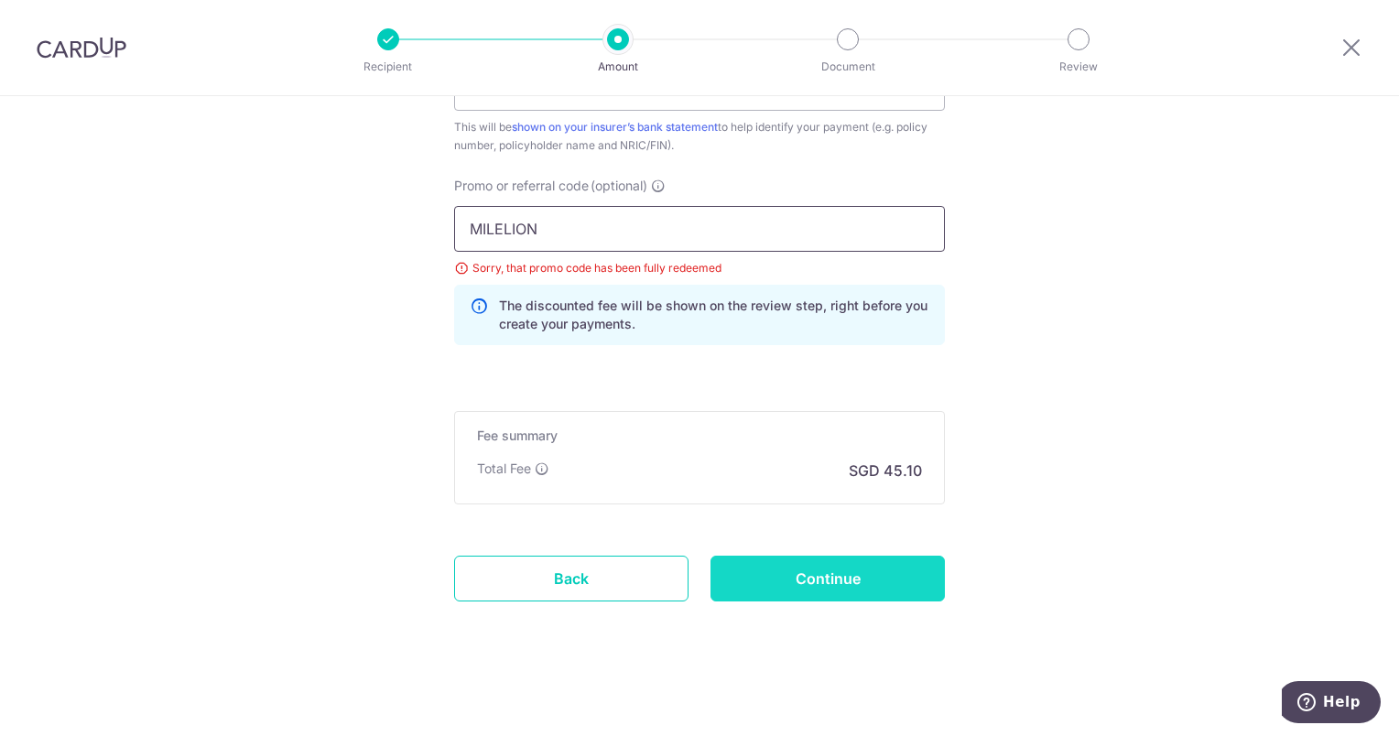
type input "MILELION"
click at [799, 575] on input "Continue" at bounding box center [828, 579] width 234 height 46
type input "Update Schedule"
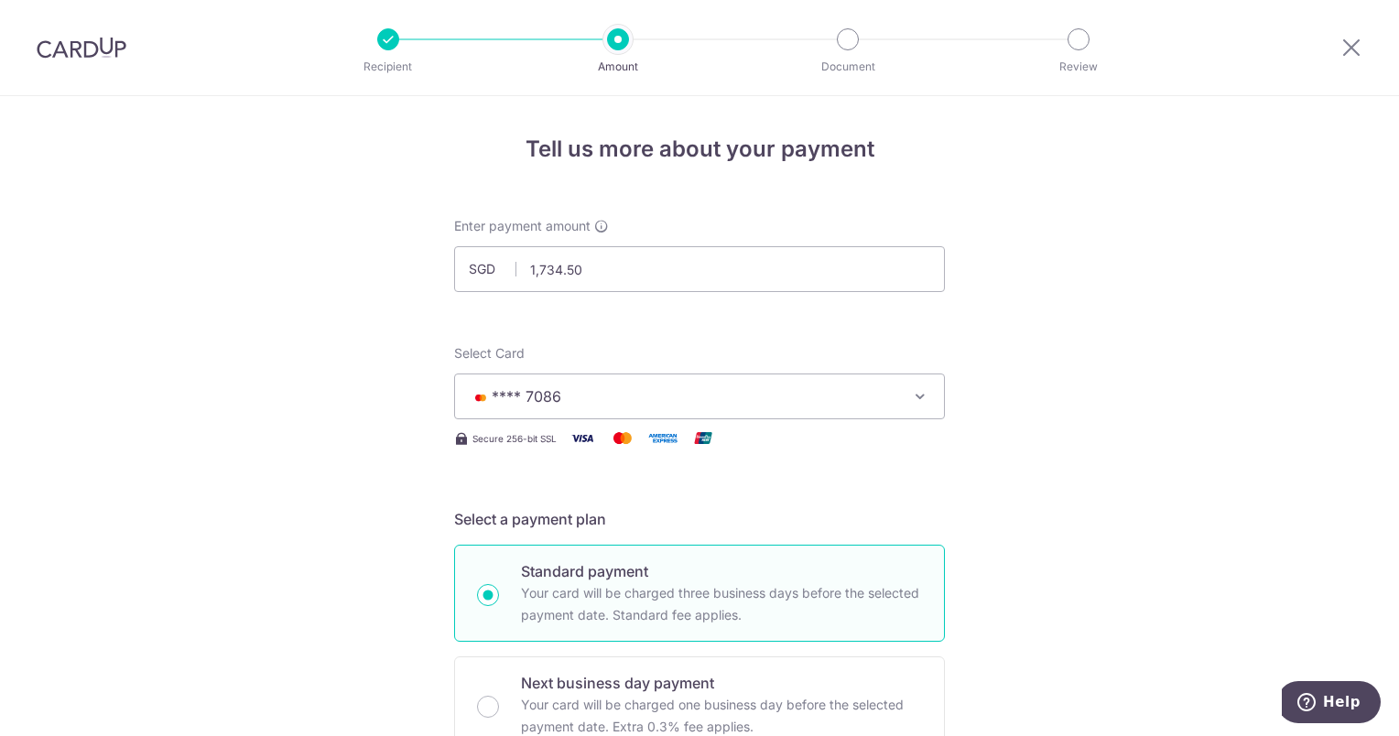
click at [613, 411] on button "**** 7086" at bounding box center [699, 397] width 491 height 46
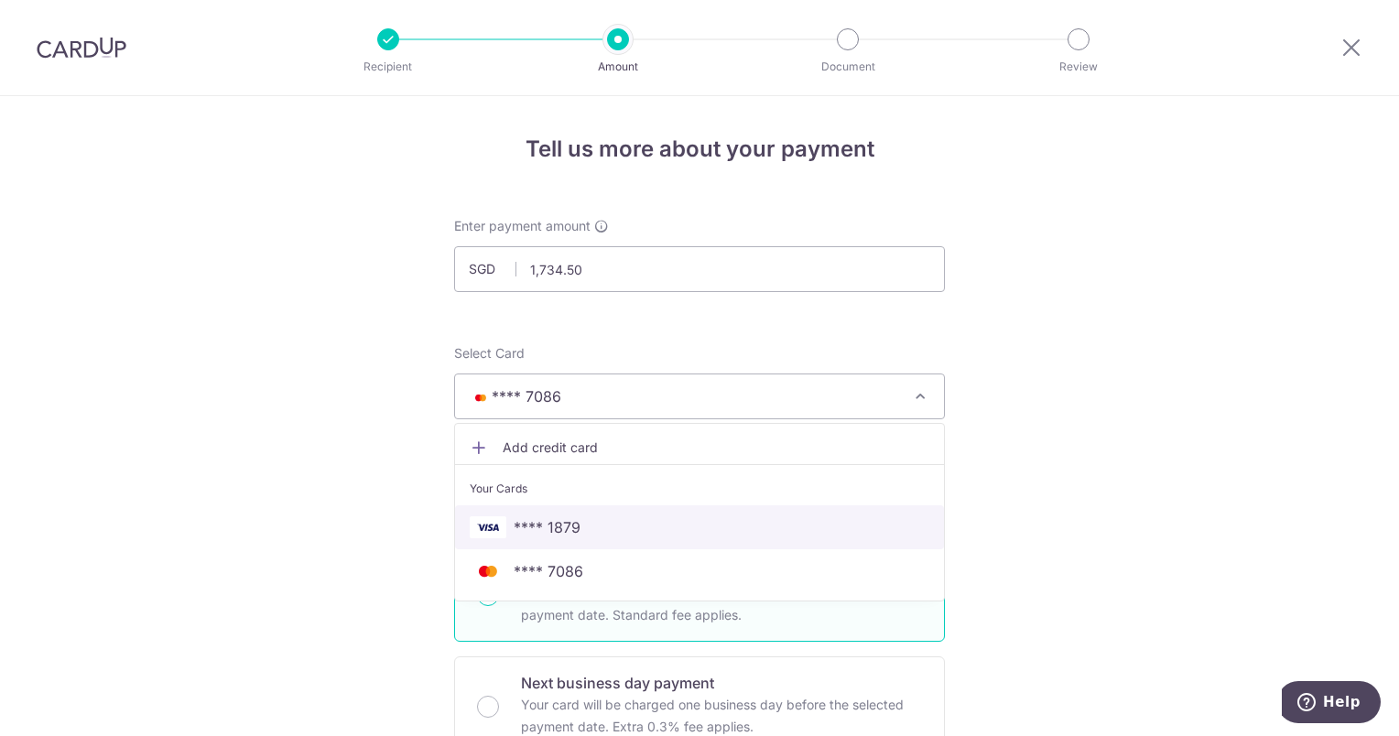
click at [524, 520] on span "**** 1879" at bounding box center [547, 528] width 67 height 22
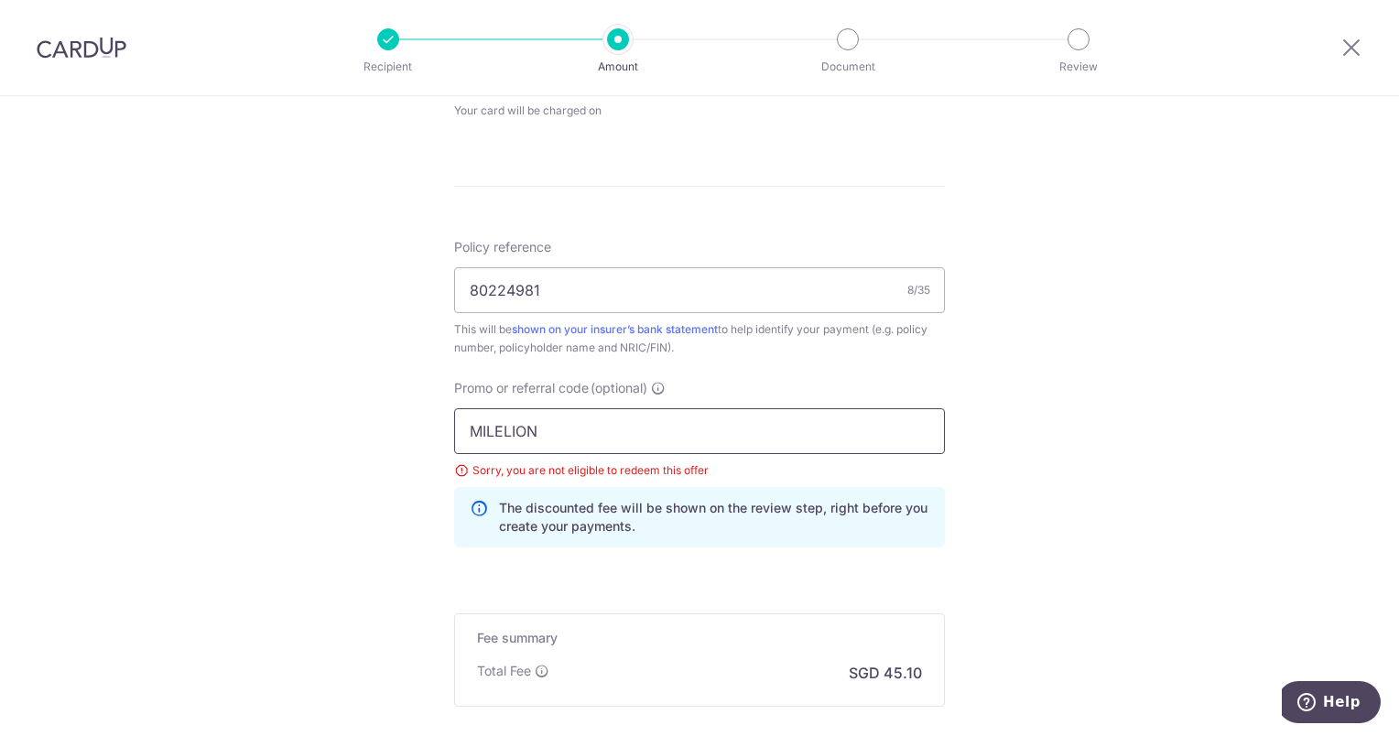
scroll to position [1099, 0]
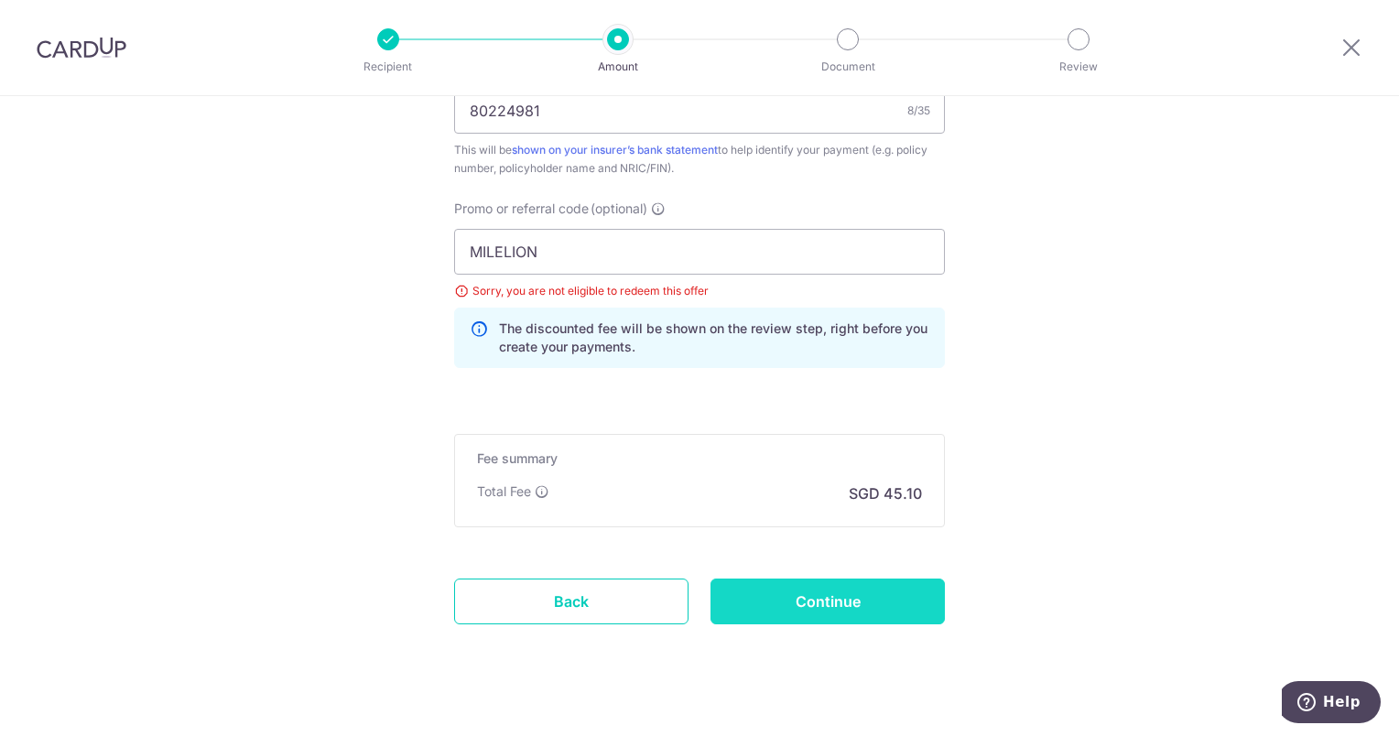
click at [821, 604] on input "Continue" at bounding box center [828, 602] width 234 height 46
type input "Update Schedule"
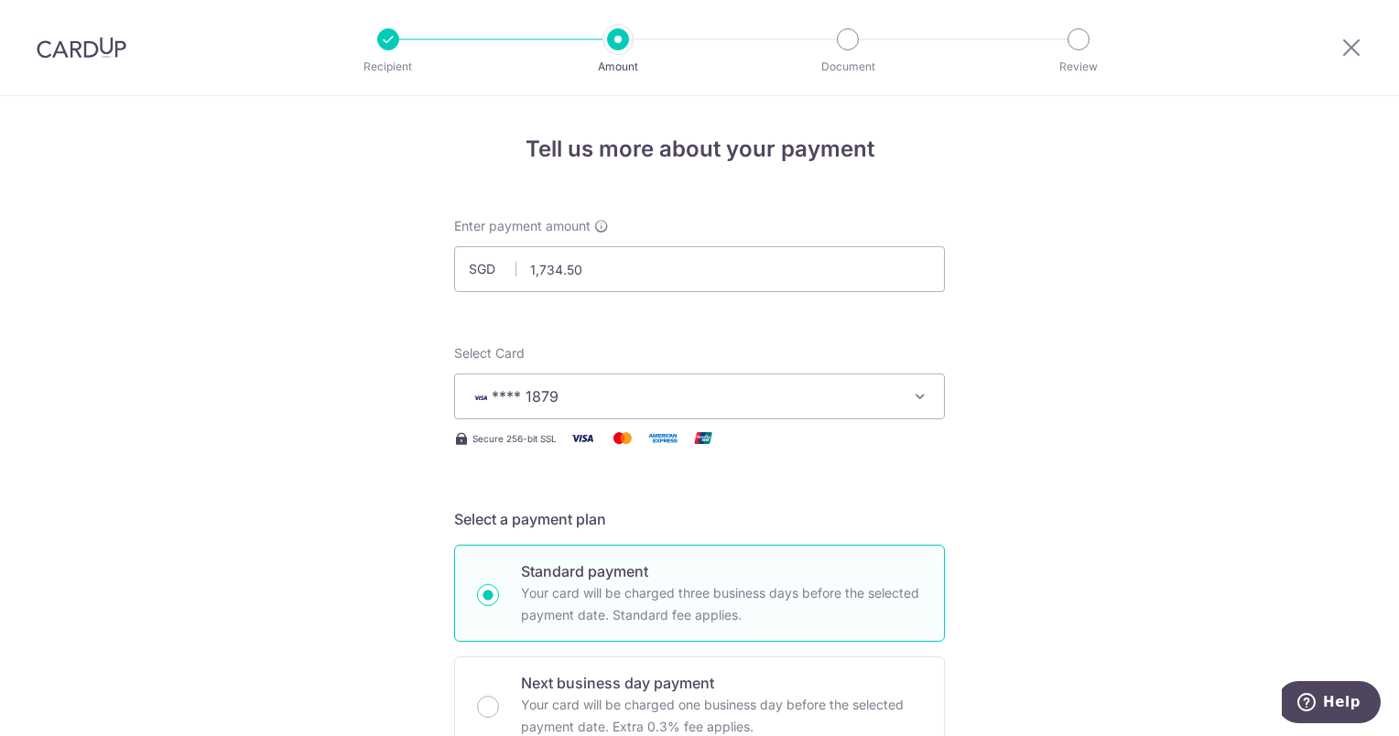
click at [778, 398] on span "**** 1879" at bounding box center [683, 397] width 427 height 22
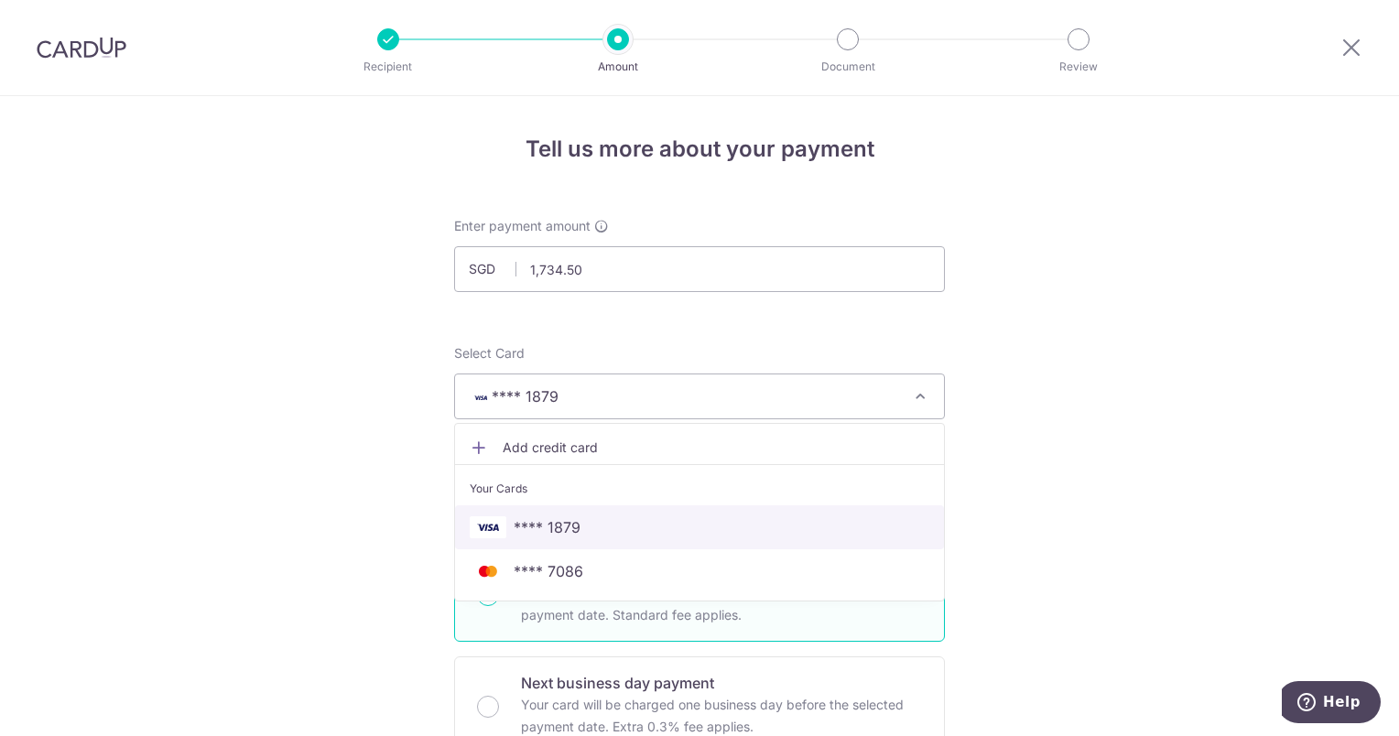
click at [669, 535] on span "**** 1879" at bounding box center [700, 528] width 460 height 22
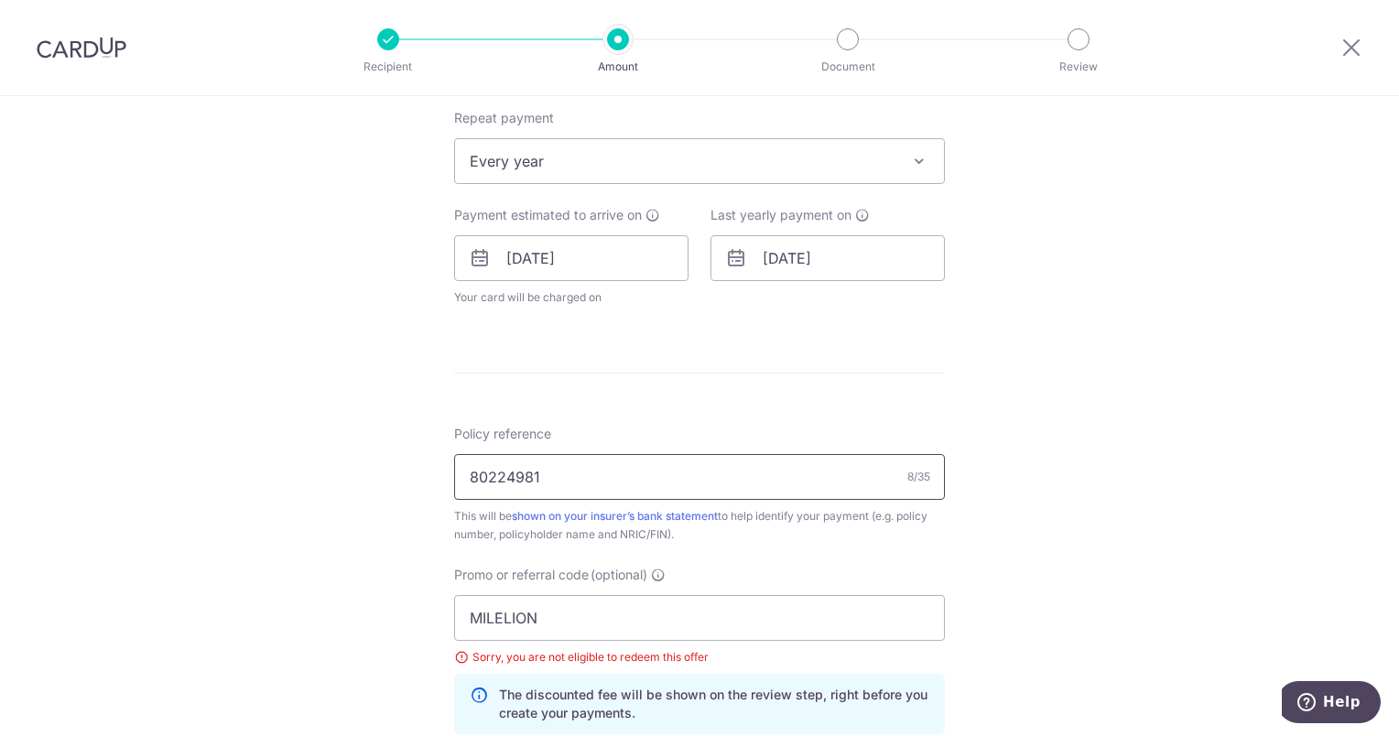
scroll to position [1099, 0]
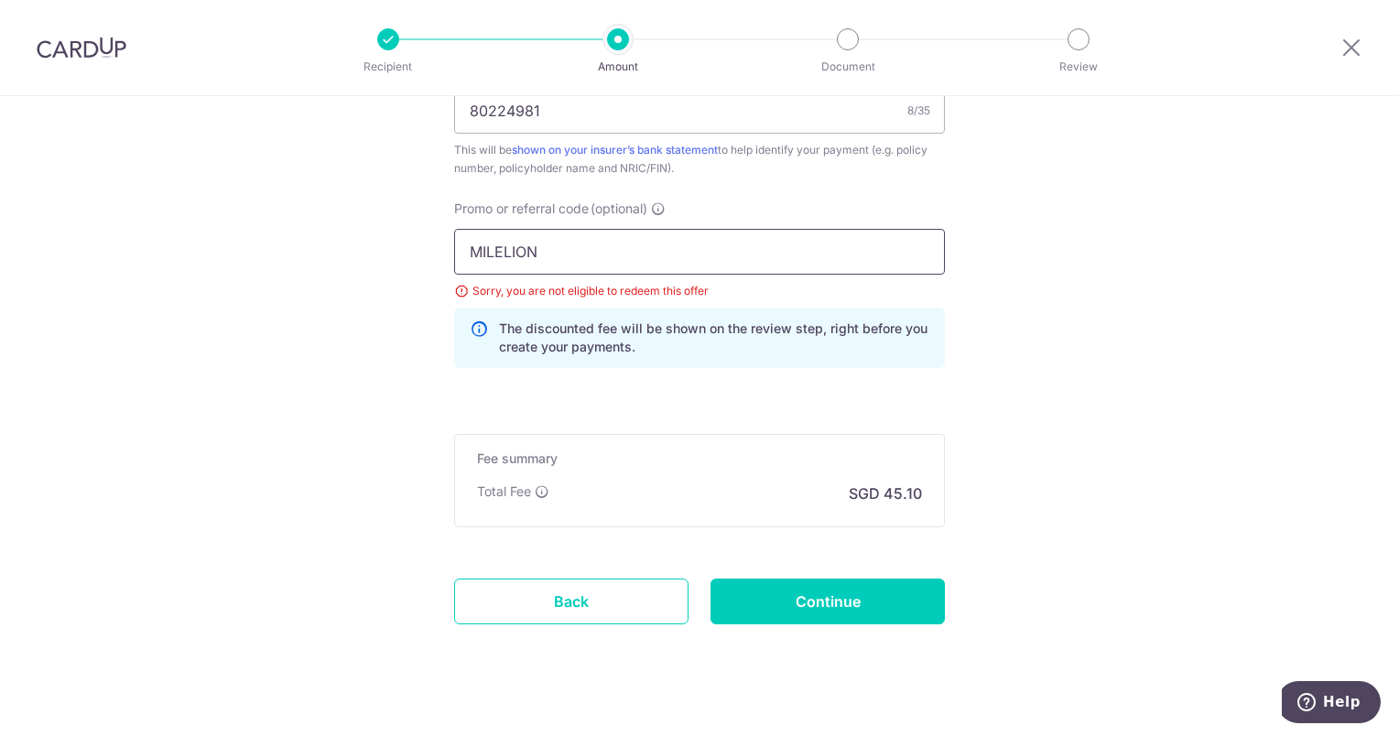
drag, startPoint x: 575, startPoint y: 253, endPoint x: 592, endPoint y: 282, distance: 33.6
paste input "OCBC18"
type input "OCBC18"
click at [816, 586] on input "Continue" at bounding box center [828, 602] width 234 height 46
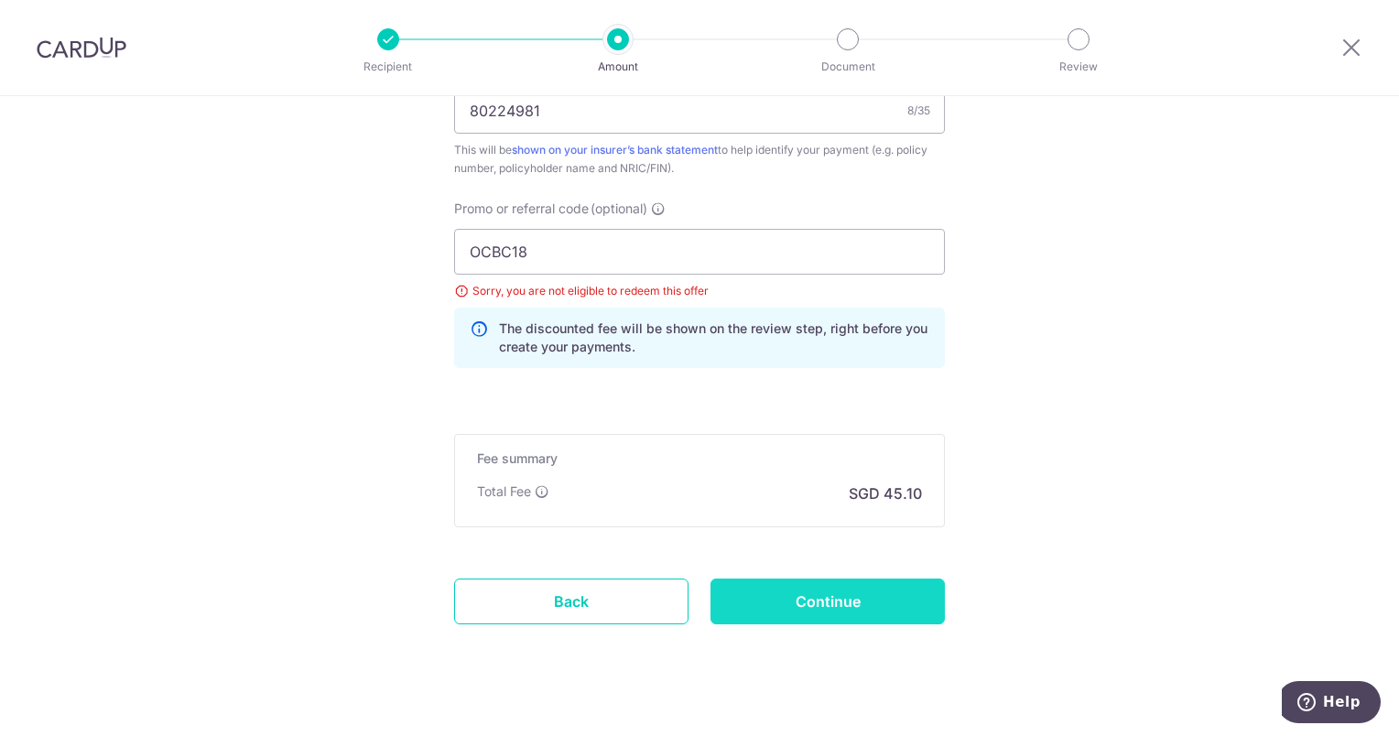
type input "Update Schedule"
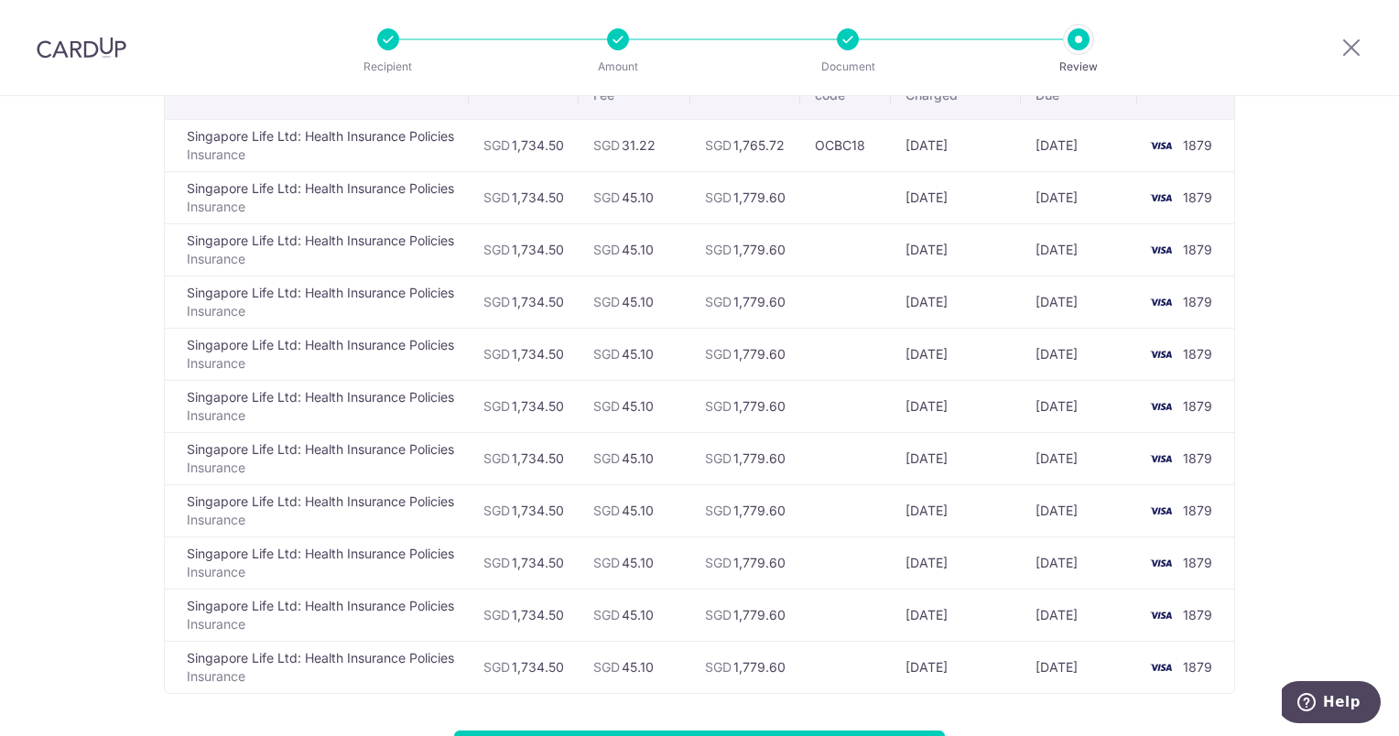
scroll to position [171, 0]
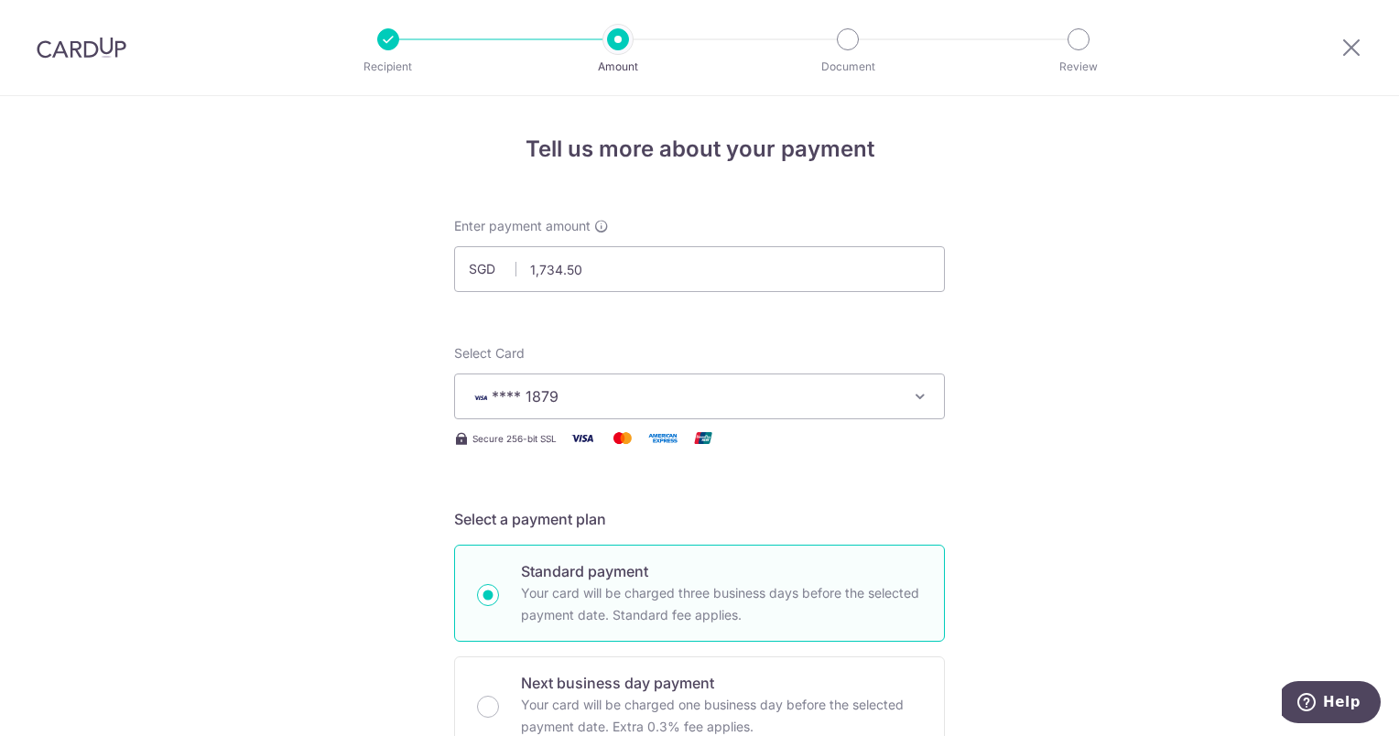
click at [589, 386] on span "**** 1879" at bounding box center [683, 397] width 427 height 22
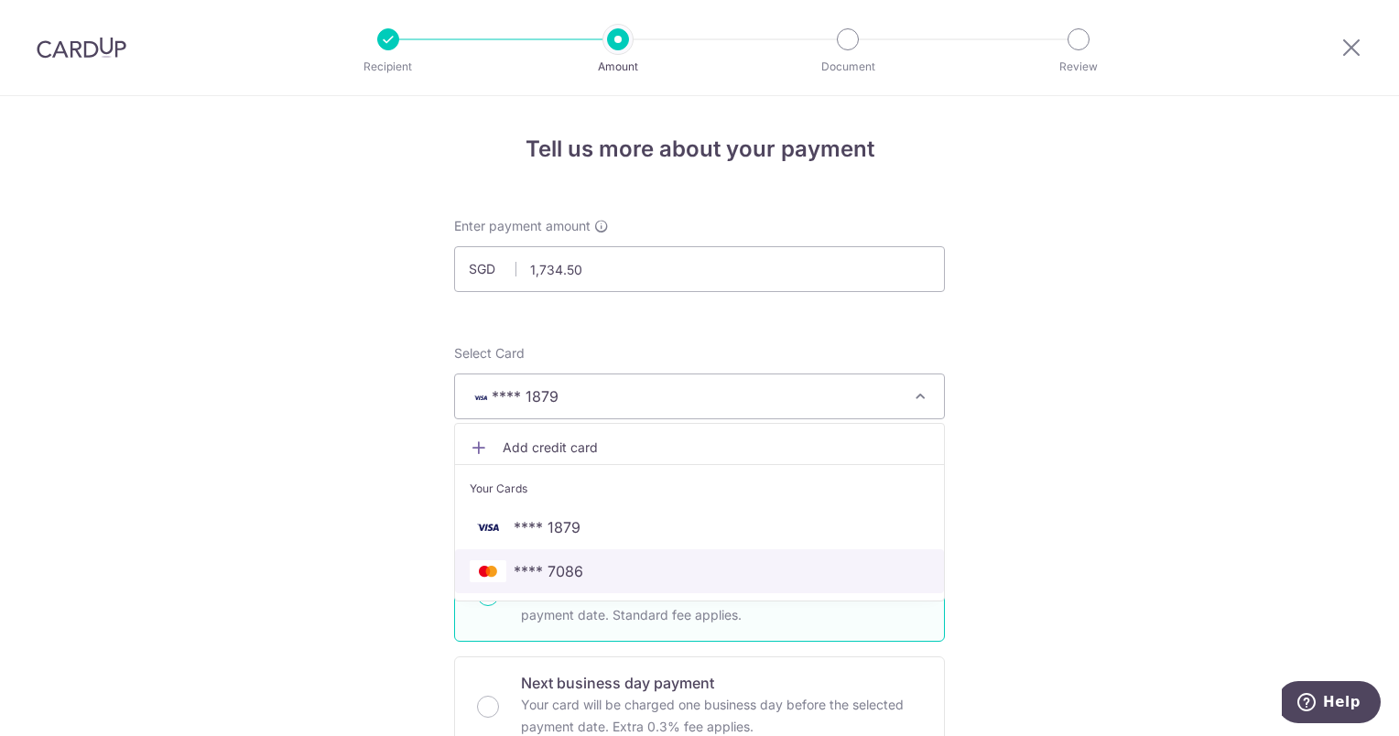
click at [553, 568] on span "**** 7086" at bounding box center [549, 571] width 70 height 22
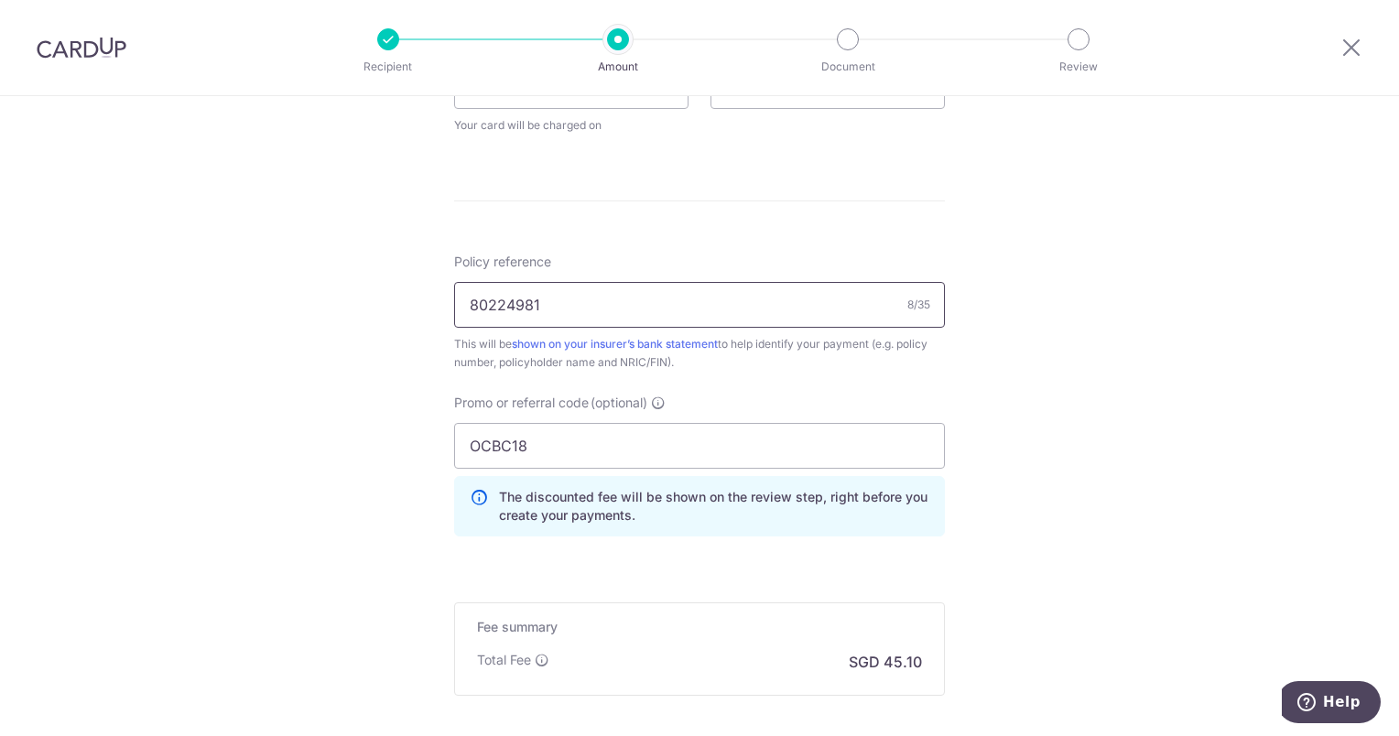
scroll to position [916, 0]
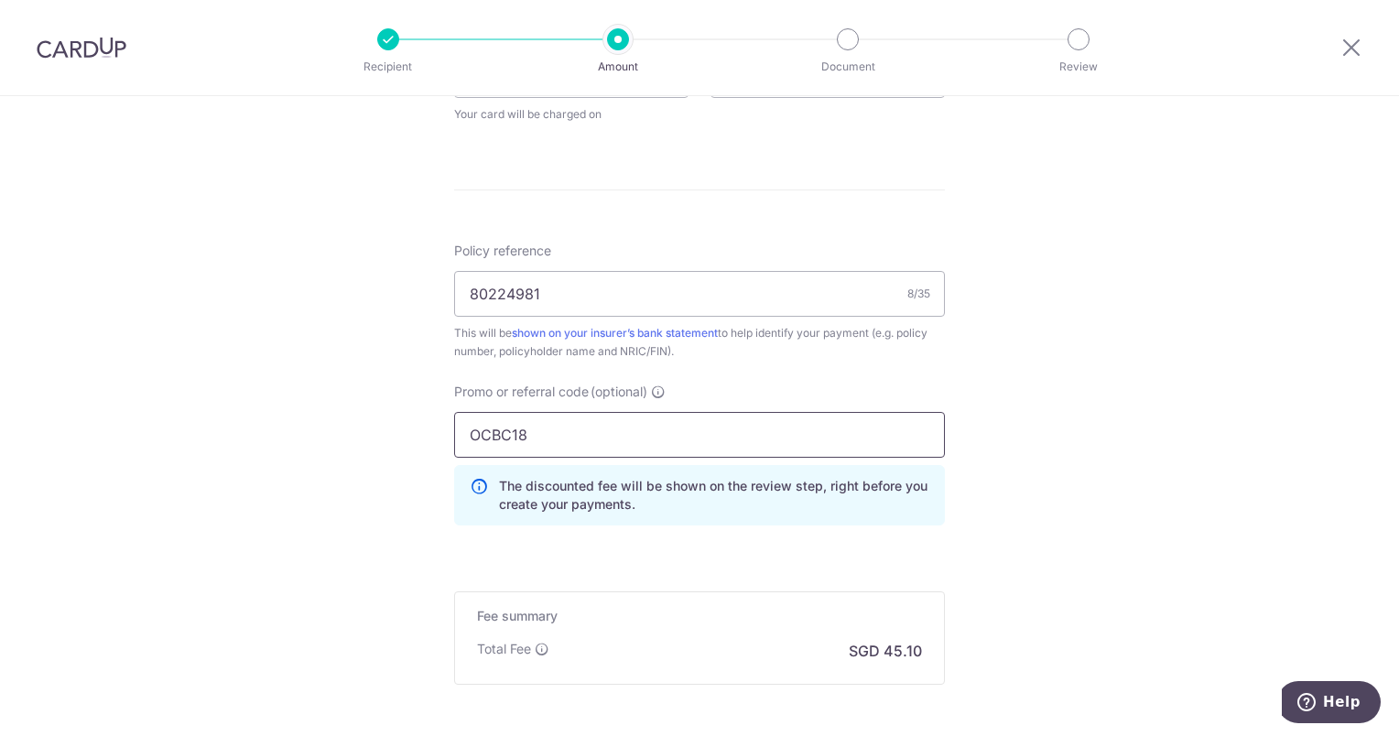
drag, startPoint x: 549, startPoint y: 439, endPoint x: 397, endPoint y: 420, distance: 153.1
click at [397, 420] on div "Tell us more about your payment Enter payment amount SGD 1,734.50 1734.50 Selec…" at bounding box center [699, 49] width 1399 height 1739
paste input "90N155"
type input "OCBC90N155"
drag, startPoint x: 701, startPoint y: 538, endPoint x: 736, endPoint y: 548, distance: 37.1
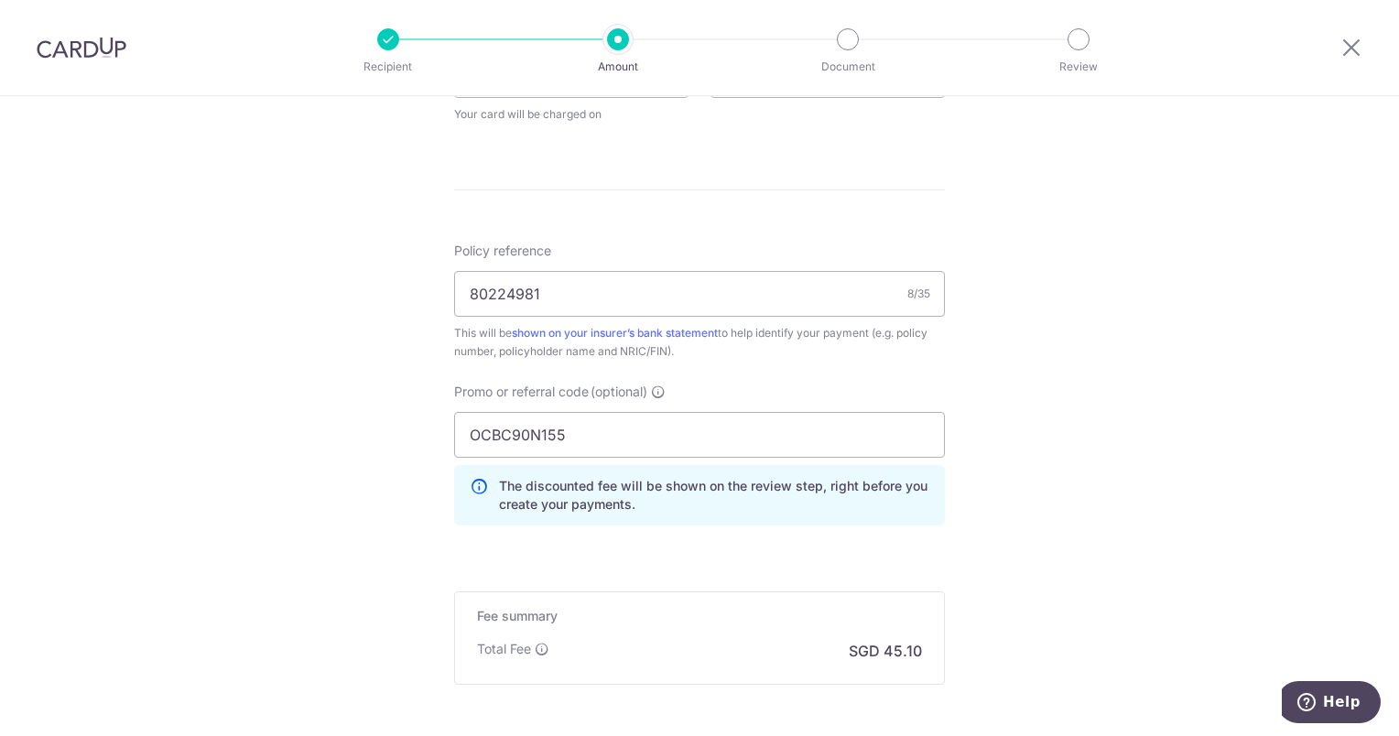
click at [702, 538] on div "Promo or referral code (optional) OCBC90N155 The discounted fee will be shown o…" at bounding box center [699, 462] width 513 height 158
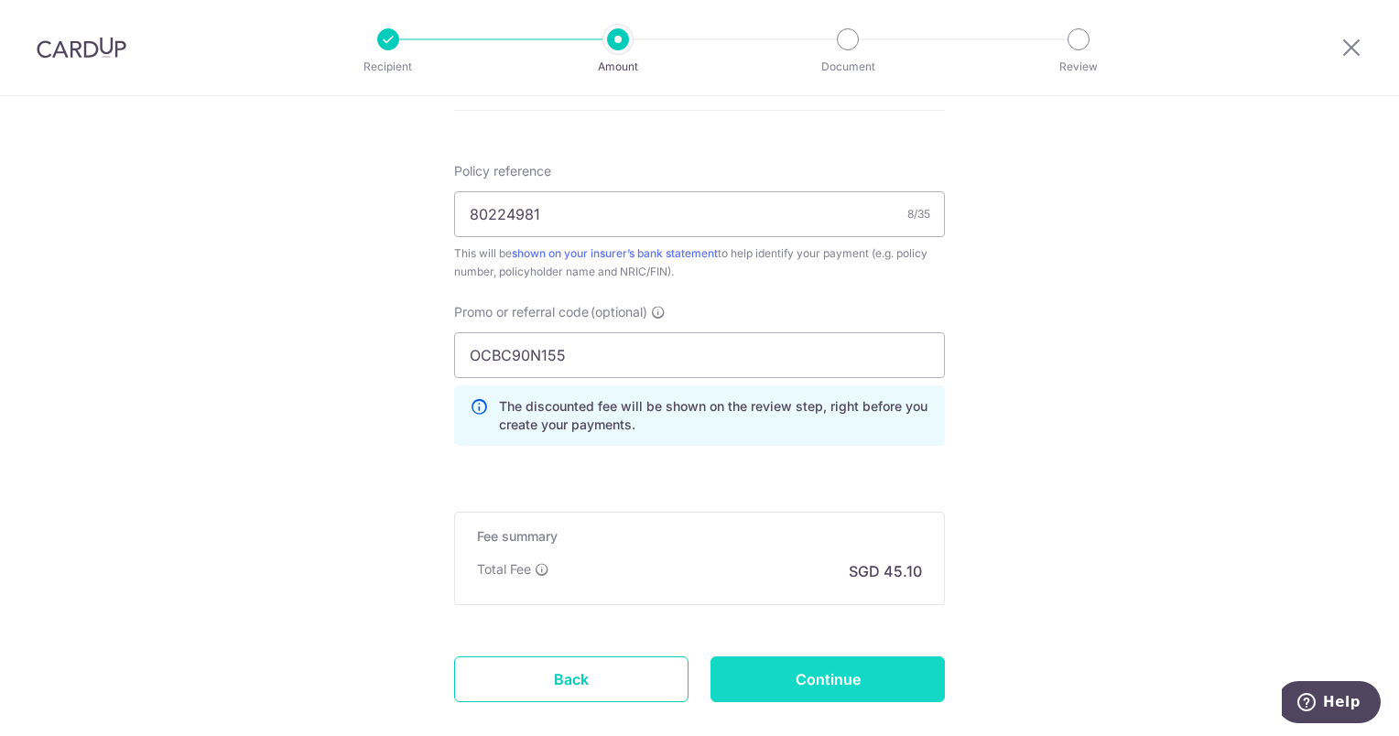
scroll to position [1096, 0]
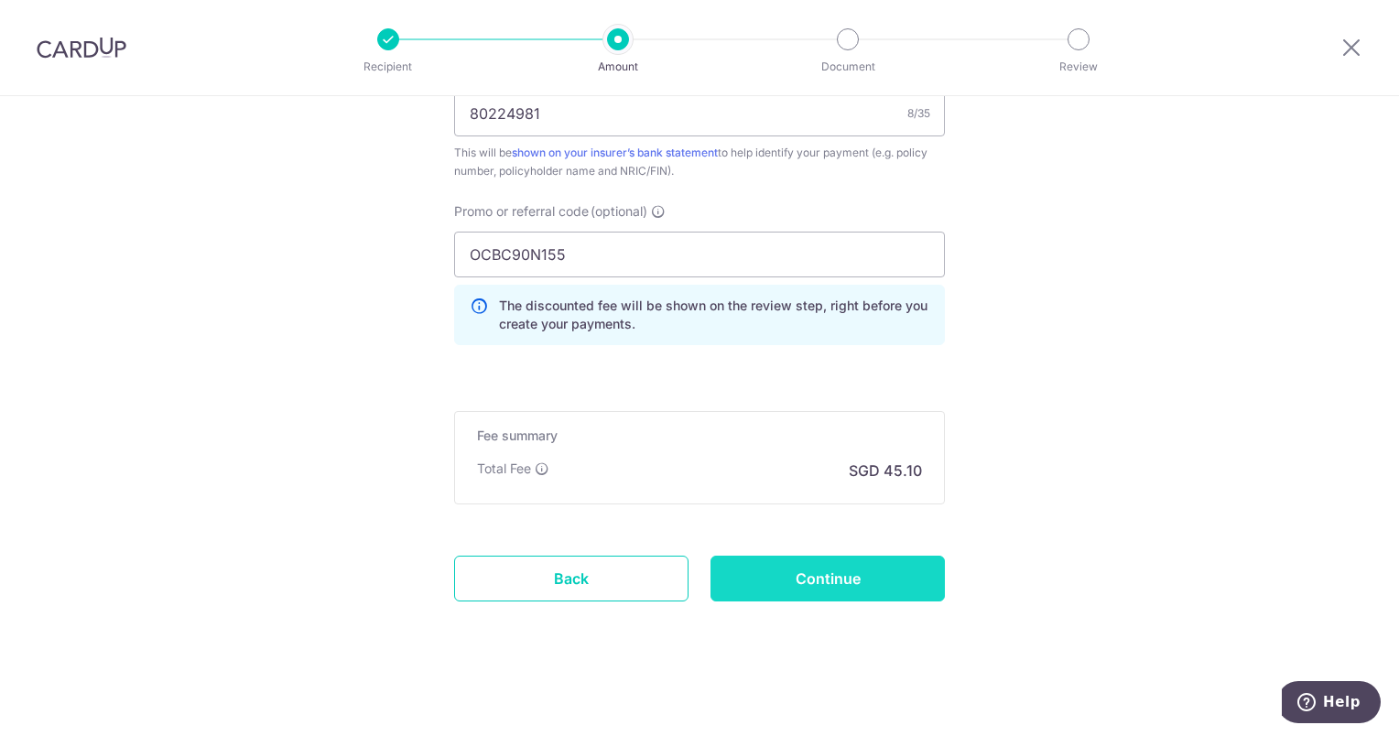
click at [826, 571] on input "Continue" at bounding box center [828, 579] width 234 height 46
type input "Update Schedule"
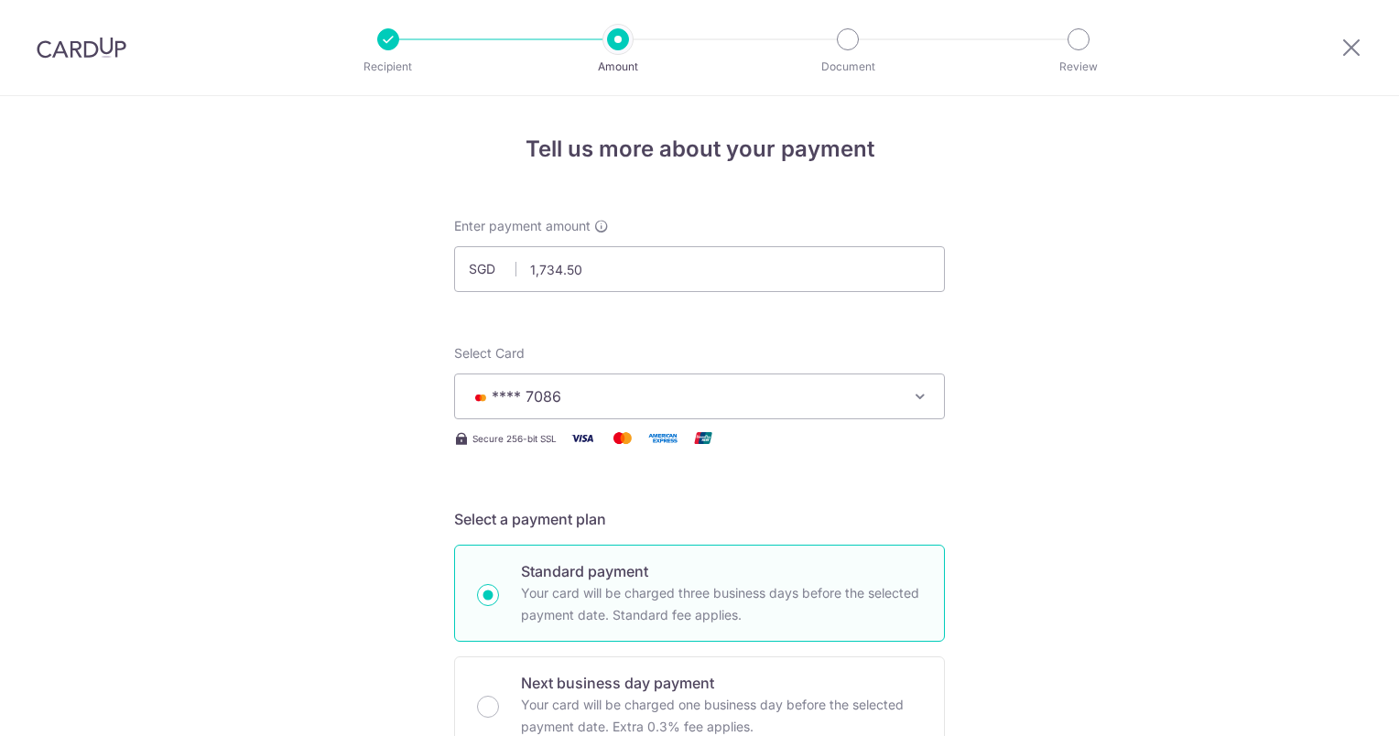
scroll to position [1122, 0]
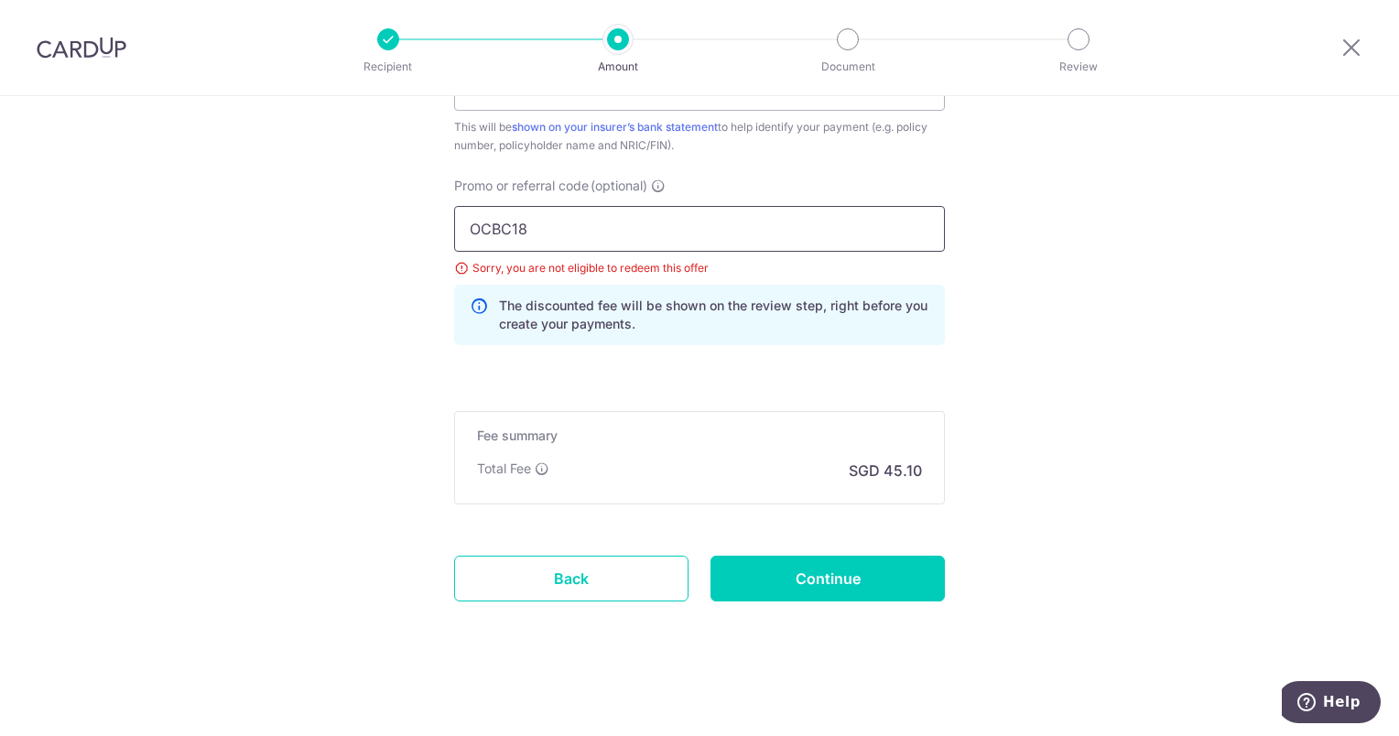
drag, startPoint x: 474, startPoint y: 213, endPoint x: 455, endPoint y: 208, distance: 20.0
click at [454, 209] on input "OCBC18" at bounding box center [699, 229] width 491 height 46
paste input "90N155"
type input "OCBC90N155"
drag, startPoint x: 659, startPoint y: 331, endPoint x: 669, endPoint y: 336, distance: 11.5
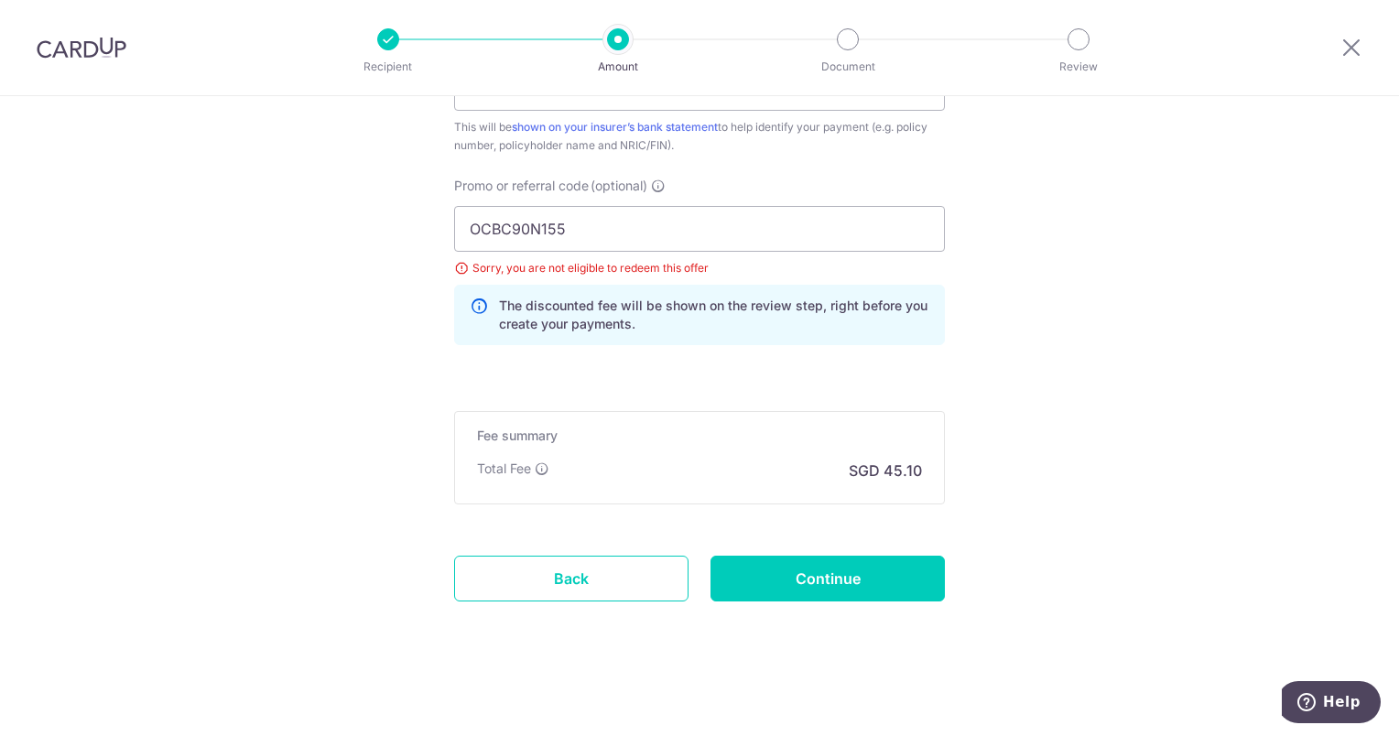
click at [664, 333] on div "The discounted fee will be shown on the review step, right before you create yo…" at bounding box center [699, 315] width 491 height 60
click at [576, 465] on div "Total Fee SGD 45.10" at bounding box center [699, 471] width 445 height 22
click at [813, 571] on input "Continue" at bounding box center [828, 579] width 234 height 46
type input "Update Schedule"
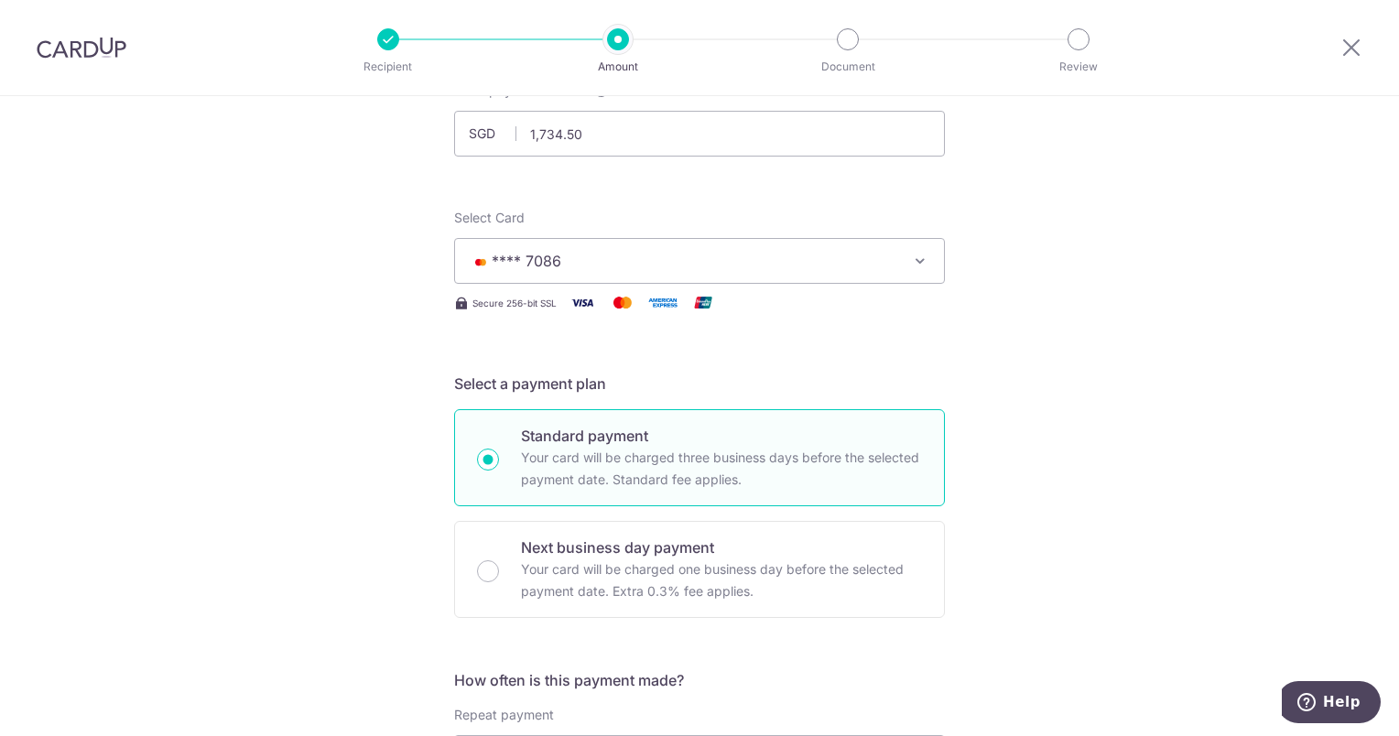
scroll to position [23, 0]
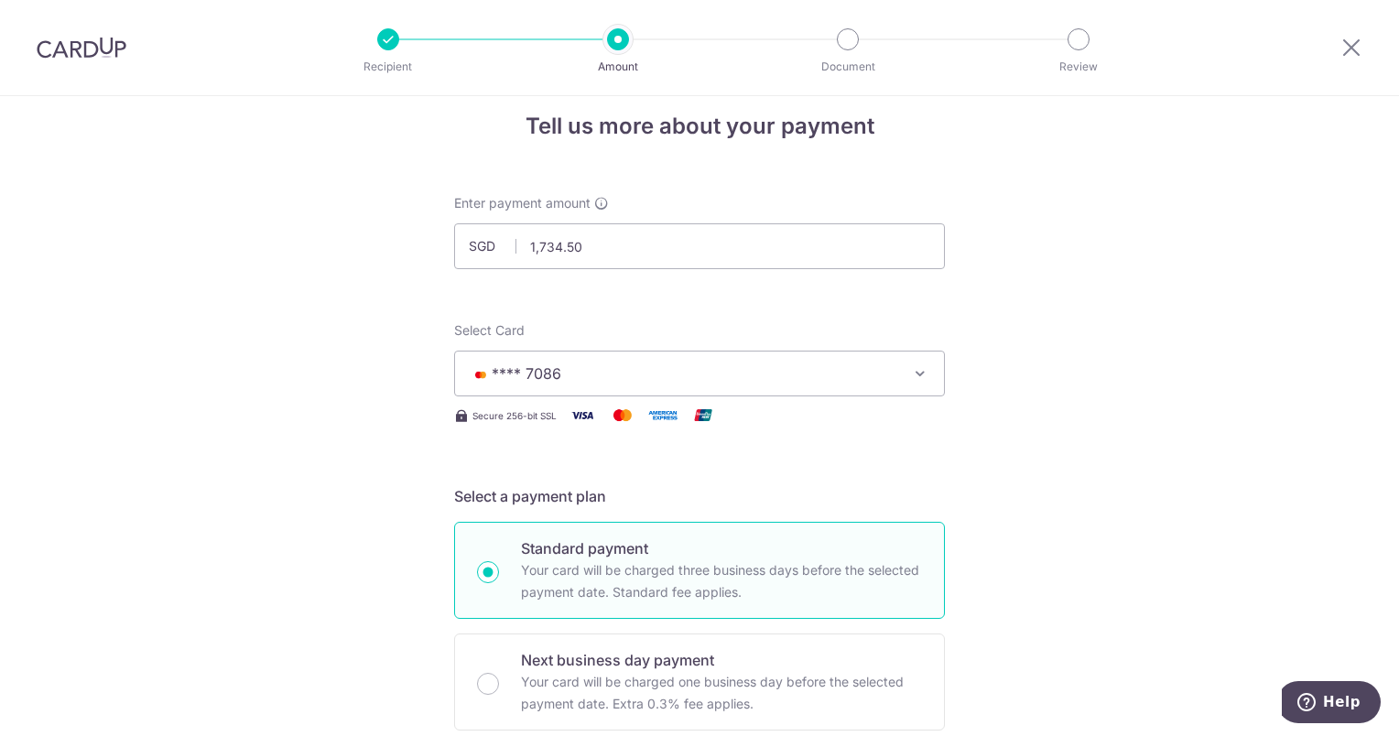
click at [612, 366] on span "**** 7086" at bounding box center [683, 374] width 427 height 22
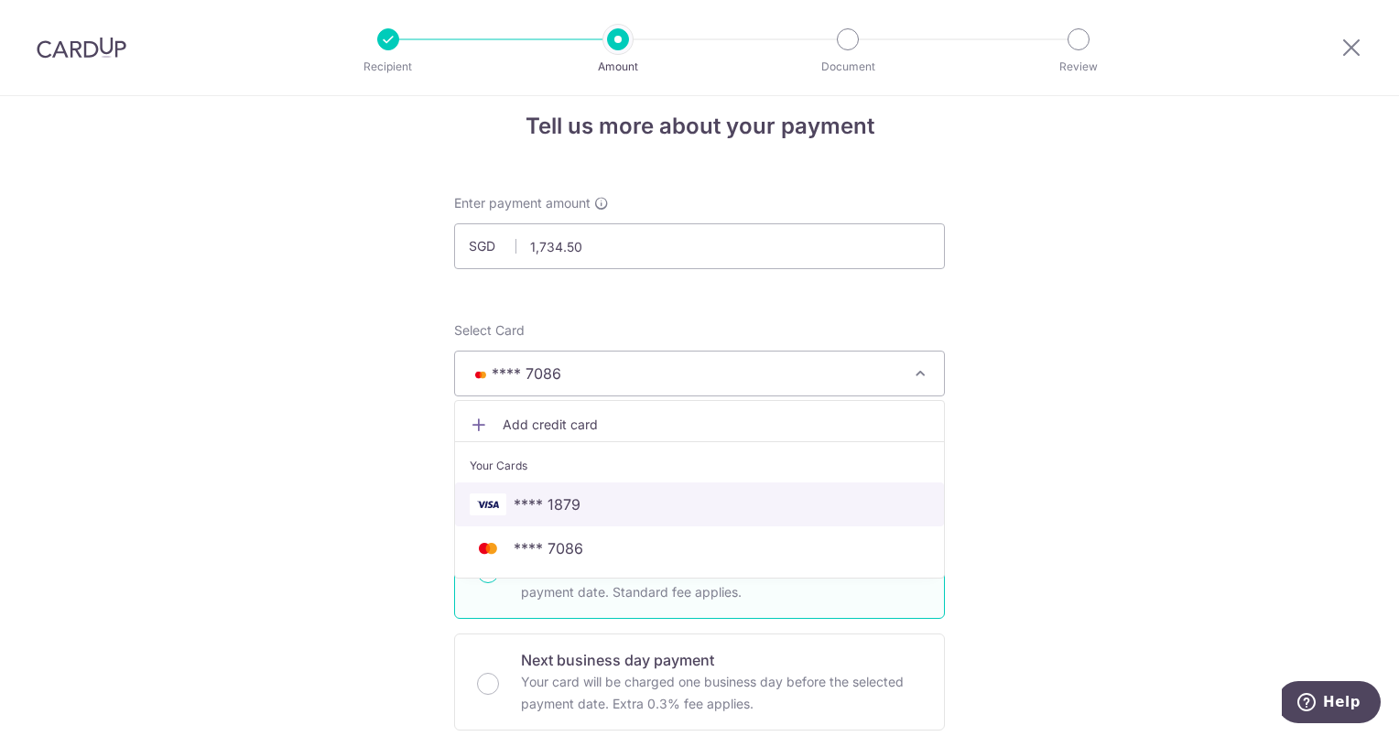
click at [566, 497] on span "**** 1879" at bounding box center [547, 505] width 67 height 22
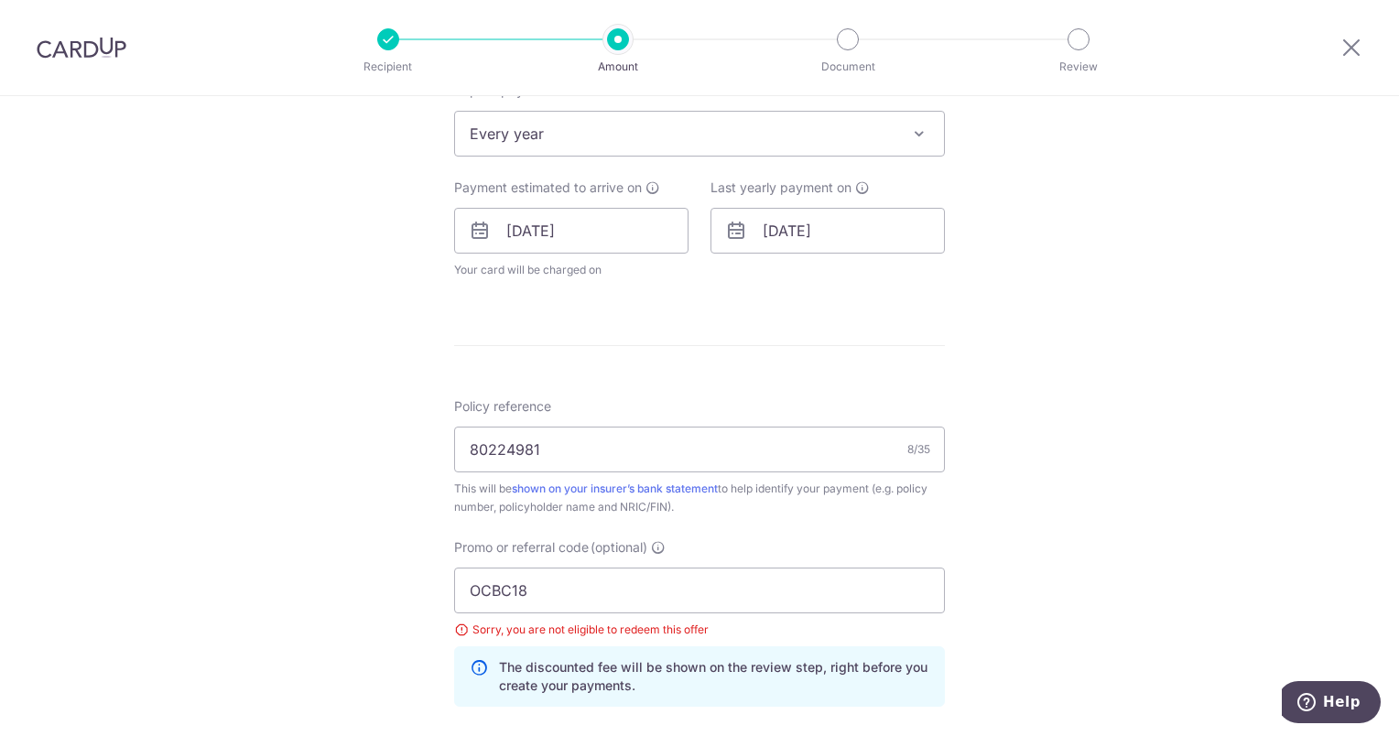
scroll to position [1007, 0]
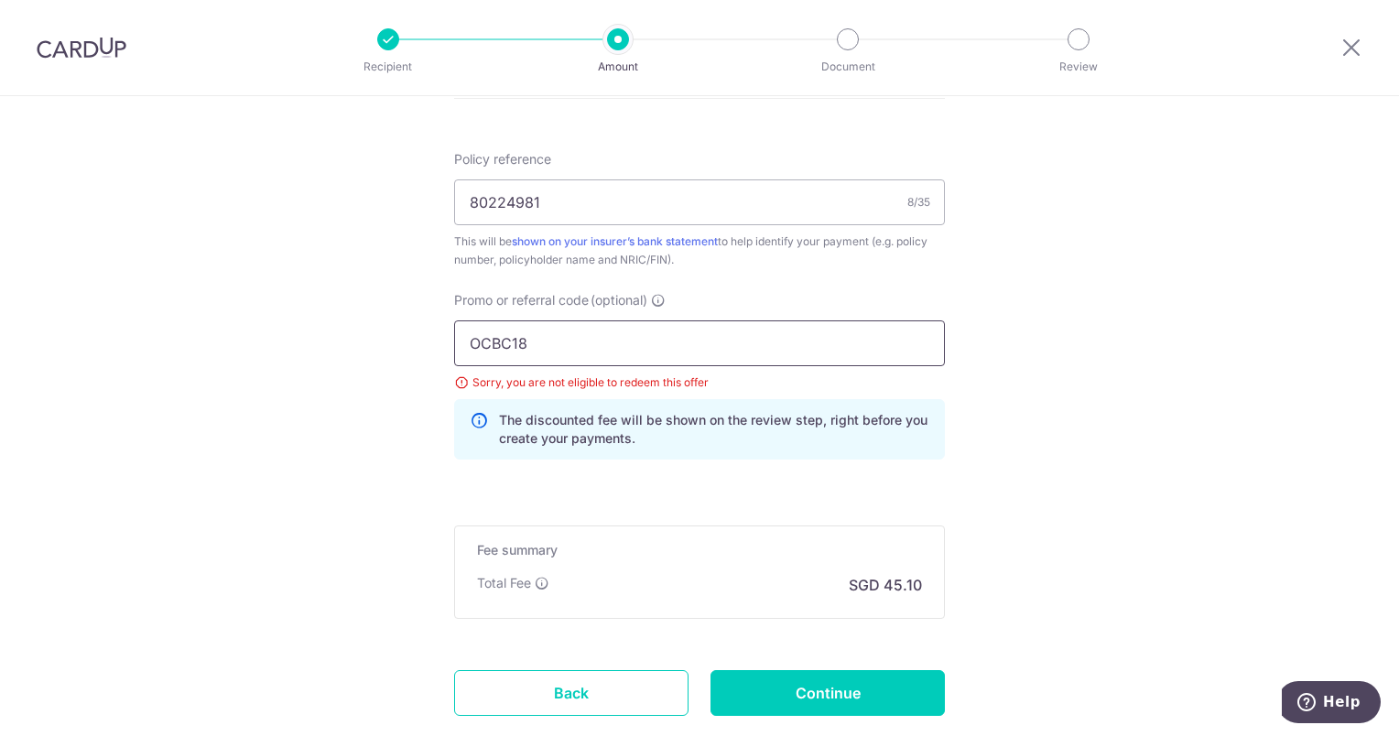
click at [604, 345] on input "OCBC18" at bounding box center [699, 344] width 491 height 46
click at [832, 690] on input "Continue" at bounding box center [828, 693] width 234 height 46
type input "Update Schedule"
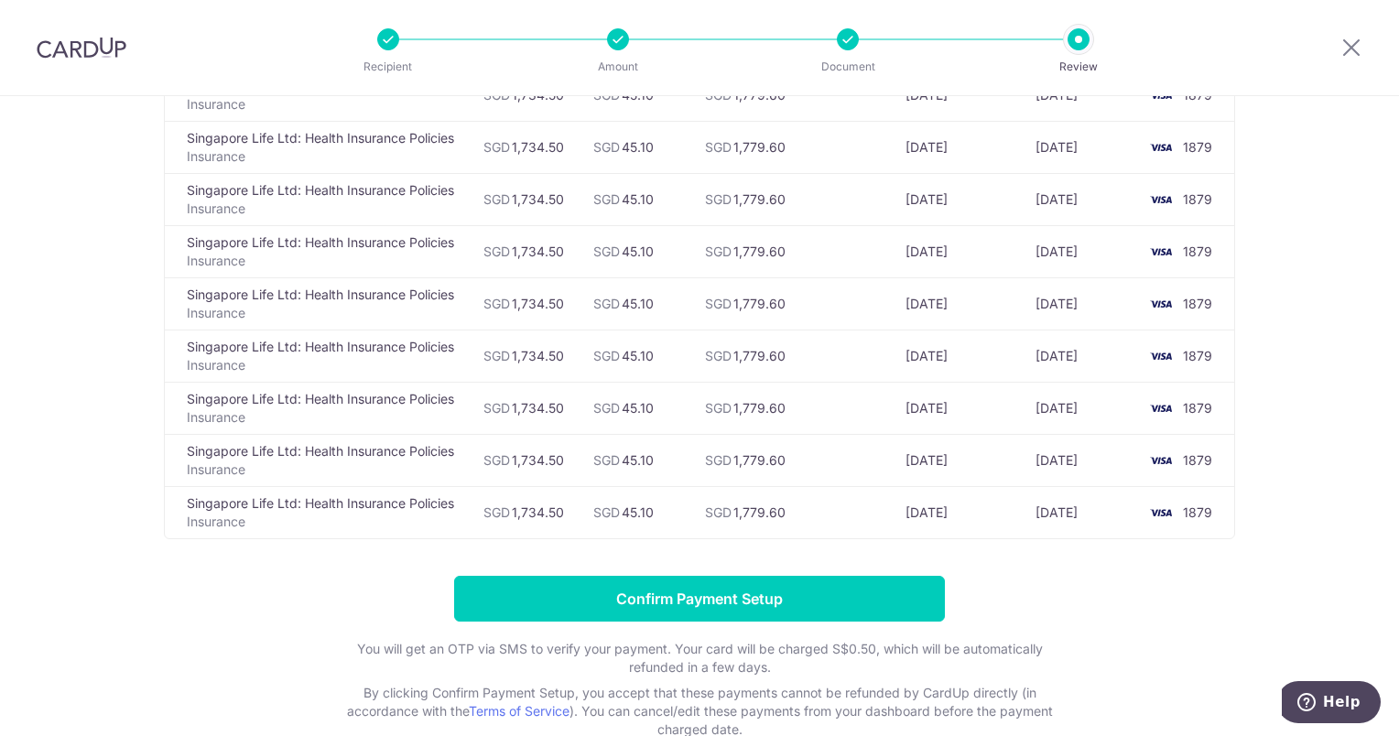
scroll to position [446, 0]
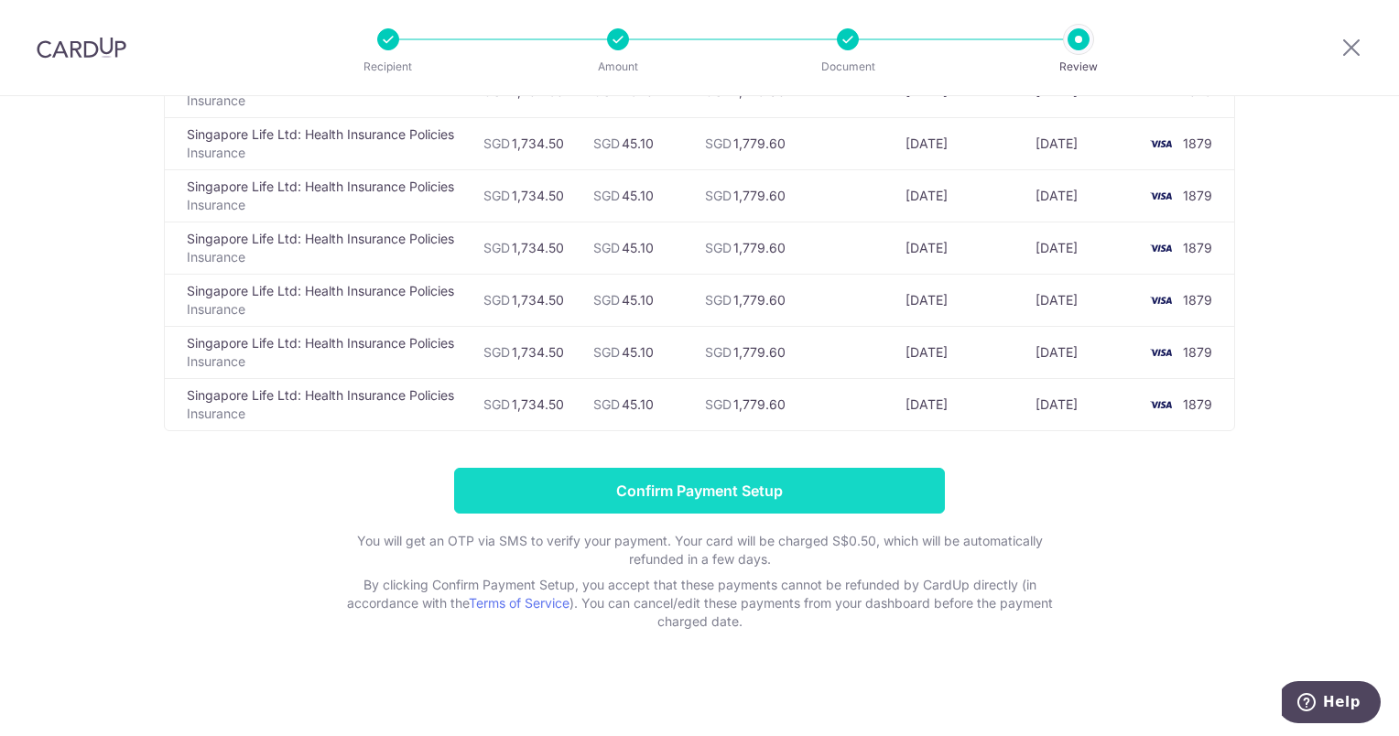
click at [767, 490] on input "Confirm Payment Setup" at bounding box center [699, 491] width 491 height 46
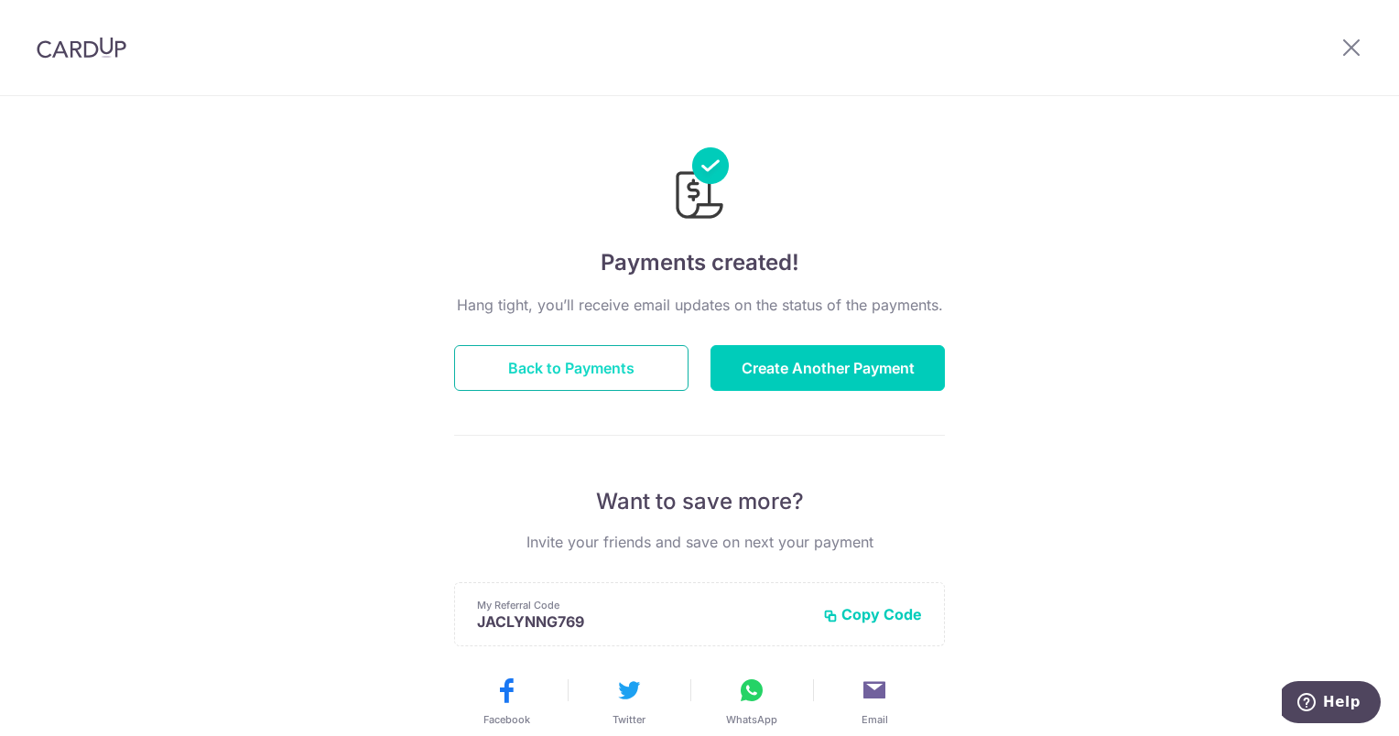
click at [572, 377] on button "Back to Payments" at bounding box center [571, 368] width 234 height 46
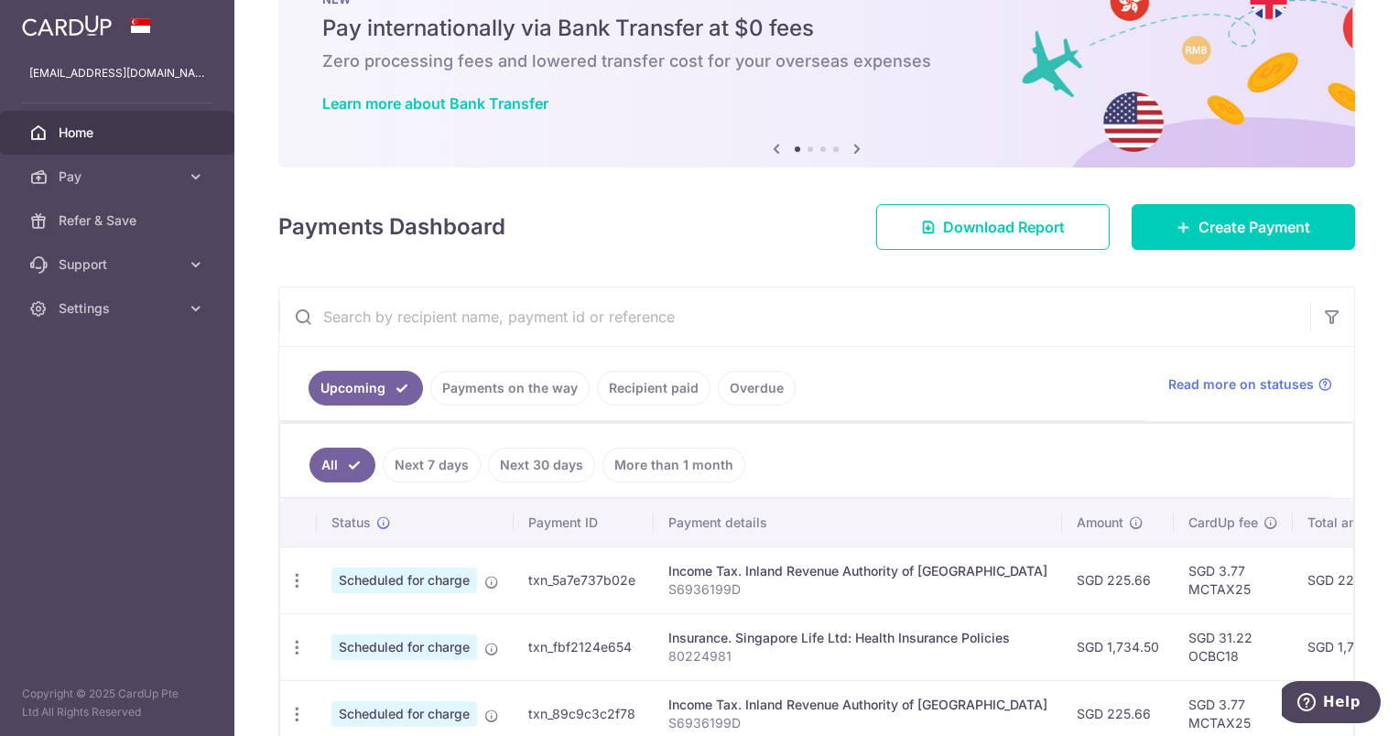
scroll to position [183, 0]
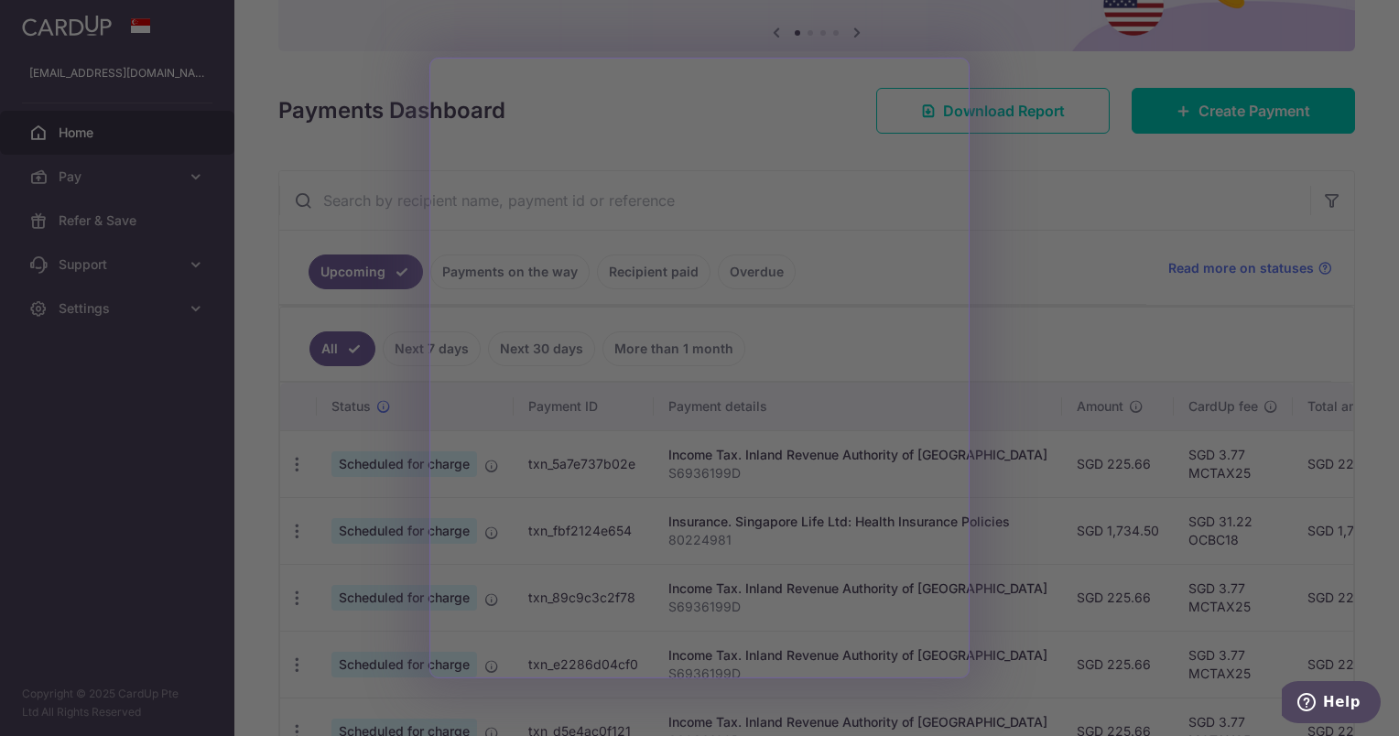
click at [1192, 194] on div at bounding box center [706, 372] width 1413 height 744
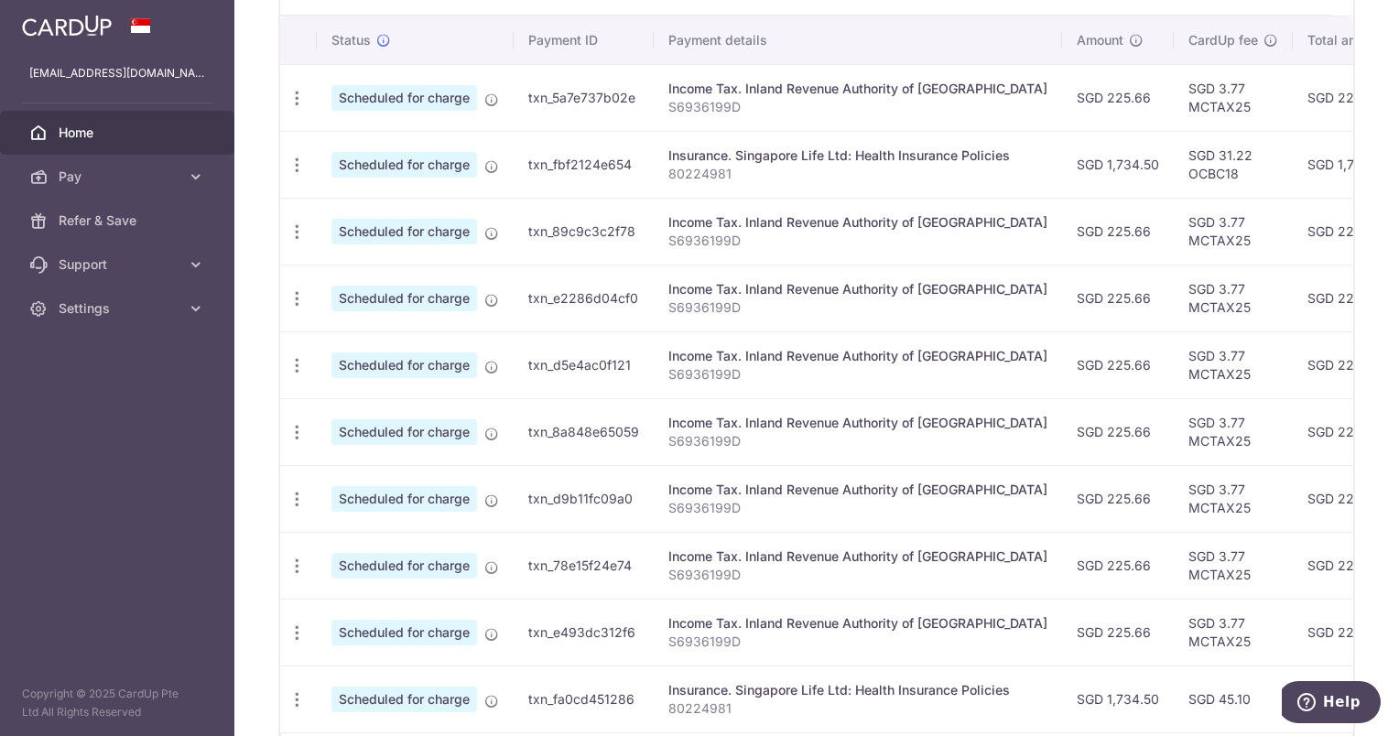
scroll to position [366, 0]
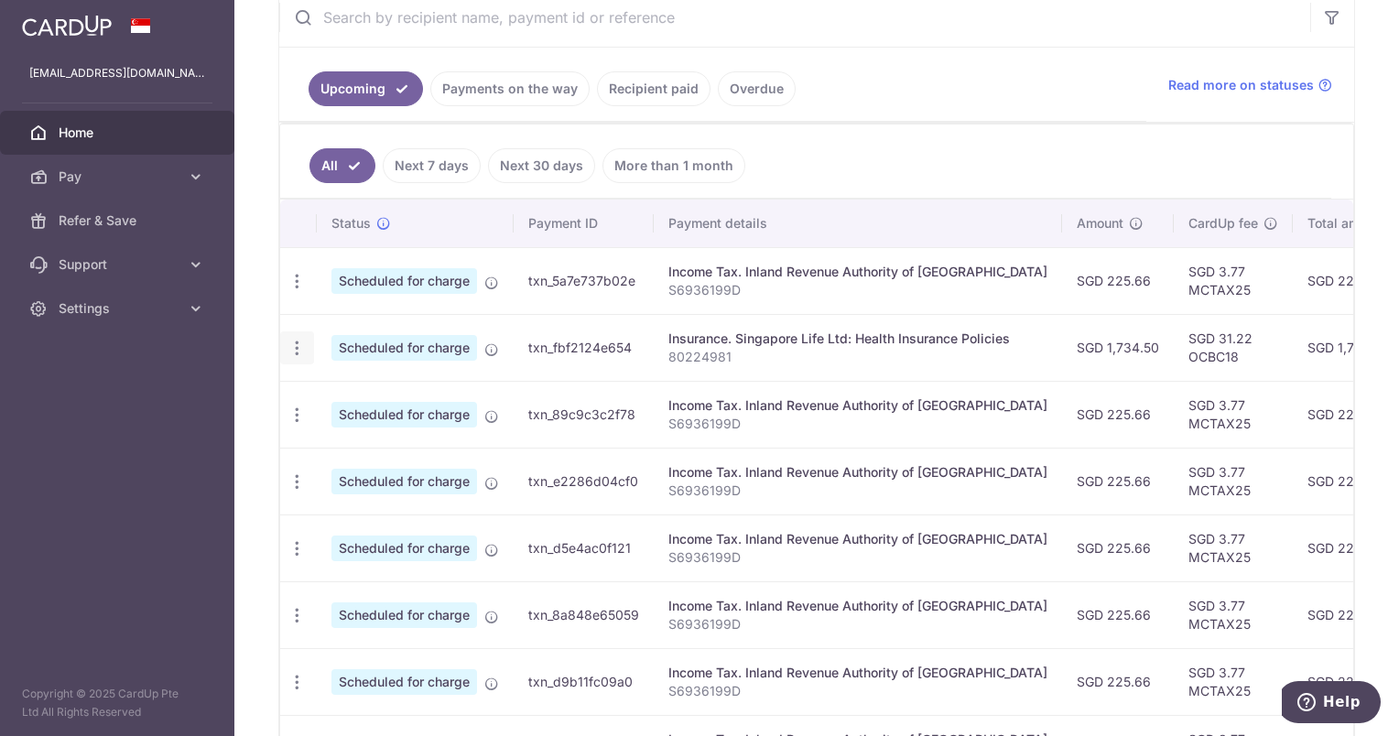
click at [300, 291] on icon "button" at bounding box center [297, 281] width 19 height 19
click at [358, 390] on span "Update payment" at bounding box center [394, 398] width 125 height 22
radio input "true"
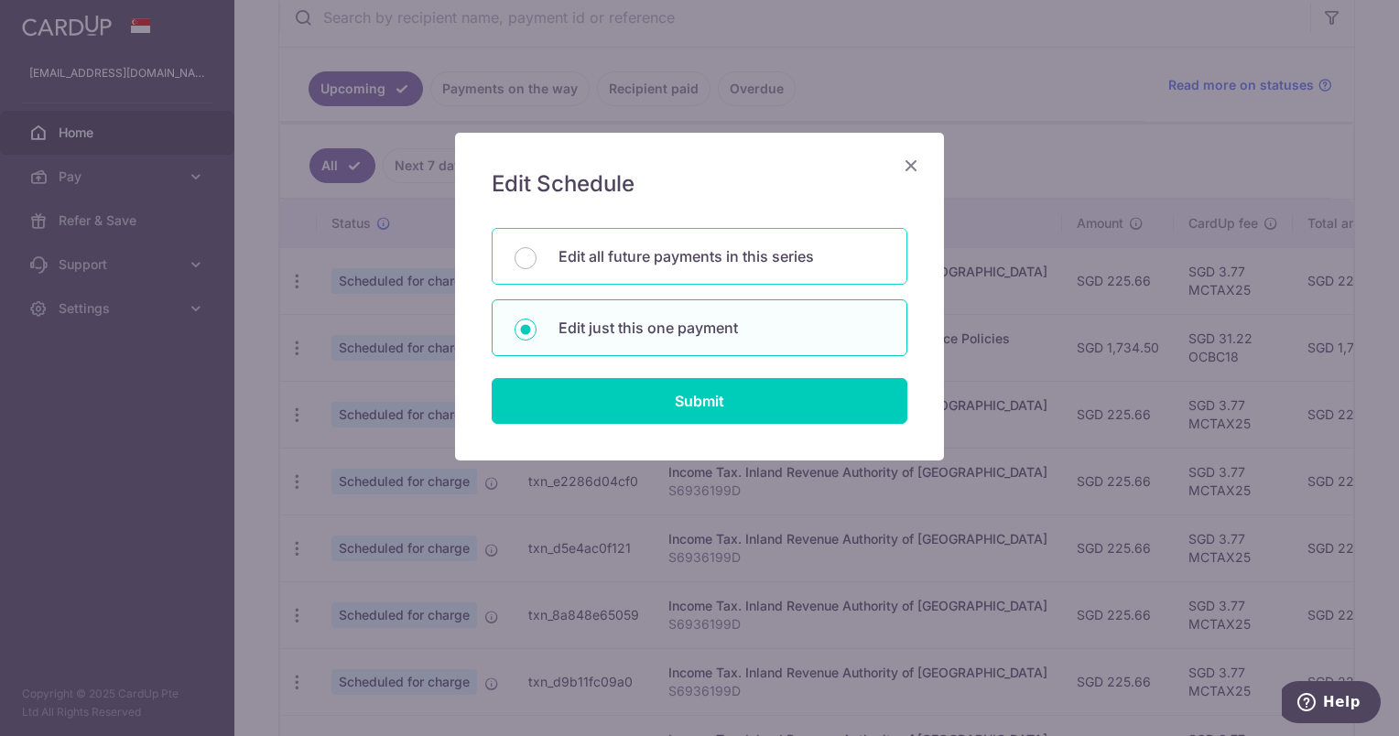
click at [615, 260] on p "Edit all future payments in this series" at bounding box center [722, 256] width 326 height 22
click at [537, 260] on input "Edit all future payments in this series" at bounding box center [526, 258] width 22 height 22
radio input "true"
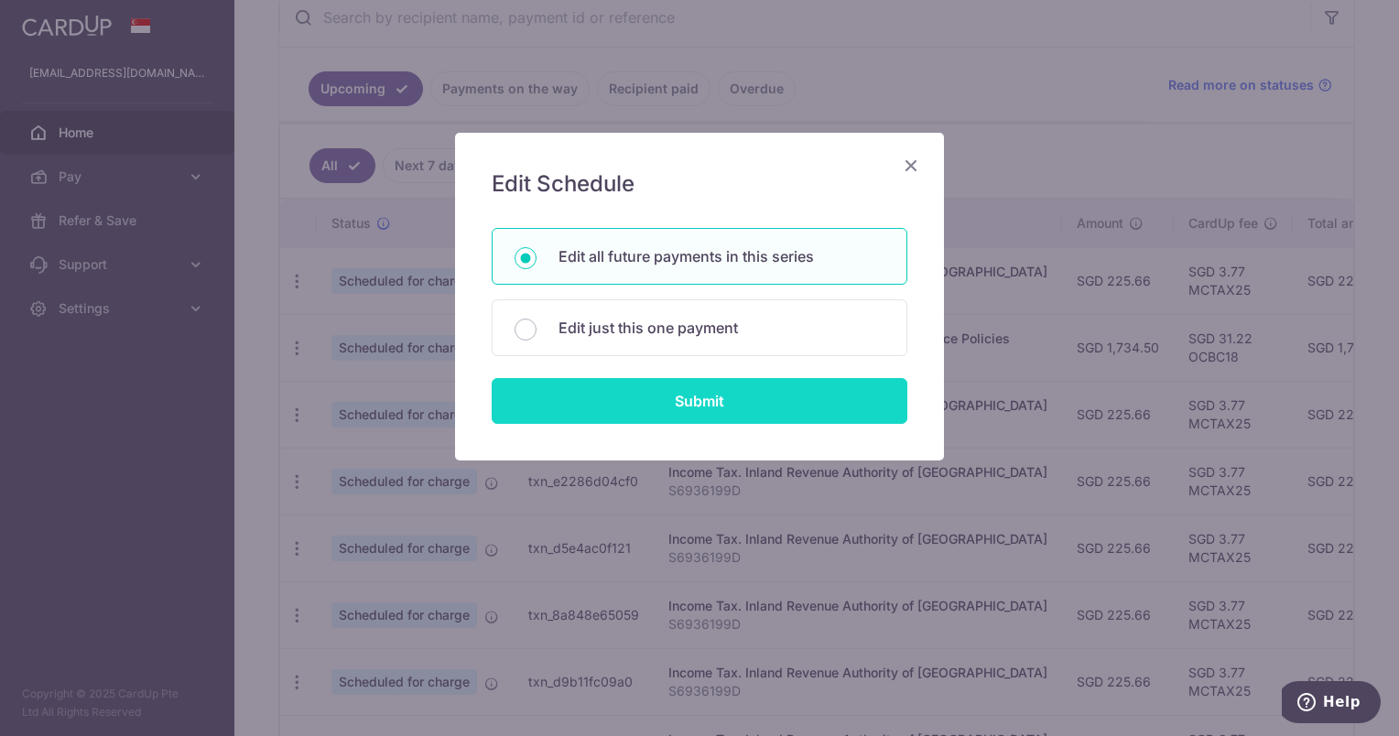
click at [645, 391] on input "Submit" at bounding box center [700, 401] width 416 height 46
radio input "true"
type input "1,734.50"
type input "80224981"
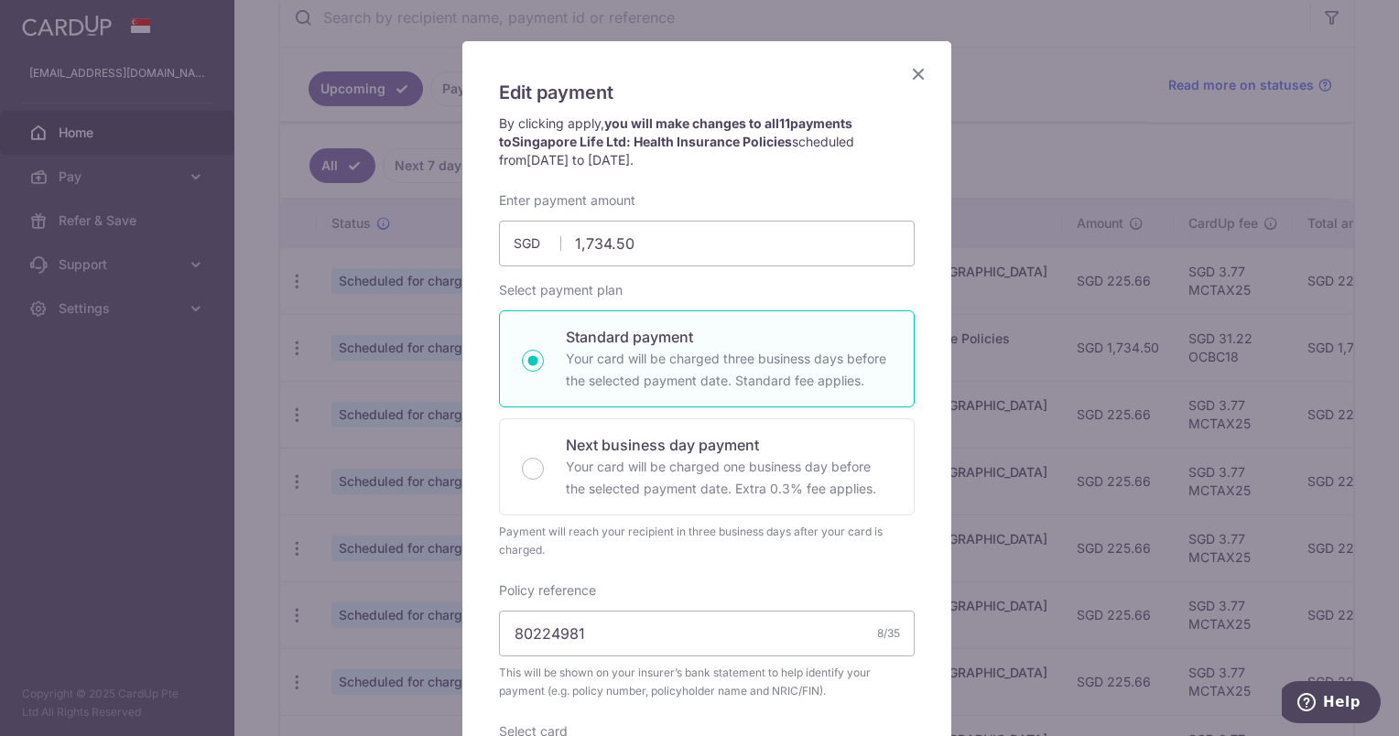
scroll to position [0, 0]
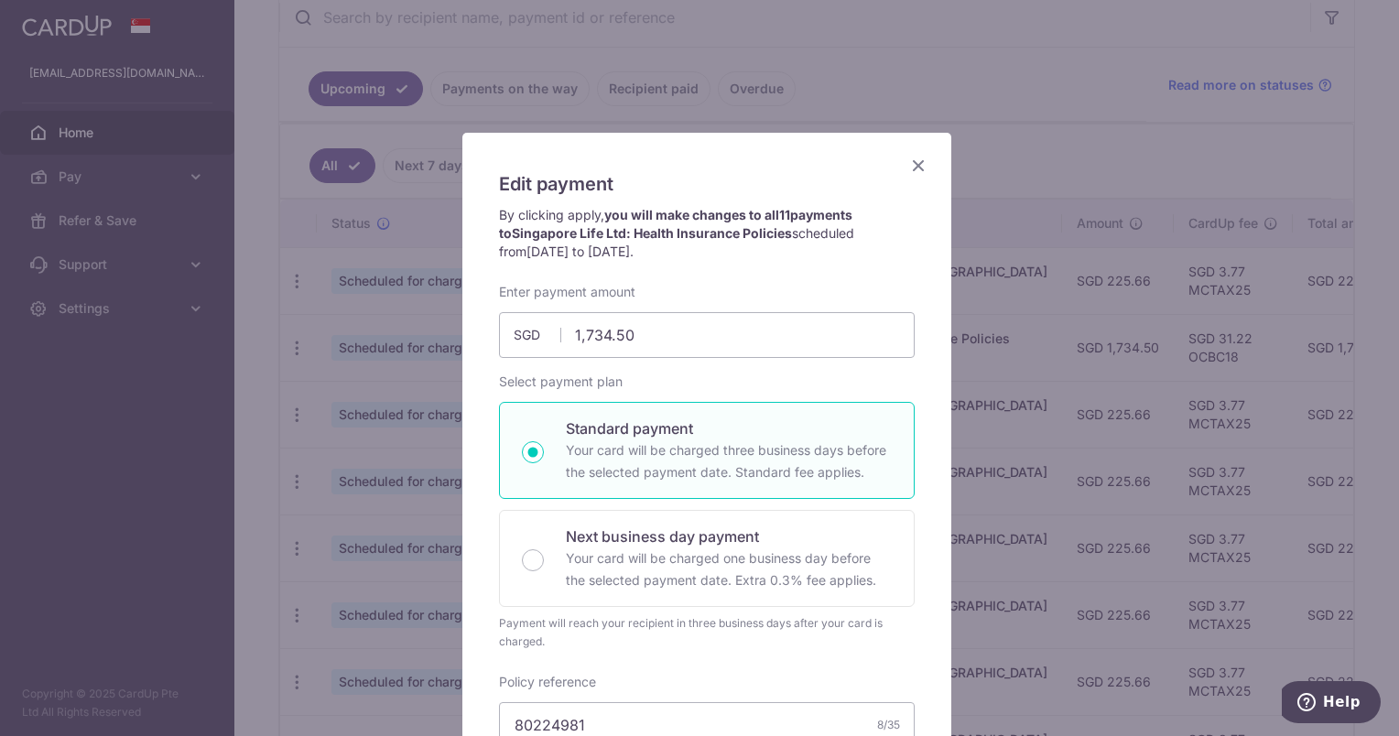
click at [916, 161] on icon "Close" at bounding box center [919, 165] width 22 height 23
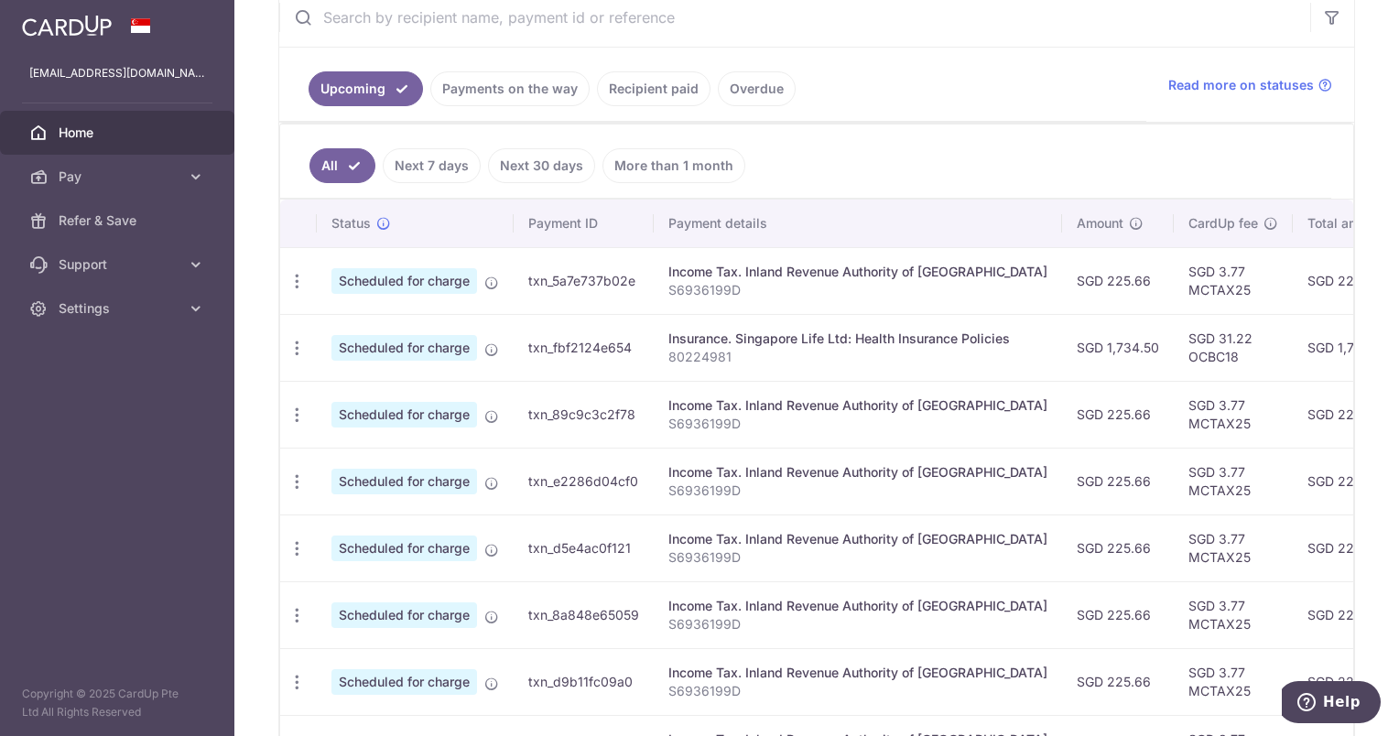
drag, startPoint x: 632, startPoint y: 347, endPoint x: 524, endPoint y: 351, distance: 108.1
click at [524, 351] on td "txn_fbf2124e654" at bounding box center [584, 347] width 140 height 67
copy td "txn_fbf2124e654"
click at [85, 266] on span "Support" at bounding box center [119, 265] width 121 height 18
click at [82, 350] on span "Contact Us" at bounding box center [119, 352] width 121 height 18
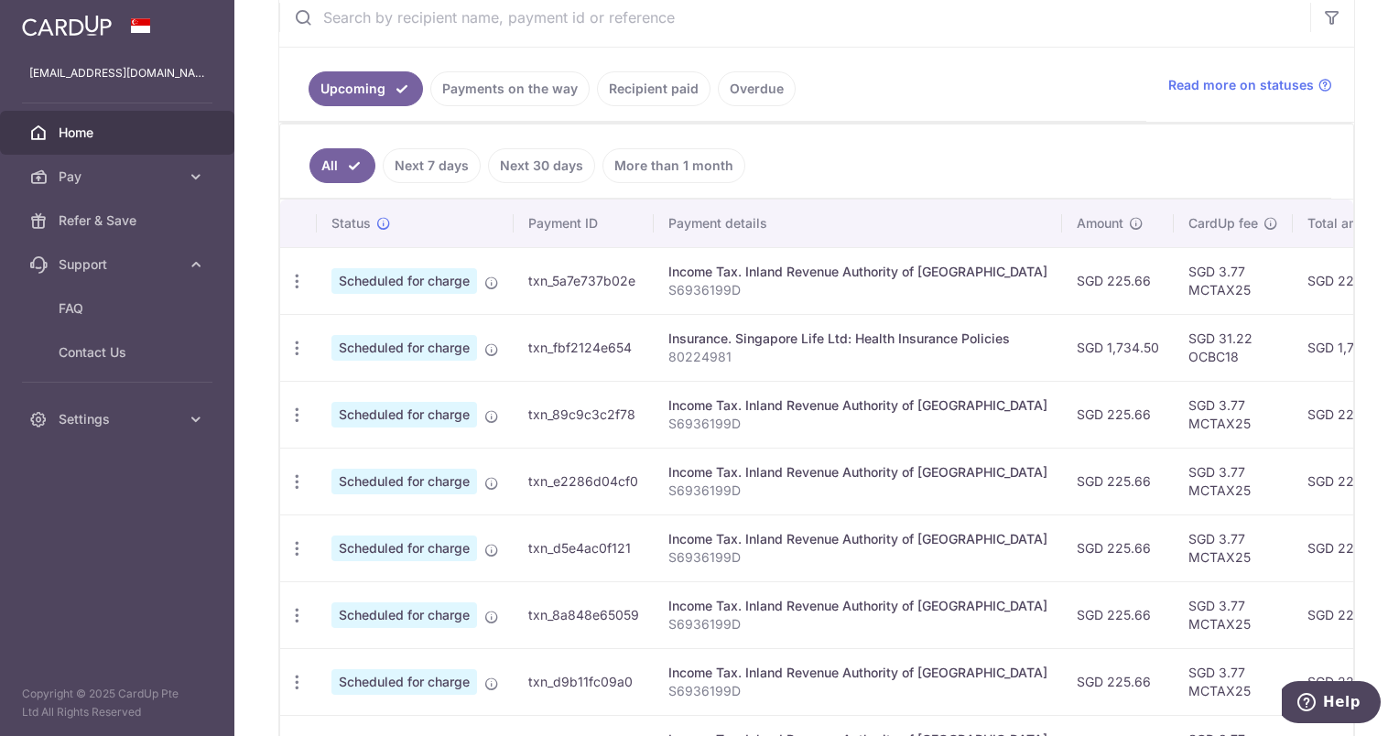
click at [951, 87] on ul "Upcoming Payments on the way Recipient paid Overdue" at bounding box center [712, 85] width 867 height 74
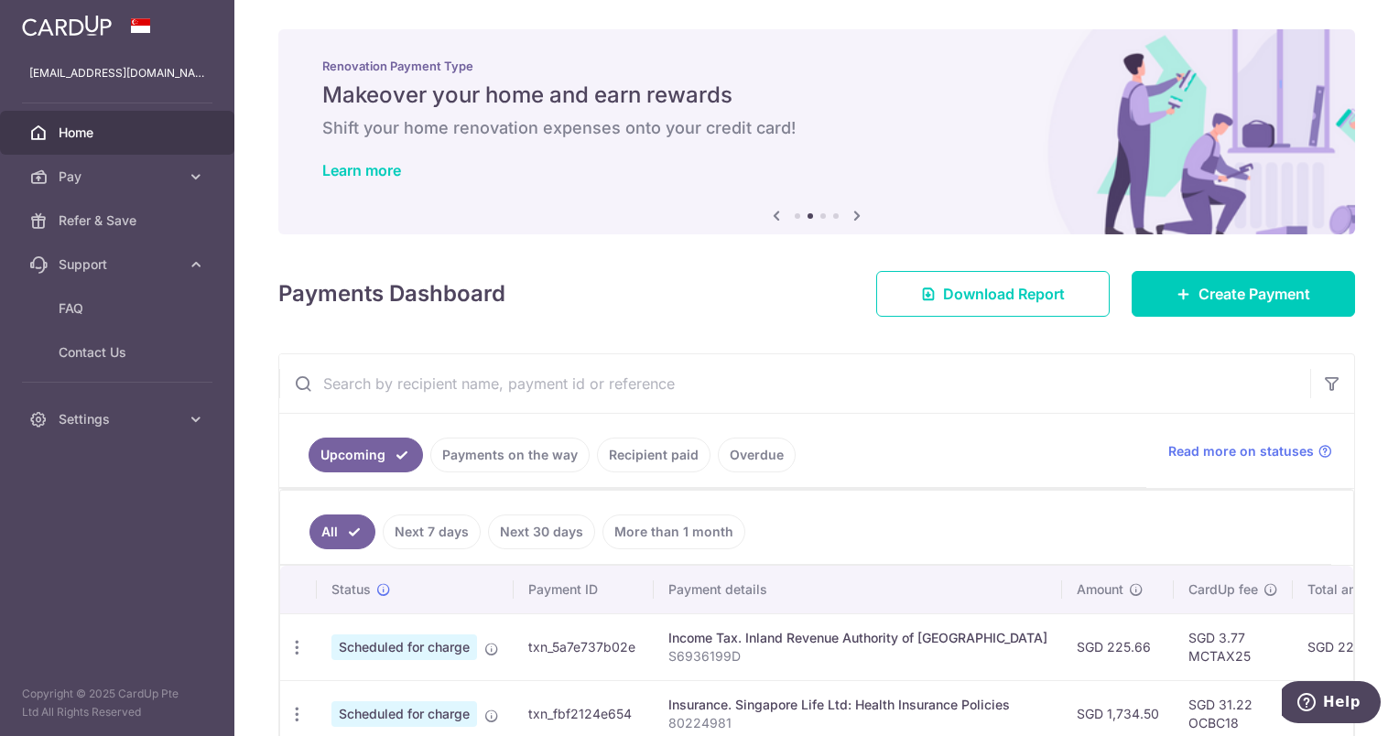
drag, startPoint x: 487, startPoint y: 22, endPoint x: 553, endPoint y: 28, distance: 66.2
click at [497, 22] on div "× Pause Schedule Pause all future payments in this series Pause just this one p…" at bounding box center [816, 368] width 1165 height 736
click at [125, 81] on p "ecjgoh@yahoo.com.sg" at bounding box center [117, 73] width 176 height 18
click at [286, 28] on div "× Pause Schedule Pause all future payments in this series Pause just this one p…" at bounding box center [816, 368] width 1165 height 736
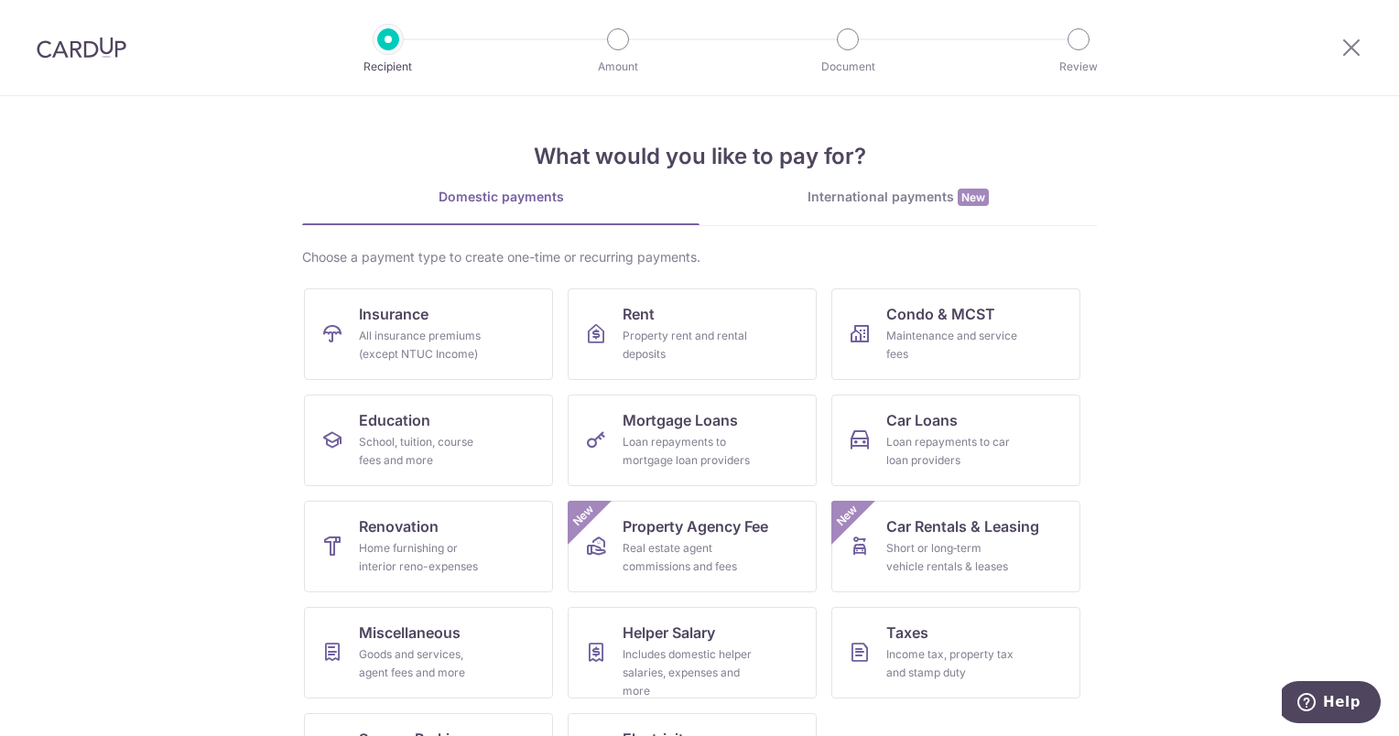
click at [1018, 123] on div "What would you like to pay for? Domestic payments International payments New Ch…" at bounding box center [699, 457] width 795 height 723
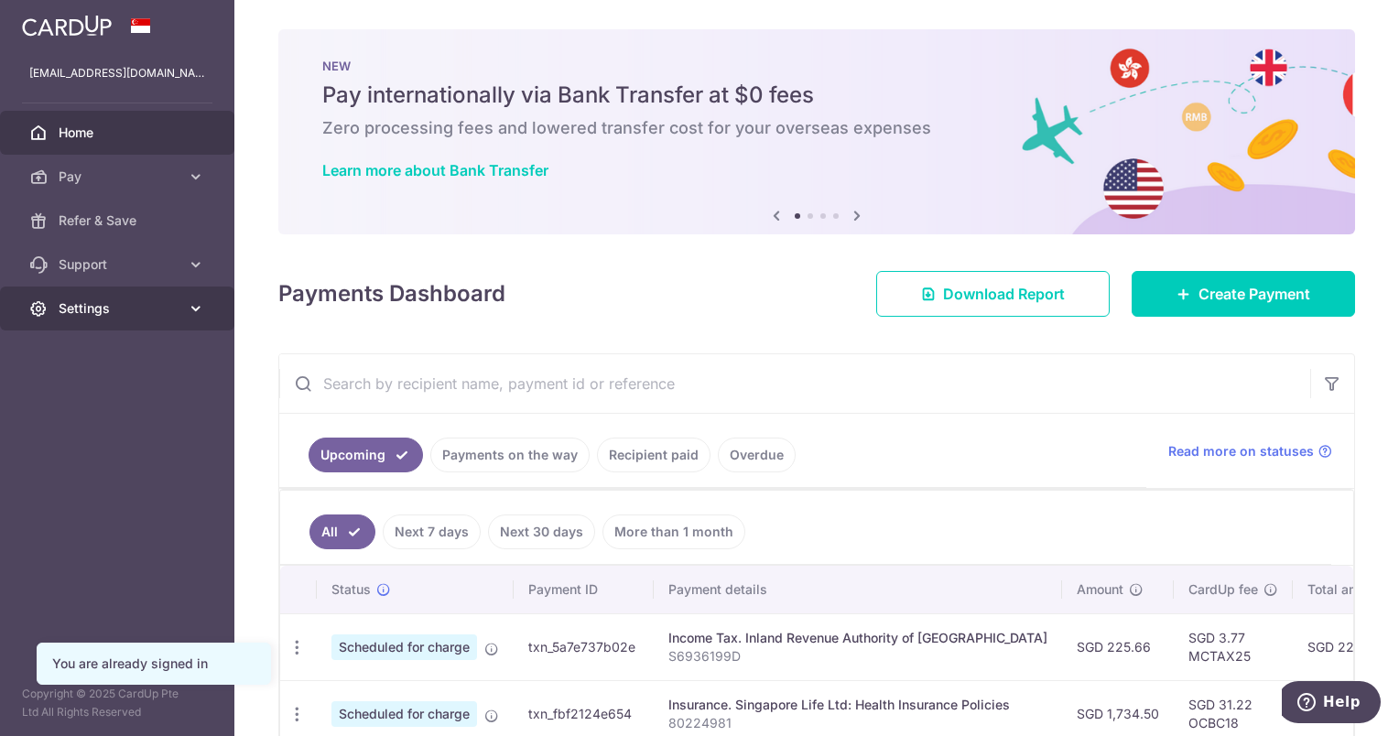
click at [75, 319] on link "Settings" at bounding box center [117, 309] width 234 height 44
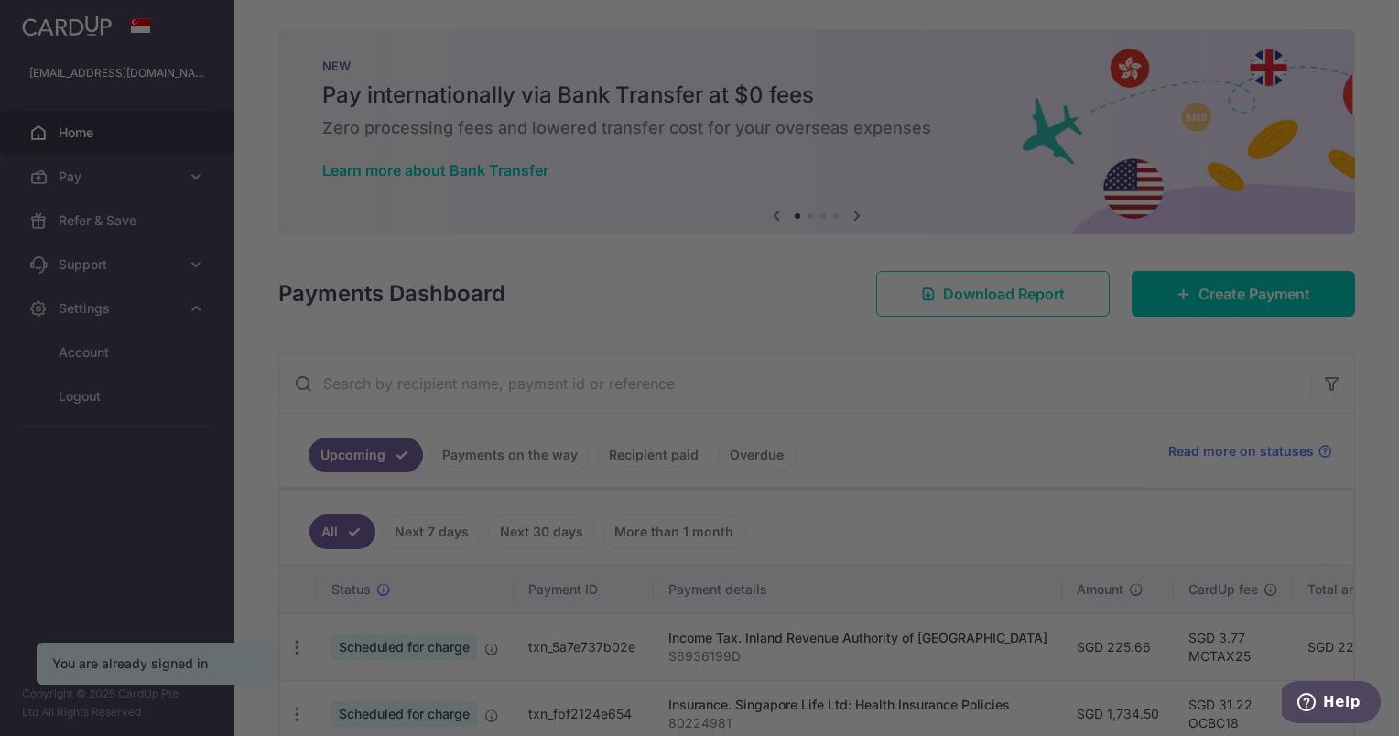
click at [62, 396] on div at bounding box center [706, 372] width 1413 height 744
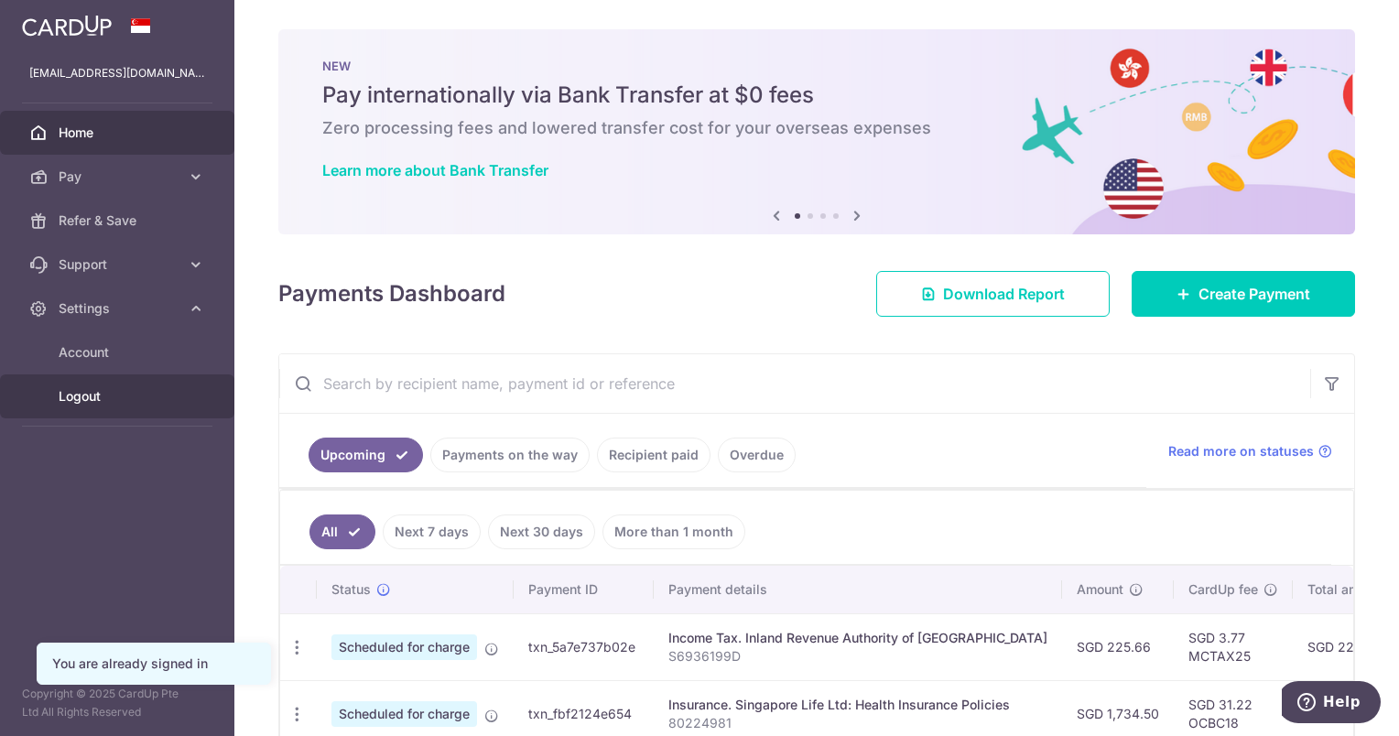
click at [73, 394] on span "Logout" at bounding box center [119, 396] width 121 height 18
